Goal: Task Accomplishment & Management: Manage account settings

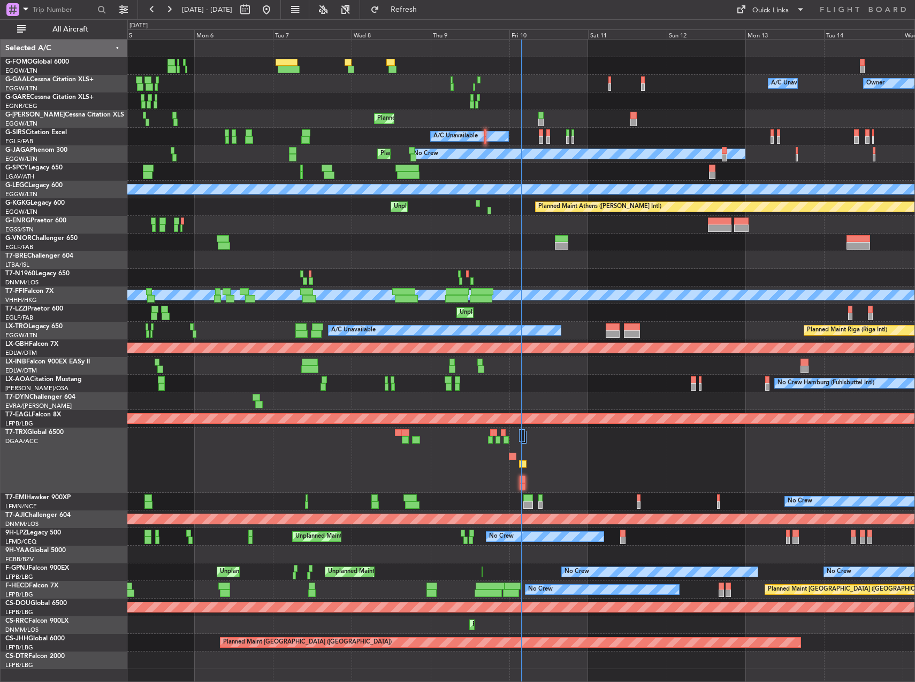
drag, startPoint x: 57, startPoint y: 26, endPoint x: 326, endPoint y: 76, distance: 273.8
click at [57, 26] on span "All Aircraft" at bounding box center [70, 29] width 85 height 7
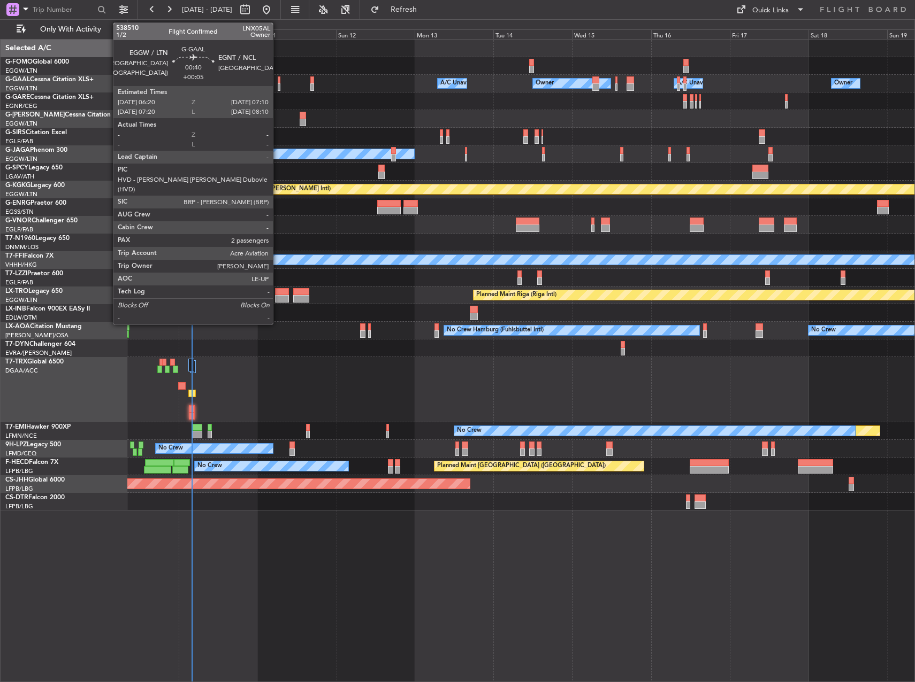
click at [278, 81] on div at bounding box center [279, 79] width 3 height 7
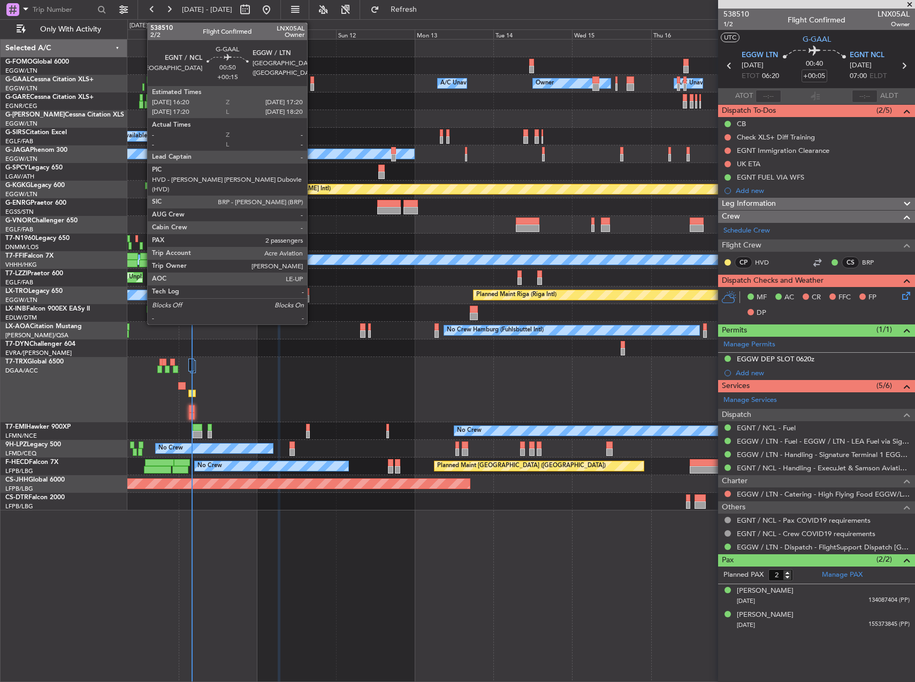
click at [312, 79] on div at bounding box center [312, 79] width 4 height 7
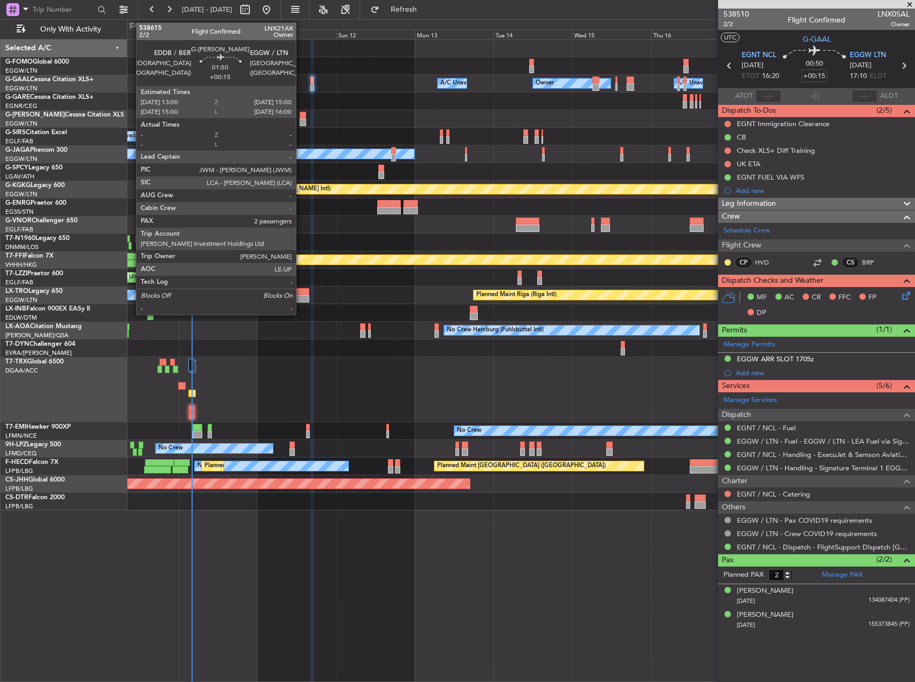
click at [301, 124] on div at bounding box center [302, 122] width 7 height 7
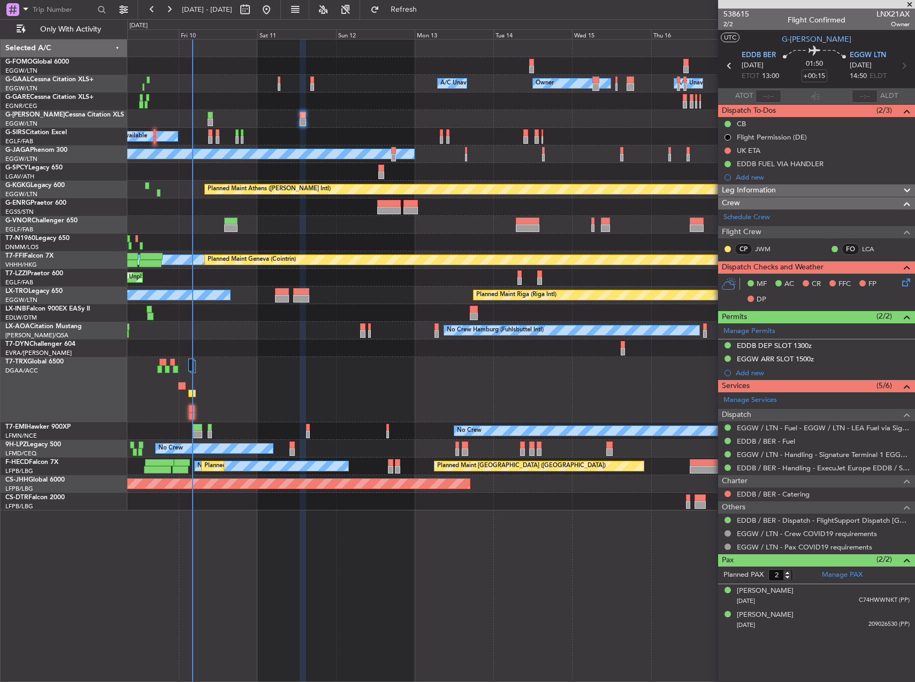
click at [273, 299] on div "A/C Unavailable Planned Maint Riga (Riga Intl)" at bounding box center [520, 296] width 787 height 18
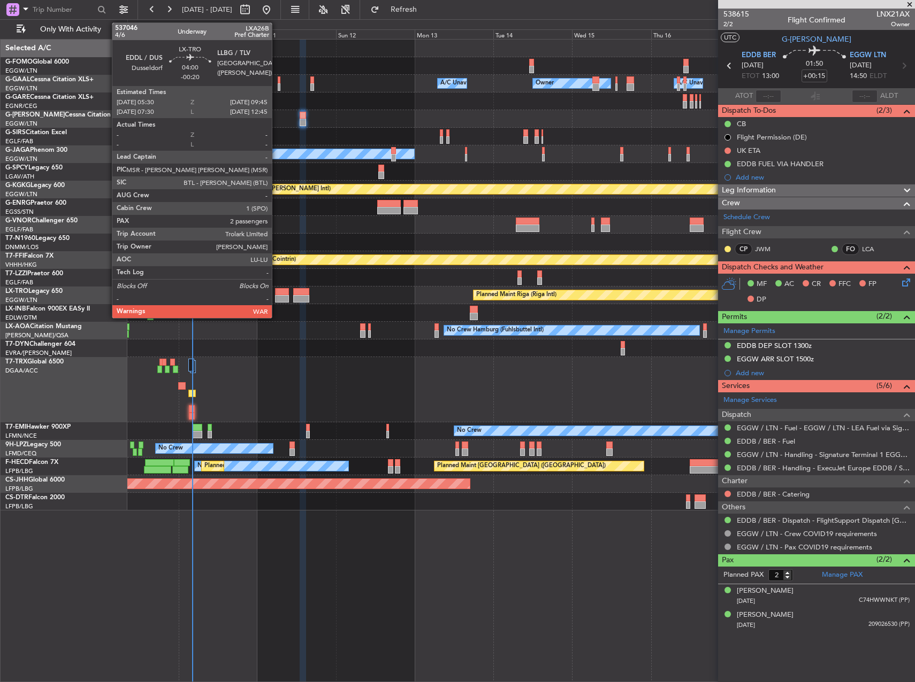
click at [277, 296] on div at bounding box center [282, 298] width 14 height 7
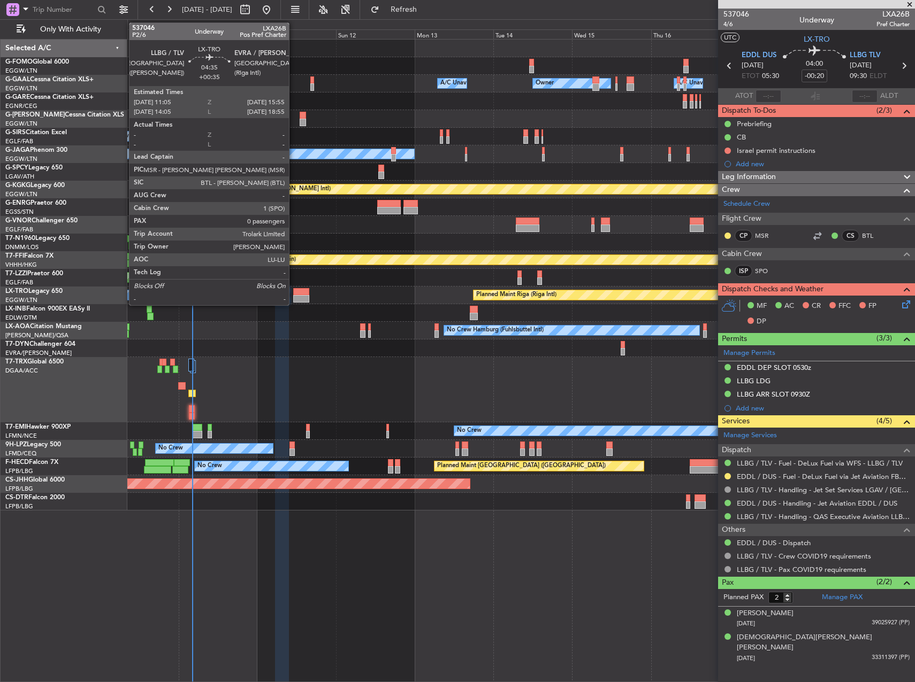
click at [294, 295] on div at bounding box center [301, 291] width 16 height 7
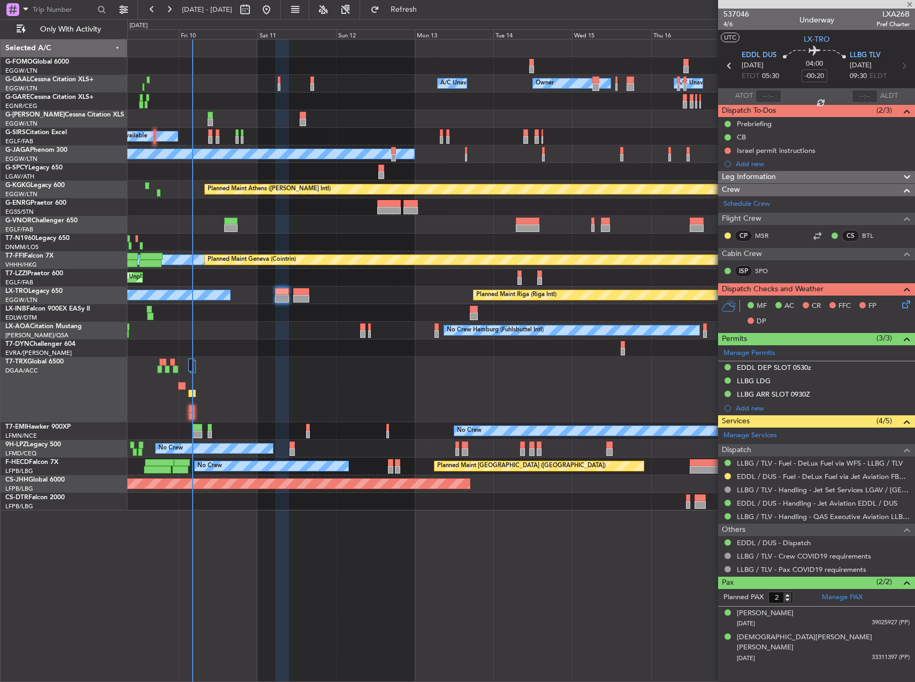
type input "+00:35"
type input "0"
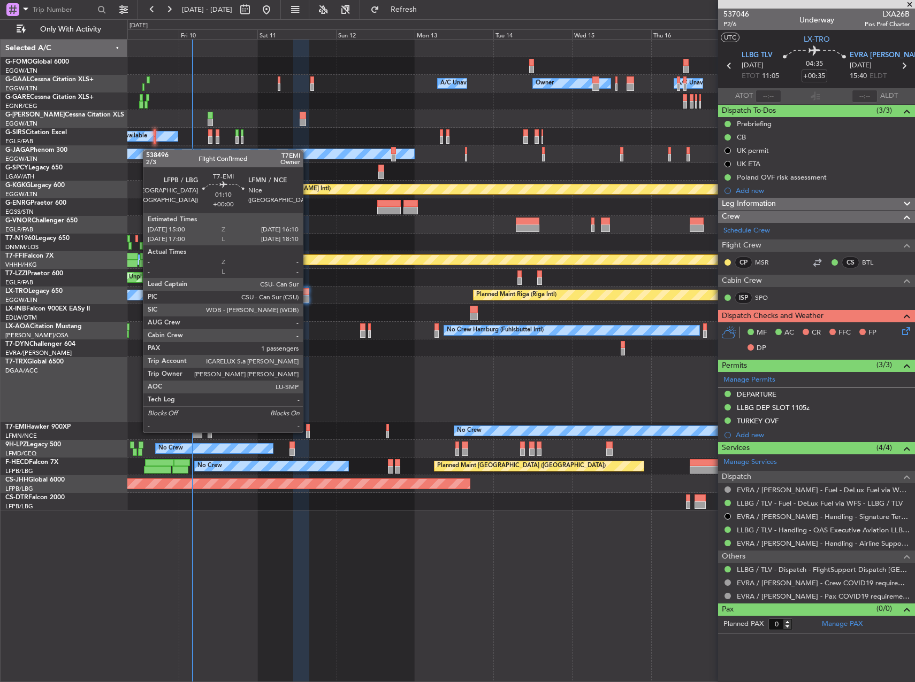
click at [308, 432] on div at bounding box center [308, 434] width 4 height 7
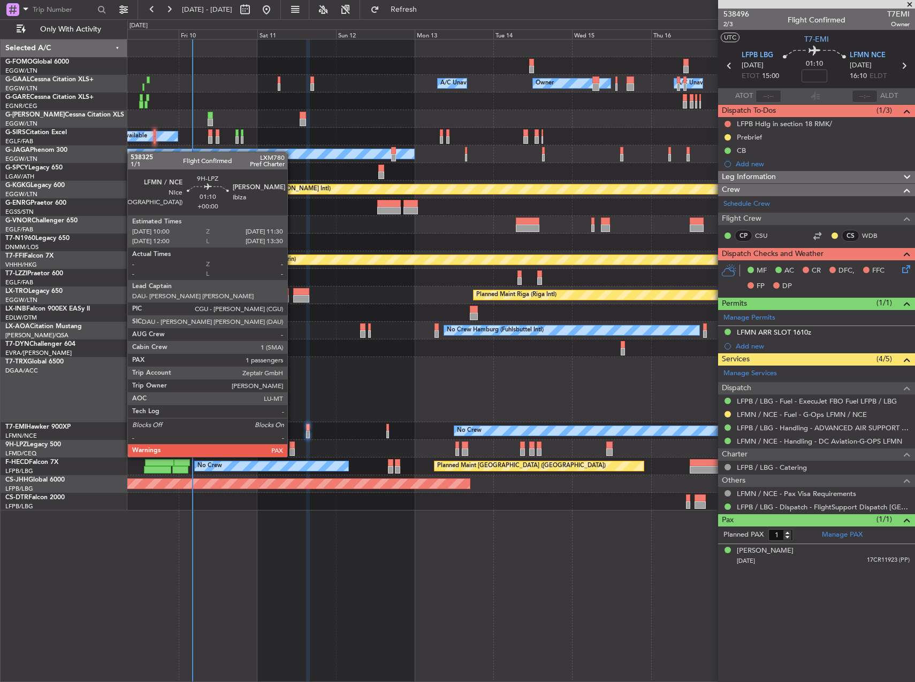
click at [292, 447] on div at bounding box center [291, 445] width 5 height 7
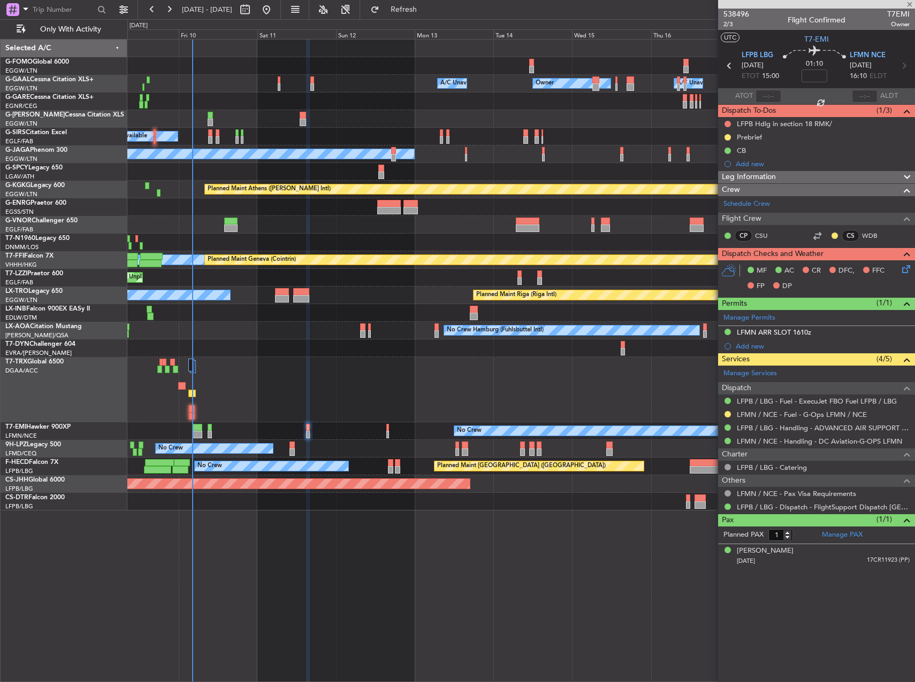
type input "2"
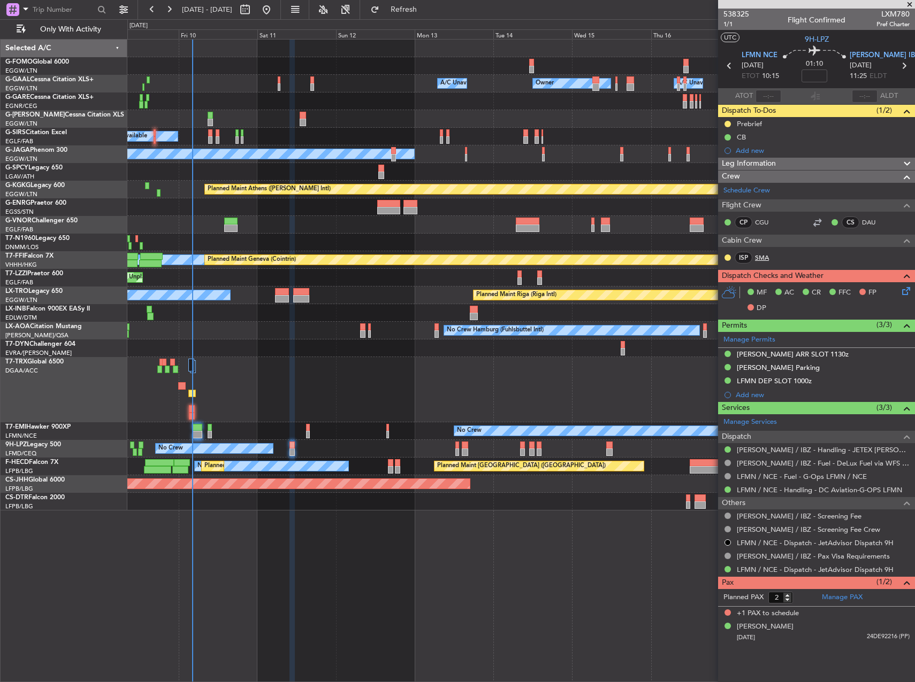
click at [770, 255] on link "SMA" at bounding box center [767, 258] width 24 height 10
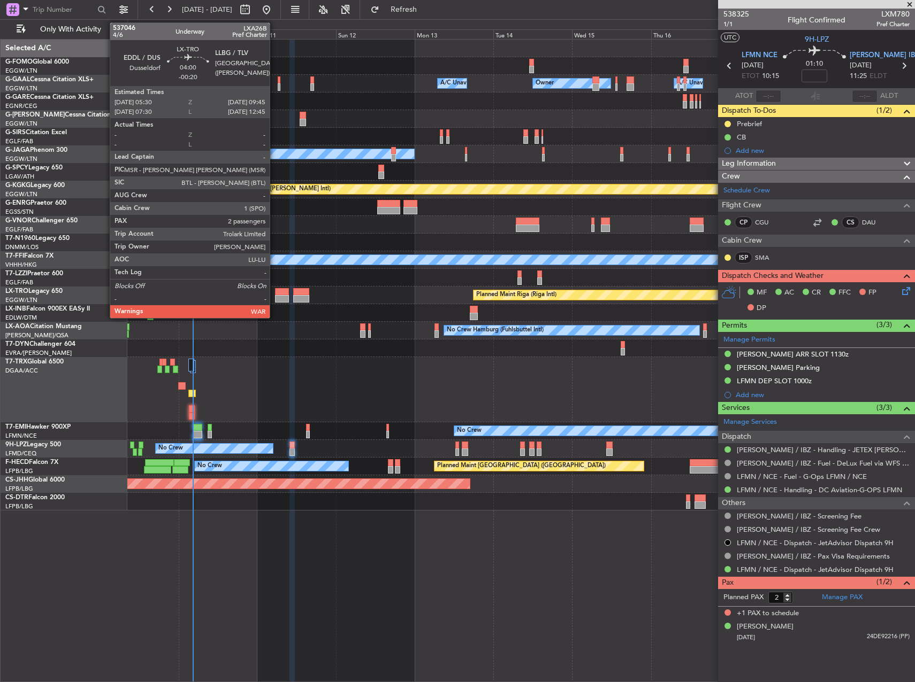
click at [275, 299] on div at bounding box center [282, 298] width 14 height 7
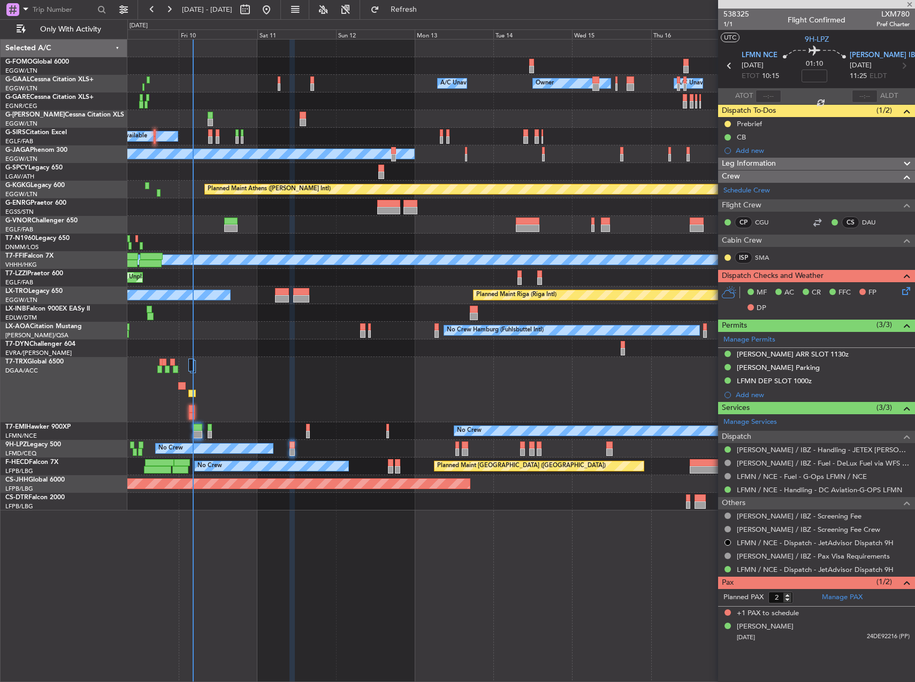
type input "-00:20"
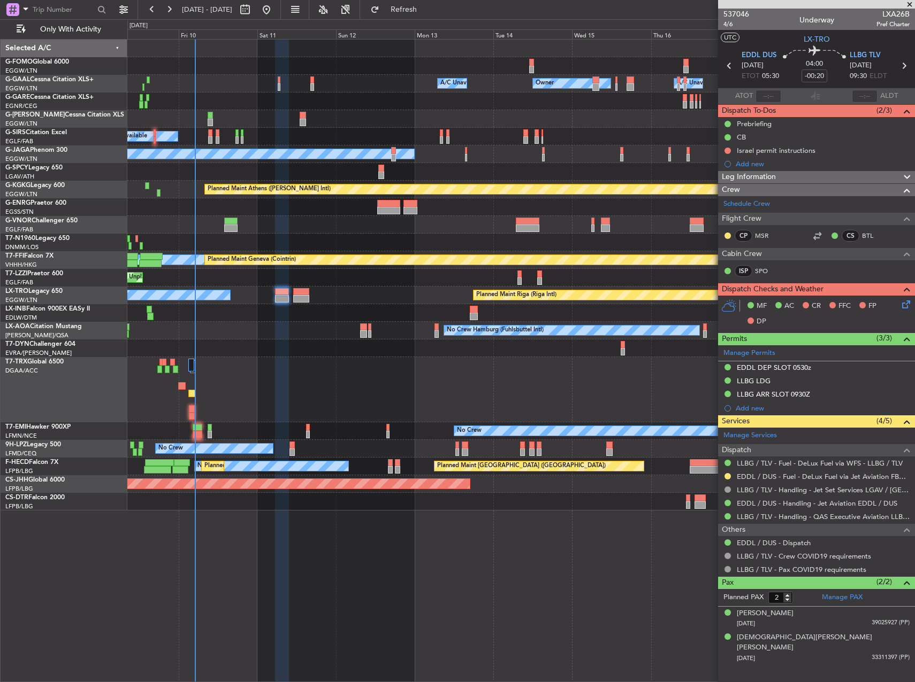
click at [904, 272] on div "ISP SPO" at bounding box center [816, 272] width 193 height 18
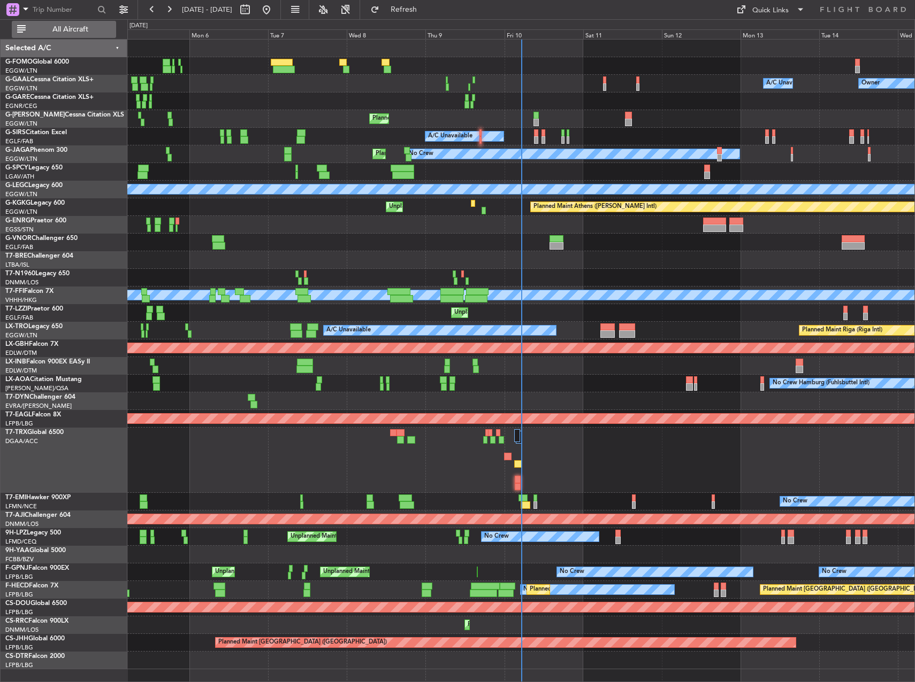
click at [49, 27] on span "All Aircraft" at bounding box center [70, 29] width 85 height 7
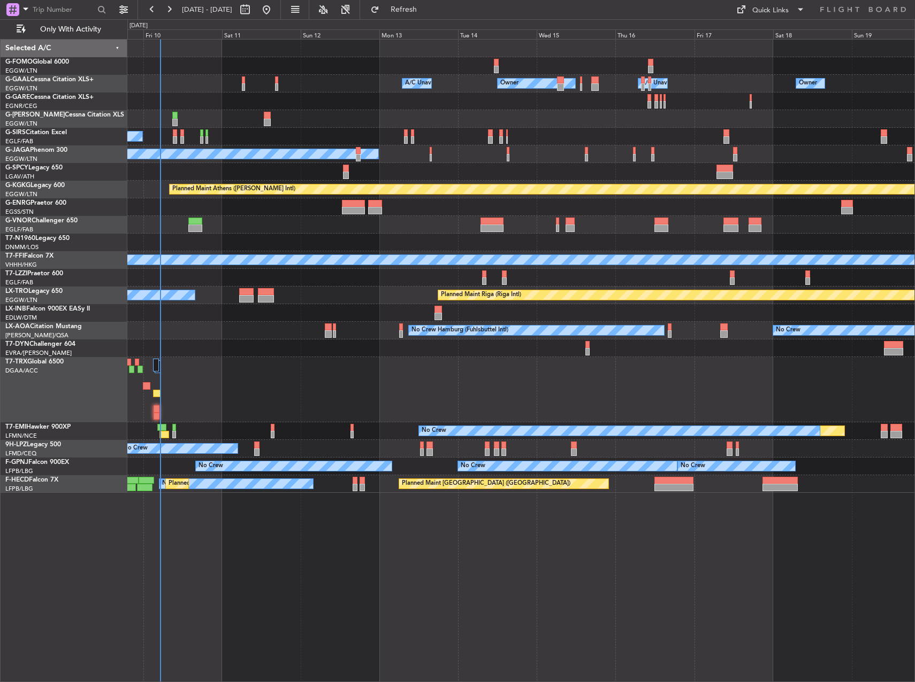
click at [214, 267] on div "Planned Maint Geneva (Cointrin) MEL MEL" at bounding box center [520, 260] width 787 height 18
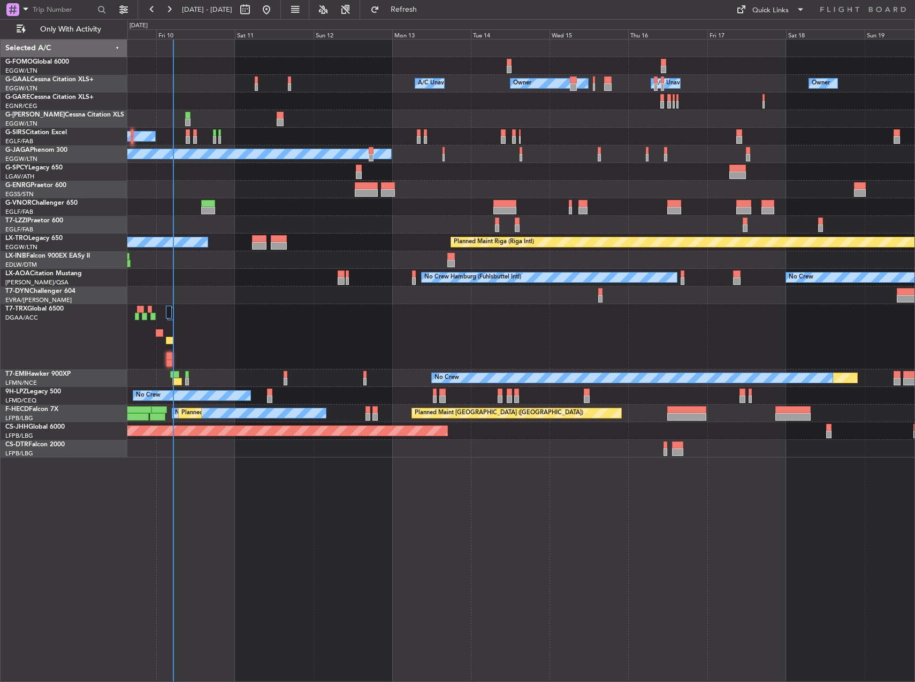
click at [480, 178] on div "Owner Owner Owner A/C Unavailable A/C Unavailable Planned Maint London (Luton) …" at bounding box center [520, 249] width 787 height 418
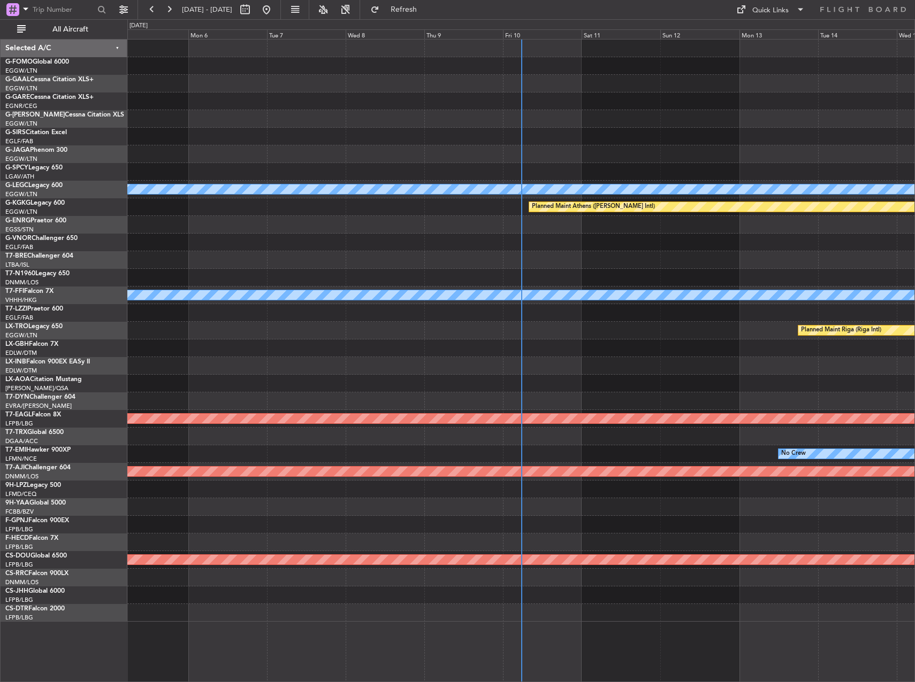
click at [63, 27] on span "All Aircraft" at bounding box center [70, 29] width 85 height 7
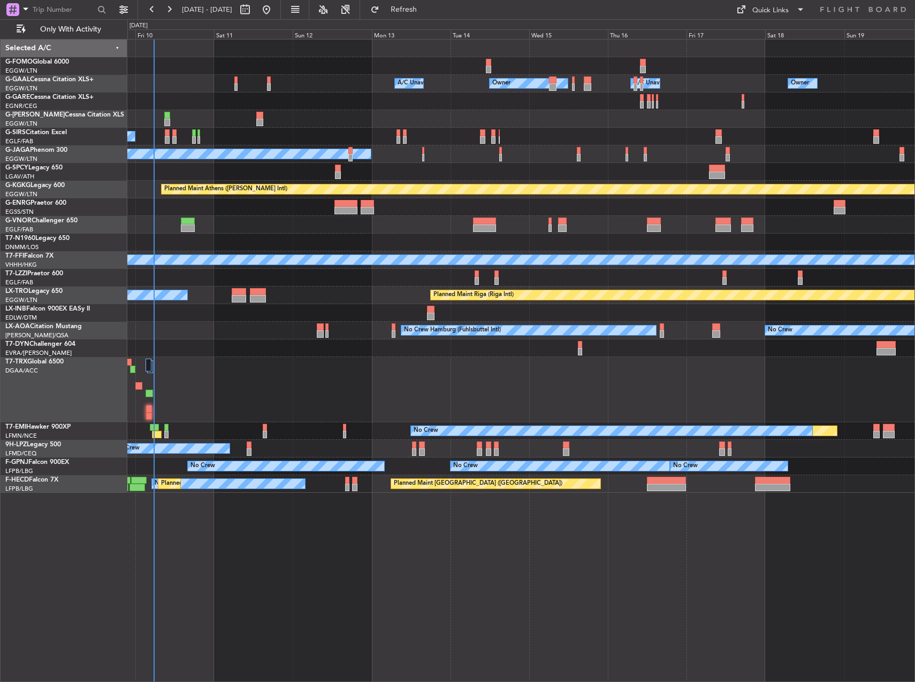
click at [257, 343] on div "Owner A/C Unavailable Owner A/C Unavailable Owner Planned Maint London (Luton) …" at bounding box center [520, 267] width 787 height 454
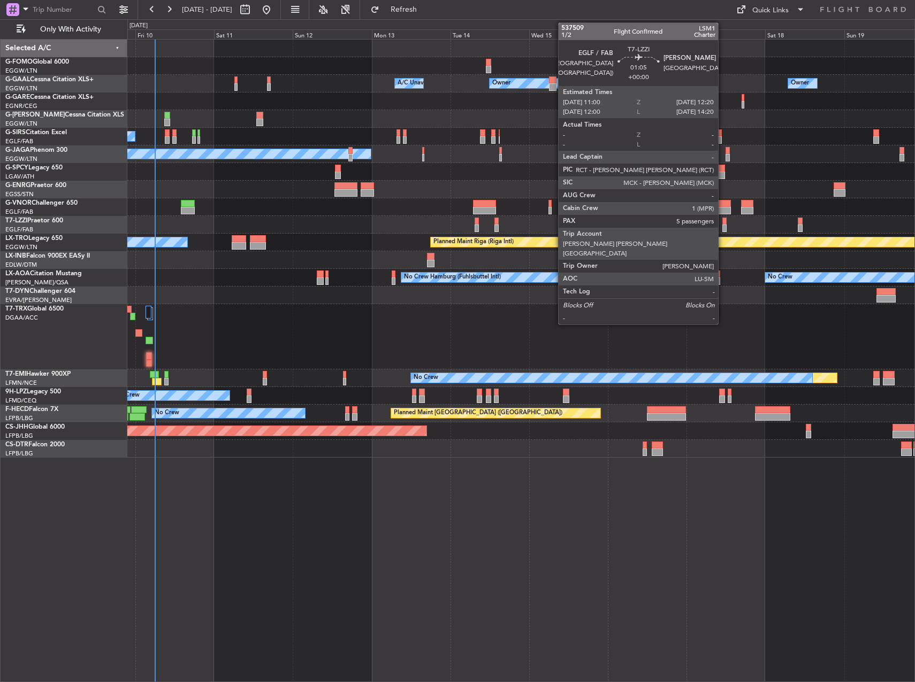
click at [723, 221] on div at bounding box center [724, 221] width 5 height 7
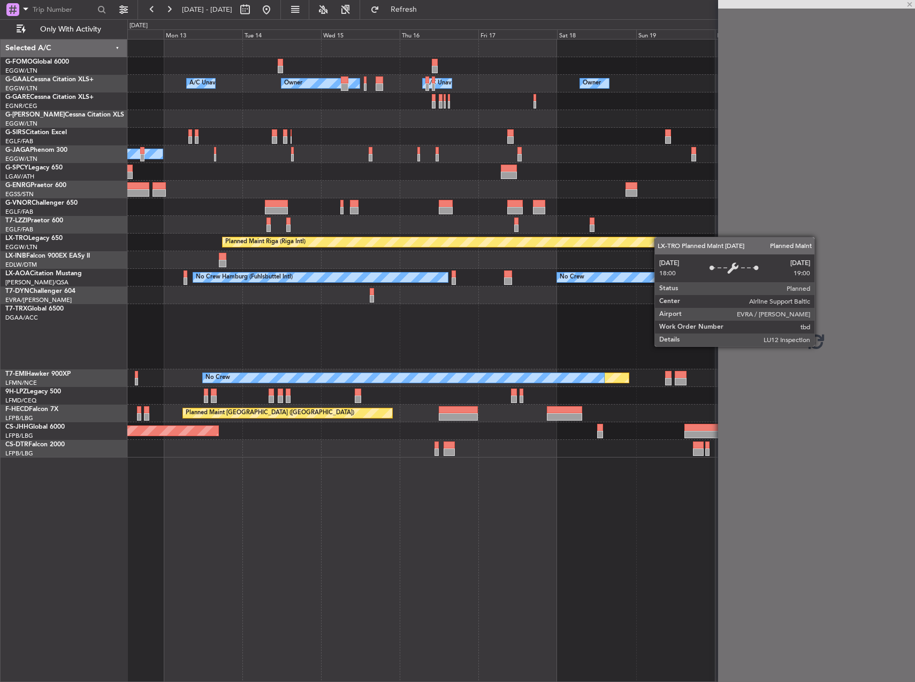
click at [460, 241] on div "Planned Maint Riga (Riga Intl) A/C Unavailable" at bounding box center [520, 243] width 787 height 18
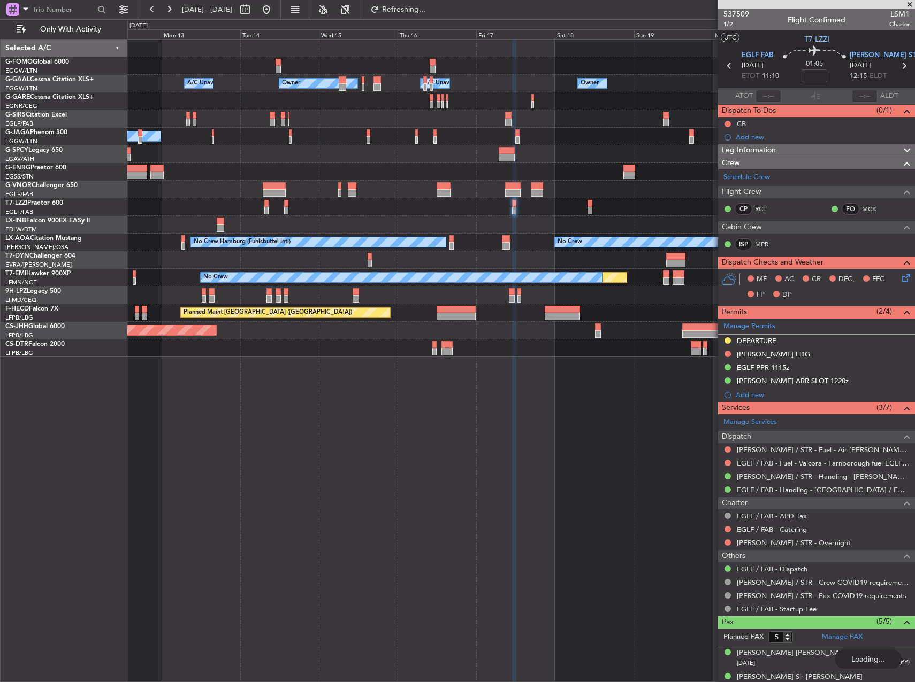
click at [520, 151] on div "Owner Owner Owner A/C Unavailable A/C Unavailable Planned Maint Oxford (Kidling…" at bounding box center [520, 199] width 787 height 318
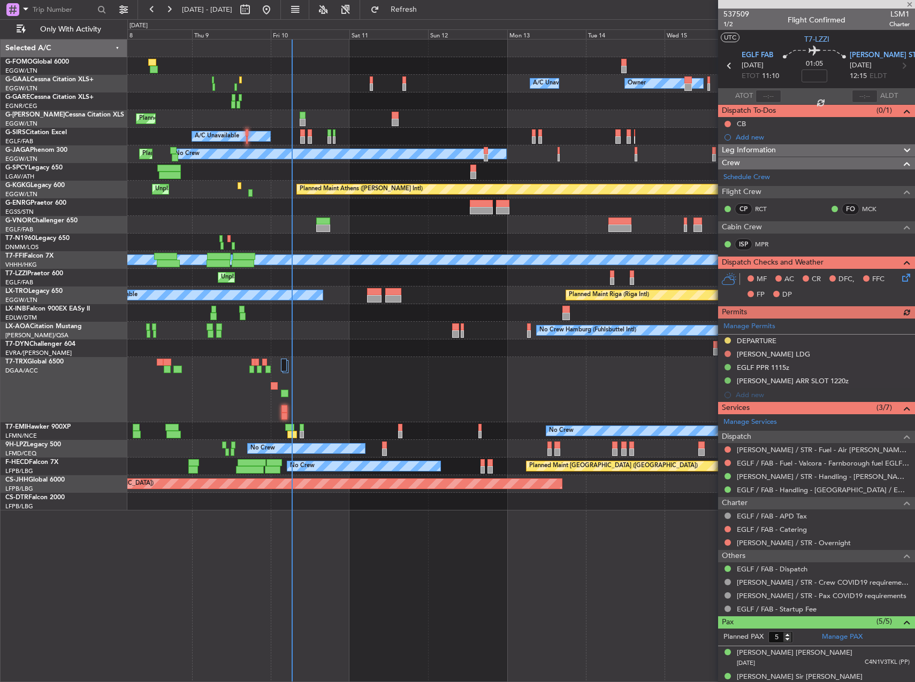
click at [509, 356] on div "Owner Owner A/C Unavailable A/C Unavailable Owner Planned Maint London (Luton) …" at bounding box center [520, 275] width 787 height 471
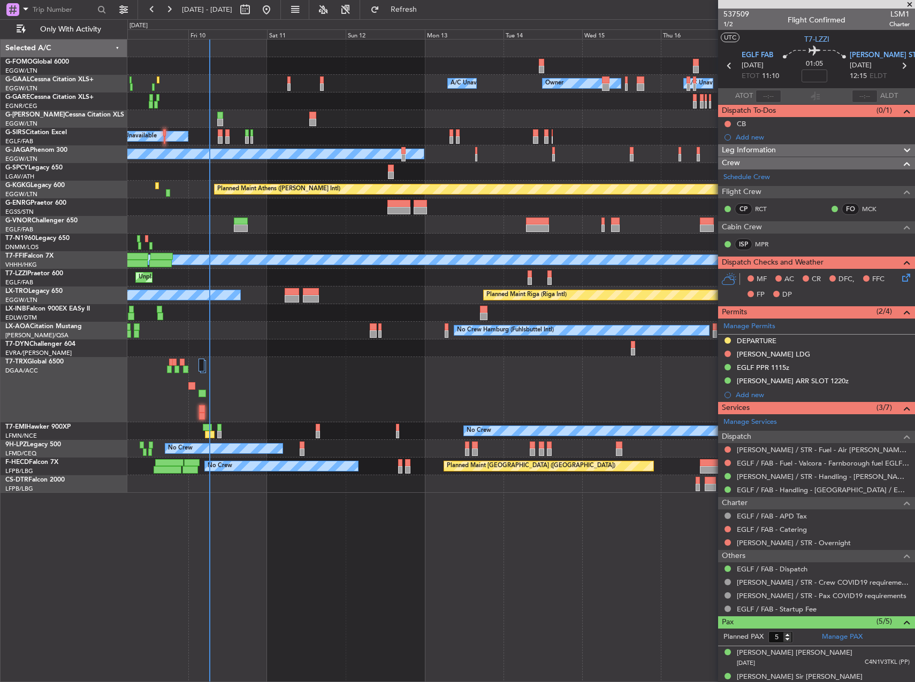
click at [375, 78] on div "Owner Owner A/C Unavailable A/C Unavailable Owner Planned Maint London (Luton) …" at bounding box center [520, 267] width 787 height 454
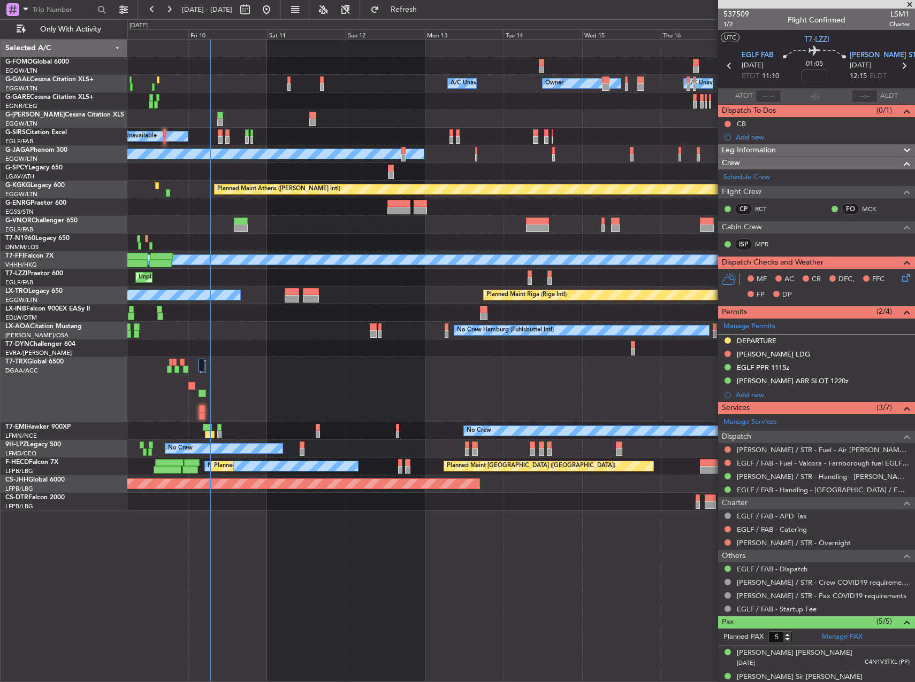
click at [198, 417] on div at bounding box center [520, 389] width 787 height 65
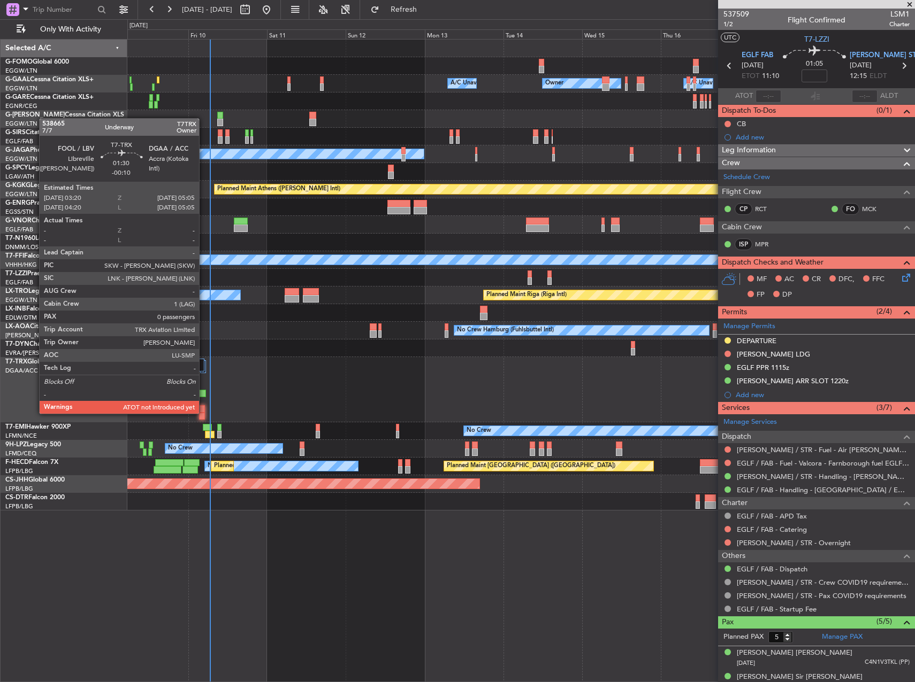
click at [204, 413] on div at bounding box center [202, 416] width 6 height 7
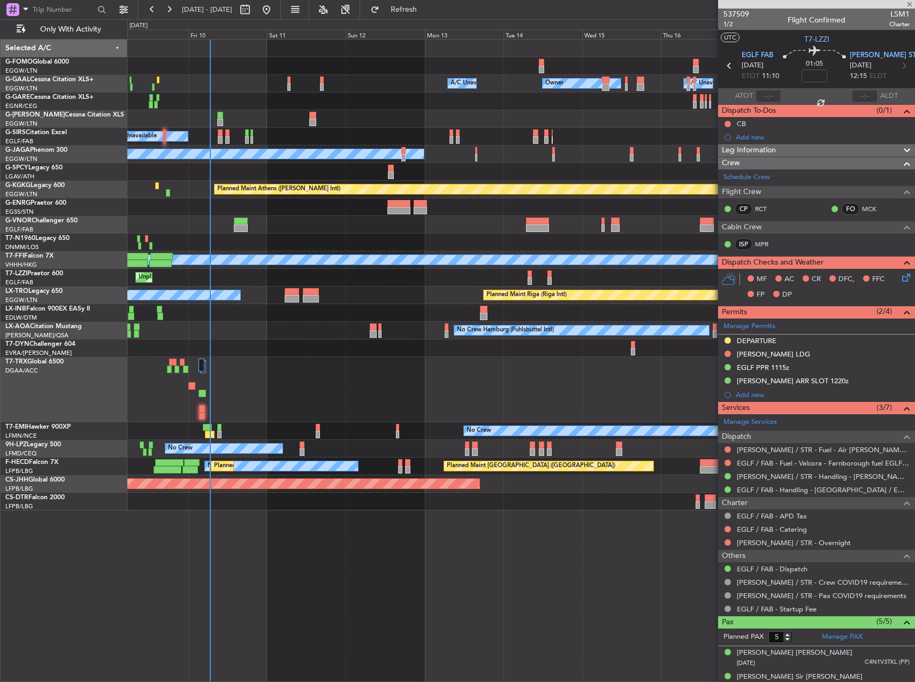
type input "-00:10"
type input "0"
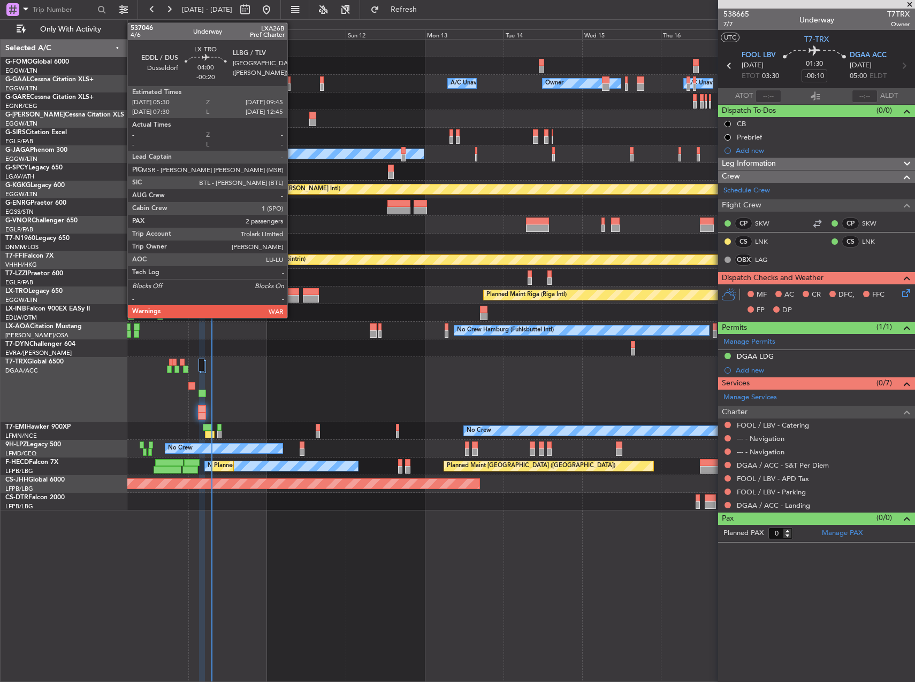
click at [292, 297] on div at bounding box center [292, 298] width 14 height 7
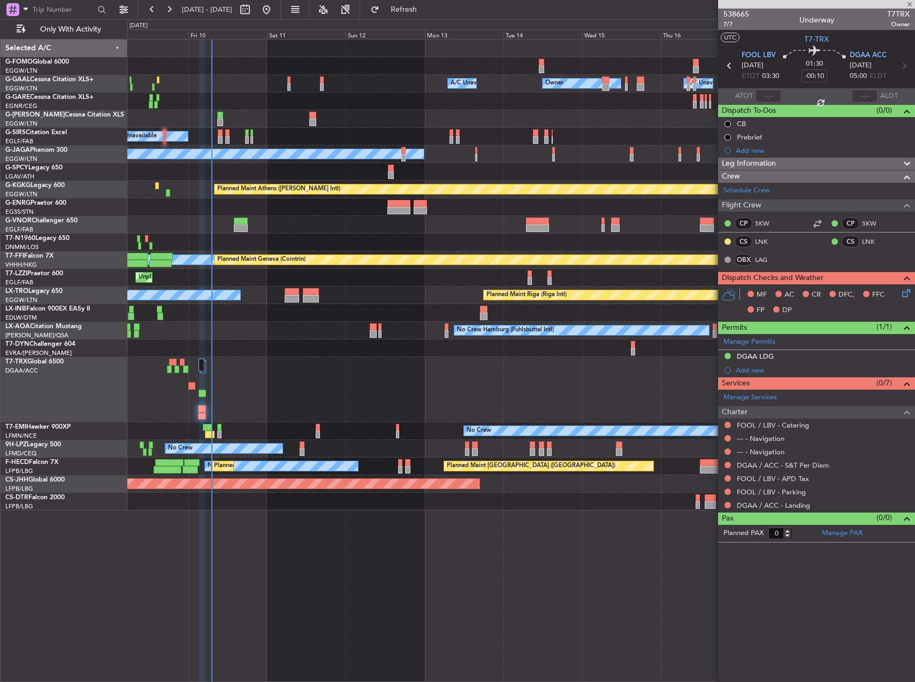
type input "-00:20"
type input "2"
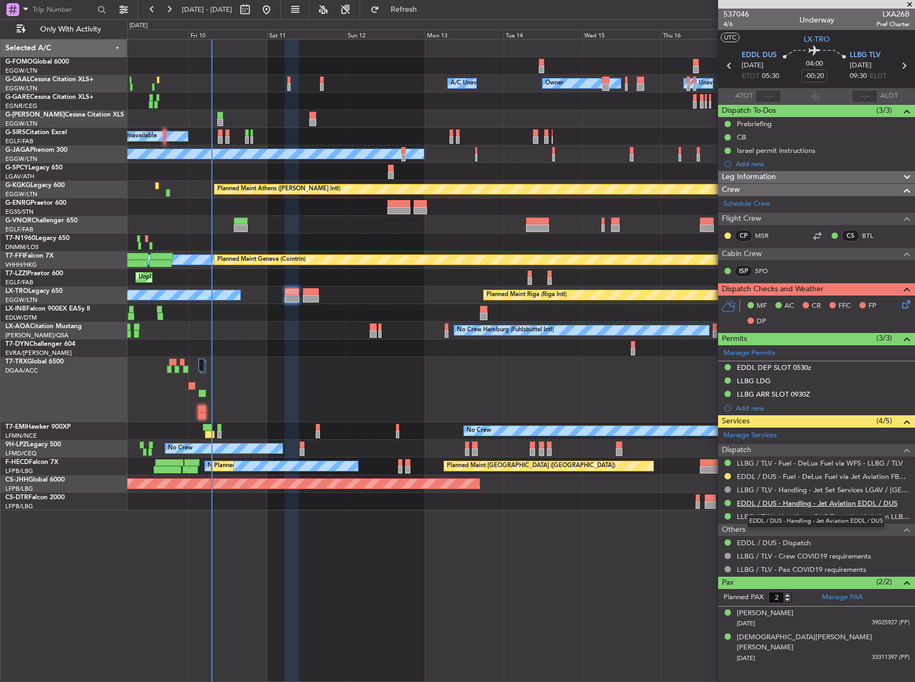
click at [773, 505] on link "EDDL / DUS - Handling - Jet Aviation EDDL / DUS" at bounding box center [816, 503] width 160 height 9
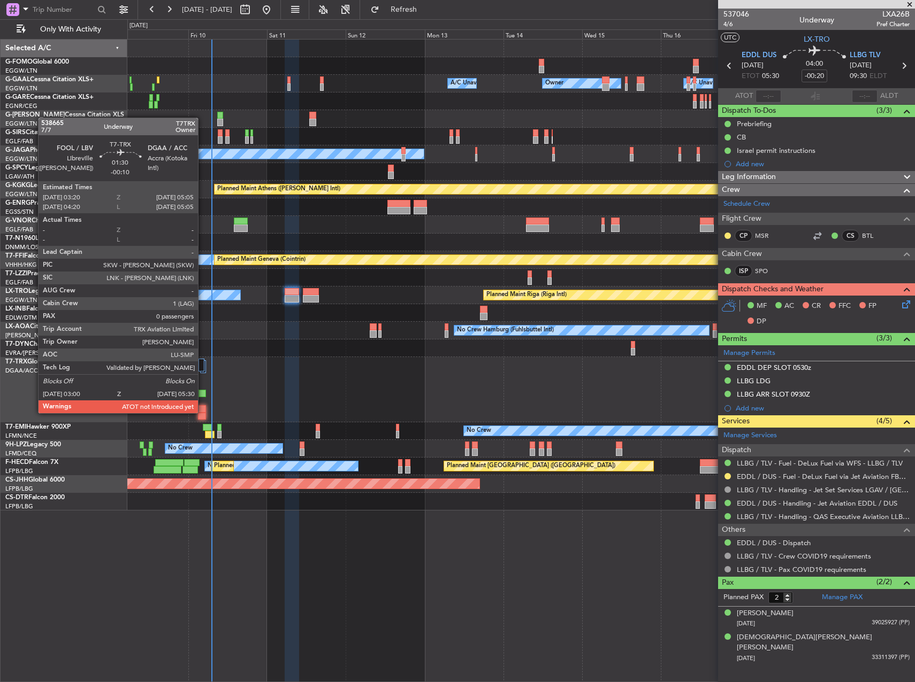
click at [203, 413] on div at bounding box center [202, 416] width 9 height 7
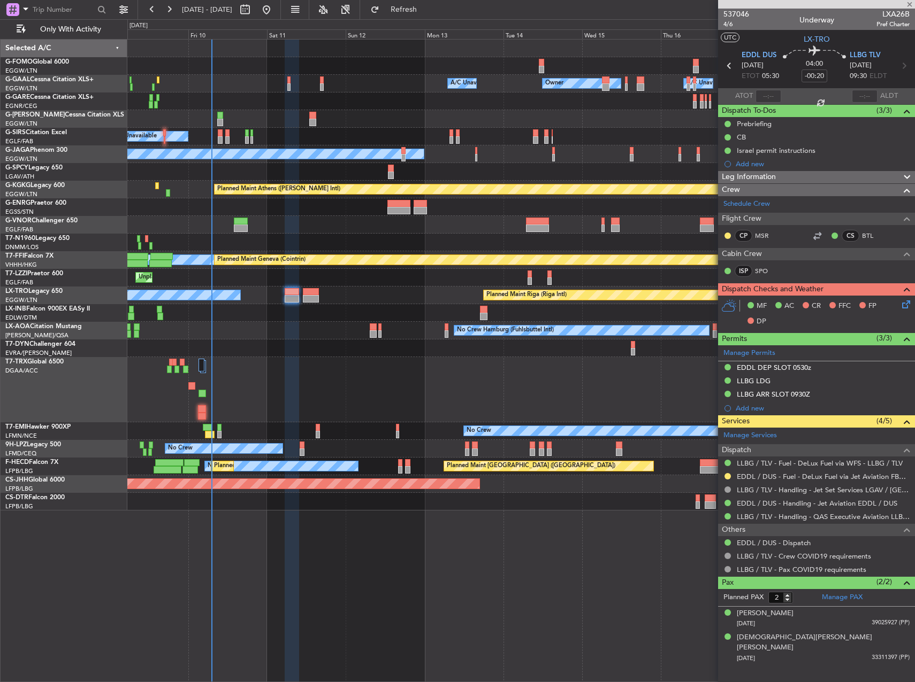
type input "-00:10"
type input "0"
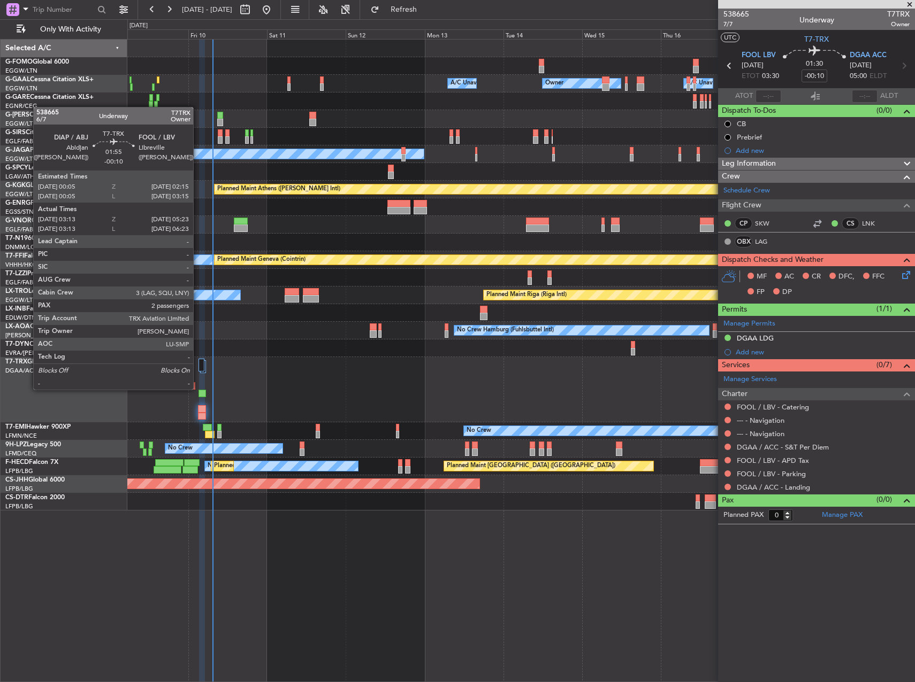
click at [198, 390] on div at bounding box center [201, 393] width 7 height 7
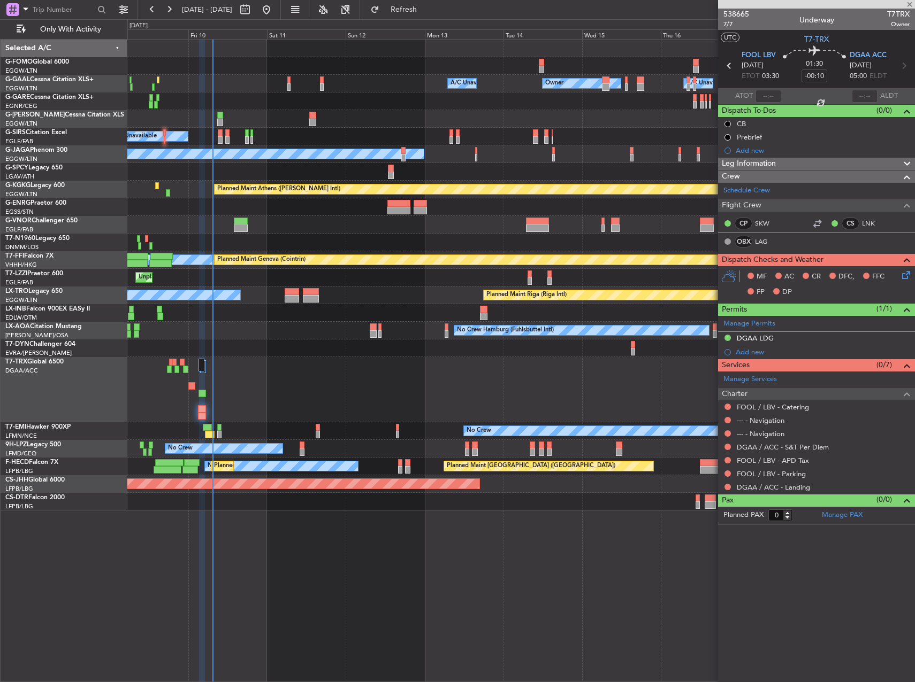
type input "03:23"
type input "05:18"
type input "2"
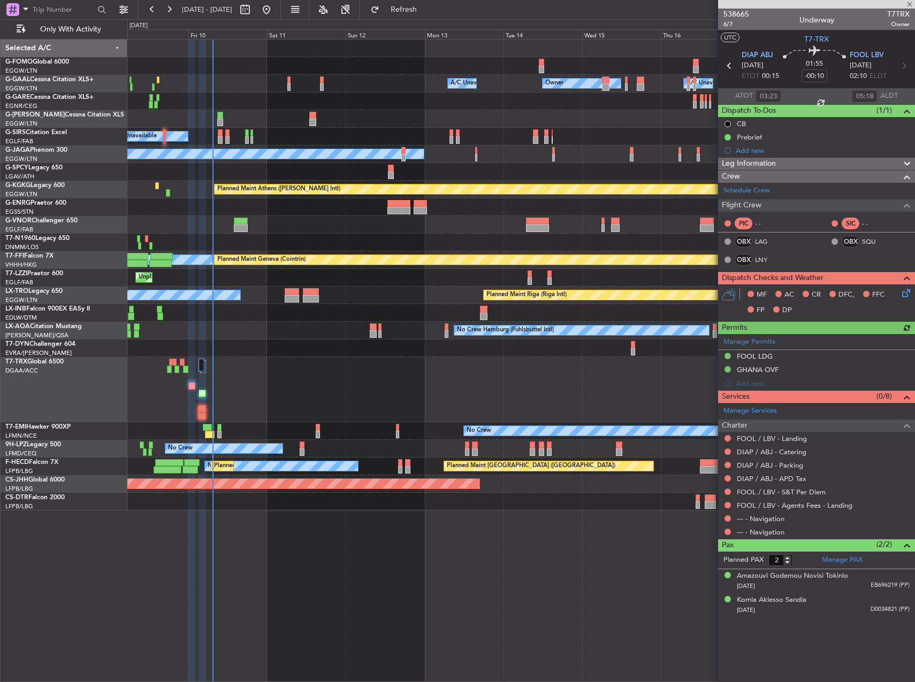
click at [201, 388] on div at bounding box center [520, 389] width 787 height 65
click at [438, 296] on div "A/C Unavailable Planned Maint Riga (Riga Intl)" at bounding box center [520, 296] width 787 height 18
click at [318, 89] on div "Owner Owner Owner A/C Unavailable A/C Unavailable" at bounding box center [520, 84] width 787 height 18
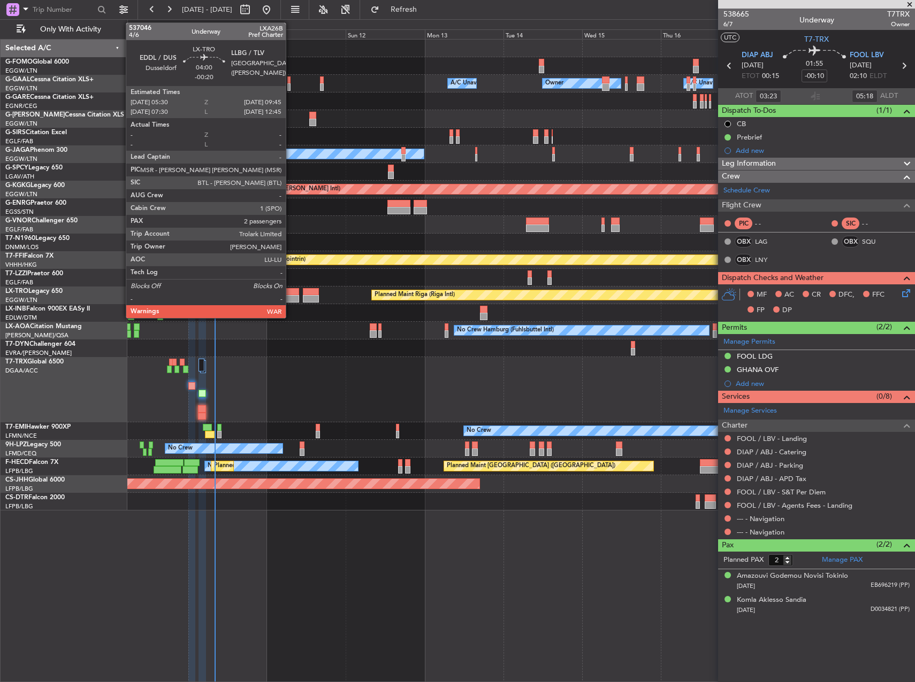
click at [290, 295] on div at bounding box center [292, 298] width 14 height 7
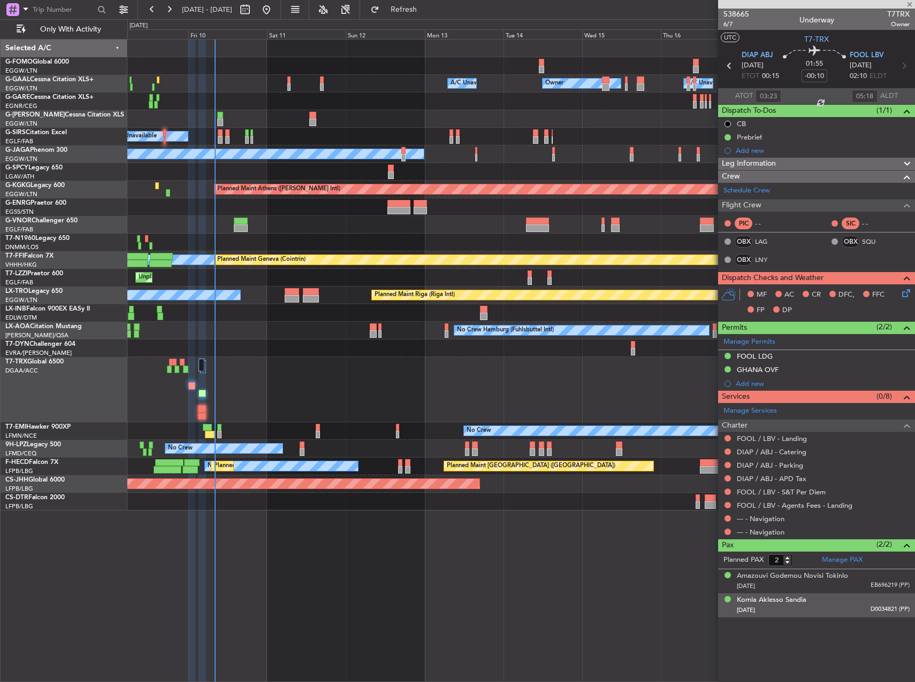
type input "-00:20"
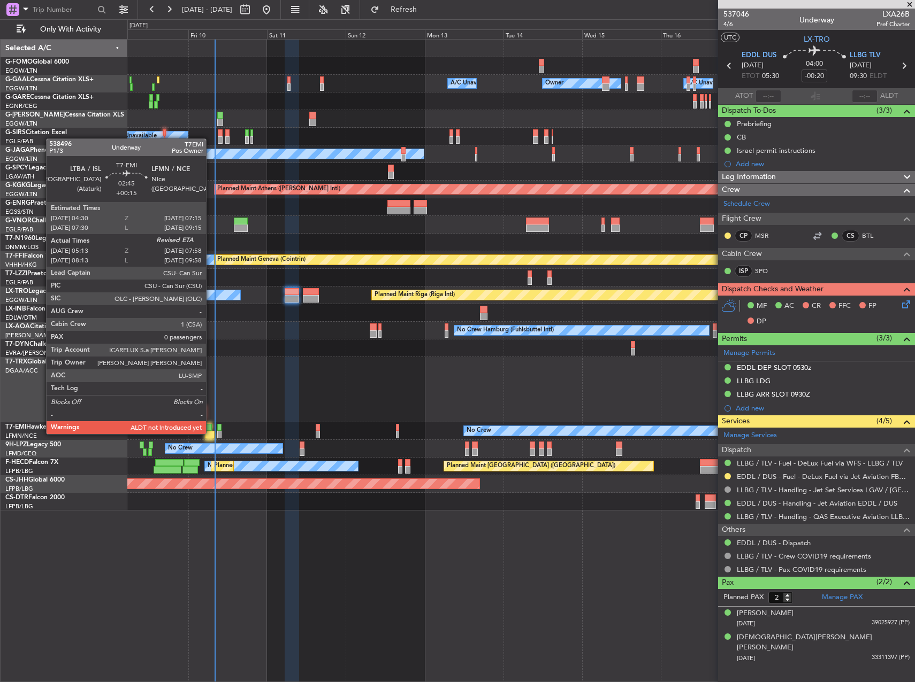
click at [209, 432] on div at bounding box center [209, 434] width 9 height 7
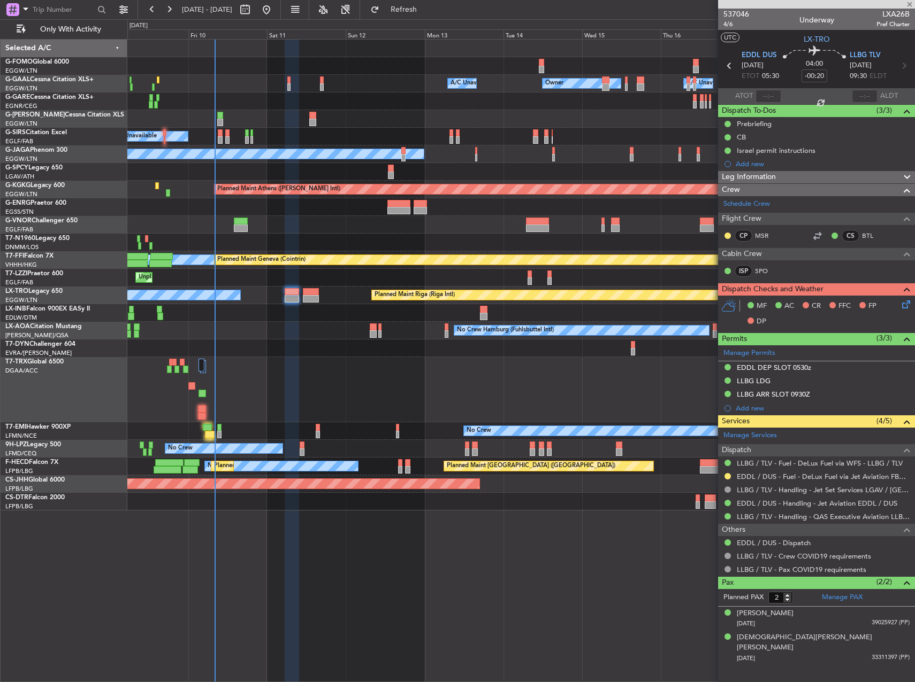
type input "+00:15"
type input "05:13"
type input "0"
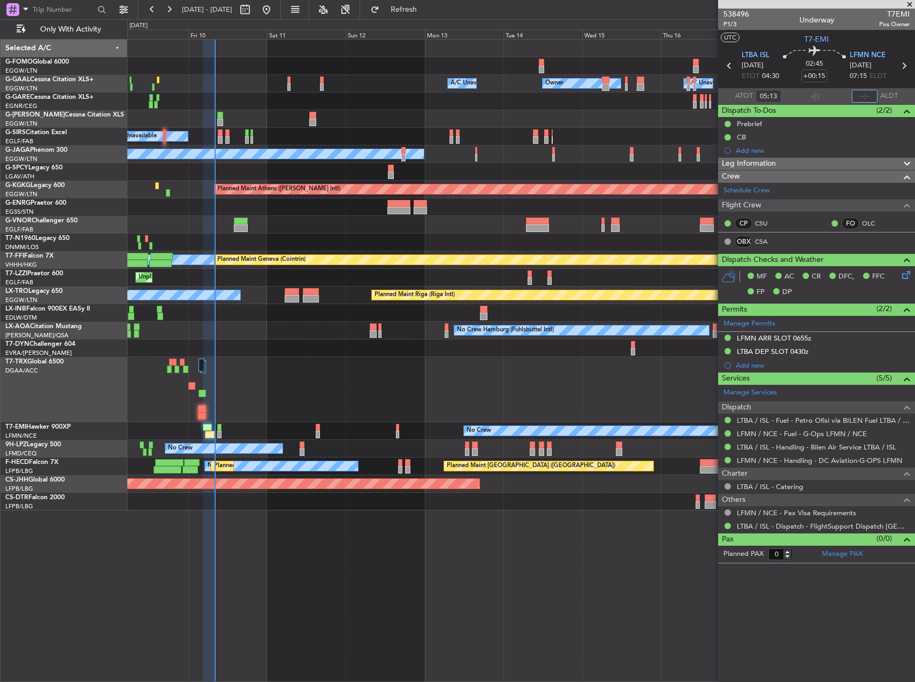
click at [866, 97] on input "text" at bounding box center [864, 96] width 26 height 13
click at [859, 98] on input "text" at bounding box center [864, 96] width 26 height 13
click at [858, 97] on input "text" at bounding box center [864, 96] width 26 height 13
type input "07:56"
click at [211, 273] on div "Unplanned Maint [GEOGRAPHIC_DATA] ([GEOGRAPHIC_DATA])" at bounding box center [520, 278] width 787 height 18
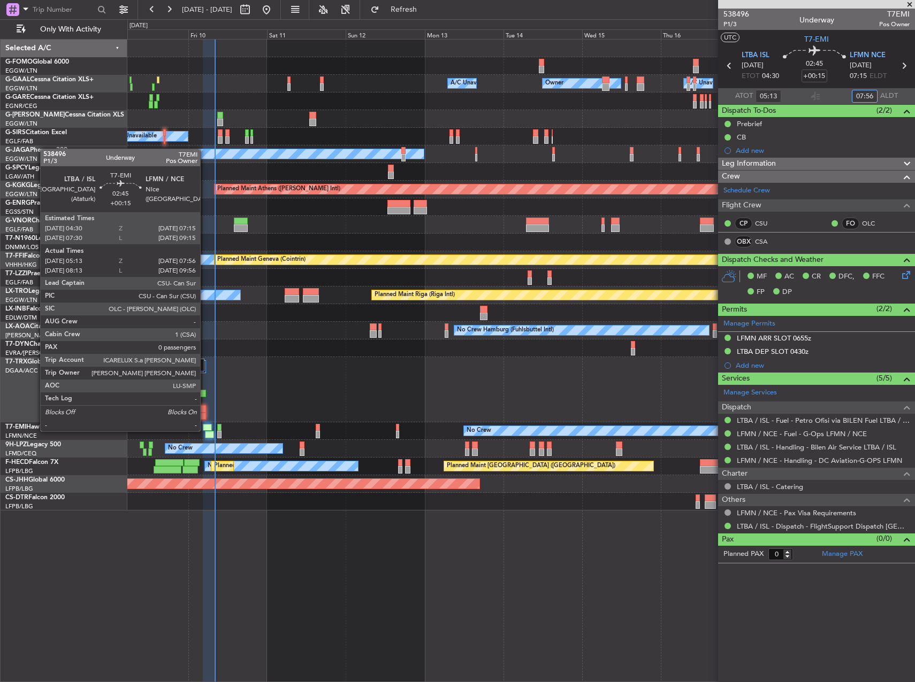
click at [205, 431] on div at bounding box center [207, 427] width 9 height 7
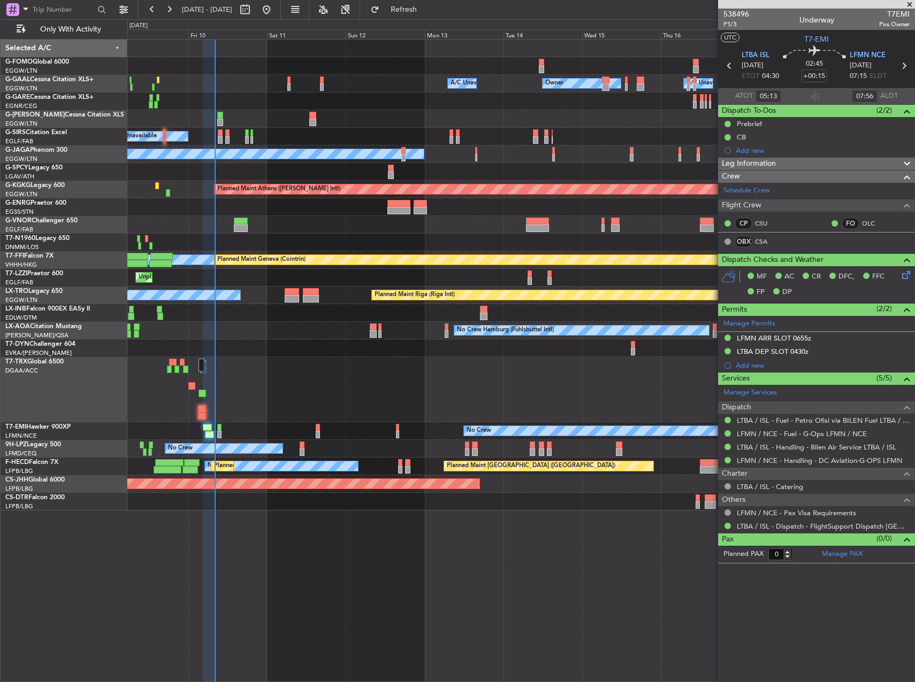
click at [556, 84] on div "Owner Owner Owner A/C Unavailable A/C Unavailable Planned Maint London (Luton) …" at bounding box center [520, 275] width 787 height 471
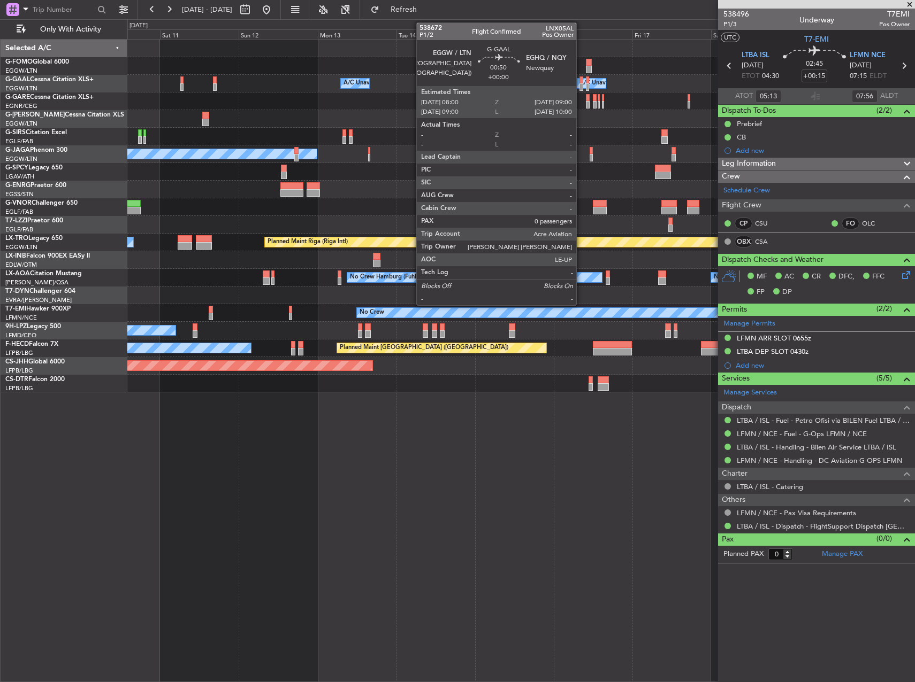
click at [581, 79] on div at bounding box center [581, 79] width 4 height 7
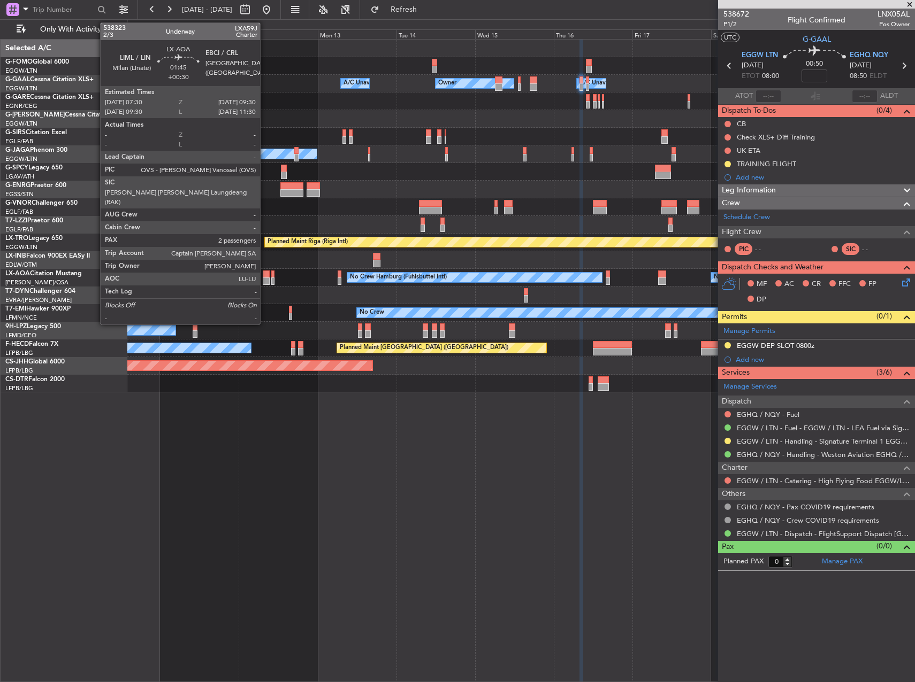
click at [265, 279] on div at bounding box center [266, 281] width 7 height 7
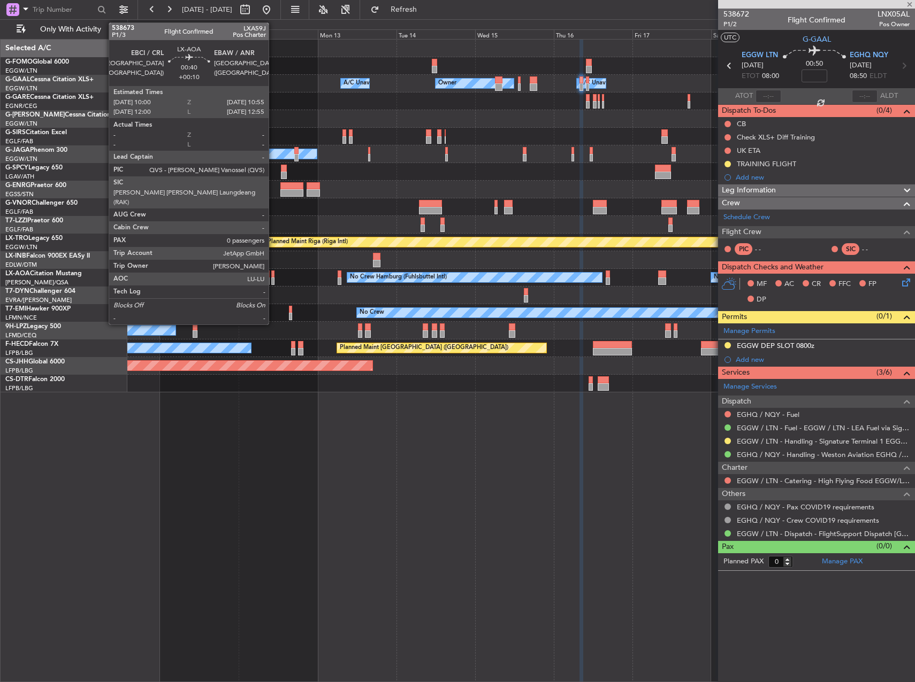
type input "+00:30"
type input "2"
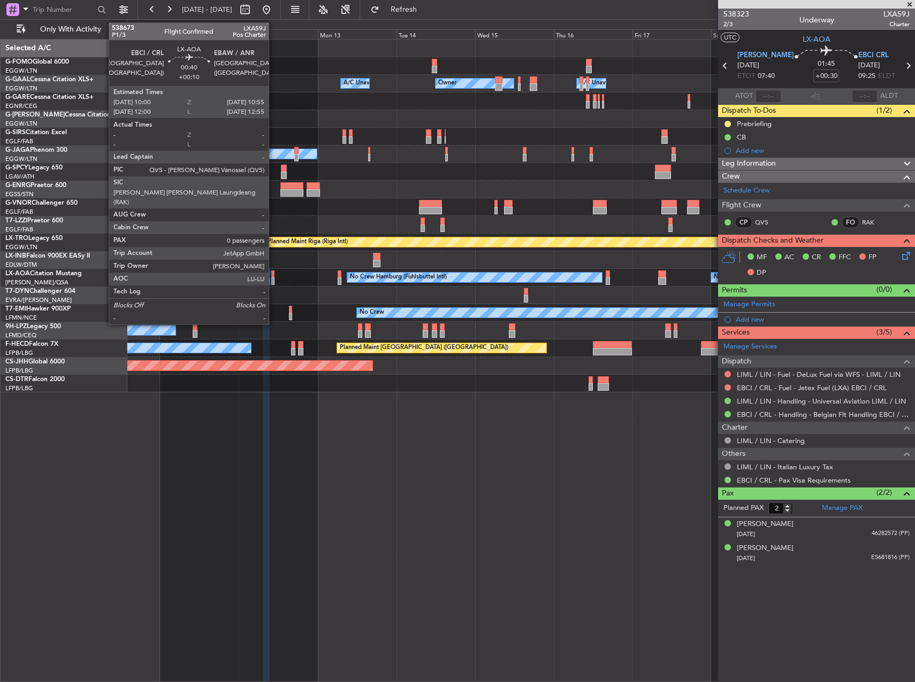
click at [273, 274] on div at bounding box center [272, 274] width 3 height 7
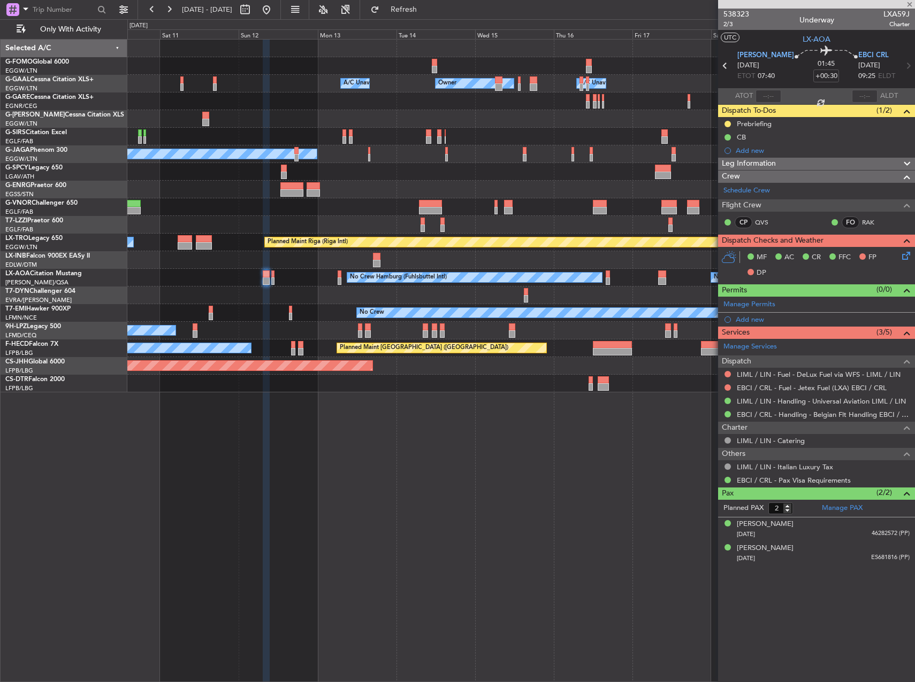
type input "+00:10"
type input "0"
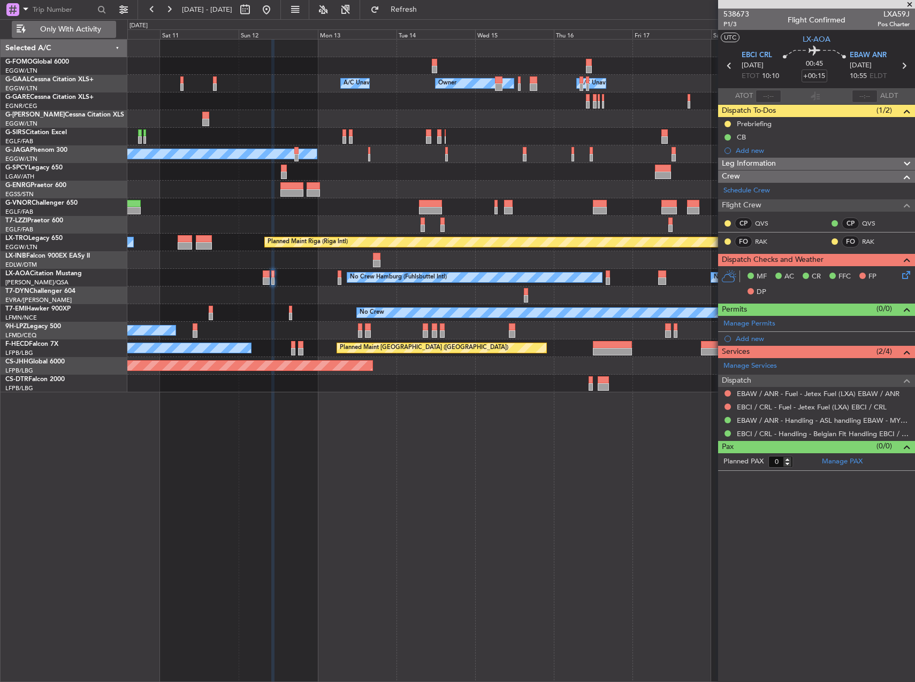
drag, startPoint x: 92, startPoint y: 29, endPoint x: 94, endPoint y: 36, distance: 7.3
click at [90, 29] on span "Only With Activity" at bounding box center [70, 29] width 85 height 7
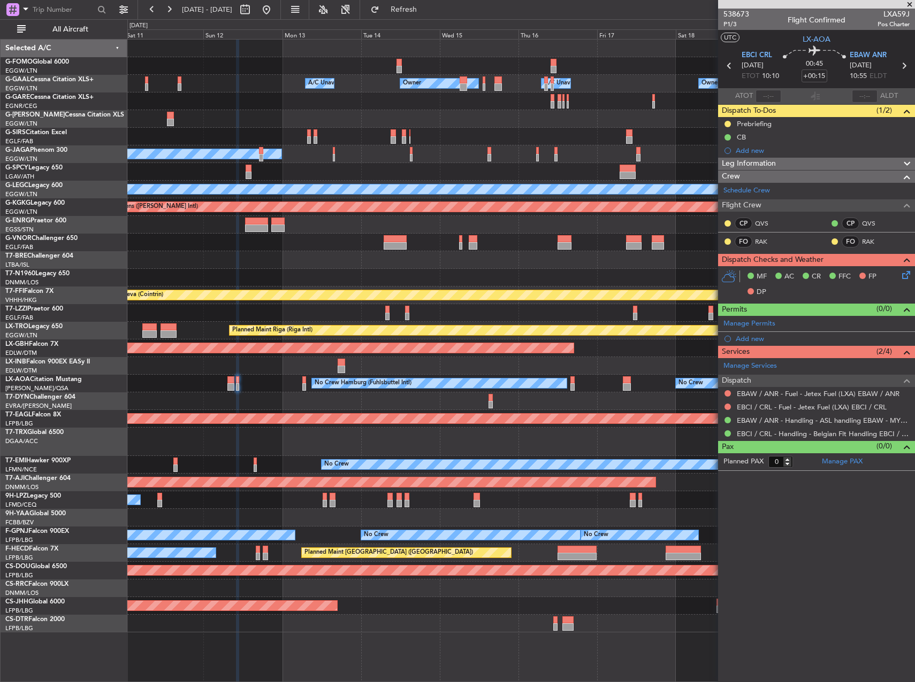
click at [579, 257] on div "Owner Owner Owner A/C Unavailable A/C Unavailable Planned Maint London (Luton) …" at bounding box center [520, 336] width 787 height 593
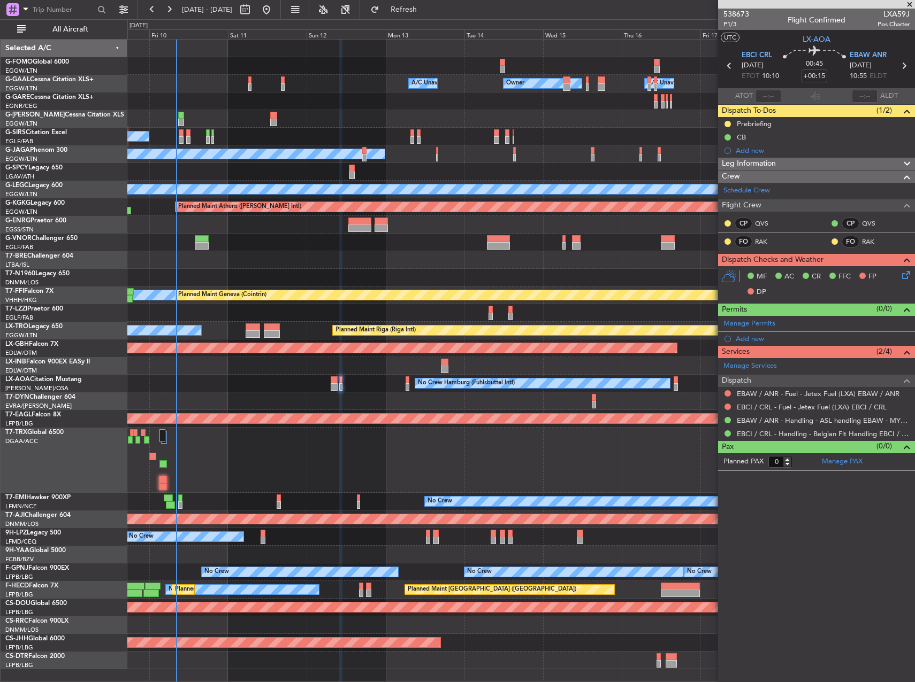
click at [397, 424] on div "Owner Owner Owner A/C Unavailable A/C Unavailable Planned Maint London (Luton) …" at bounding box center [520, 355] width 787 height 630
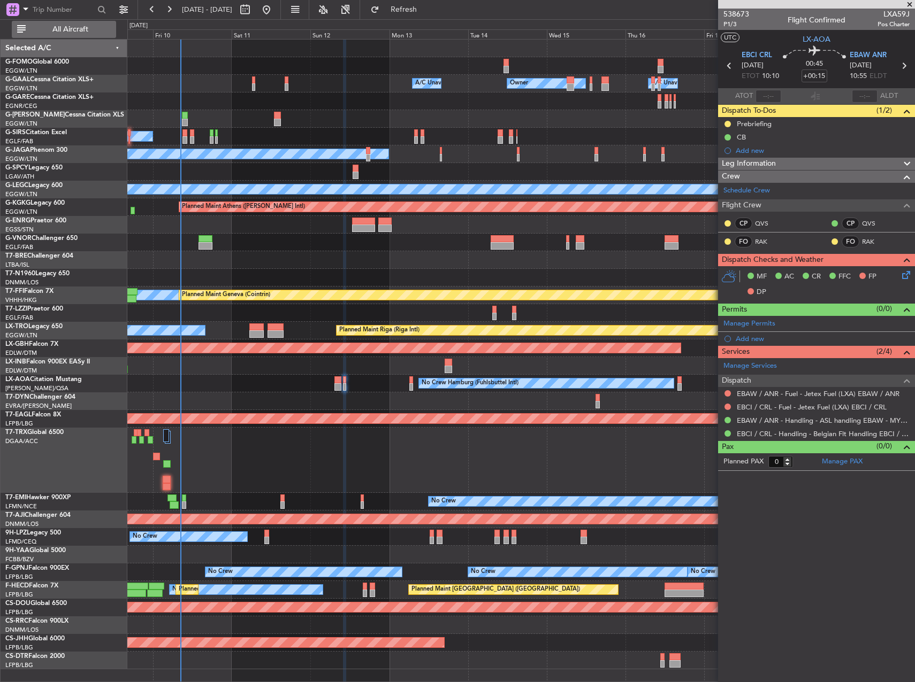
click at [39, 25] on button "All Aircraft" at bounding box center [64, 29] width 104 height 17
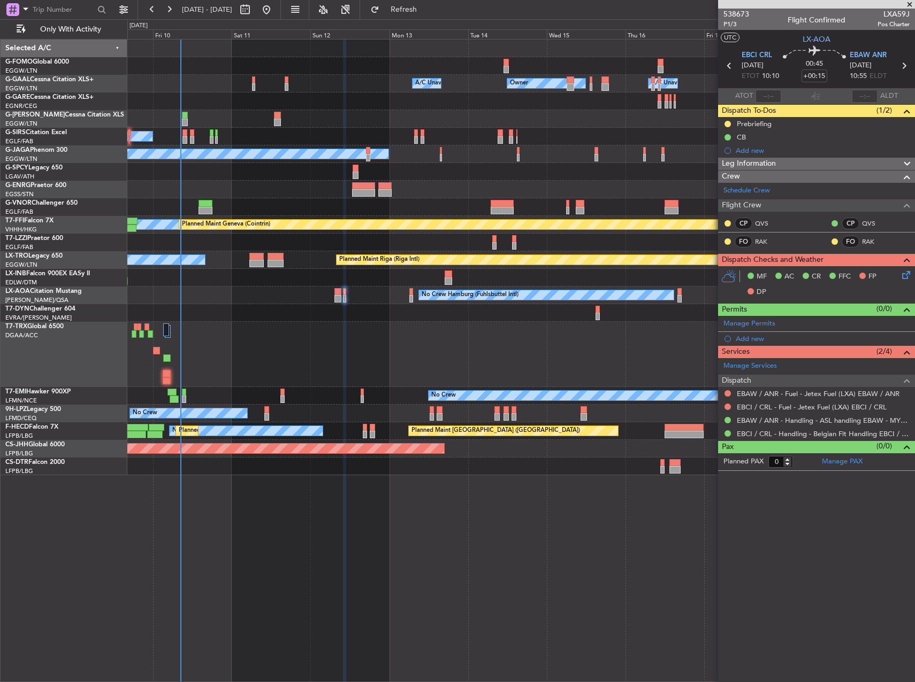
click at [368, 427] on div "Planned Maint Paris (Le Bourget) No Crew Planned Maint Paris (Le Bourget)" at bounding box center [520, 431] width 787 height 18
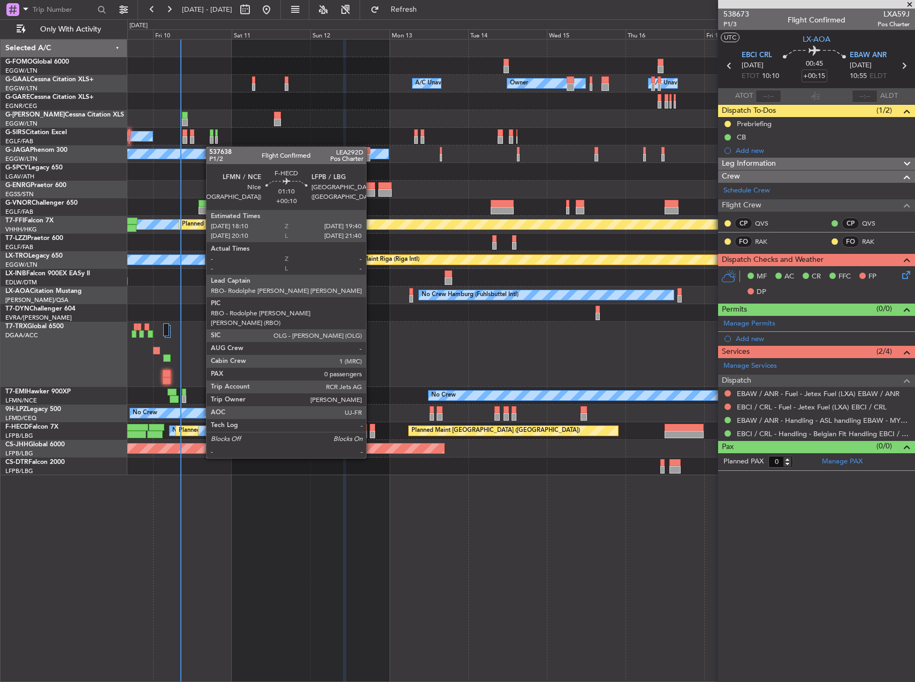
click at [371, 428] on div at bounding box center [372, 427] width 5 height 7
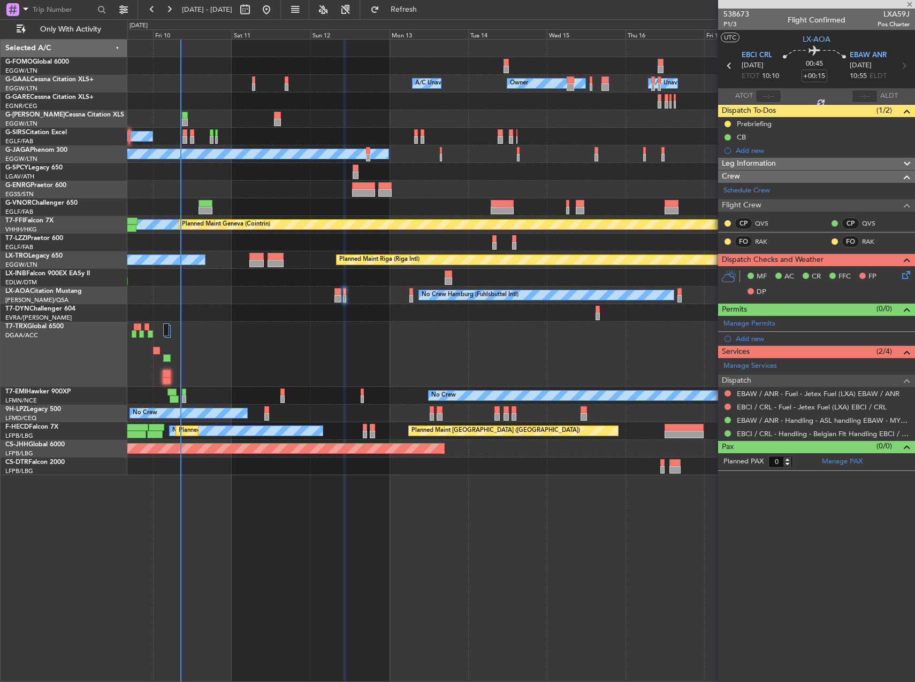
click at [50, 18] on div at bounding box center [57, 11] width 104 height 16
click at [51, 24] on button "Only With Activity" at bounding box center [64, 29] width 104 height 17
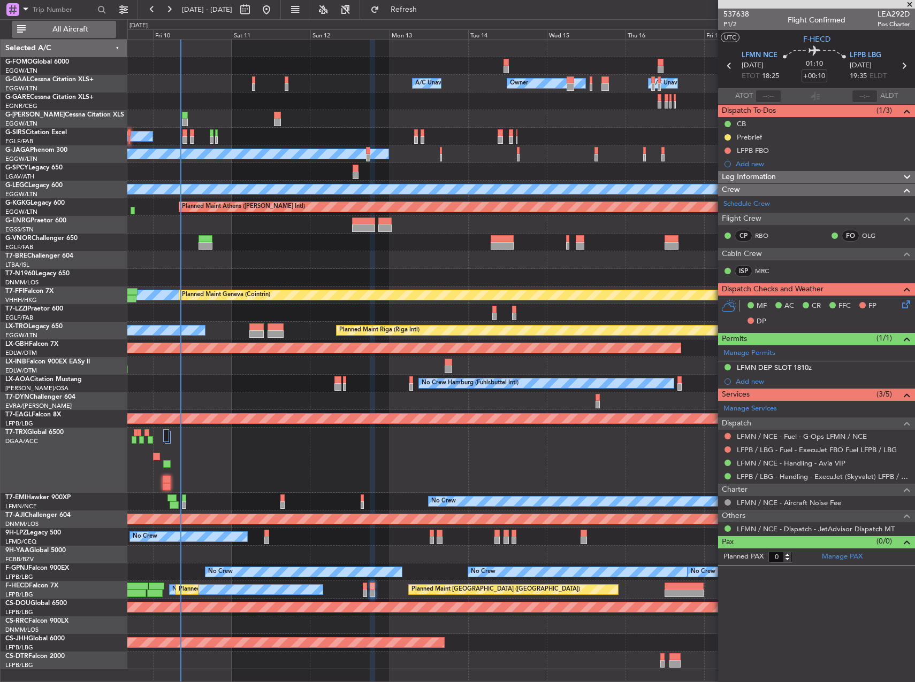
click at [81, 28] on span "All Aircraft" at bounding box center [70, 29] width 85 height 7
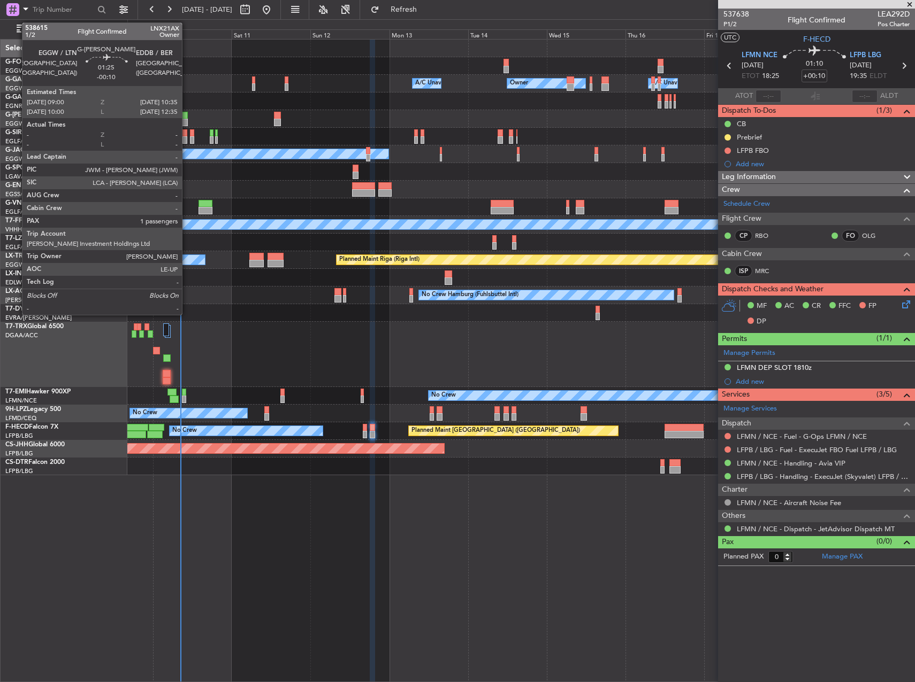
click at [187, 117] on div at bounding box center [184, 115] width 5 height 7
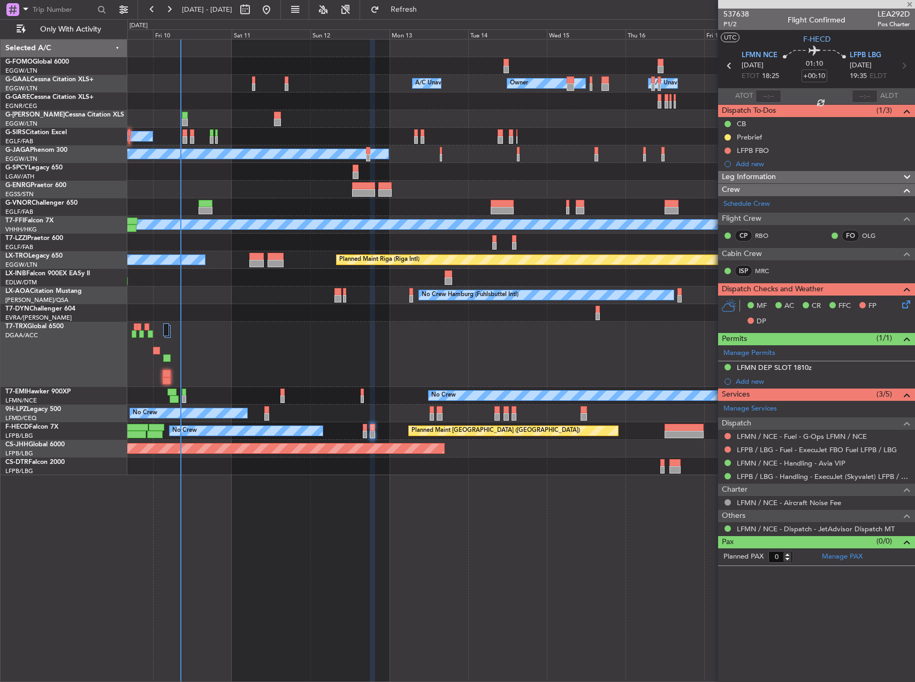
type input "-00:10"
type input "1"
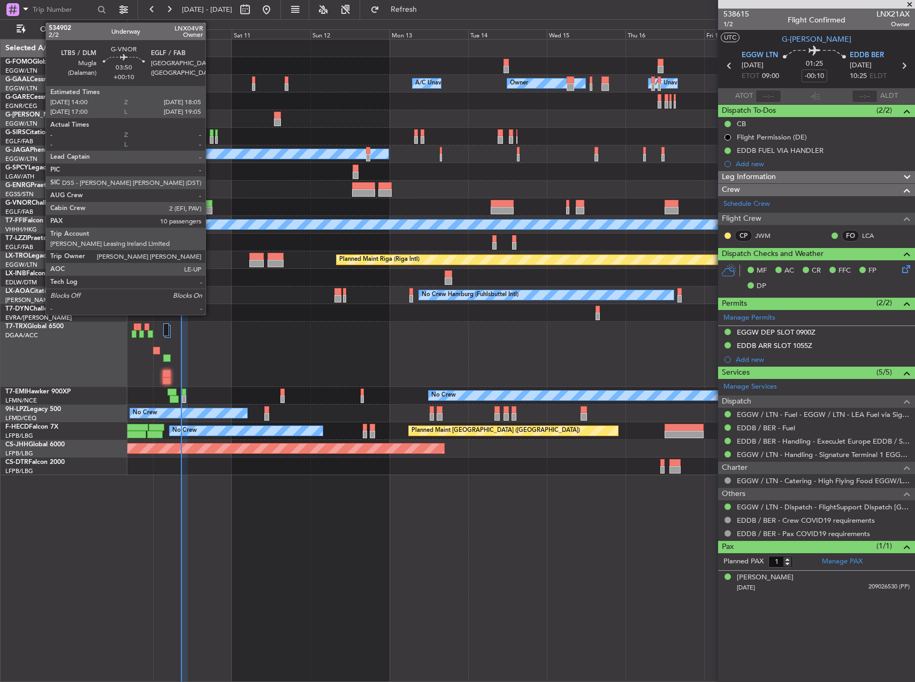
click at [210, 212] on div at bounding box center [205, 210] width 14 height 7
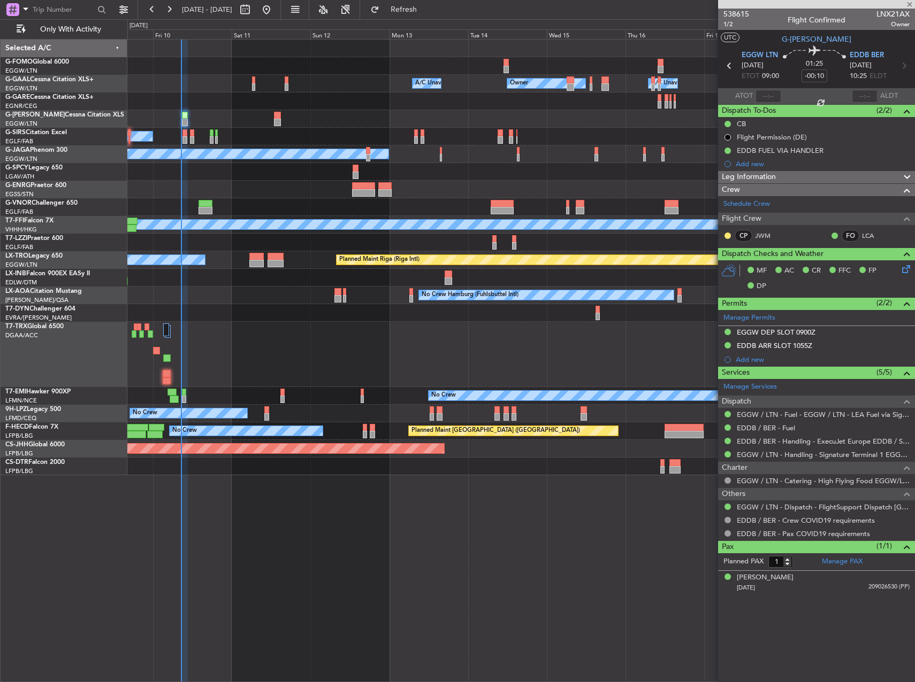
type input "+00:10"
type input "10"
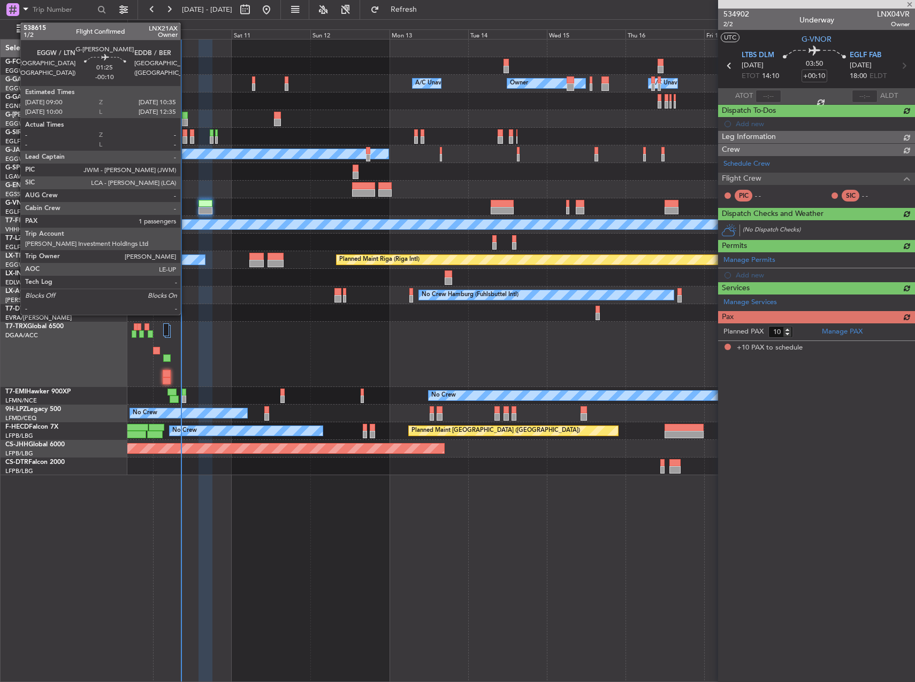
click at [185, 120] on div at bounding box center [184, 122] width 5 height 7
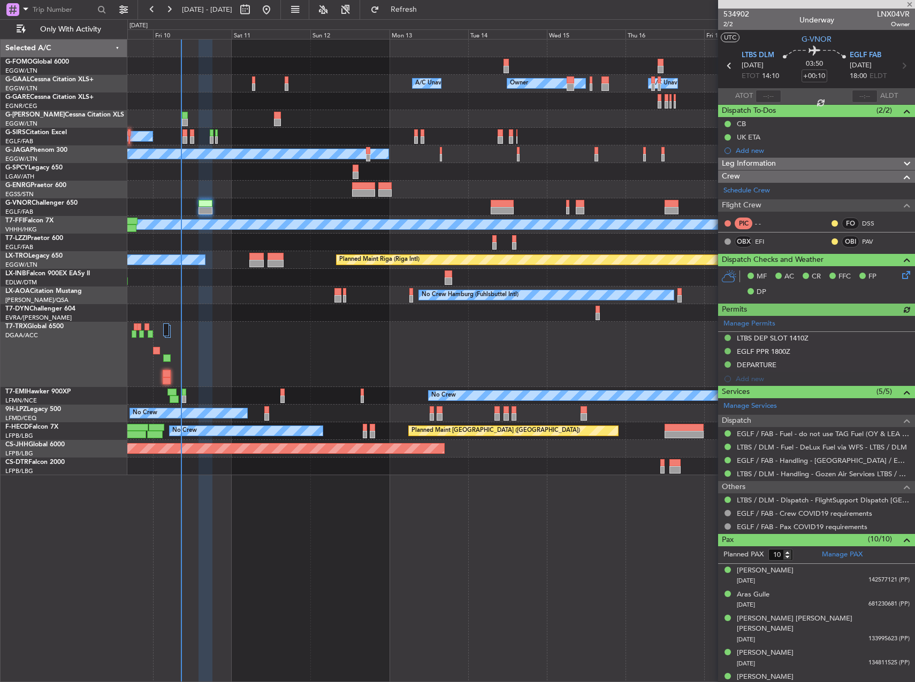
type input "-00:10"
type input "1"
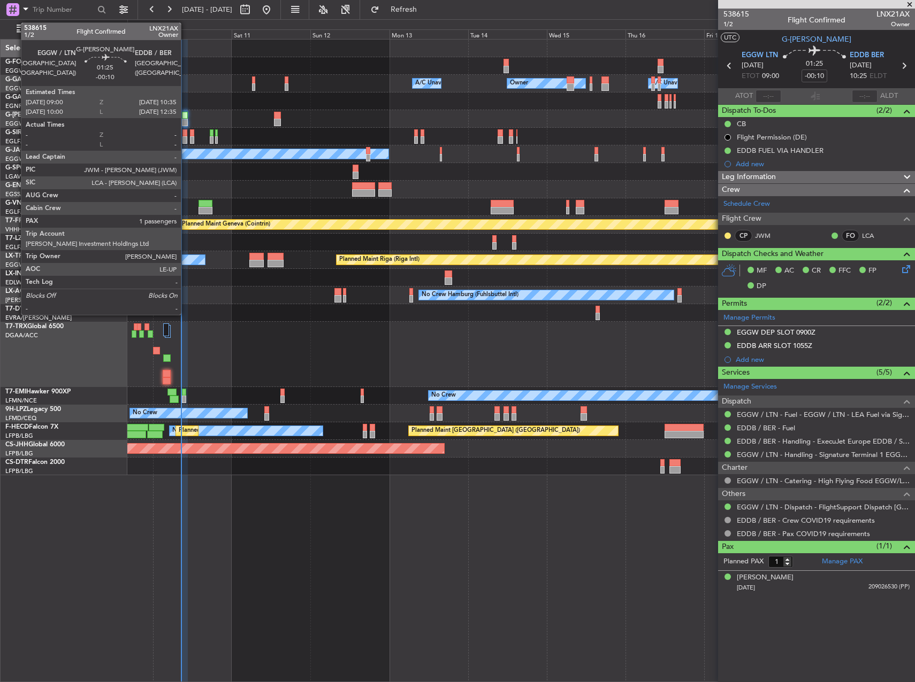
click at [186, 122] on div at bounding box center [184, 122] width 5 height 7
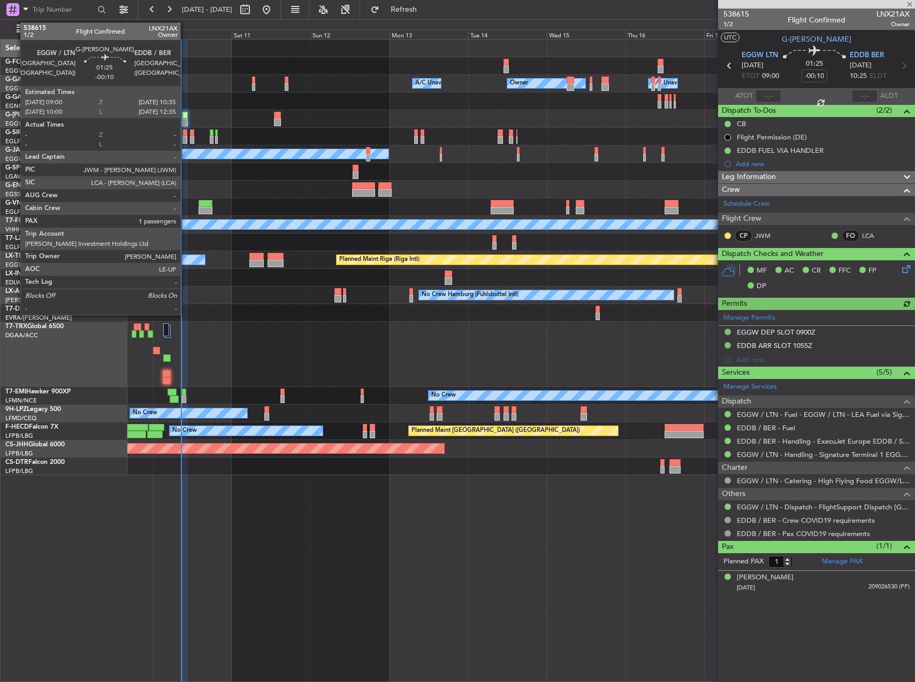
click at [185, 123] on div at bounding box center [184, 122] width 5 height 7
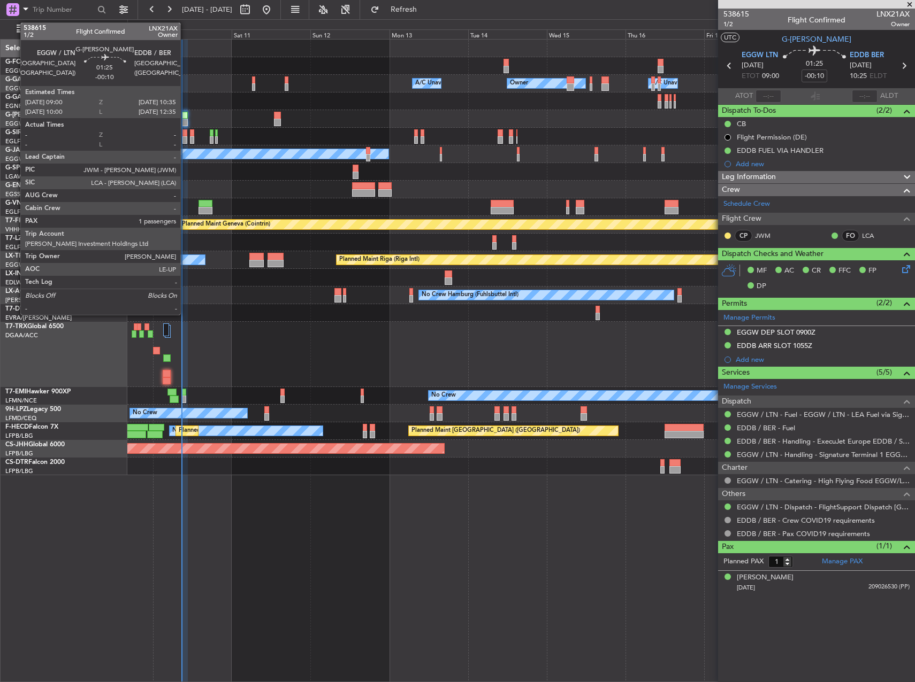
click at [186, 113] on div at bounding box center [184, 115] width 5 height 7
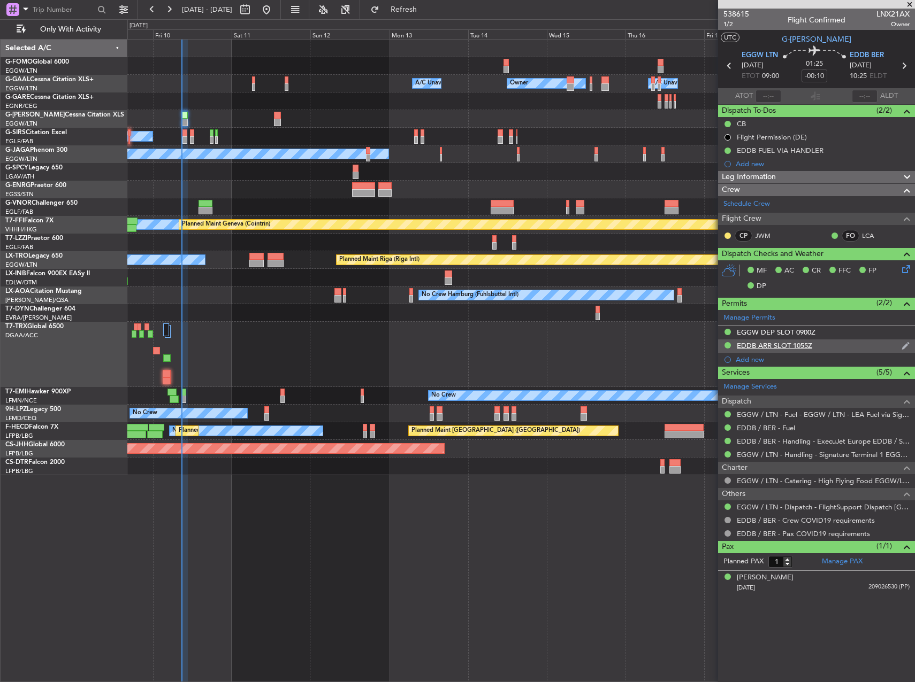
click at [840, 345] on div "EDDB ARR SLOT 1055Z" at bounding box center [816, 346] width 197 height 13
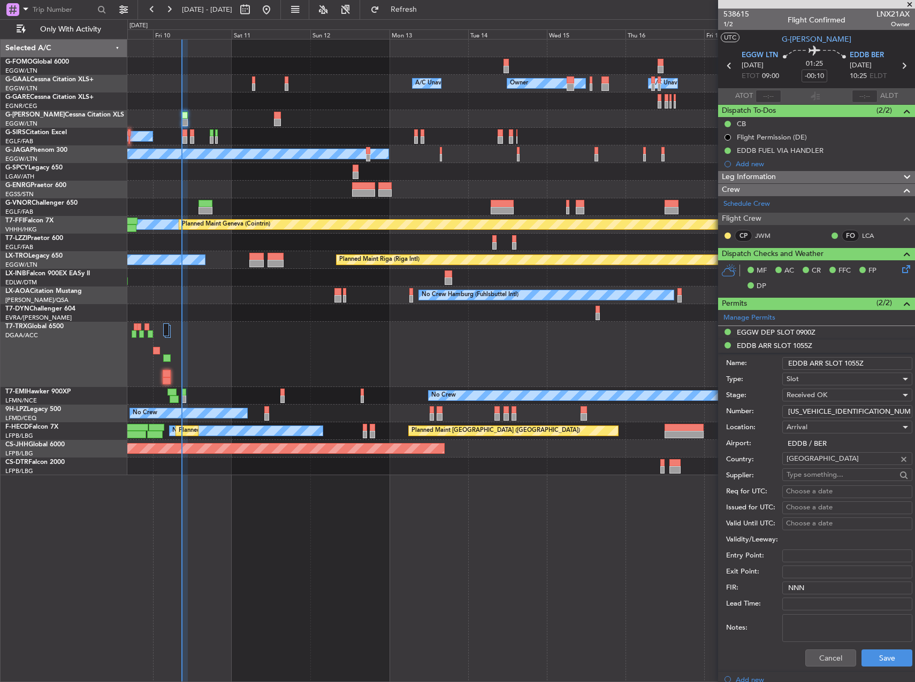
click at [856, 359] on input "EDDB ARR SLOT 1055Z" at bounding box center [847, 363] width 130 height 13
type input "EDDB ARR SLOT 1"
click at [841, 657] on button "Cancel" at bounding box center [830, 658] width 51 height 17
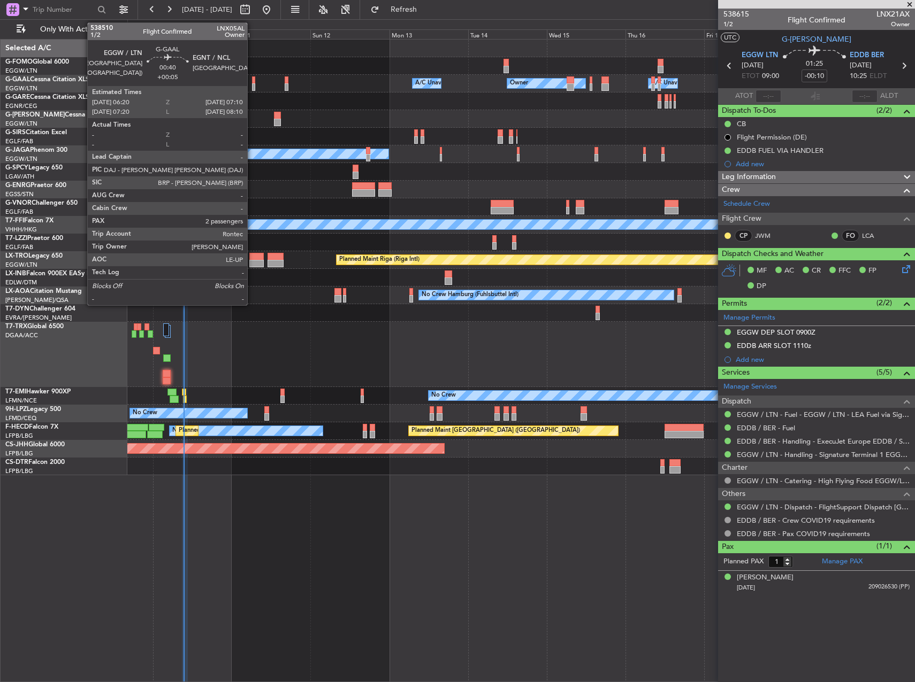
click at [252, 81] on div at bounding box center [253, 79] width 3 height 7
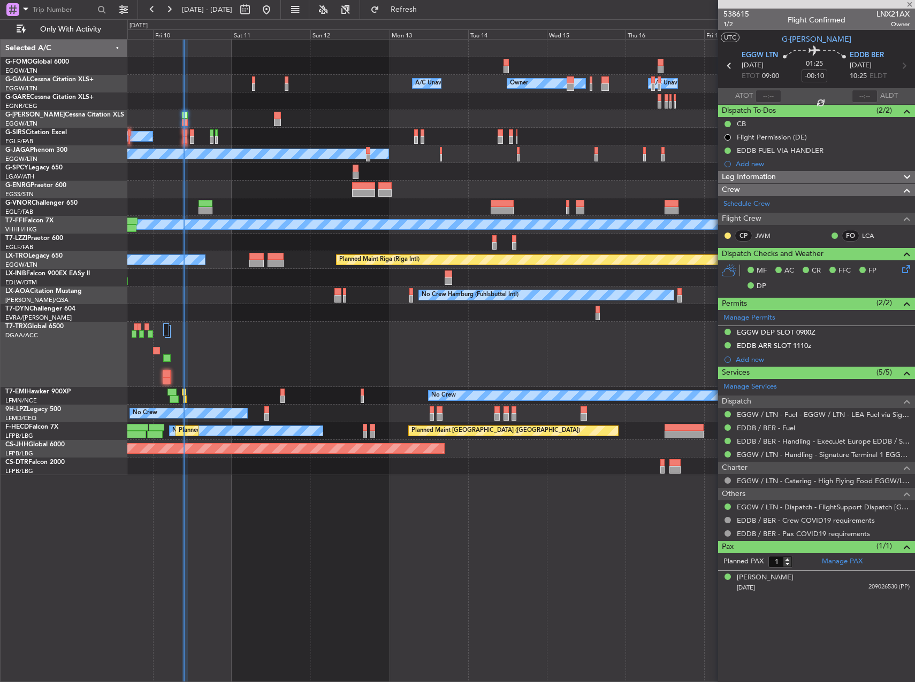
type input "+00:05"
type input "2"
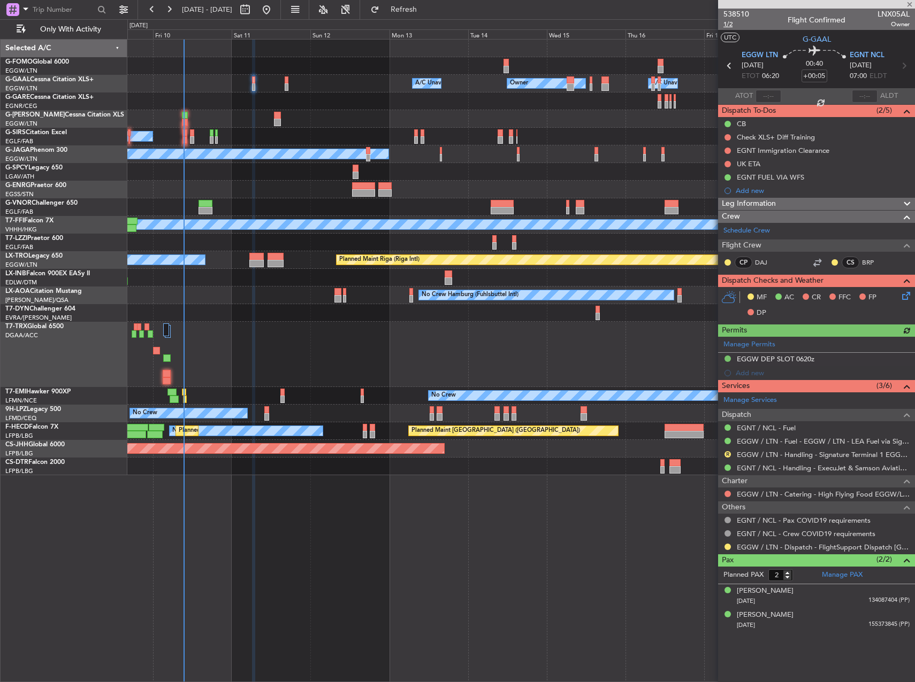
click at [727, 22] on span "1/2" at bounding box center [736, 24] width 26 height 9
click at [727, 548] on mat-tooltip-component "Not Required" at bounding box center [728, 537] width 56 height 28
click at [728, 545] on button at bounding box center [727, 547] width 6 height 6
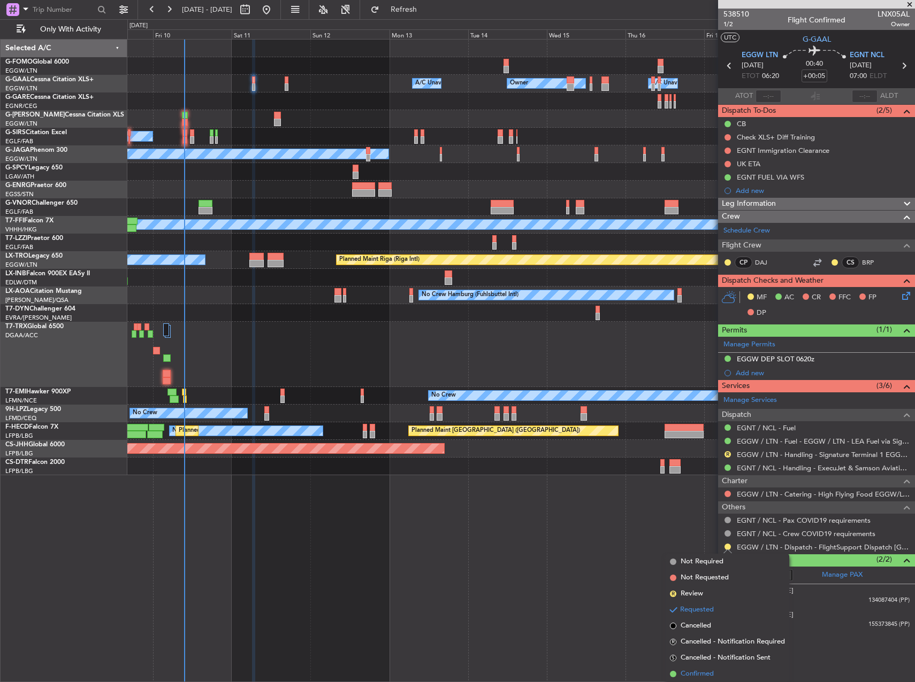
click at [703, 676] on span "Confirmed" at bounding box center [696, 674] width 33 height 11
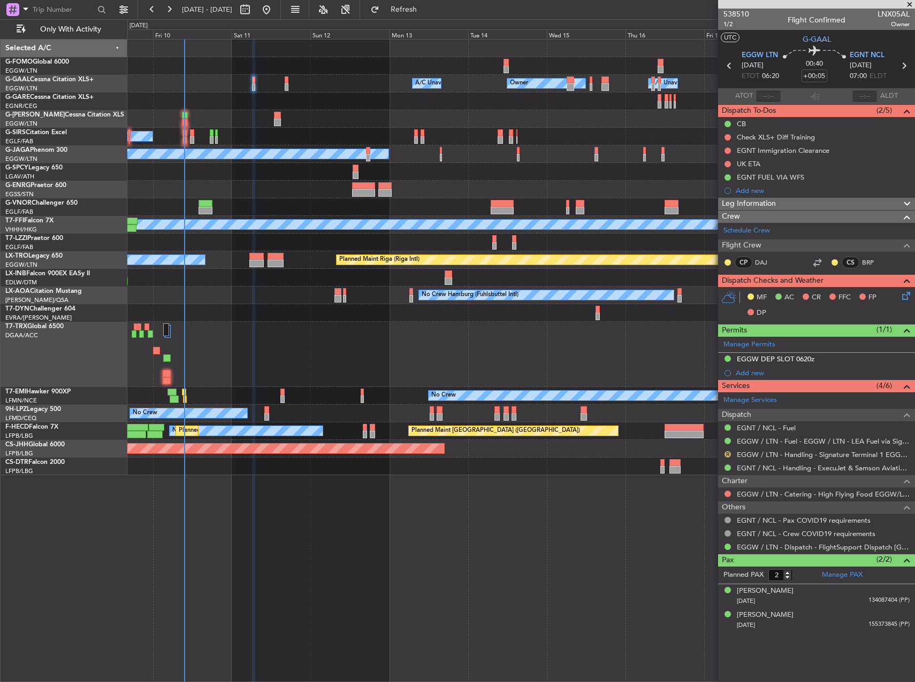
click at [727, 453] on button "R" at bounding box center [727, 454] width 6 height 6
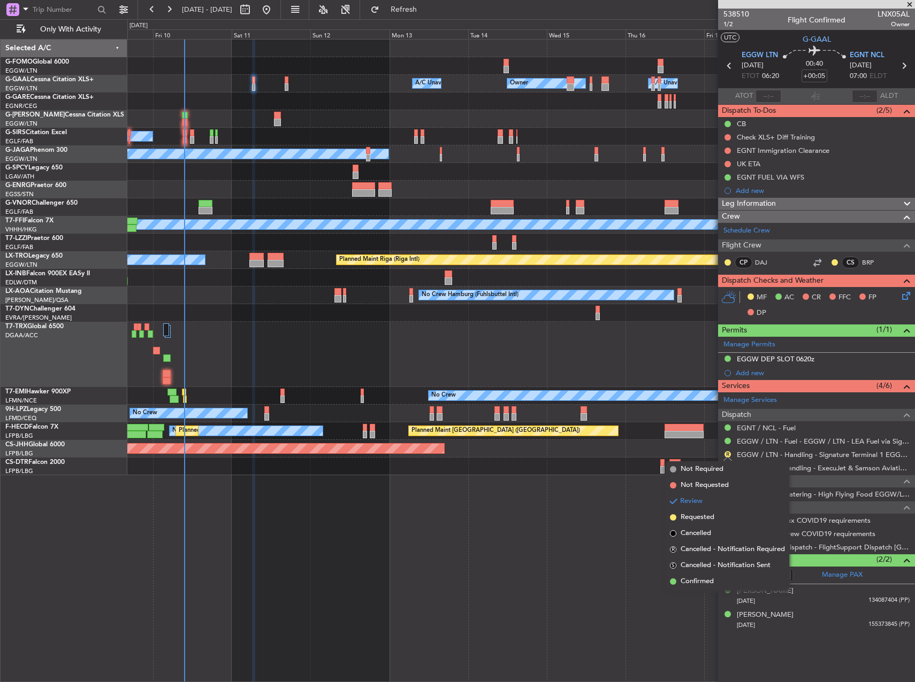
click at [623, 385] on div at bounding box center [520, 354] width 787 height 65
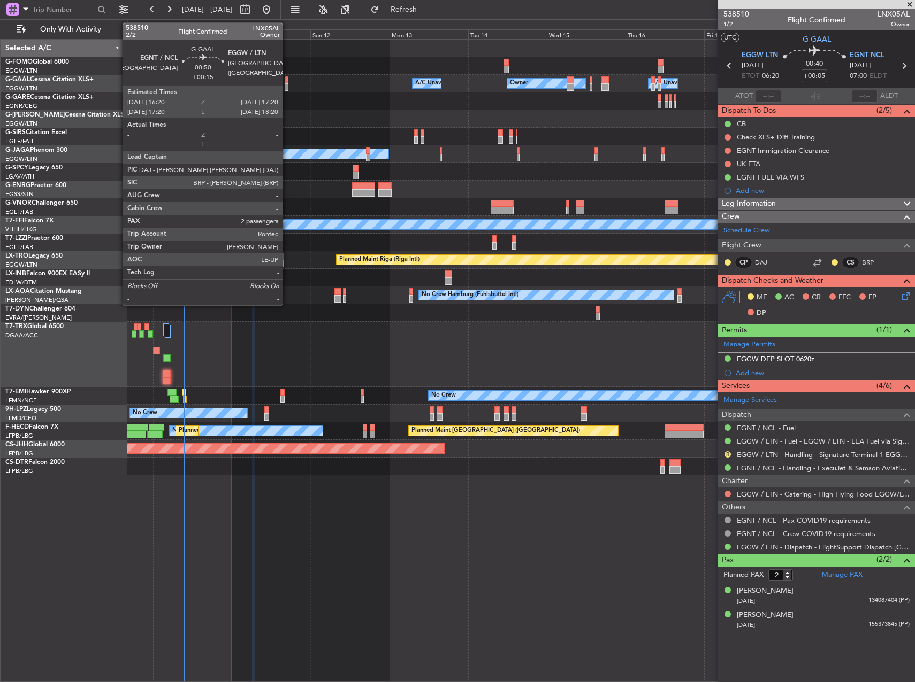
click at [287, 83] on div at bounding box center [287, 86] width 4 height 7
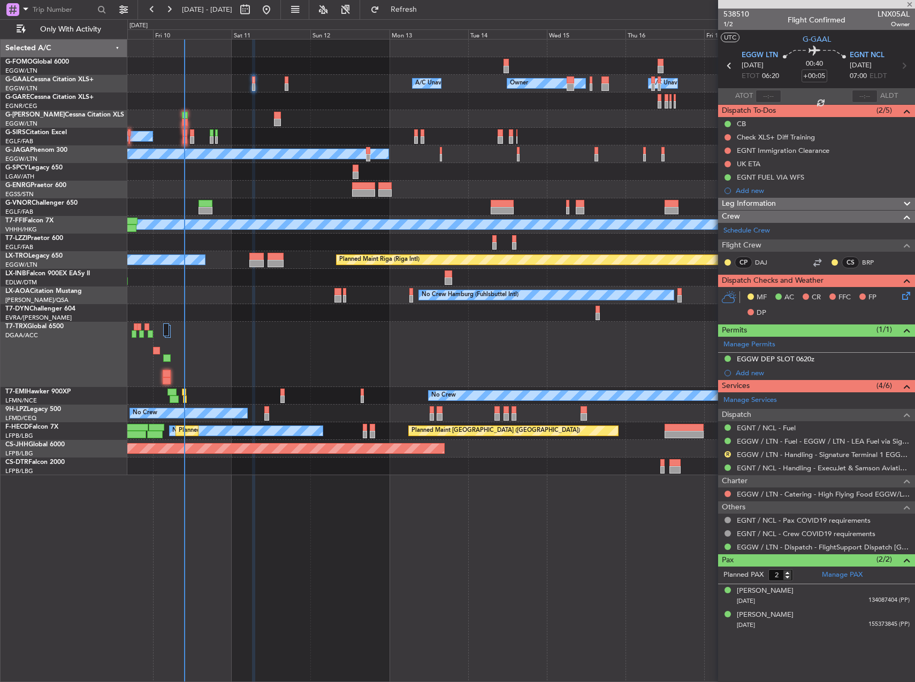
type input "+00:15"
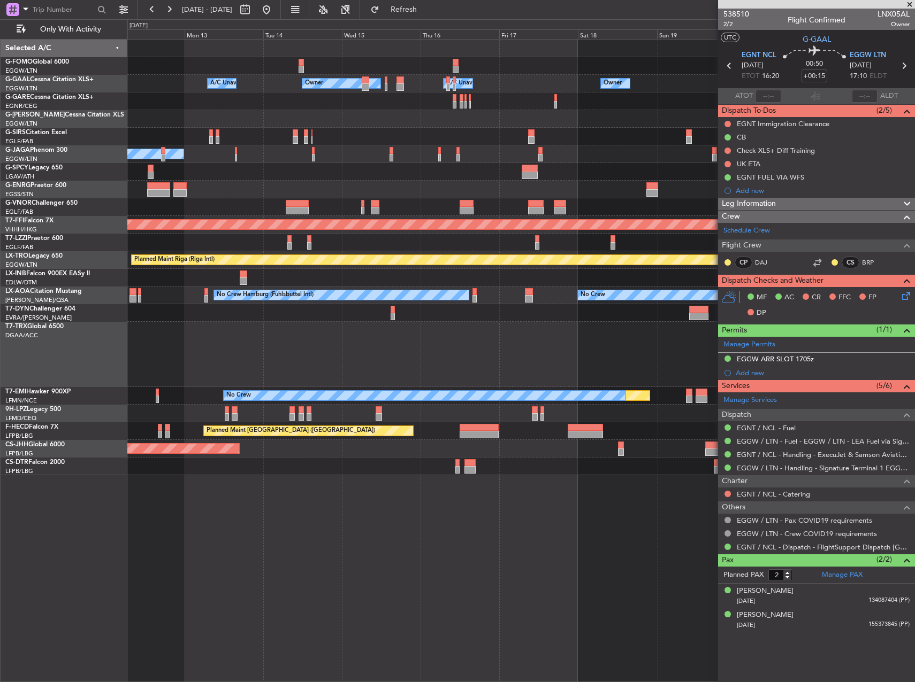
click at [421, 174] on div "Owner Owner Owner A/C Unavailable A/C Unavailable Planned Maint Oxford (Kidling…" at bounding box center [520, 258] width 787 height 436
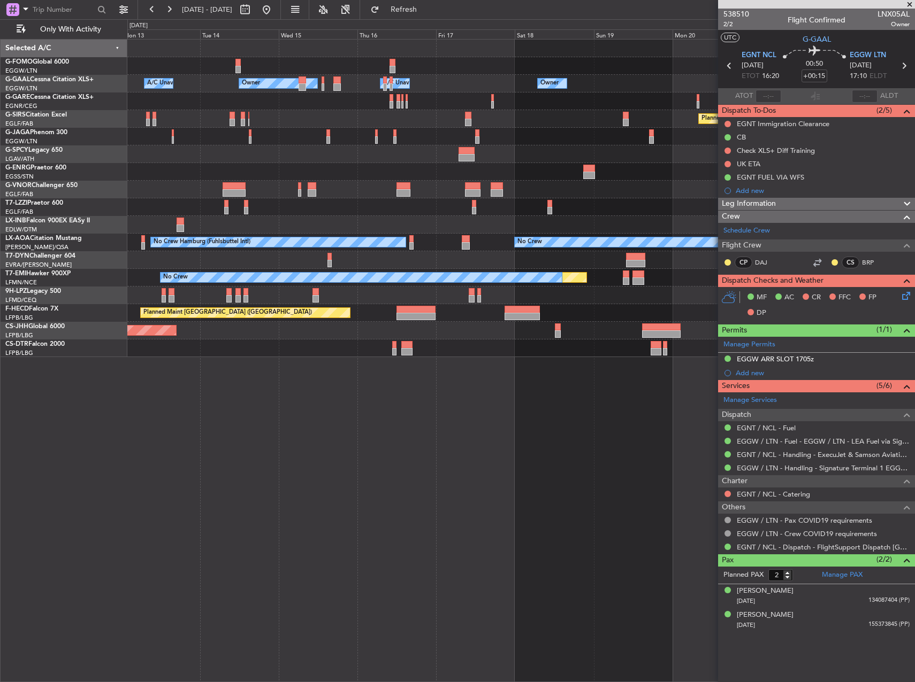
click at [331, 173] on div "Owner Owner Owner A/C Unavailable A/C Unavailable Owner Planned Maint Oxford (K…" at bounding box center [520, 199] width 787 height 318
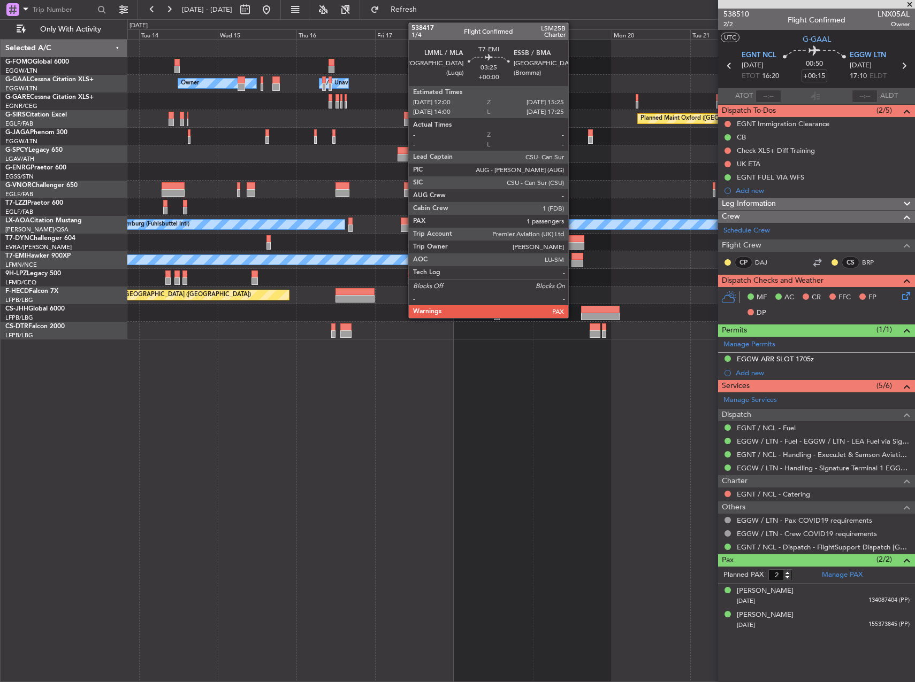
click at [573, 258] on div at bounding box center [576, 256] width 11 height 7
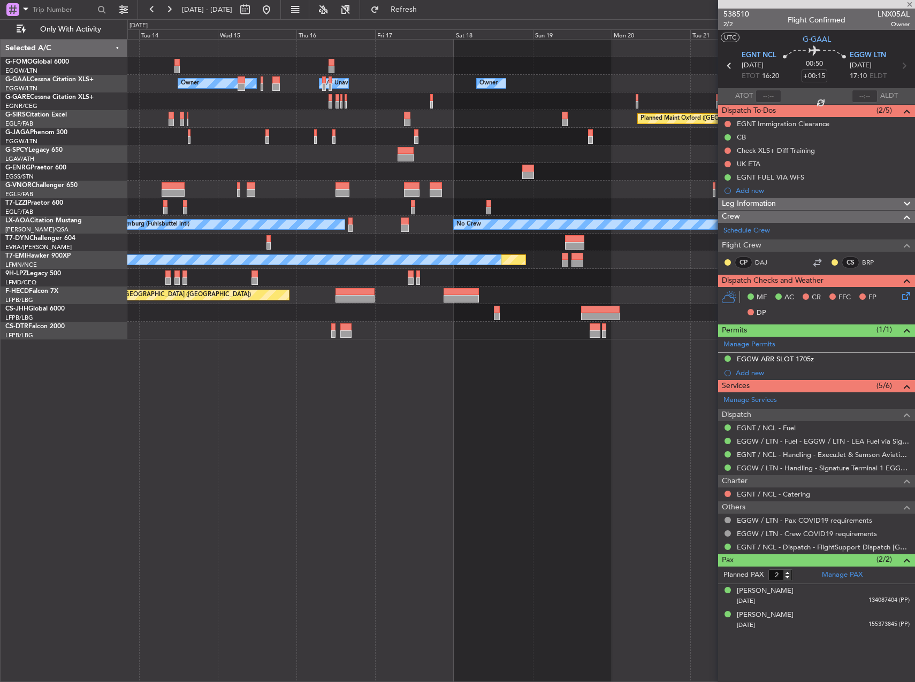
type input "1"
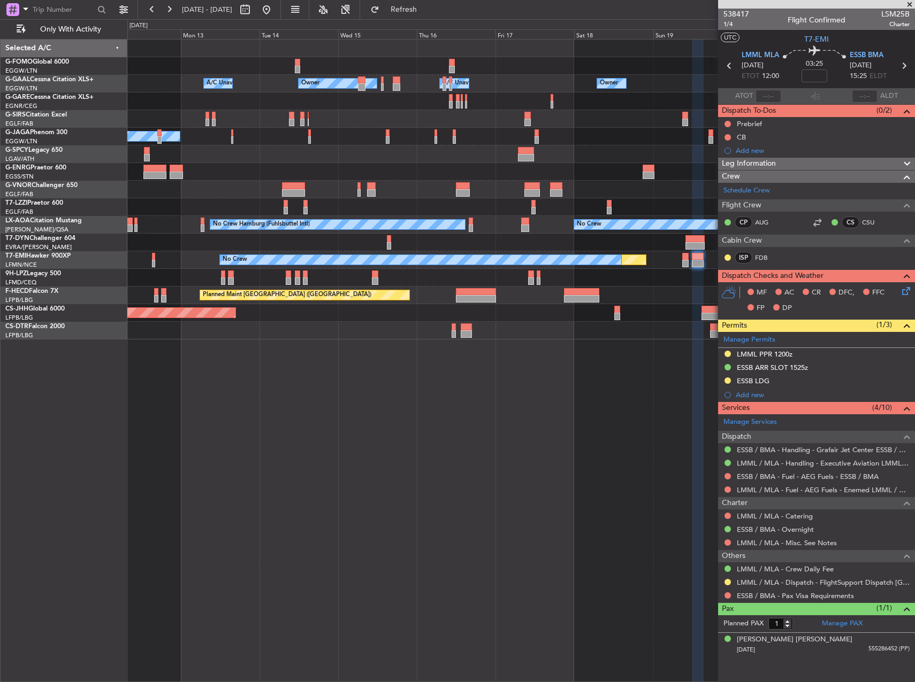
click at [914, 145] on html "13 Oct 2025 - 23 Oct 2025 Refresh Quick Links Only With Activity Owner Owner A/…" at bounding box center [457, 341] width 915 height 682
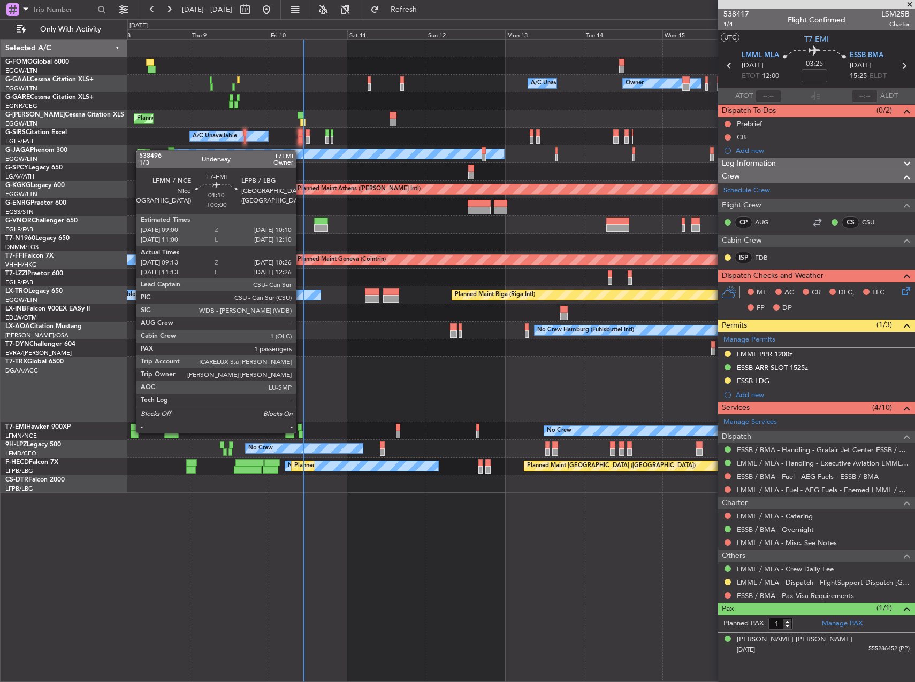
click at [301, 432] on div at bounding box center [300, 434] width 4 height 7
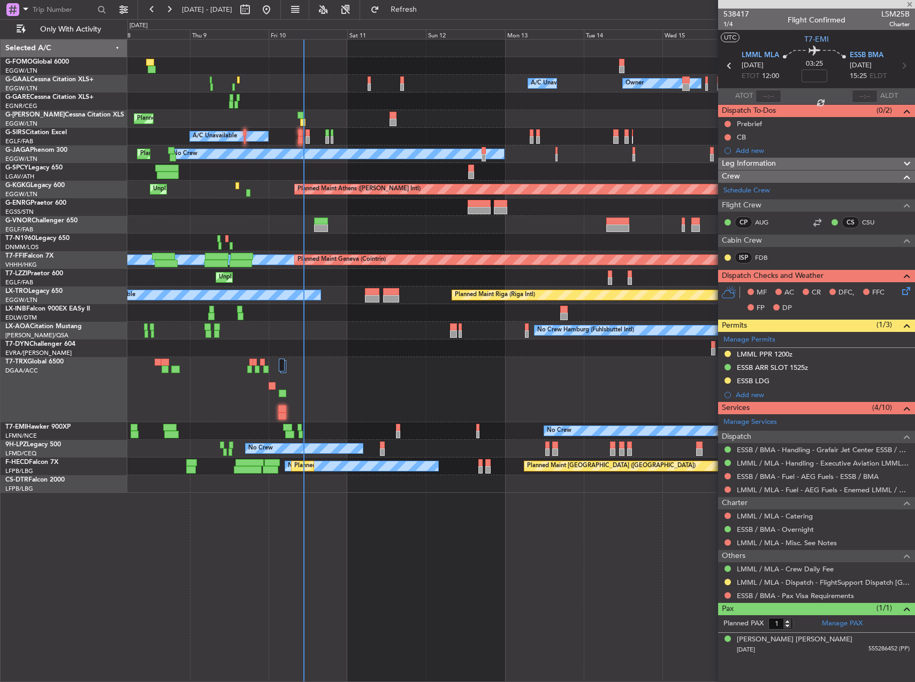
type input "09:13"
type input "10:26"
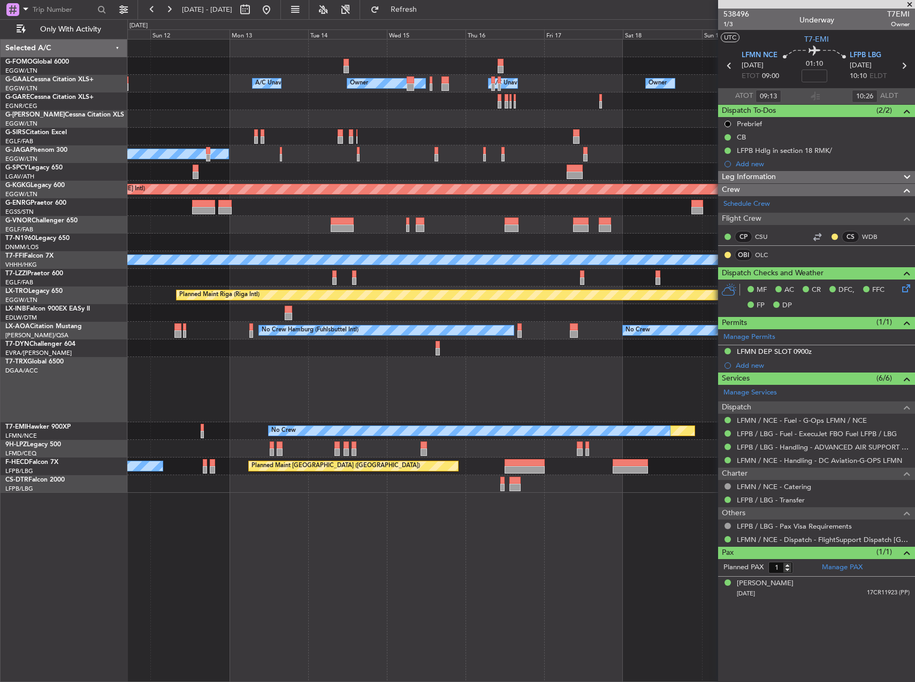
click at [271, 163] on div at bounding box center [520, 172] width 787 height 18
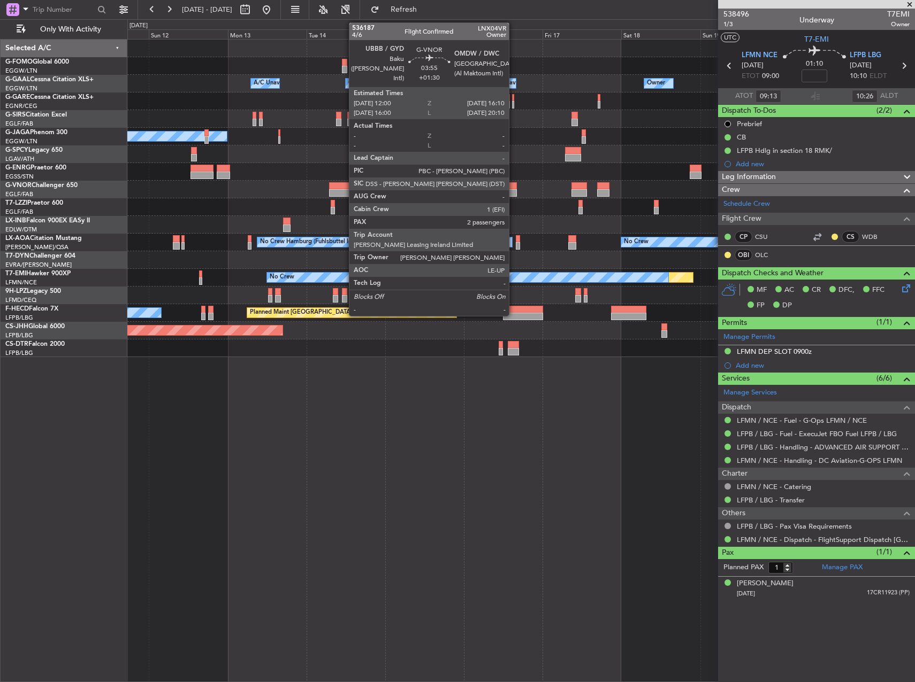
click at [513, 196] on div at bounding box center [510, 192] width 14 height 7
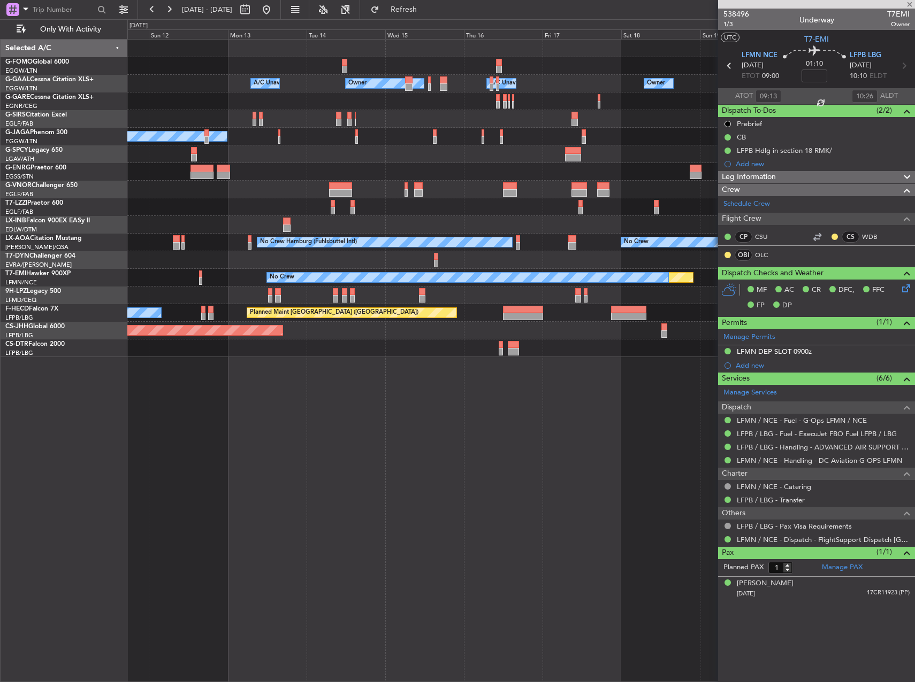
type input "+01:30"
type input "2"
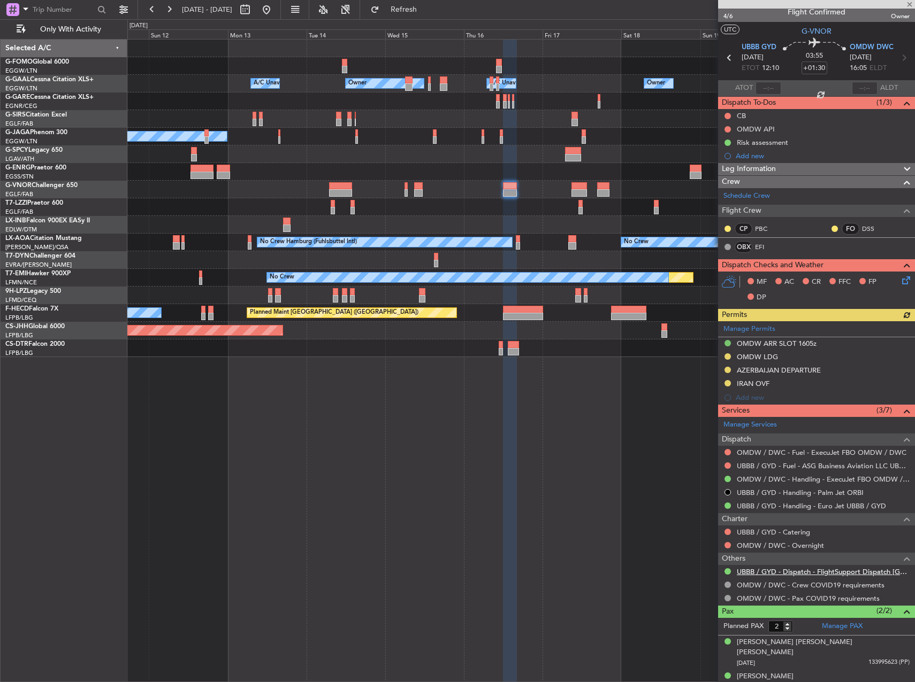
scroll to position [9, 0]
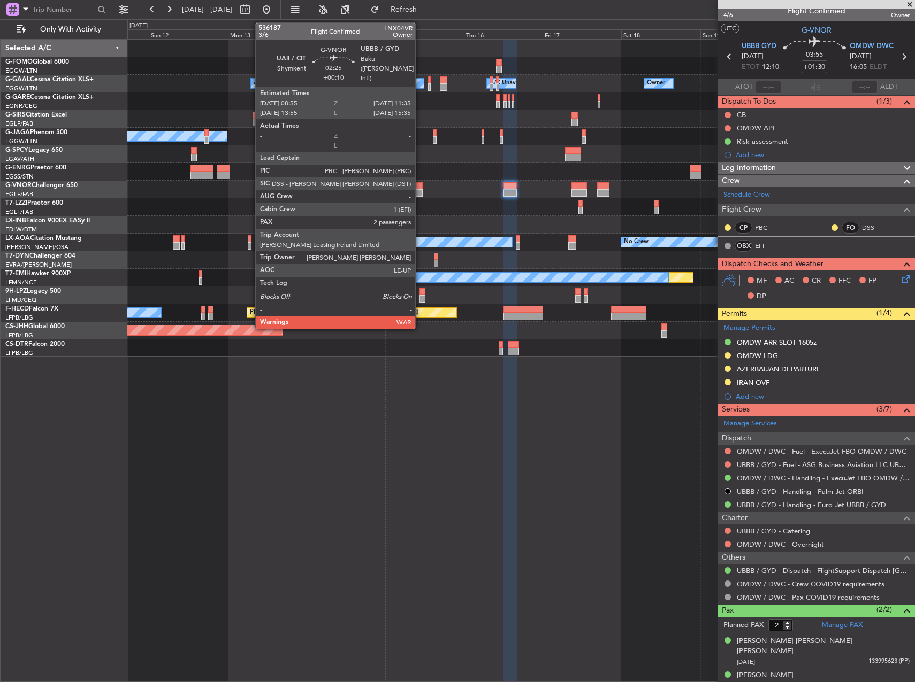
click at [420, 193] on div at bounding box center [418, 192] width 9 height 7
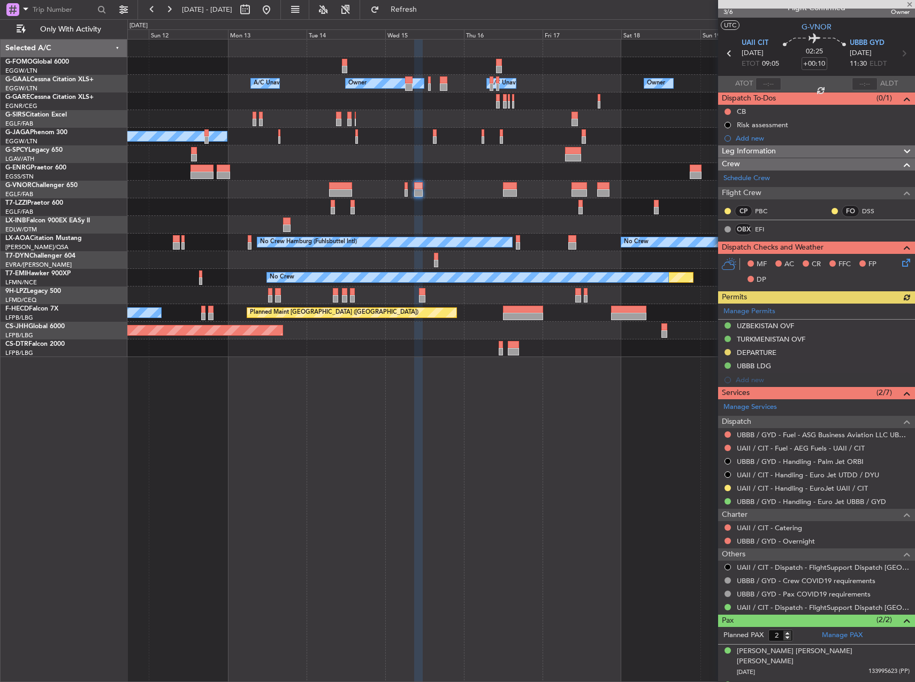
scroll to position [22, 0]
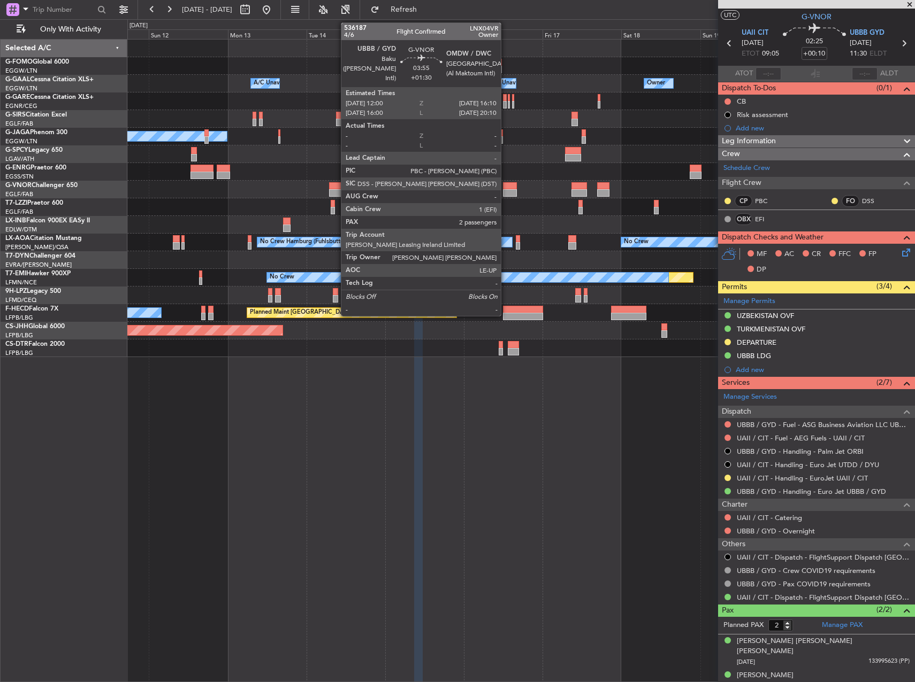
click at [505, 190] on div at bounding box center [510, 192] width 14 height 7
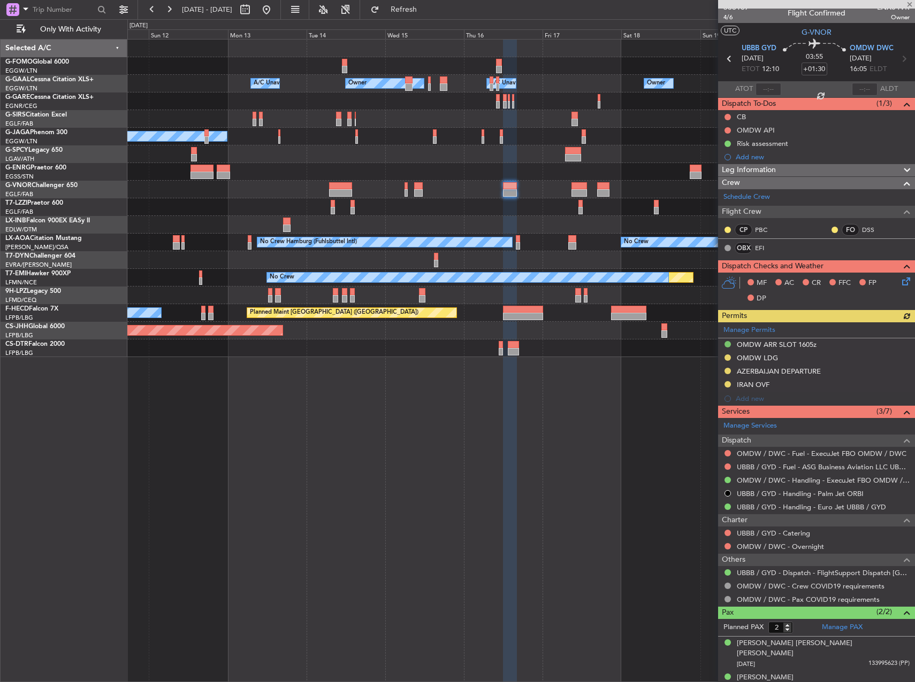
scroll to position [9, 0]
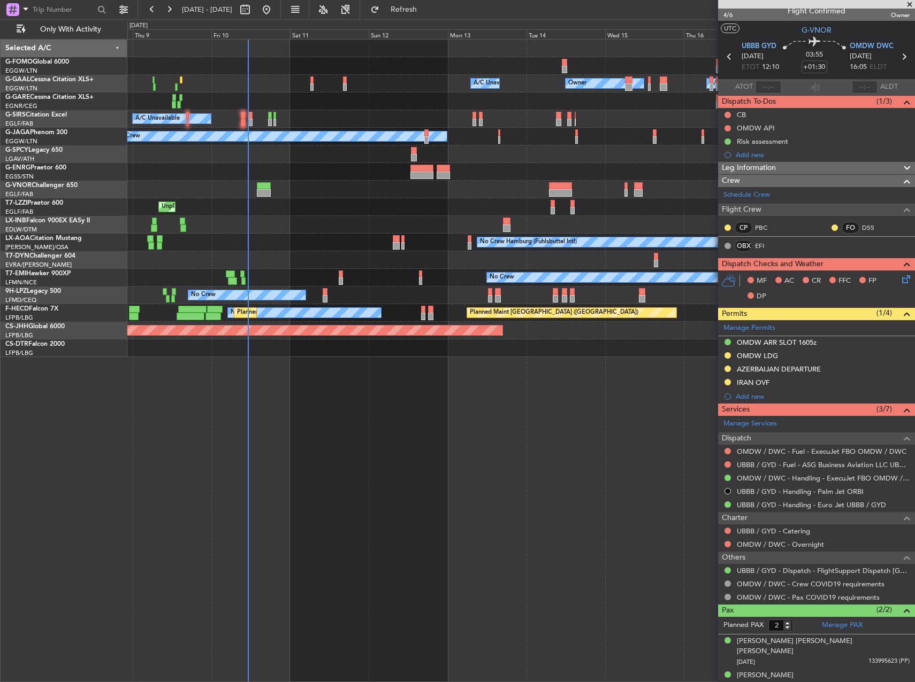
click at [688, 221] on div "Owner Owner A/C Unavailable A/C Unavailable Owner A/C Unavailable Planned Maint…" at bounding box center [520, 199] width 787 height 318
click at [476, 269] on div "Owner Owner A/C Unavailable A/C Unavailable Owner A/C Unavailable Planned Maint…" at bounding box center [520, 199] width 787 height 318
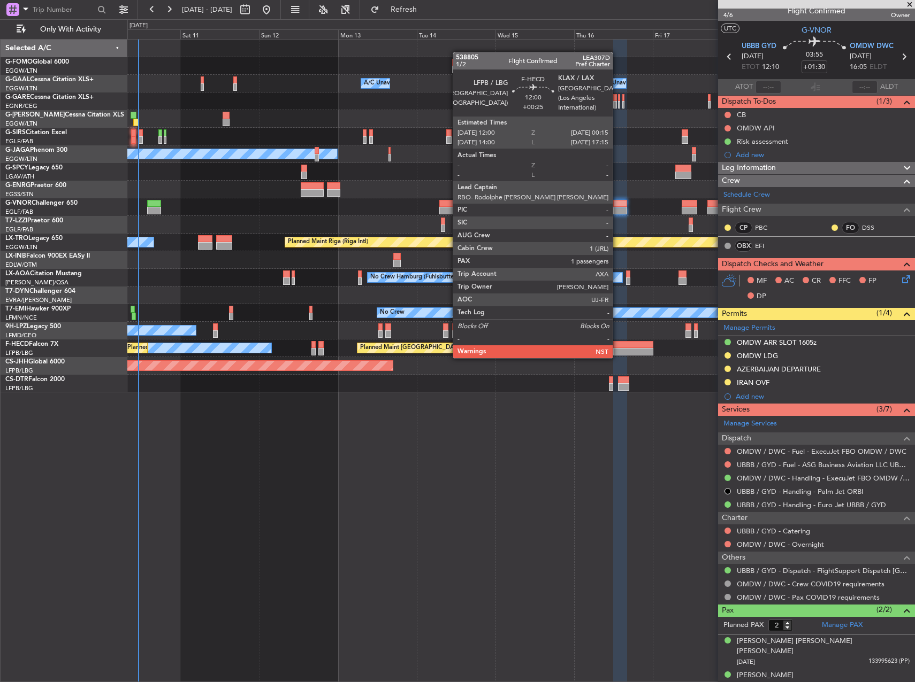
click at [617, 348] on div at bounding box center [633, 344] width 41 height 7
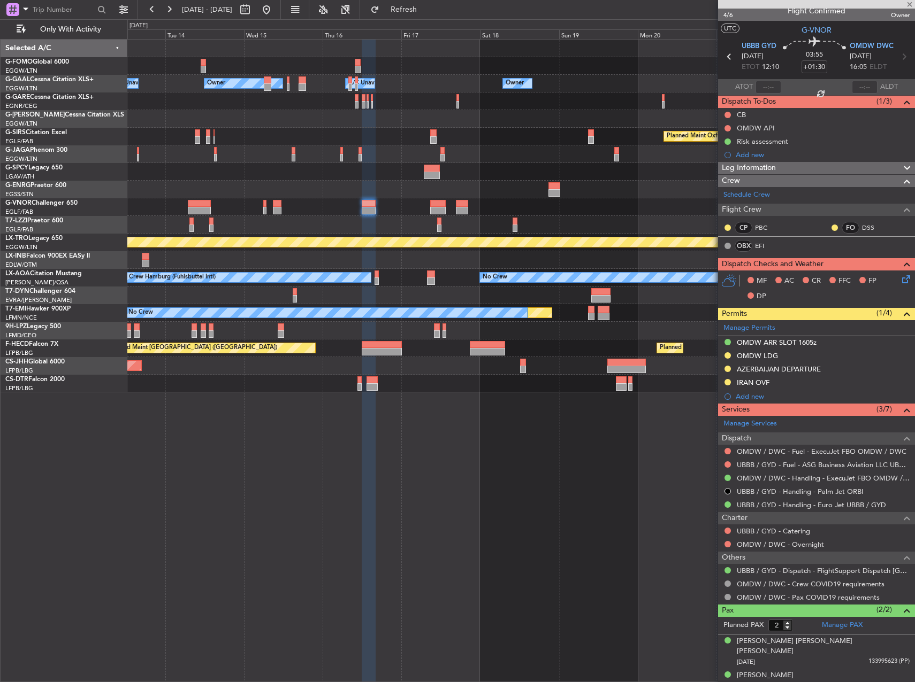
click at [390, 371] on div "Owner Owner A/C Unavailable A/C Unavailable Owner Owner Planned Maint Oxford (K…" at bounding box center [520, 216] width 787 height 353
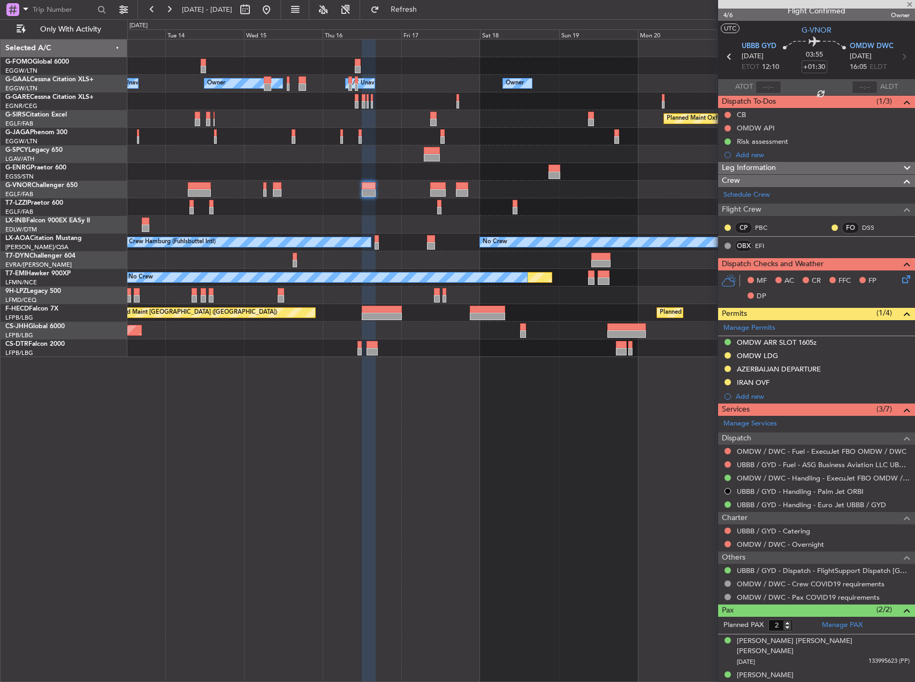
type input "+00:25"
type input "1"
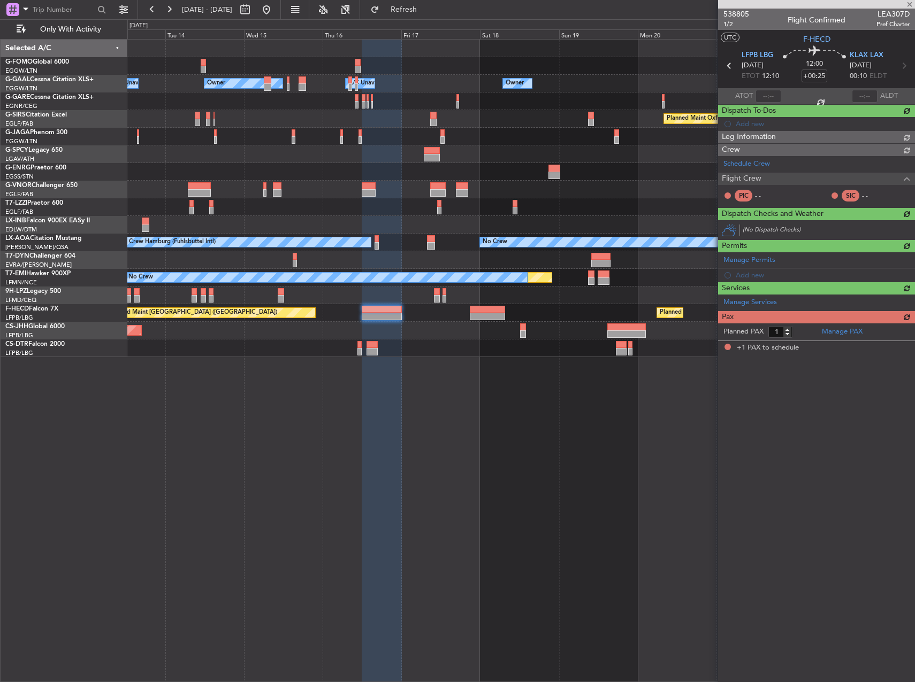
scroll to position [0, 0]
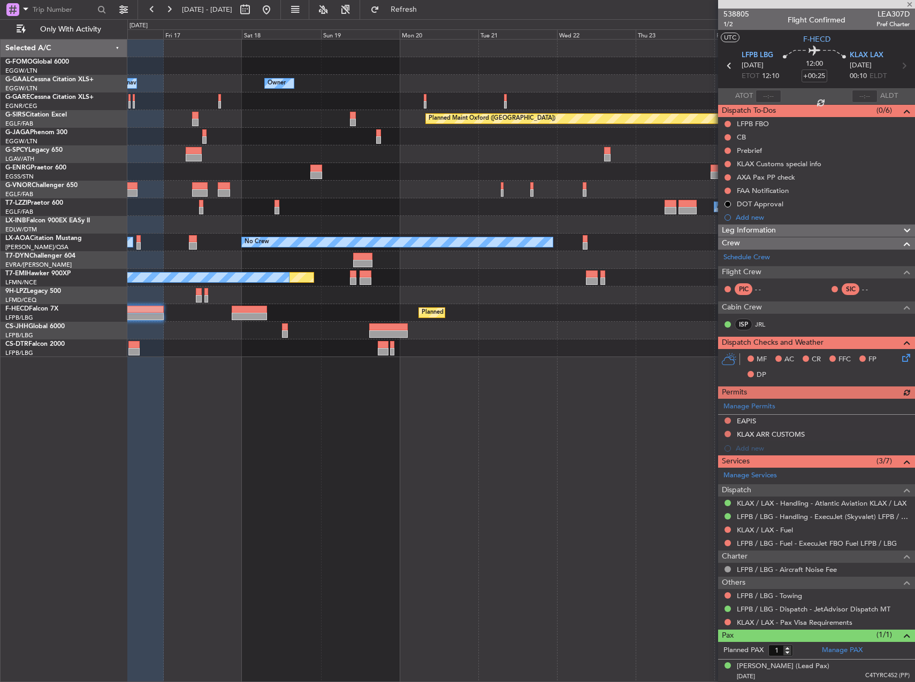
click at [335, 340] on div at bounding box center [520, 349] width 787 height 18
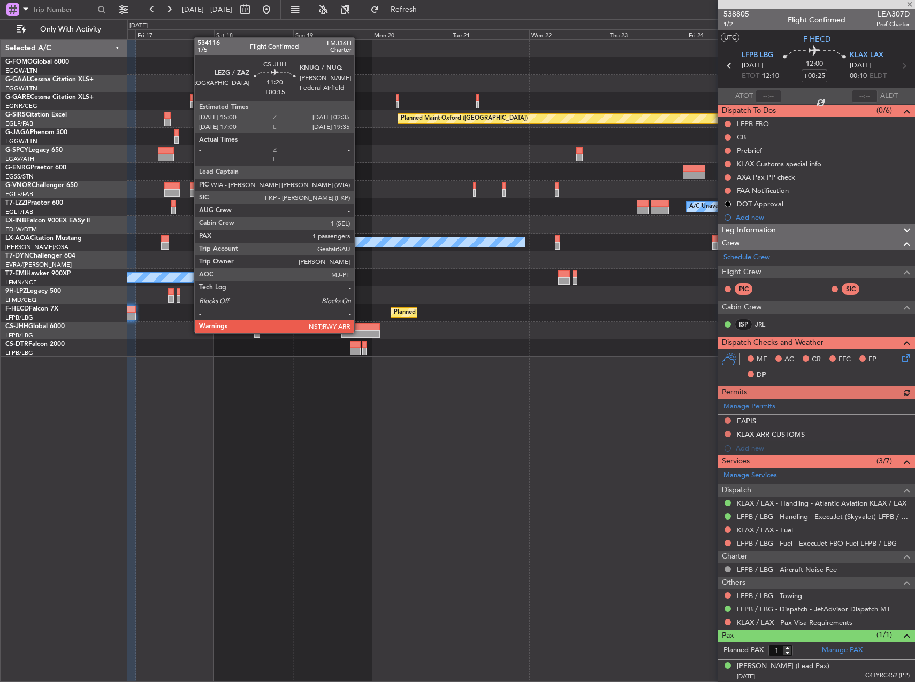
click at [359, 332] on div at bounding box center [360, 334] width 39 height 7
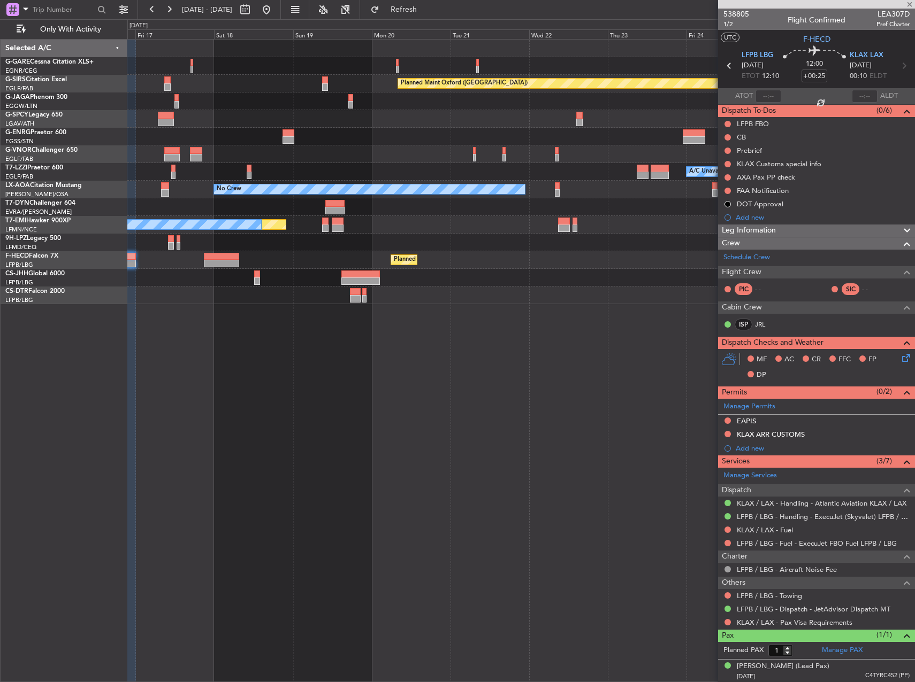
type input "+00:15"
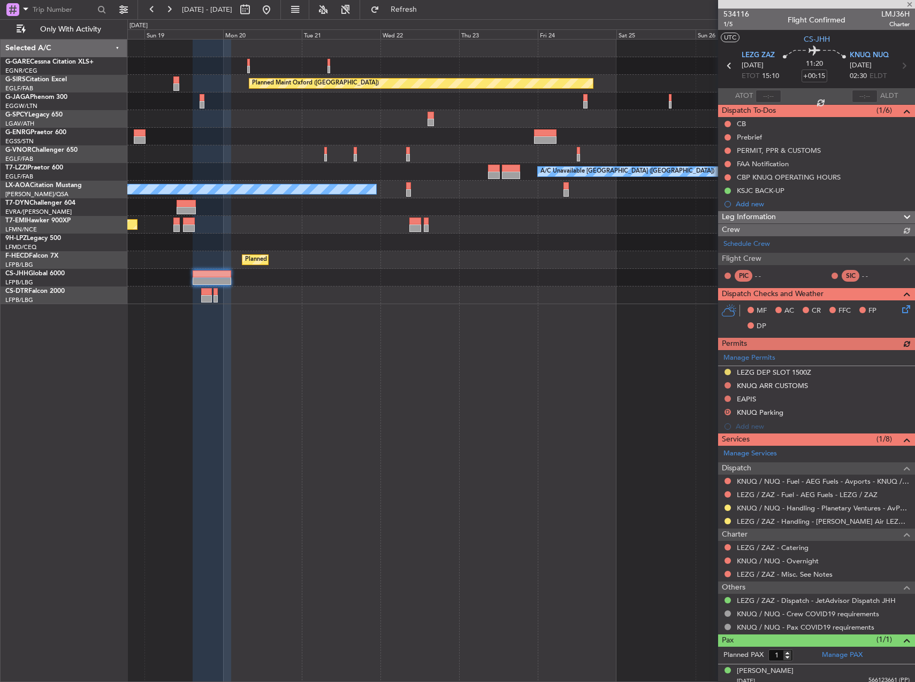
click at [352, 350] on div "Planned Maint Oxford (Kidlington) A/C Unavailable London (Luton) No Crew Planne…" at bounding box center [520, 360] width 787 height 643
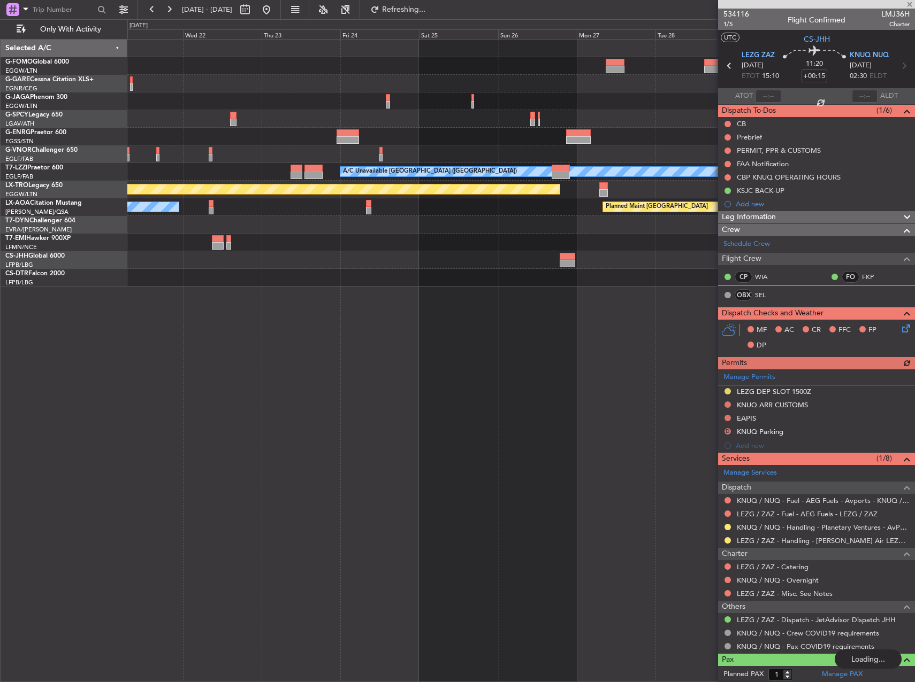
click at [371, 279] on div at bounding box center [520, 278] width 787 height 18
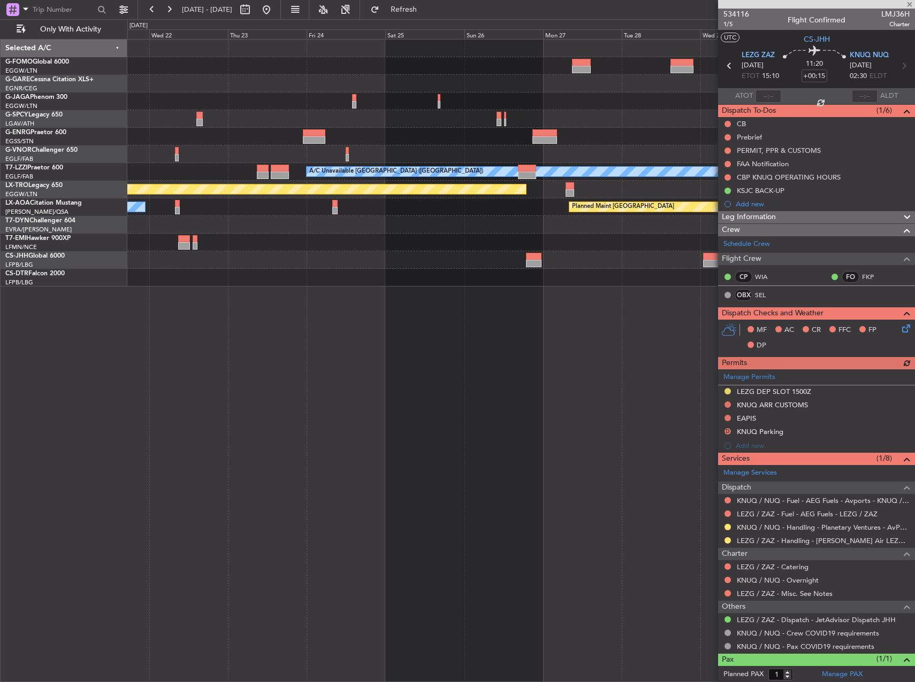
click at [535, 276] on div at bounding box center [520, 278] width 787 height 18
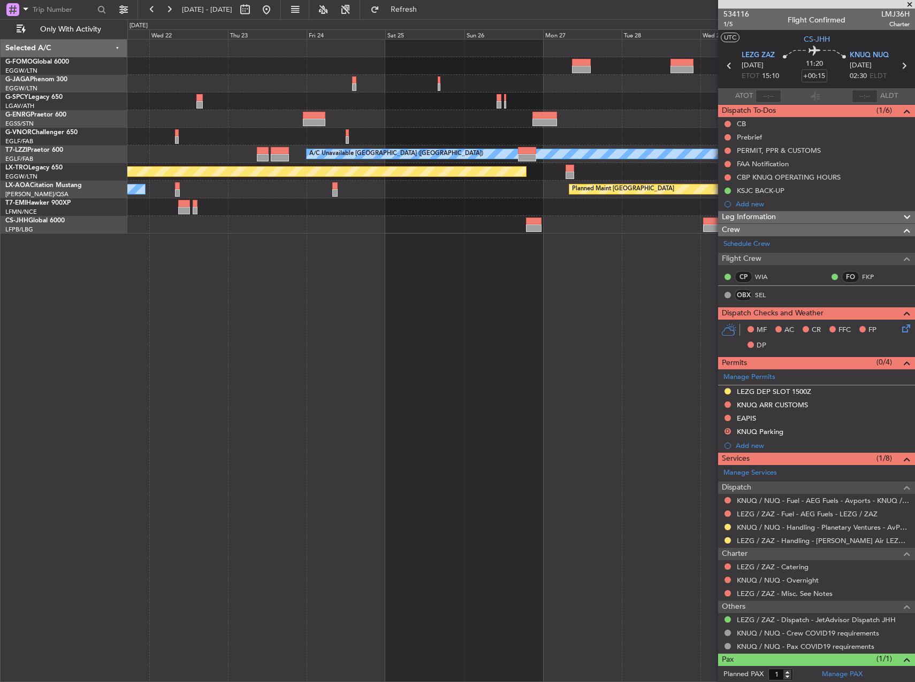
click at [534, 259] on div "A/C Unavailable London (Luton) Planned Maint Riga (Riga Intl) Planned Maint Mon…" at bounding box center [520, 360] width 787 height 643
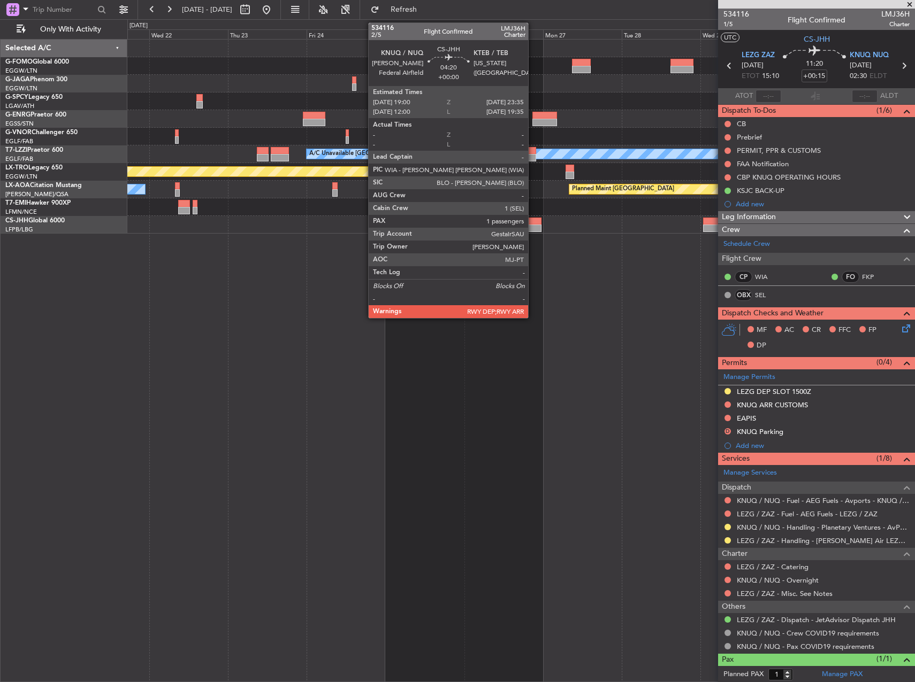
click at [533, 228] on div at bounding box center [534, 228] width 16 height 7
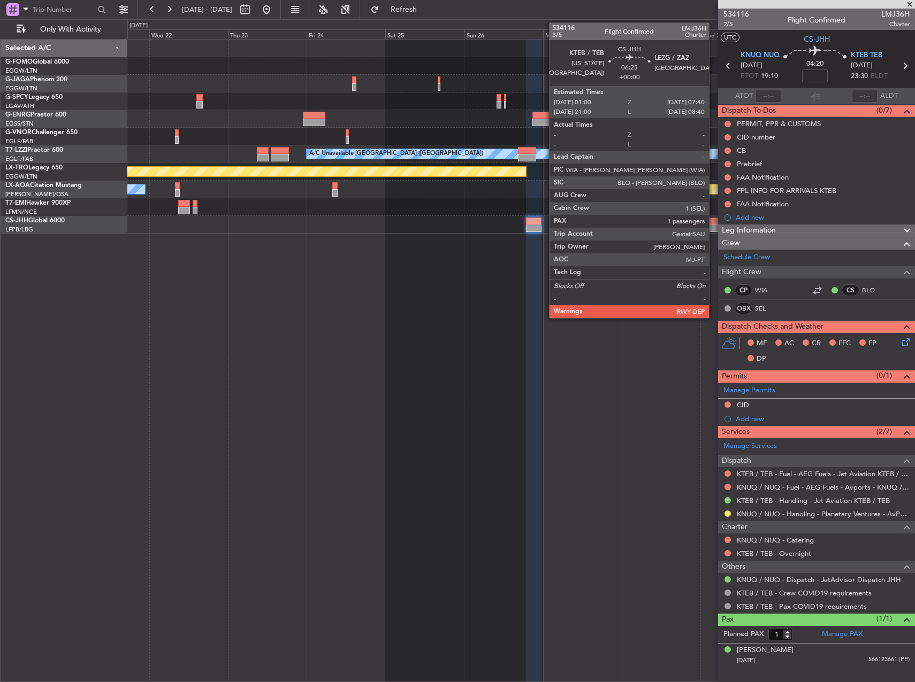
click at [713, 224] on div at bounding box center [714, 221] width 22 height 7
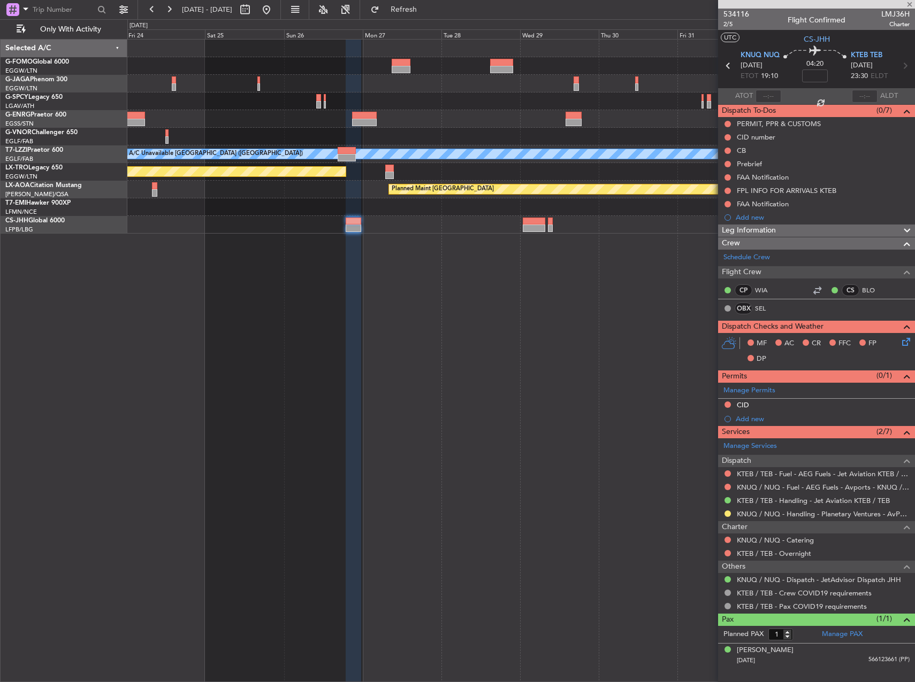
click at [475, 235] on div "A/C Unavailable London (Luton) Planned Maint Riga (Riga Intl) Planned Maint Mon…" at bounding box center [520, 360] width 787 height 643
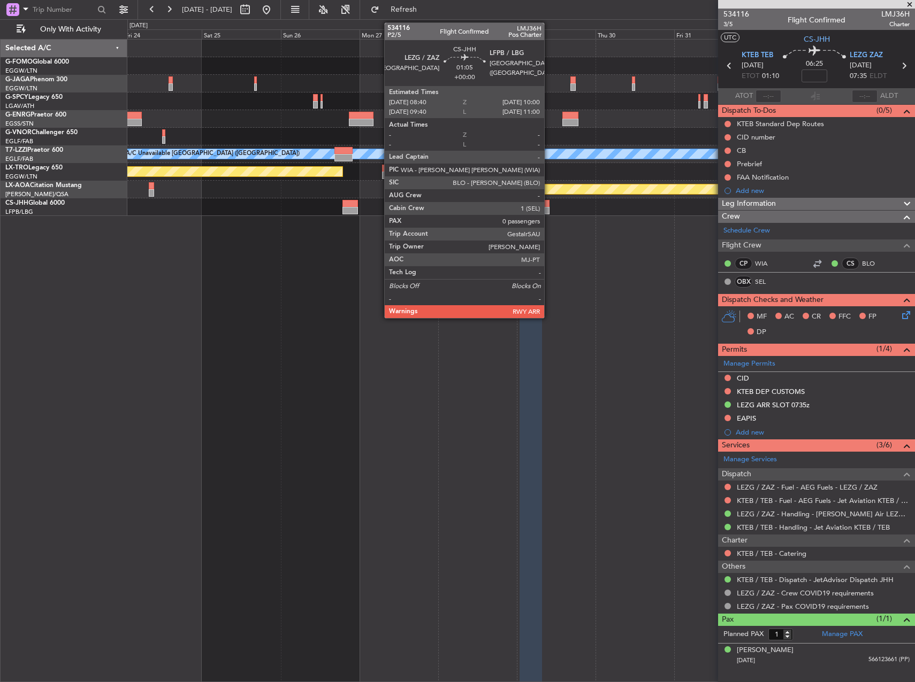
click at [549, 200] on div at bounding box center [546, 203] width 5 height 7
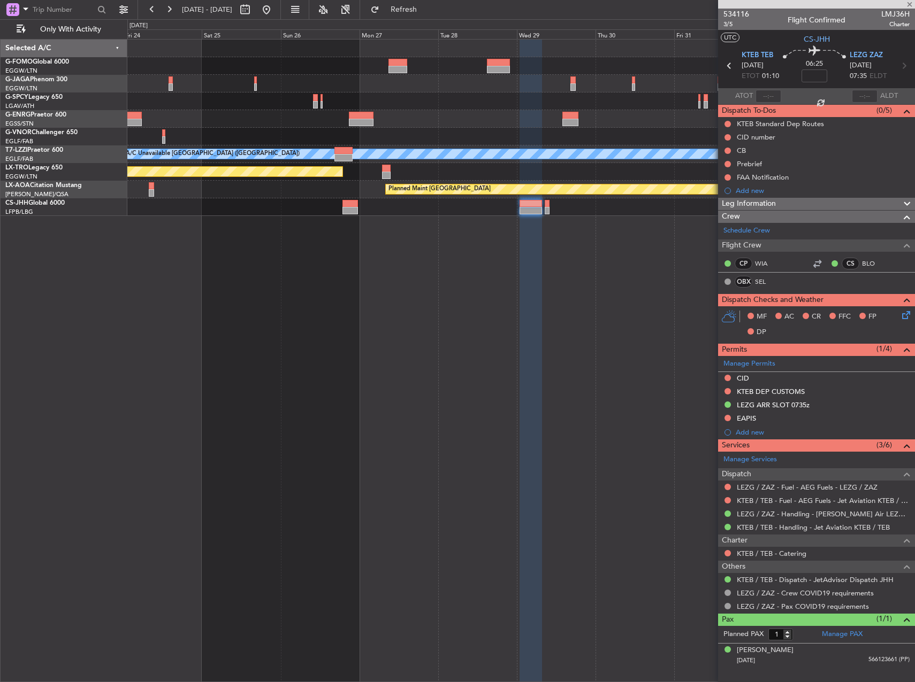
type input "0"
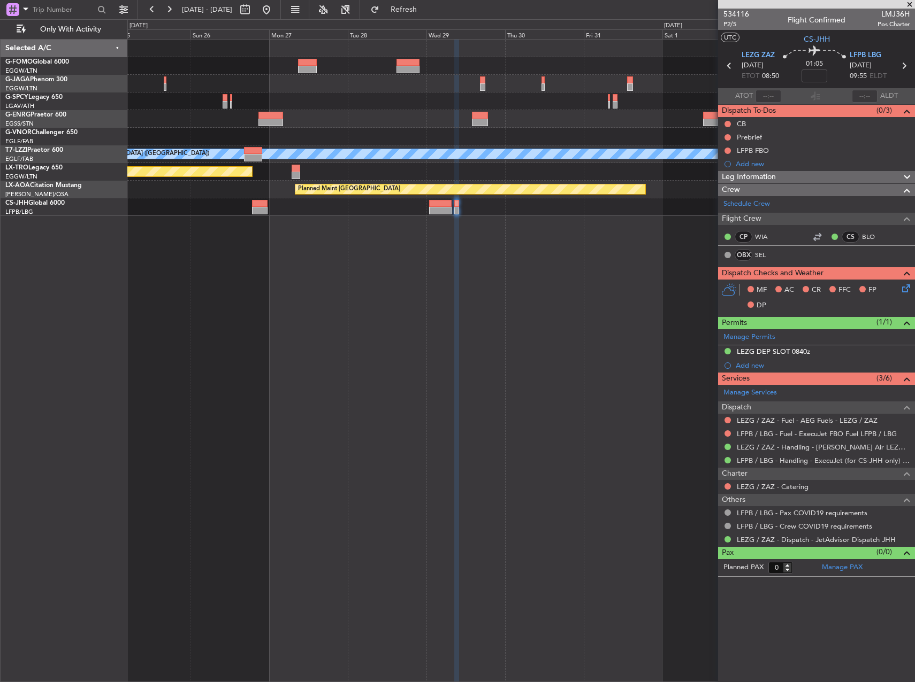
click at [351, 186] on div "A/C Unavailable London (Luton) Planned Maint Riga (Riga Intl) Planned Maint Mon…" at bounding box center [520, 128] width 787 height 176
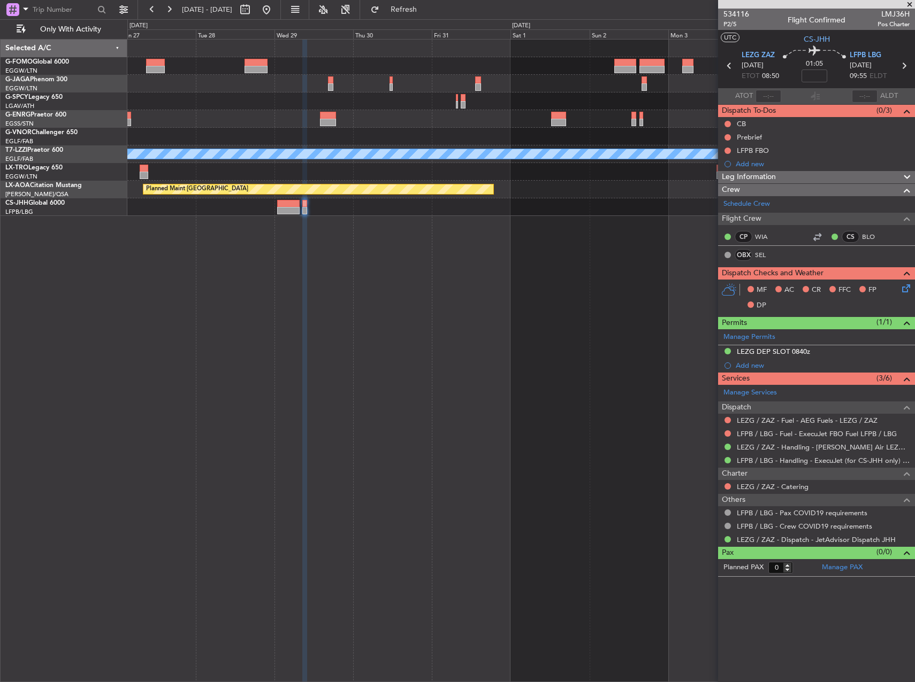
click at [217, 200] on div "A/C Unavailable London (Luton) Planned Maint Riga (Riga Intl) Planned Maint Mon…" at bounding box center [520, 128] width 787 height 176
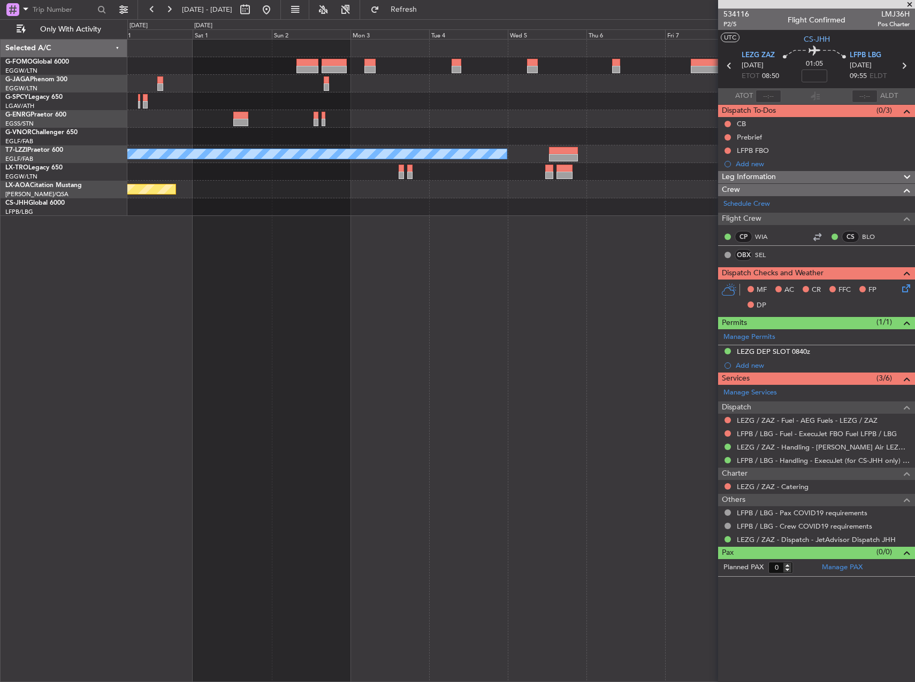
click at [233, 213] on div at bounding box center [520, 207] width 787 height 18
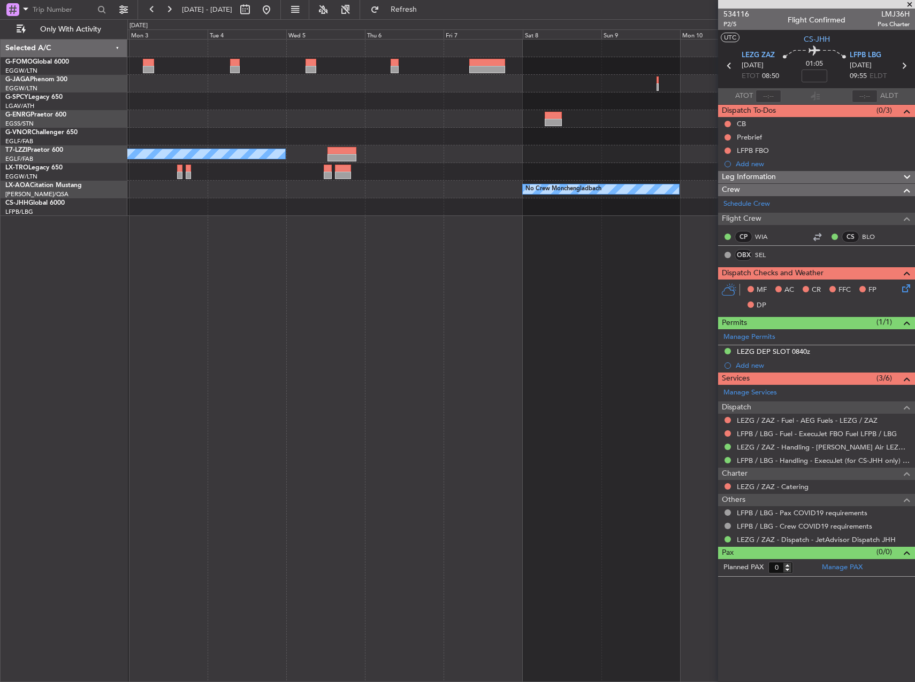
click at [310, 219] on div "A/C Unavailable London (Luton) No Crew Monchengladbach Planned Maint Monchengla…" at bounding box center [520, 360] width 787 height 643
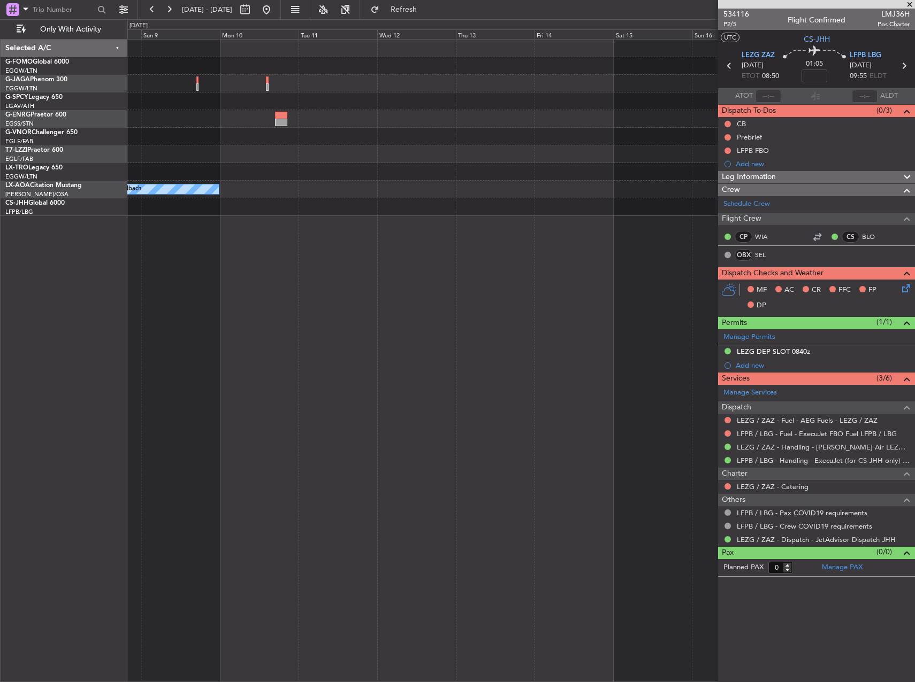
click at [199, 222] on div "No Crew Monchengladbach" at bounding box center [520, 360] width 787 height 643
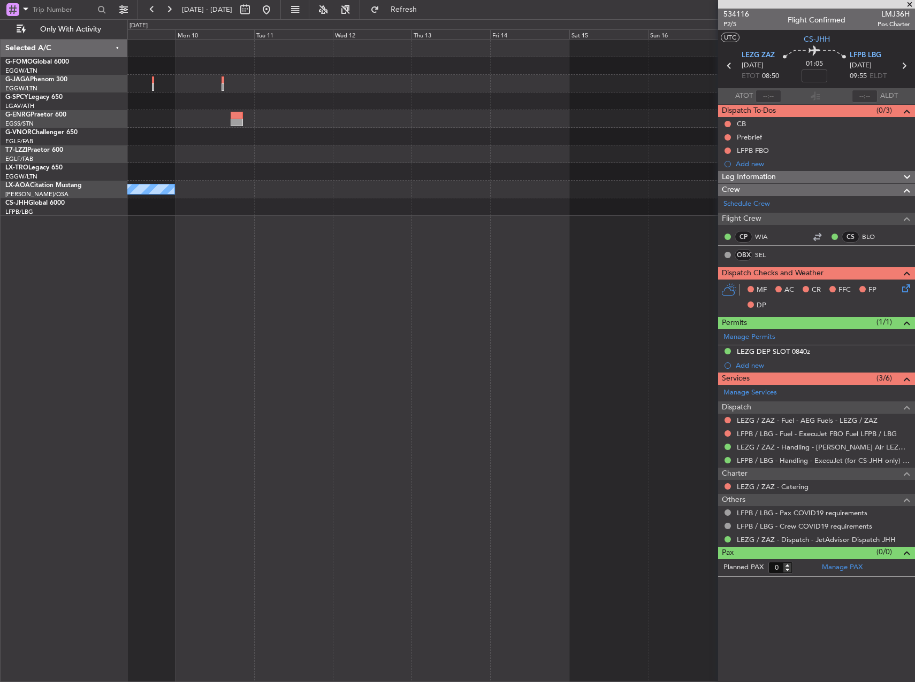
click at [171, 216] on div at bounding box center [520, 207] width 787 height 18
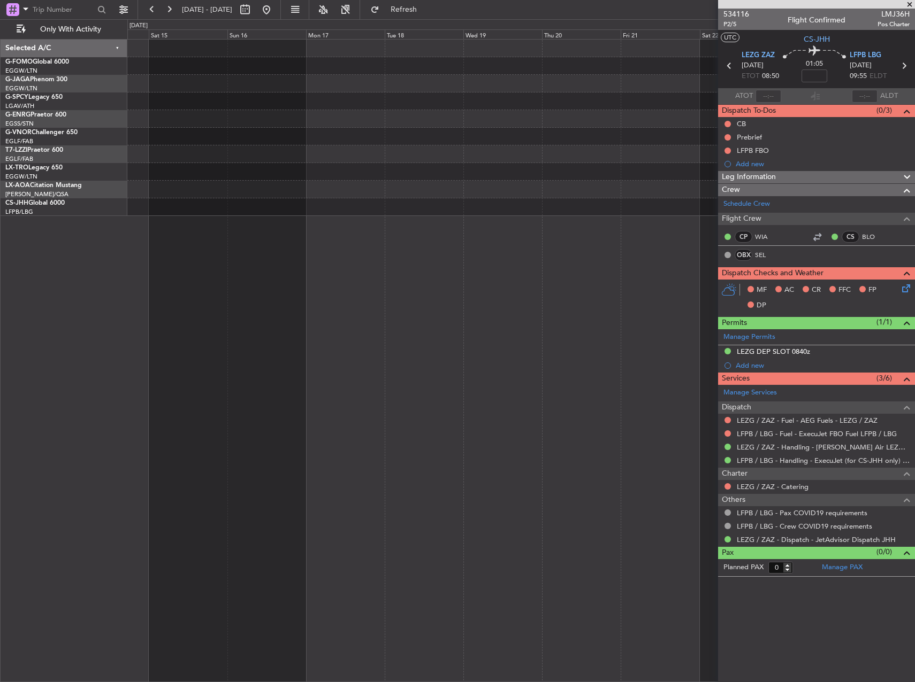
click at [424, 212] on div at bounding box center [520, 207] width 787 height 18
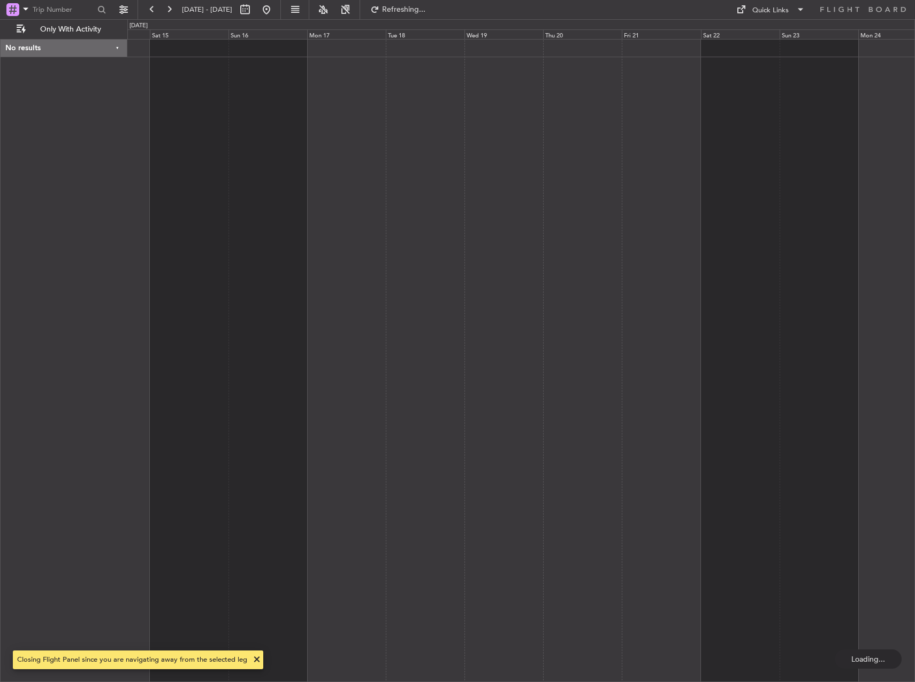
click at [871, 194] on div at bounding box center [520, 360] width 787 height 643
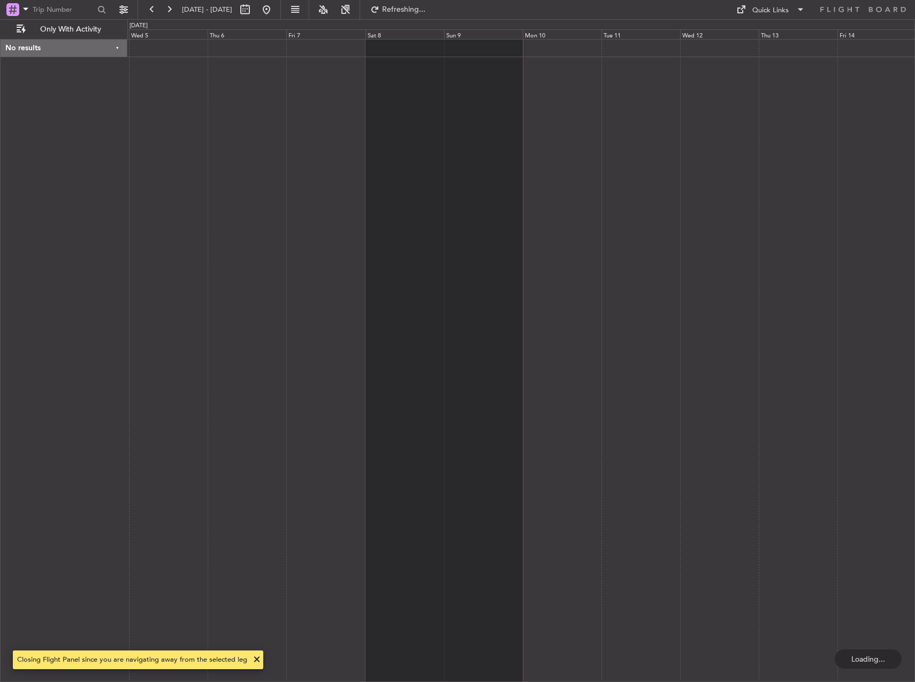
click at [879, 176] on div at bounding box center [520, 360] width 787 height 643
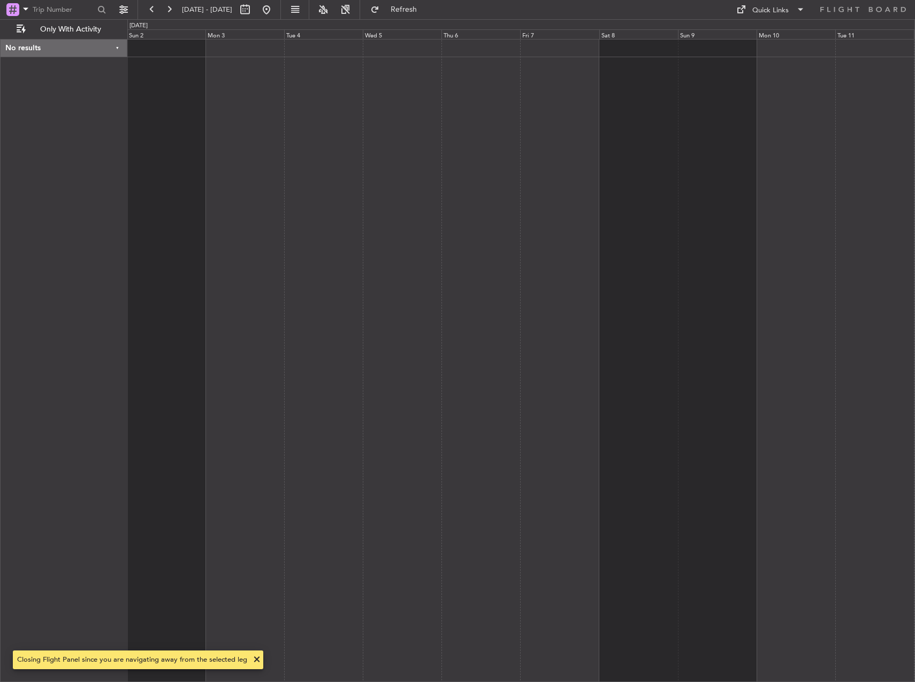
click at [723, 160] on div at bounding box center [520, 360] width 787 height 643
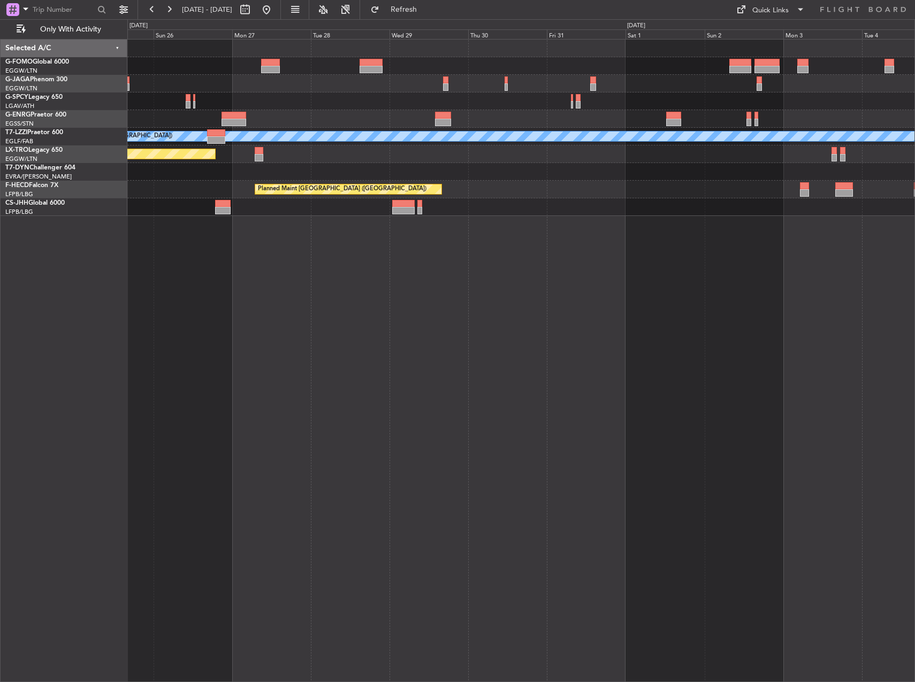
click at [504, 236] on div "A/C Unavailable London (Luton) Planned Maint Riga (Riga Intl) Planned Maint Par…" at bounding box center [520, 360] width 787 height 643
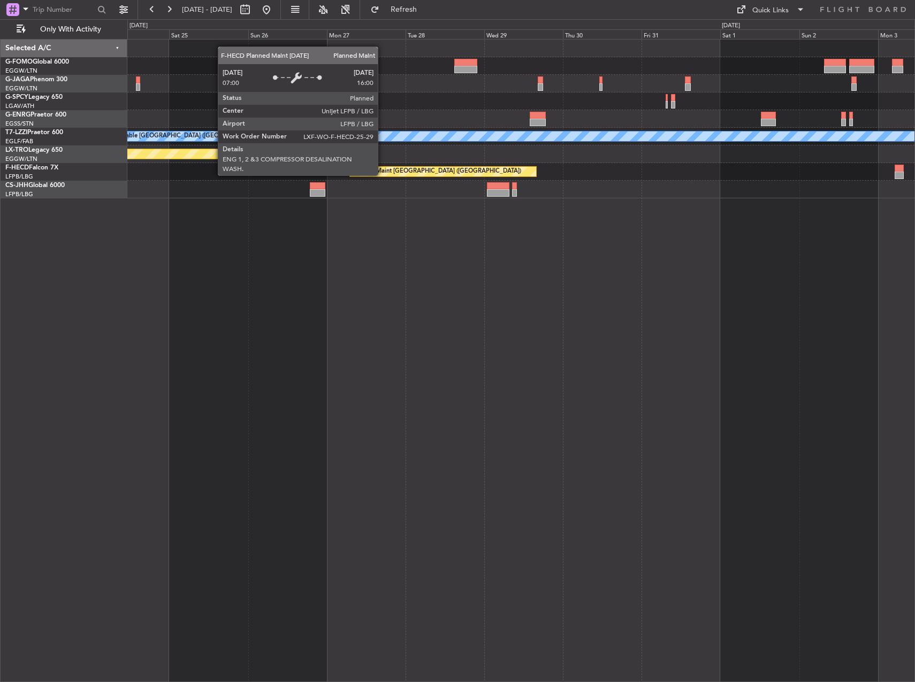
click at [350, 167] on div "Planned Maint [GEOGRAPHIC_DATA] ([GEOGRAPHIC_DATA])" at bounding box center [443, 172] width 186 height 10
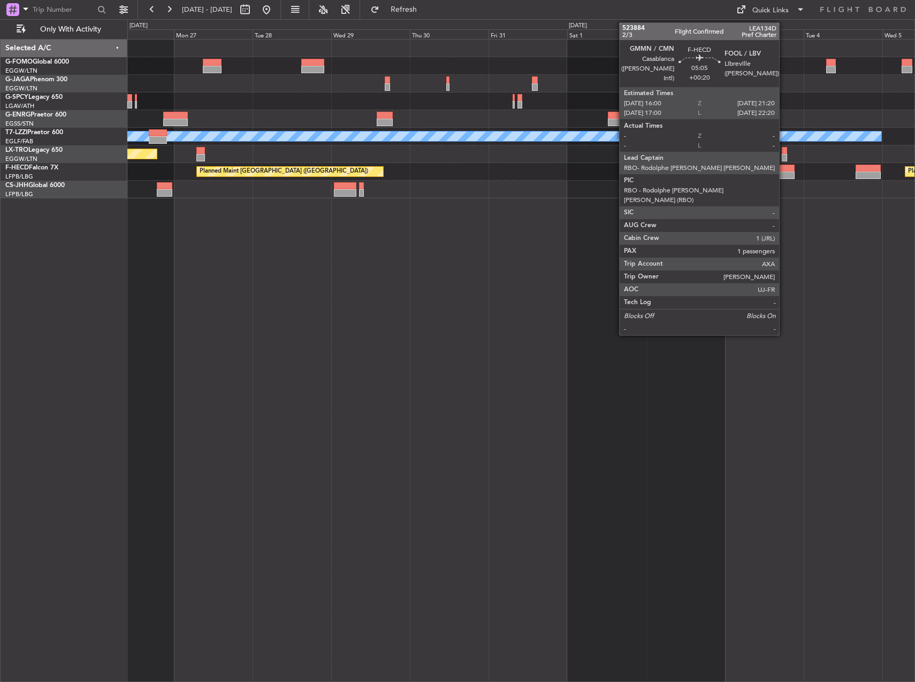
click at [783, 171] on div at bounding box center [786, 168] width 18 height 7
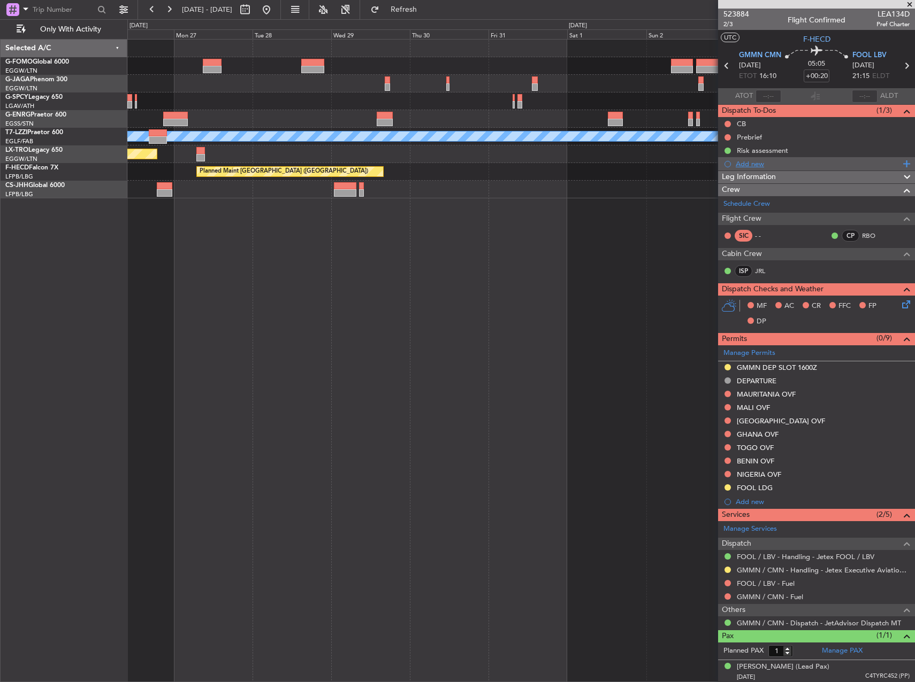
click at [758, 164] on div "Add new" at bounding box center [817, 163] width 164 height 9
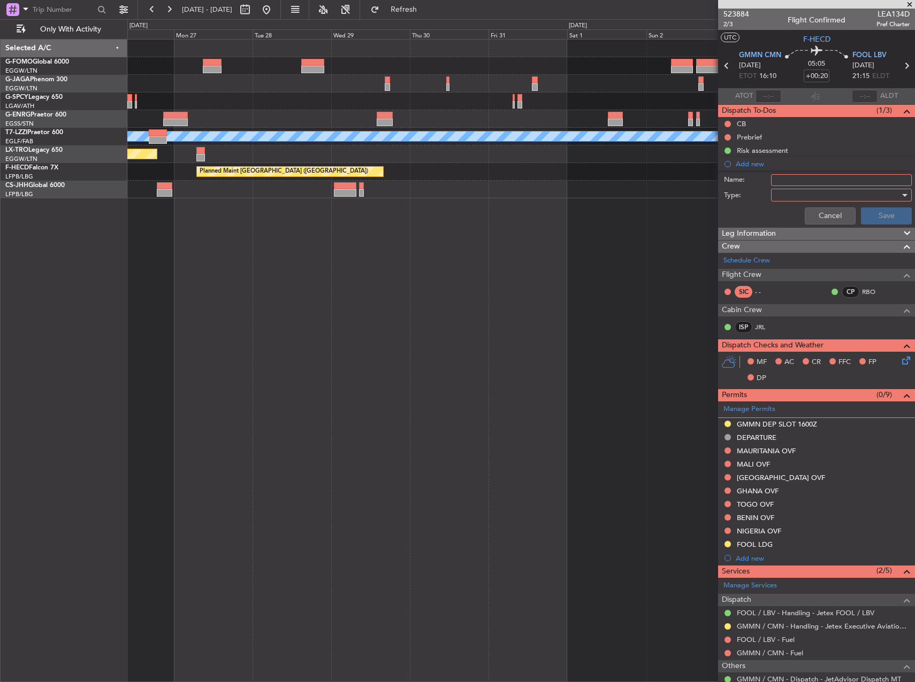
click at [809, 184] on input "Name:" at bounding box center [841, 180] width 141 height 12
click at [792, 185] on input "ig" at bounding box center [841, 180] width 141 height 12
type input "i"
type input "IG"
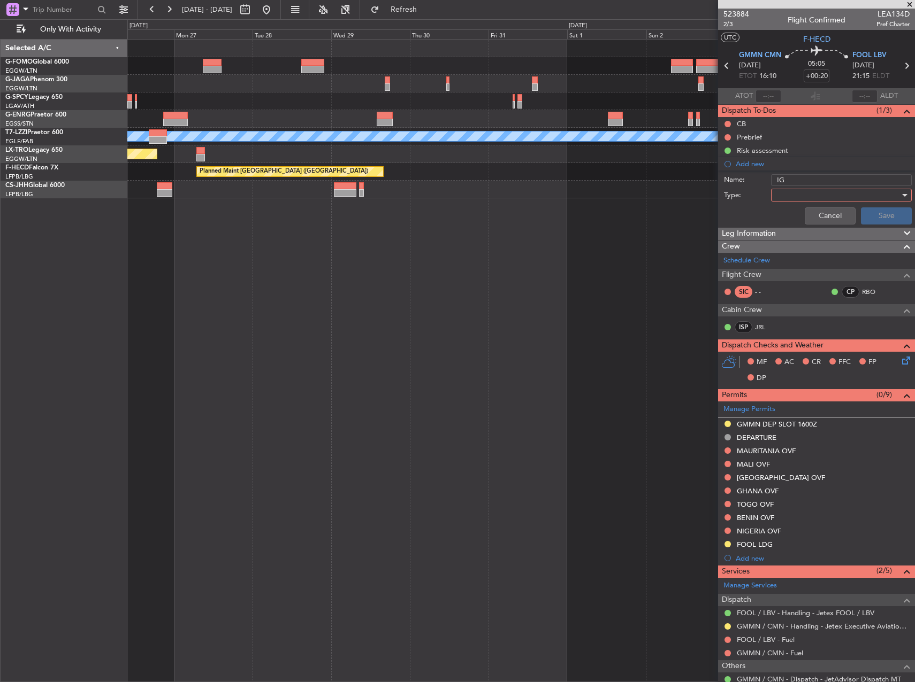
click at [798, 197] on div at bounding box center [837, 195] width 125 height 16
click at [798, 210] on span "Generic" at bounding box center [835, 217] width 125 height 16
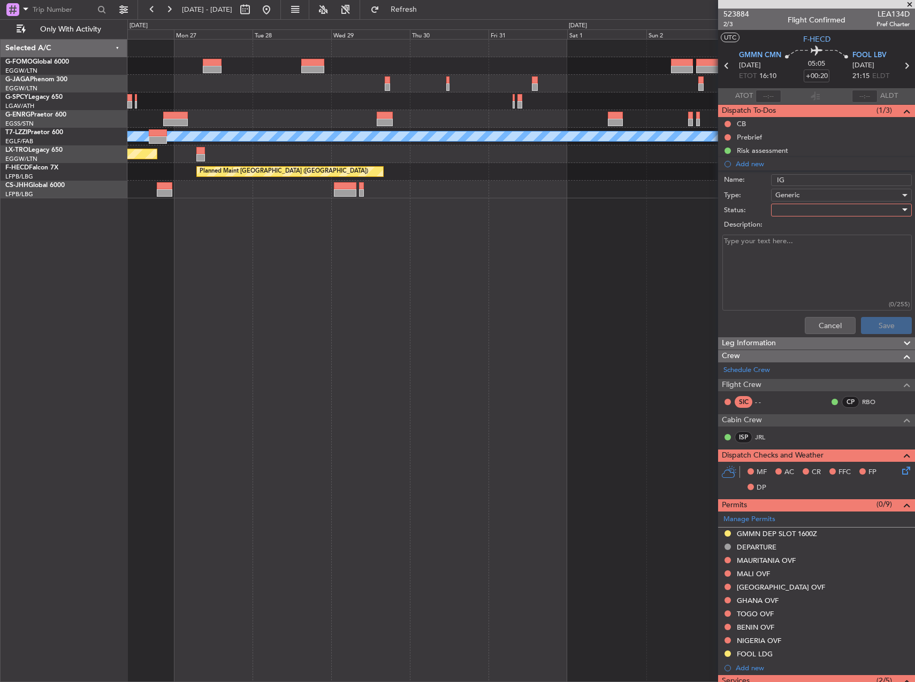
click at [801, 212] on div at bounding box center [837, 210] width 125 height 16
click at [797, 232] on span "Not Started" at bounding box center [835, 232] width 125 height 16
click at [883, 327] on button "Save" at bounding box center [885, 325] width 51 height 17
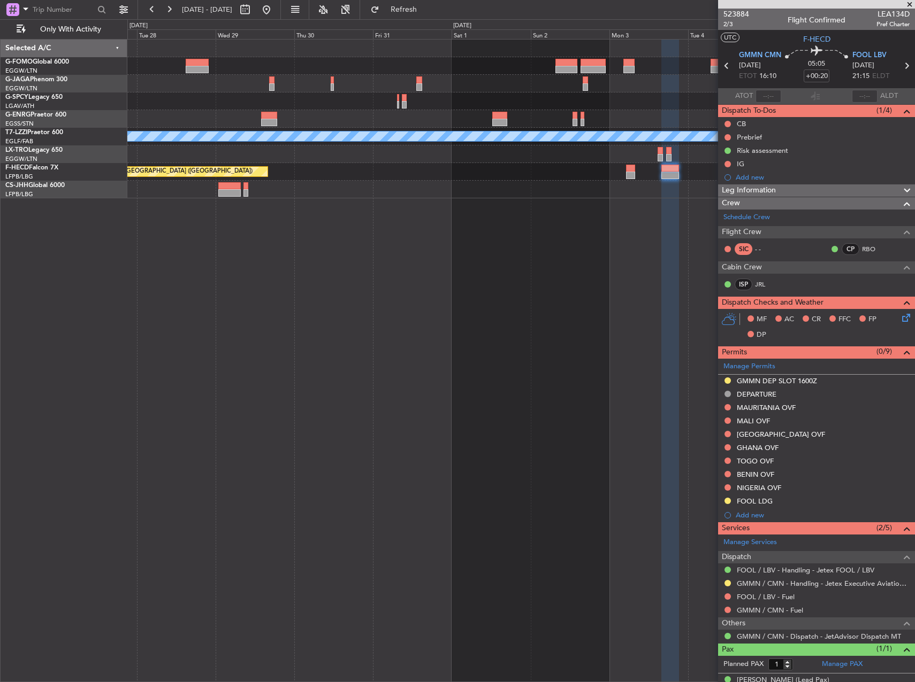
click at [468, 231] on div "A/C Unavailable London (Luton) Planned Maint Riga (Riga Intl) Planned Maint Par…" at bounding box center [520, 360] width 787 height 643
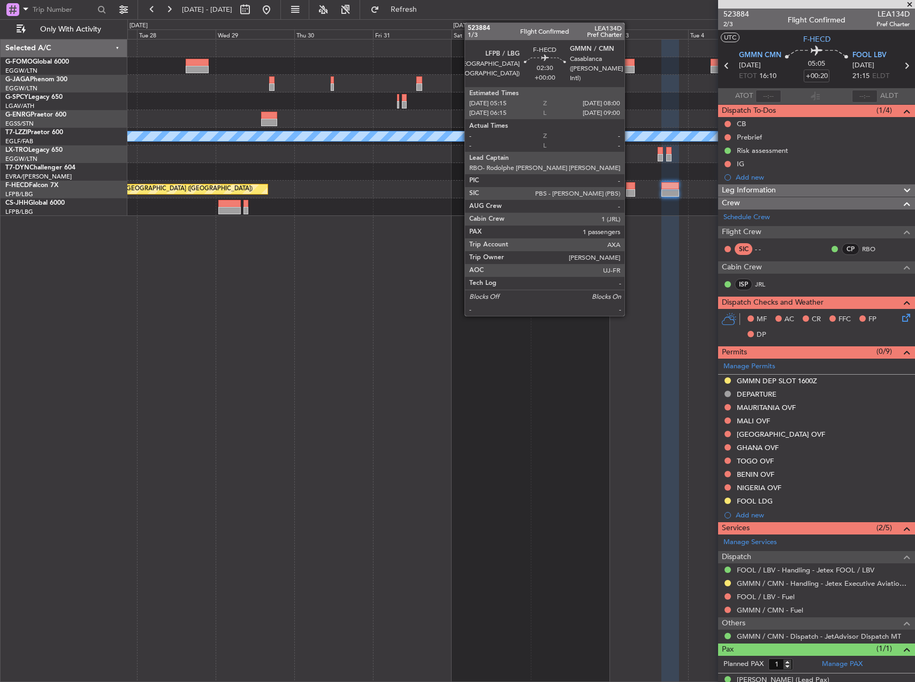
click at [629, 187] on div at bounding box center [630, 185] width 9 height 7
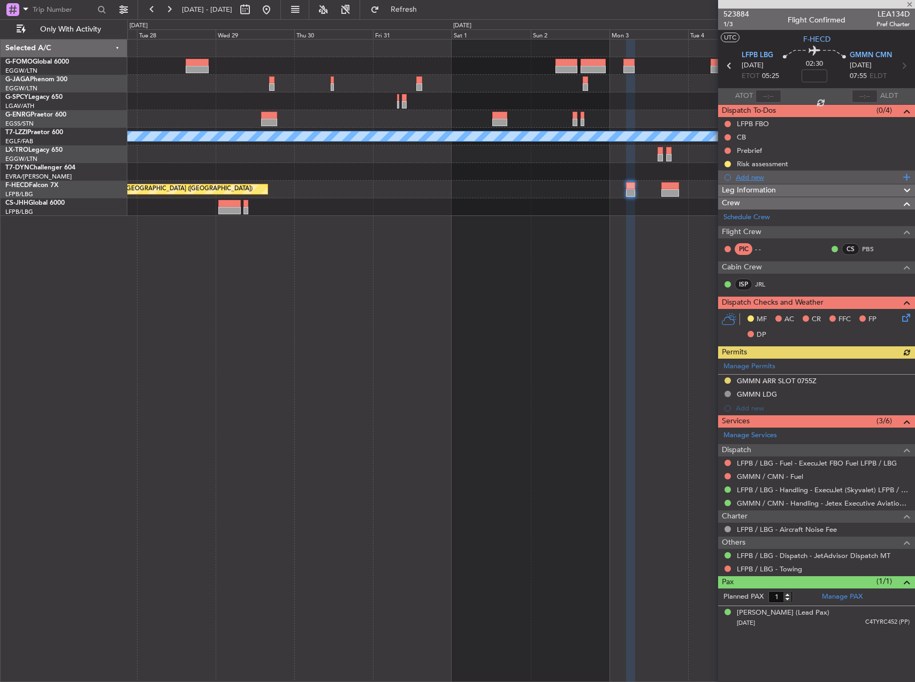
click at [755, 176] on div "Add new" at bounding box center [817, 177] width 164 height 9
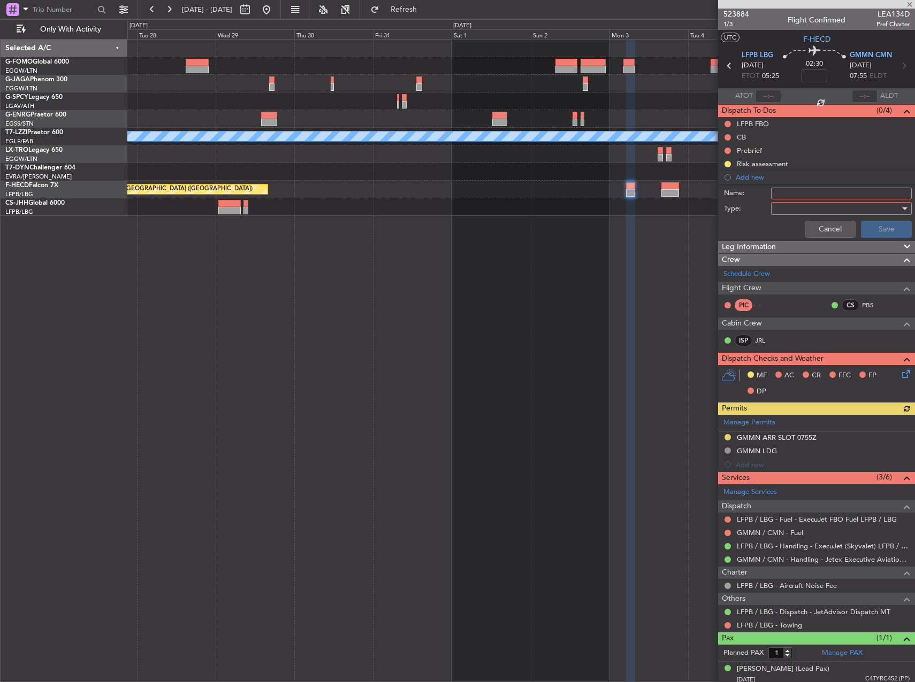
click at [786, 198] on input "Name:" at bounding box center [841, 194] width 141 height 12
type input "IG"
click at [790, 211] on div at bounding box center [837, 209] width 125 height 16
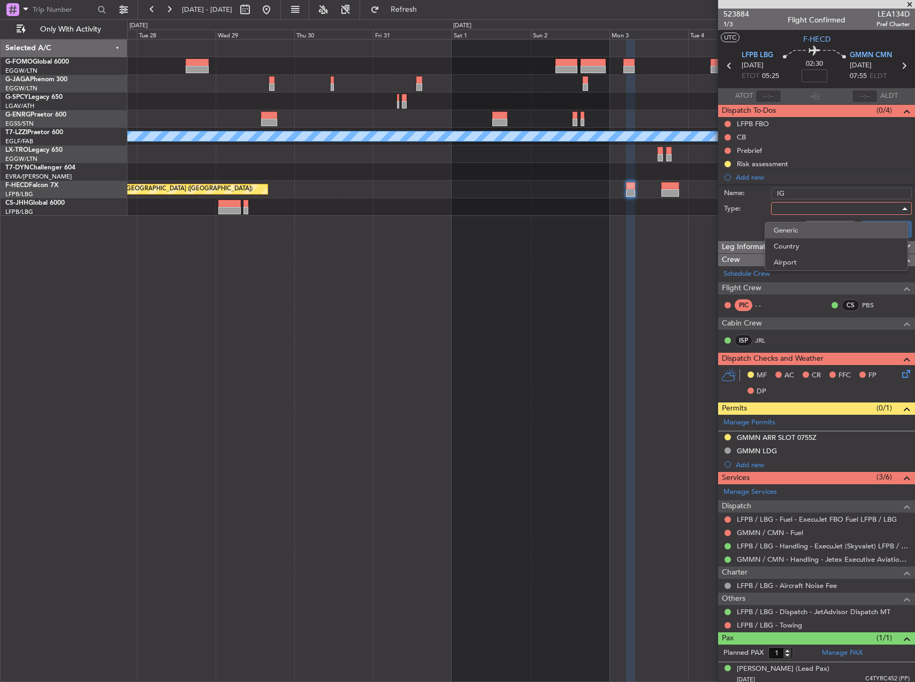
click at [798, 233] on span "Generic" at bounding box center [835, 230] width 125 height 16
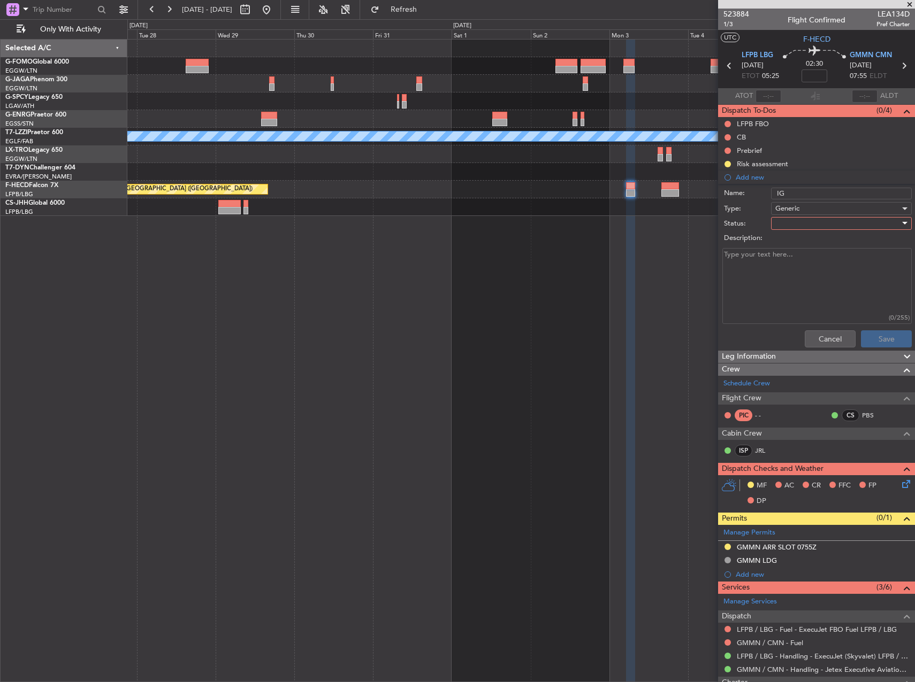
click at [801, 222] on div at bounding box center [837, 224] width 125 height 16
click at [808, 248] on span "Not Started" at bounding box center [835, 245] width 125 height 16
click at [883, 336] on button "Save" at bounding box center [885, 339] width 51 height 17
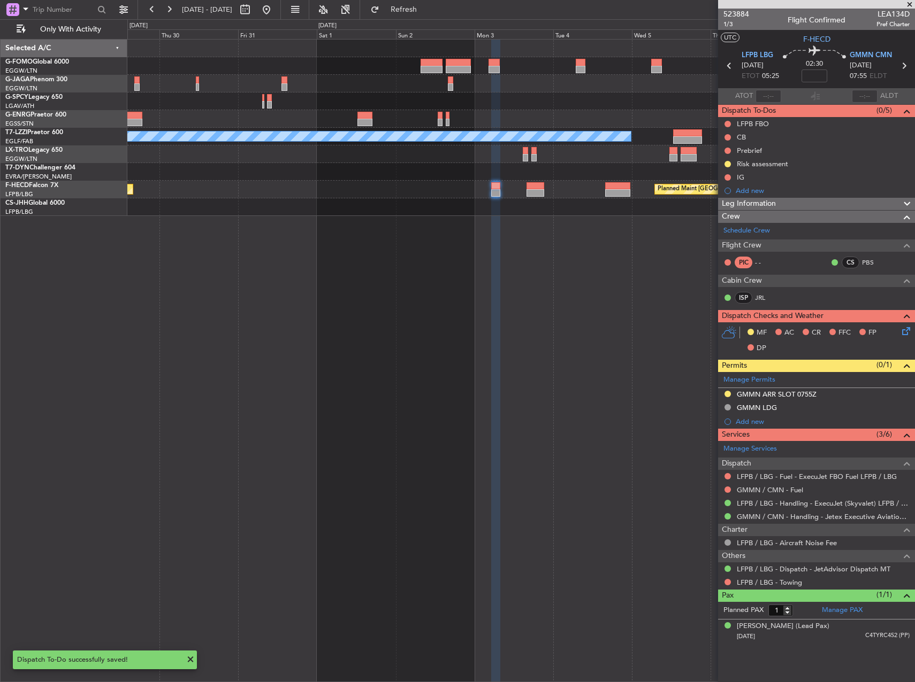
click at [520, 214] on div "A/C Unavailable London (Luton) Planned Maint Paris (Le Bourget) Planned Maint P…" at bounding box center [520, 360] width 787 height 643
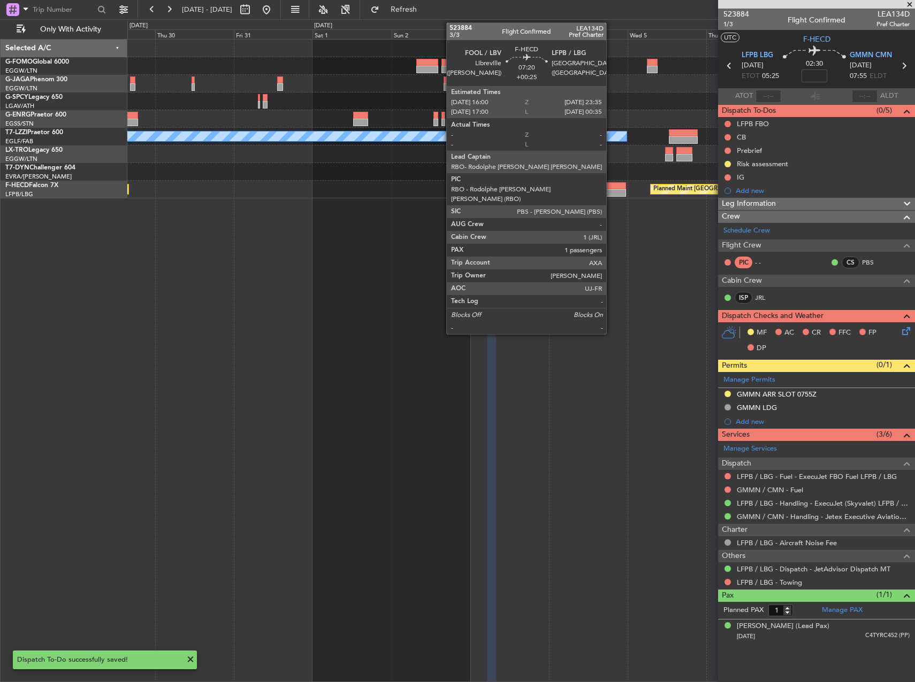
click at [611, 192] on div at bounding box center [613, 192] width 25 height 7
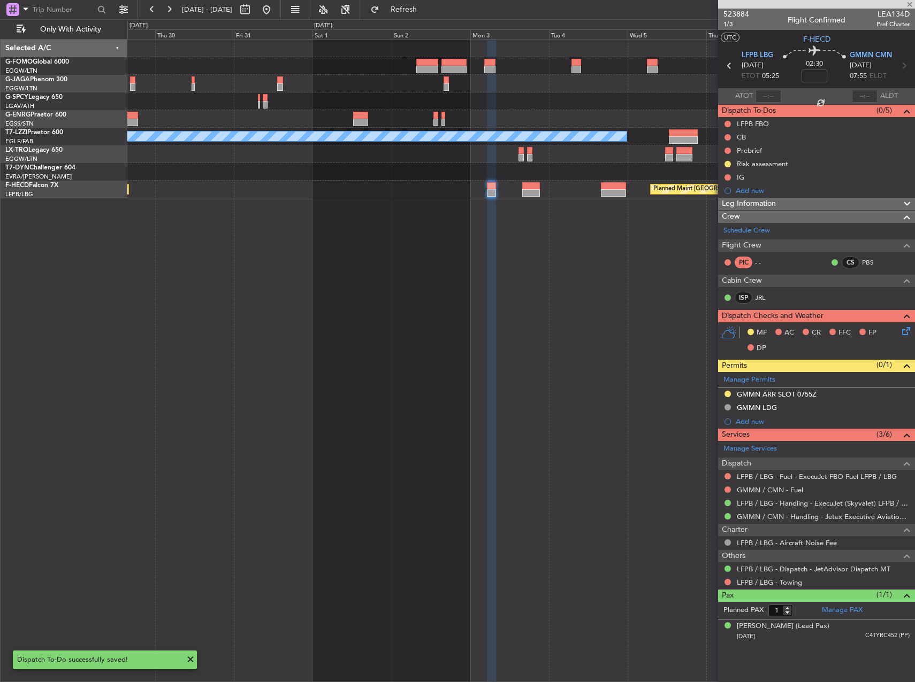
type input "+00:25"
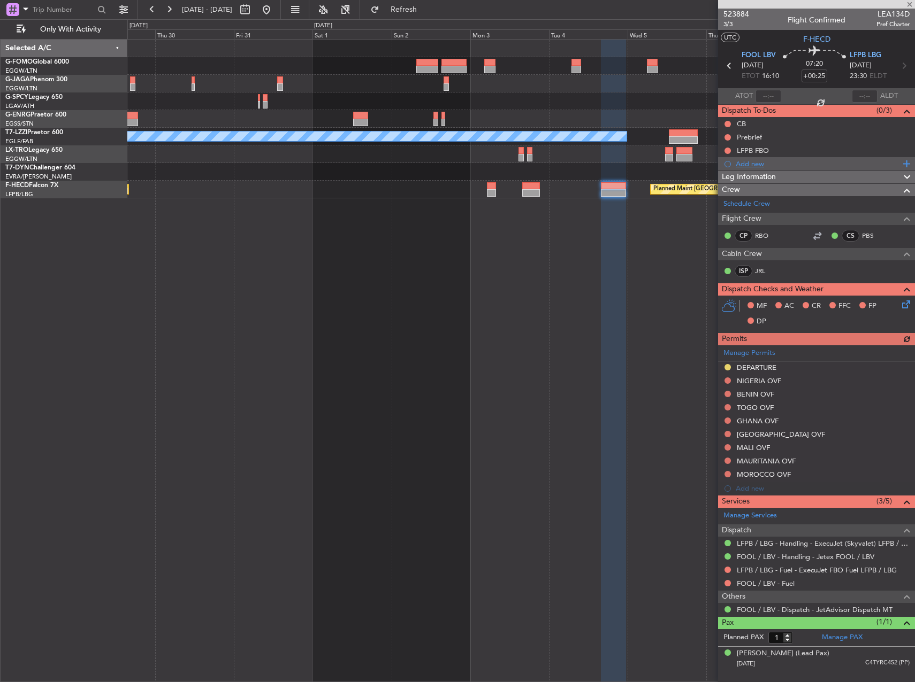
click at [778, 164] on div "Add new" at bounding box center [817, 163] width 164 height 9
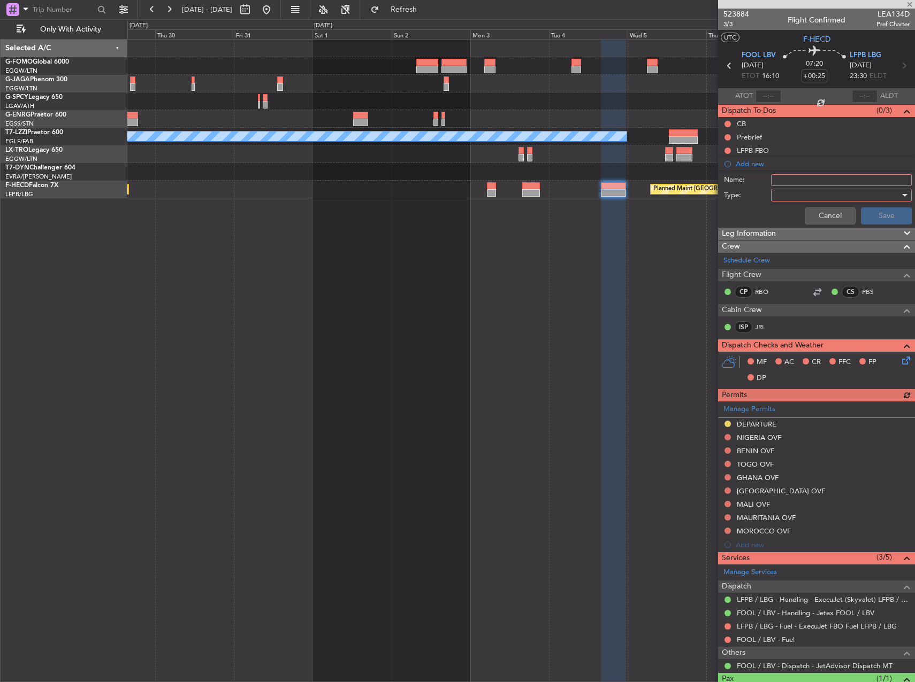
click at [778, 180] on input "Name:" at bounding box center [841, 180] width 141 height 12
type input "IG"
click at [778, 195] on div at bounding box center [837, 195] width 125 height 16
click at [789, 218] on span "Generic" at bounding box center [835, 217] width 125 height 16
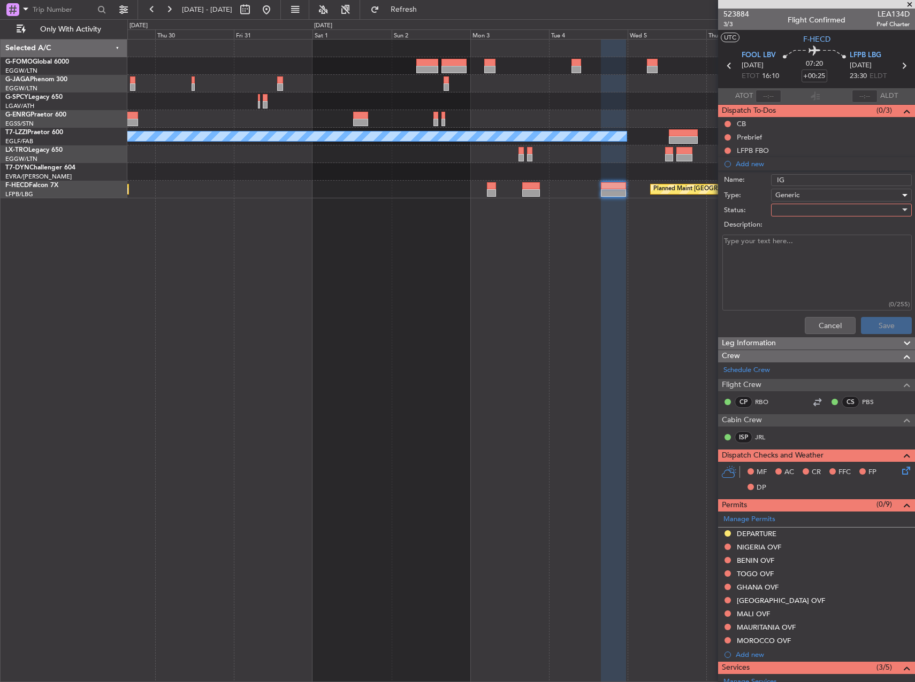
click at [855, 210] on div at bounding box center [837, 210] width 125 height 16
drag, startPoint x: 834, startPoint y: 260, endPoint x: 846, endPoint y: 268, distance: 14.1
click at [835, 260] on span "Completed" at bounding box center [835, 264] width 125 height 16
click at [876, 335] on div "Cancel Save" at bounding box center [813, 326] width 202 height 26
click at [874, 329] on button "Save" at bounding box center [885, 325] width 51 height 17
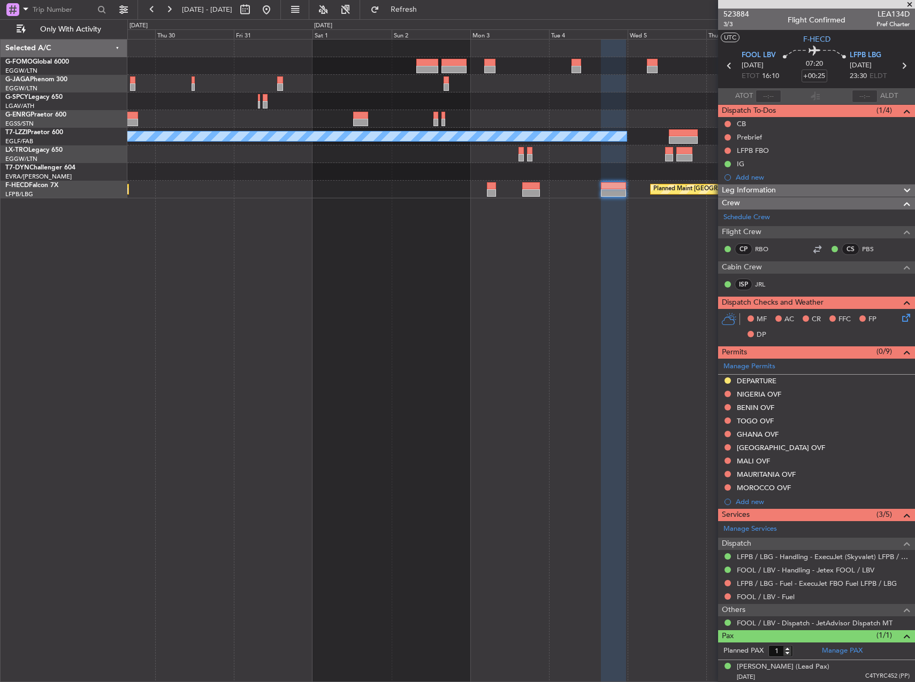
scroll to position [2, 0]
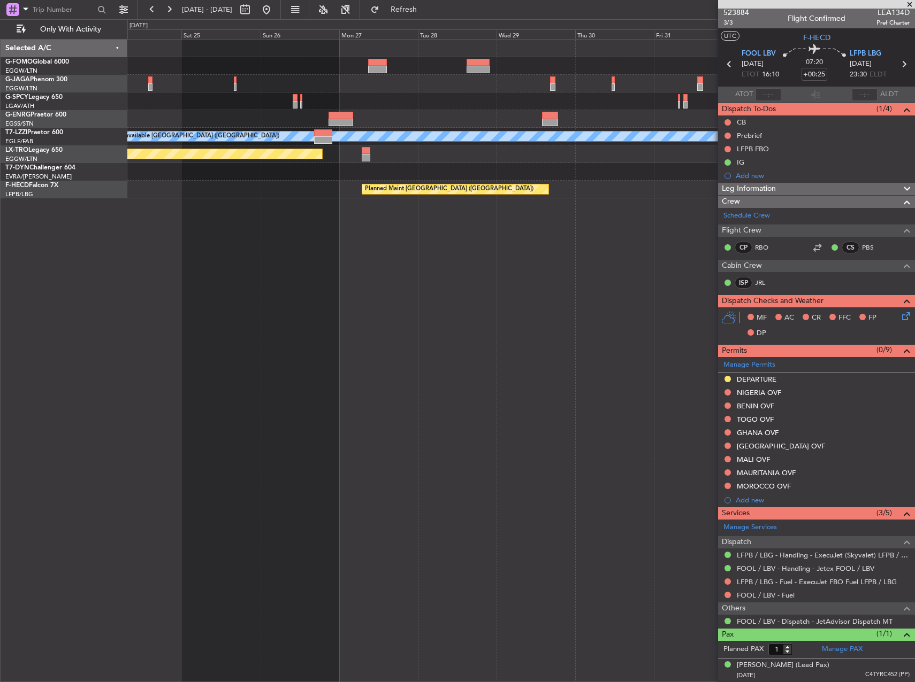
click at [704, 191] on div "A/C Unavailable London (Luton) Planned Maint Riga (Riga Intl) Planned Maint Par…" at bounding box center [520, 119] width 787 height 159
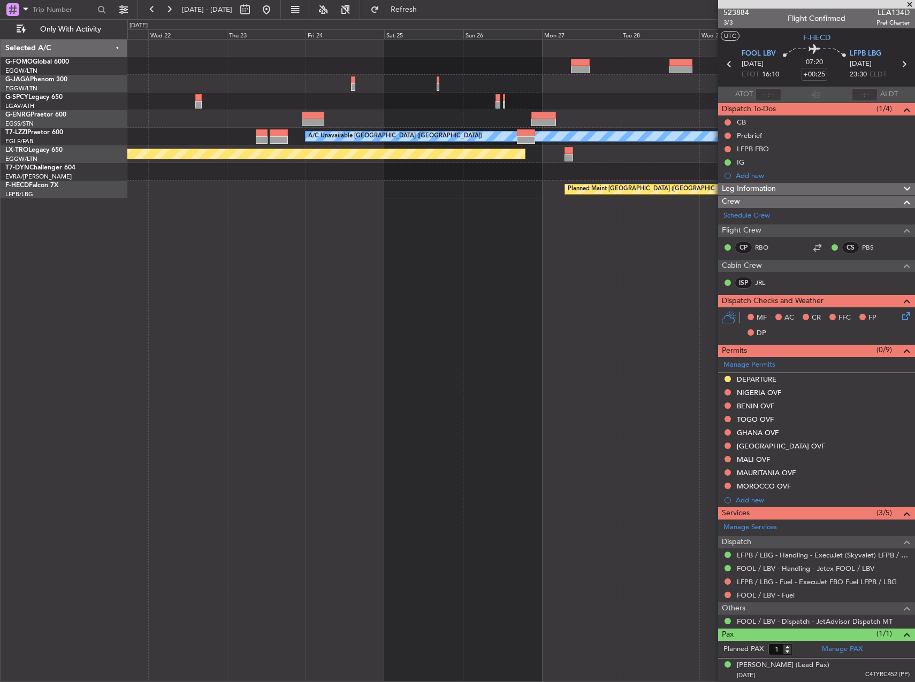
click at [488, 190] on div "A/C Unavailable London (Luton) Planned Maint Riga (Riga Intl) Planned Maint Par…" at bounding box center [520, 360] width 787 height 643
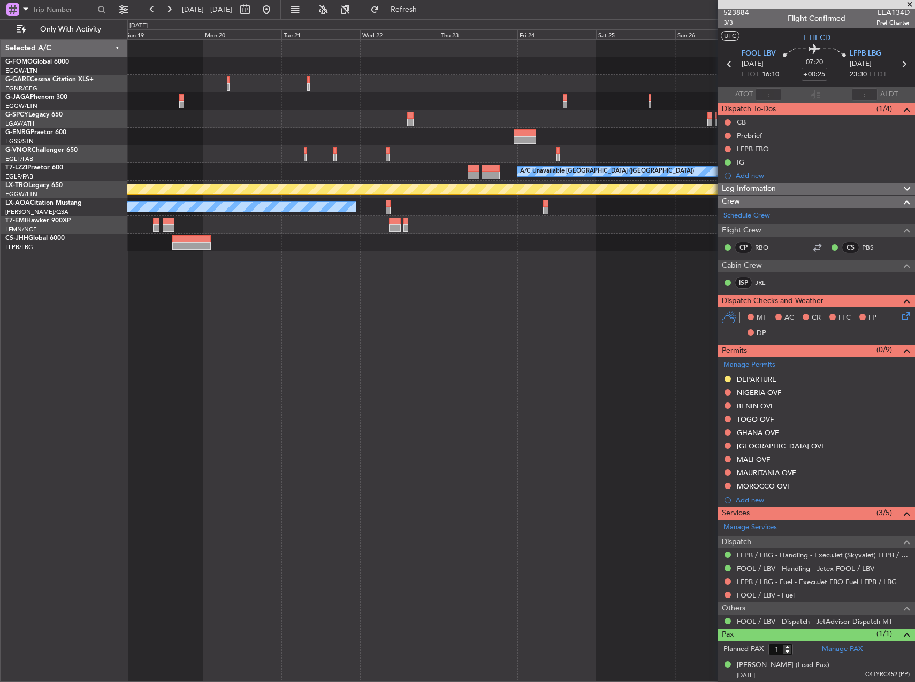
click at [692, 218] on div "Planned Maint No Crew" at bounding box center [520, 225] width 787 height 18
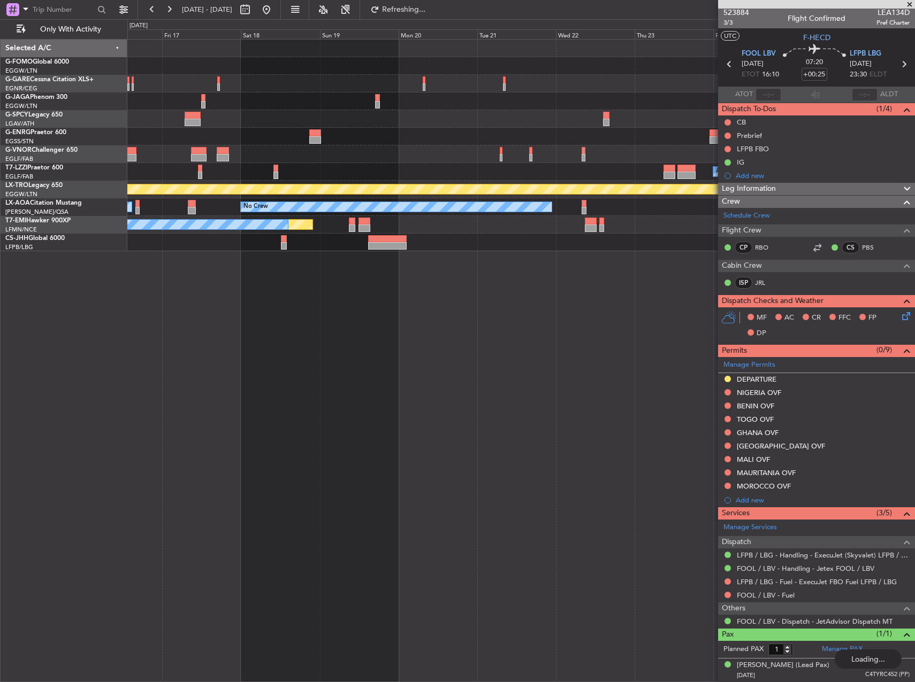
click at [873, 197] on fb-app "16 Oct 2025 - 26 Oct 2025 Refreshing... Quick Links Only With Activity A/C Unav…" at bounding box center [457, 345] width 915 height 674
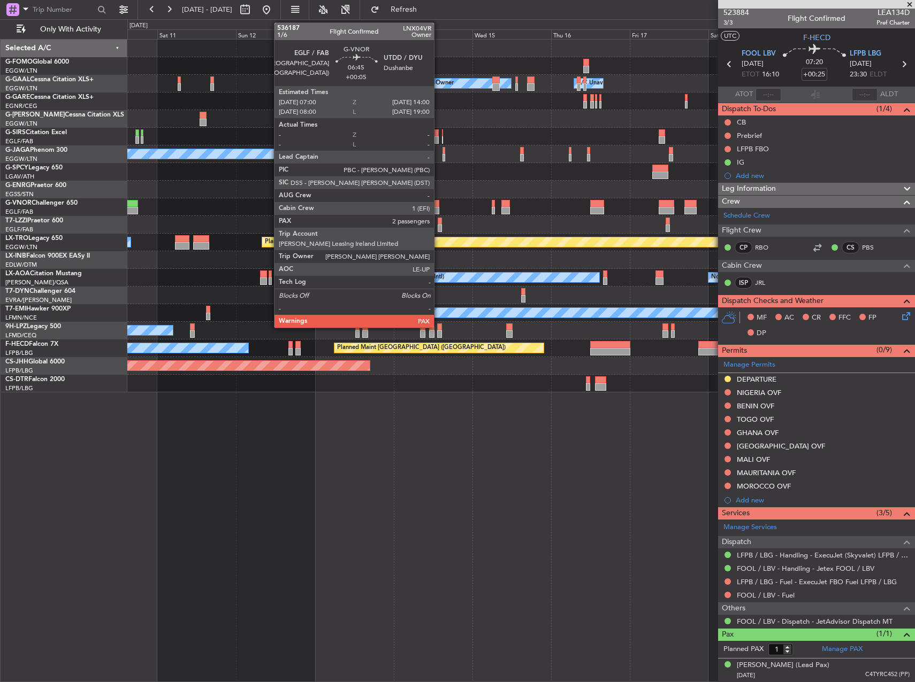
click at [439, 208] on div at bounding box center [427, 210] width 23 height 7
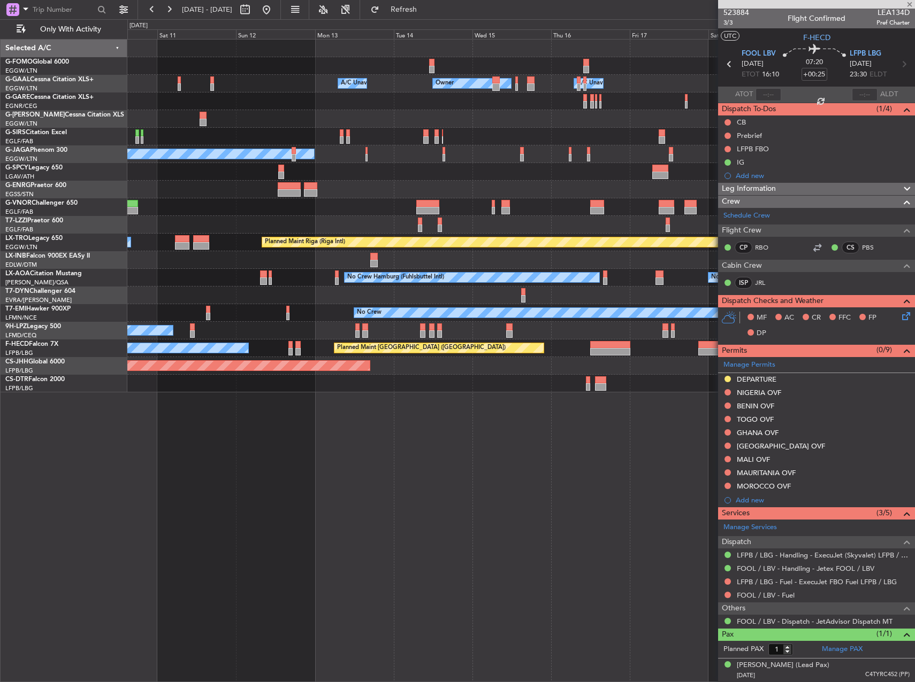
type input "+00:05"
type input "2"
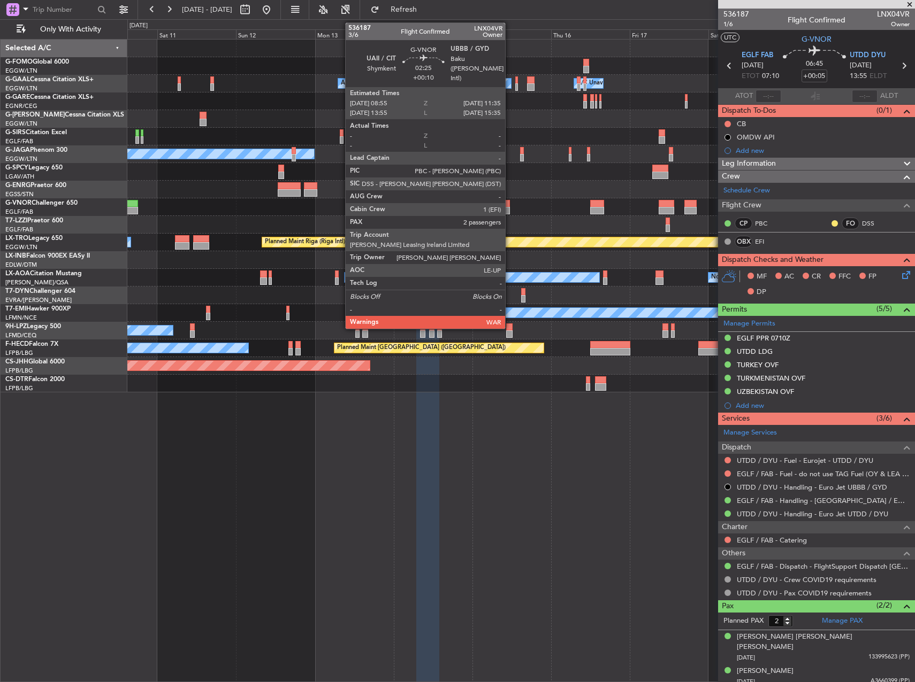
click at [510, 202] on div at bounding box center [505, 203] width 9 height 7
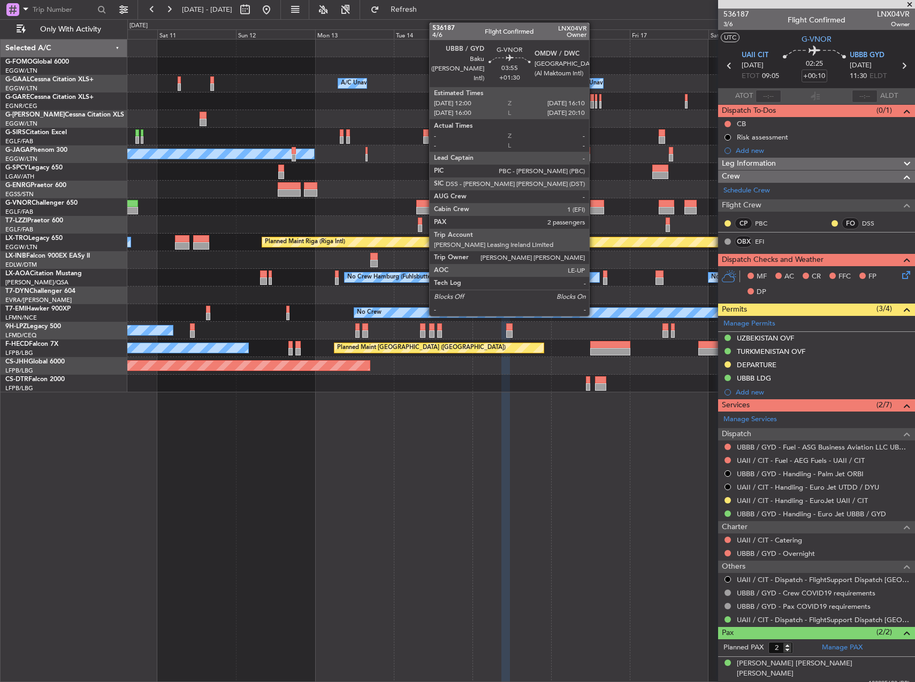
click at [594, 204] on div at bounding box center [597, 203] width 14 height 7
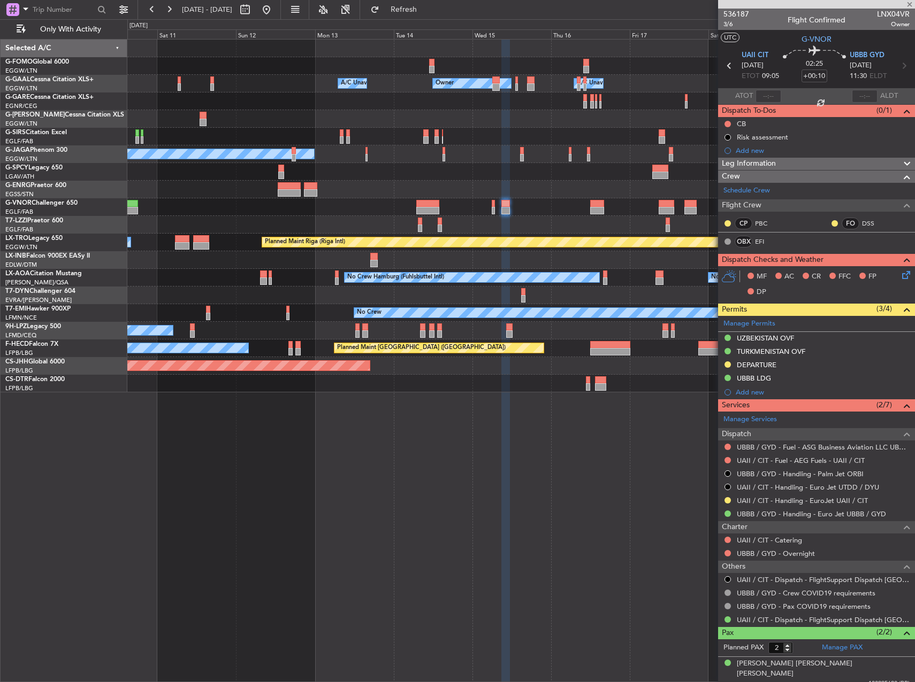
type input "+01:30"
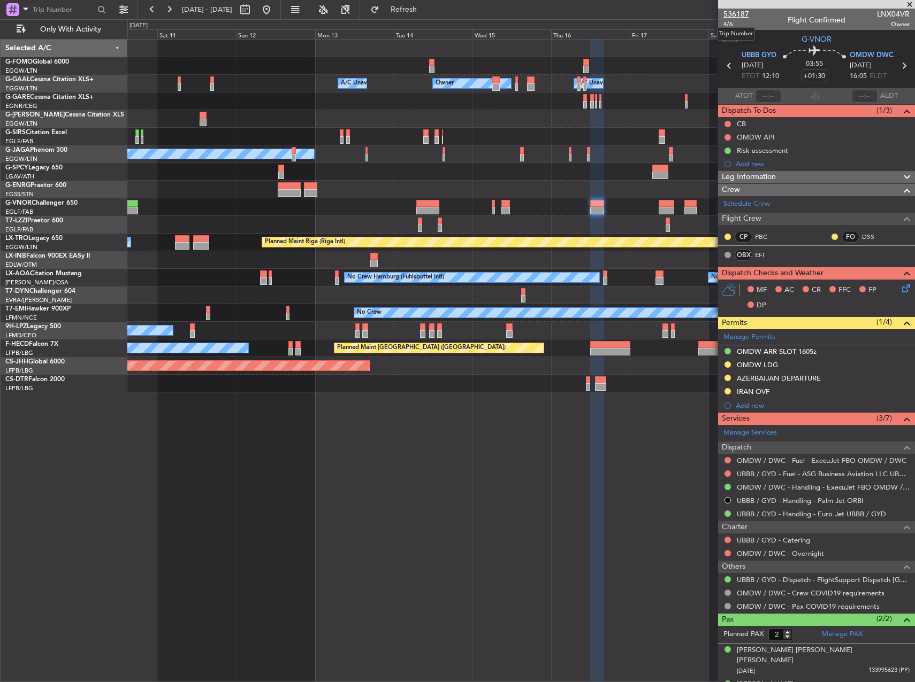
click at [731, 12] on span "536187" at bounding box center [736, 14] width 26 height 11
click at [731, 24] on span "4/6" at bounding box center [736, 24] width 26 height 9
click at [73, 19] on div at bounding box center [57, 11] width 104 height 16
click at [74, 23] on button "Only With Activity" at bounding box center [64, 29] width 104 height 17
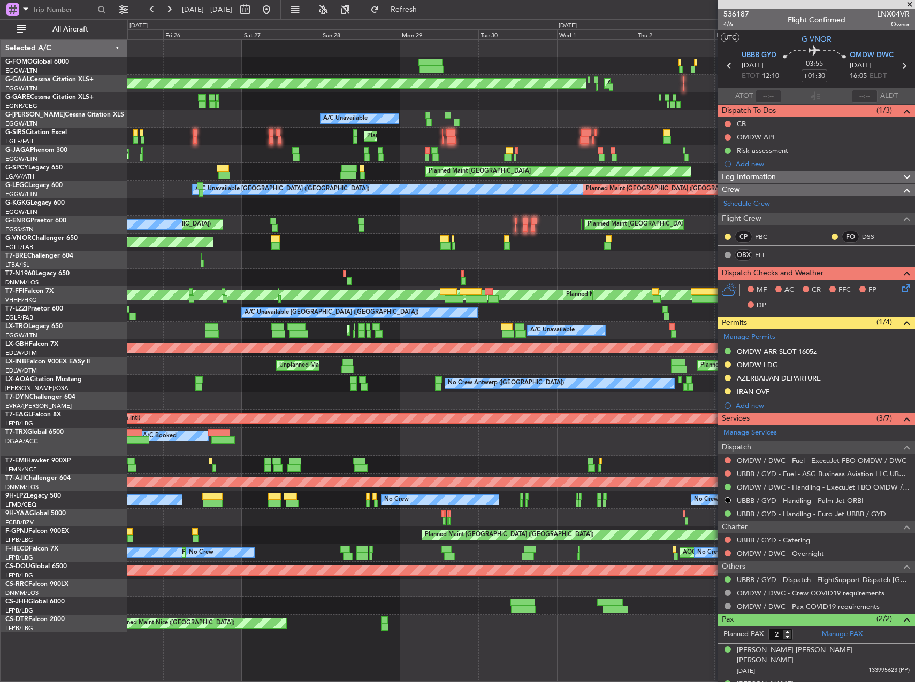
click at [730, 288] on fb-app "26 Sep 2025 - 06 Oct 2025 Refresh Quick Links All Aircraft Planned Maint London…" at bounding box center [457, 345] width 915 height 674
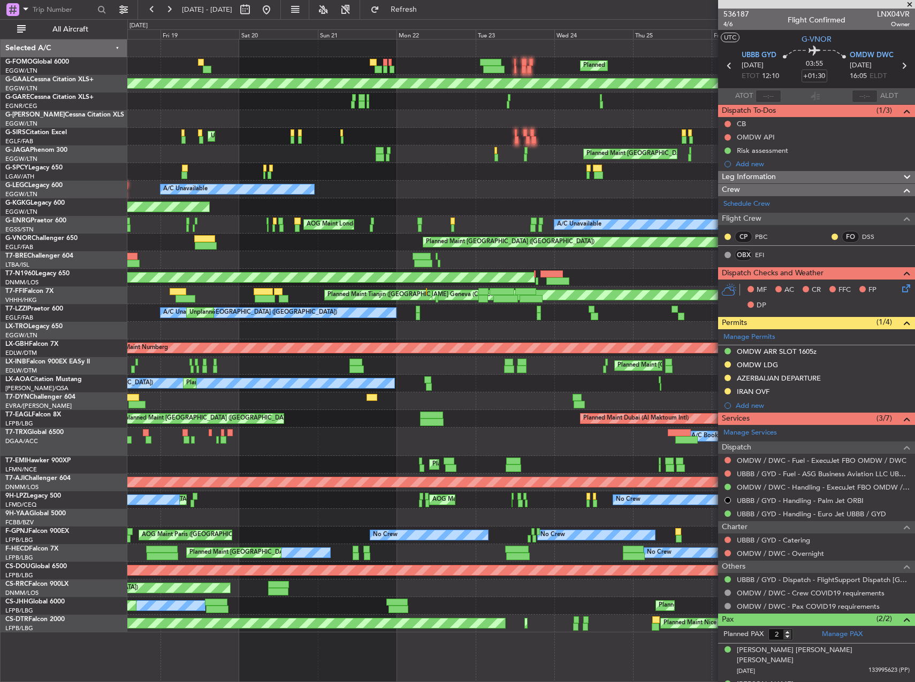
click at [445, 288] on div "MEL Geneva (Cointrin) MEL Geneva (Cointrin) Planned Maint Tianjin (Binhai) Plan…" at bounding box center [520, 296] width 787 height 18
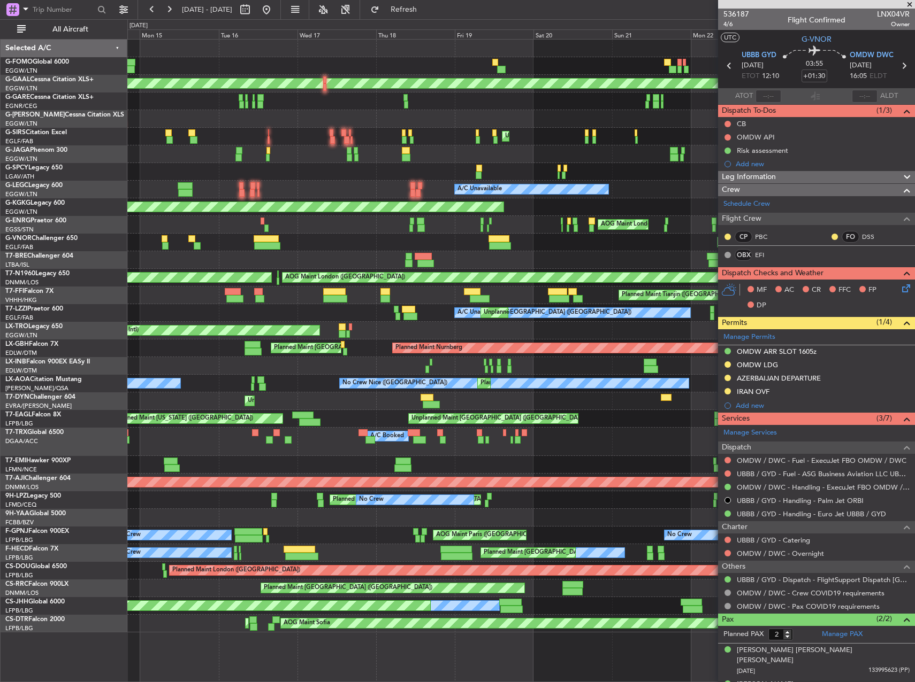
click at [489, 296] on div at bounding box center [480, 298] width 20 height 7
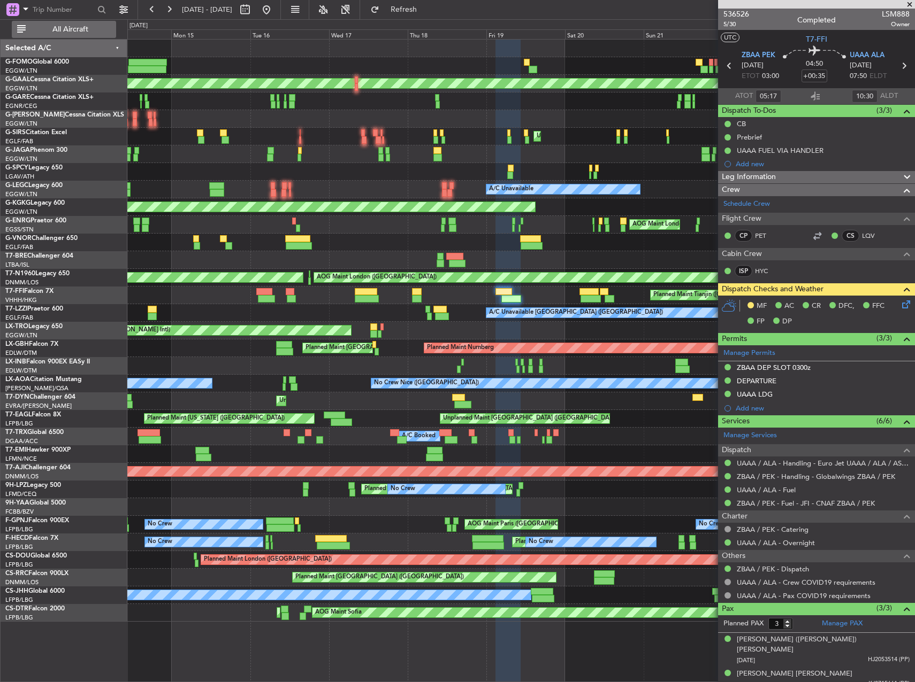
click at [71, 32] on span "All Aircraft" at bounding box center [70, 29] width 85 height 7
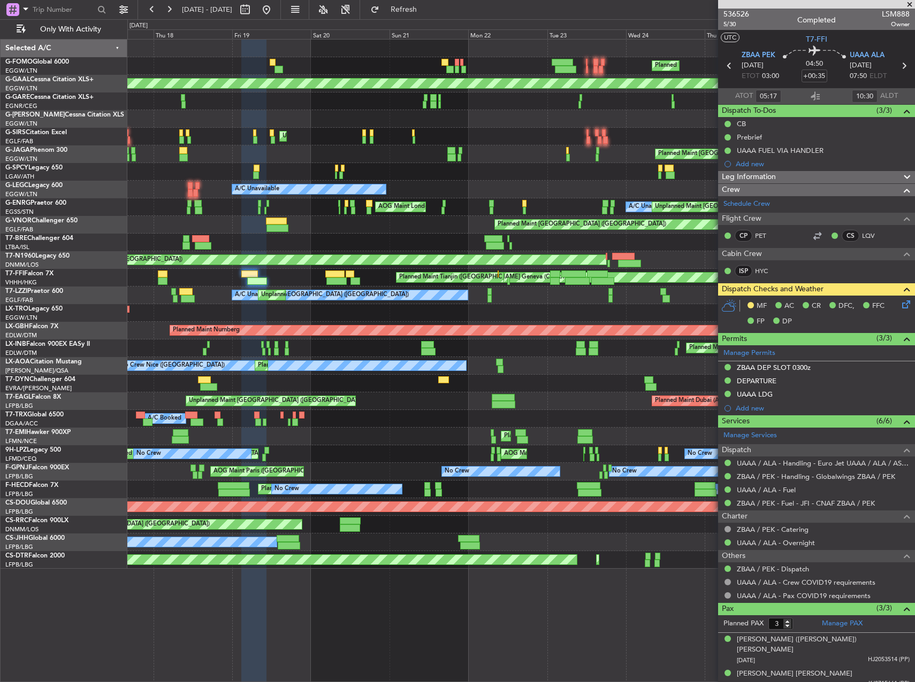
click at [0, 201] on html "14 Sep 2025 - 24 Sep 2025 Refresh Quick Links Only With Activity Planned Maint …" at bounding box center [457, 341] width 915 height 682
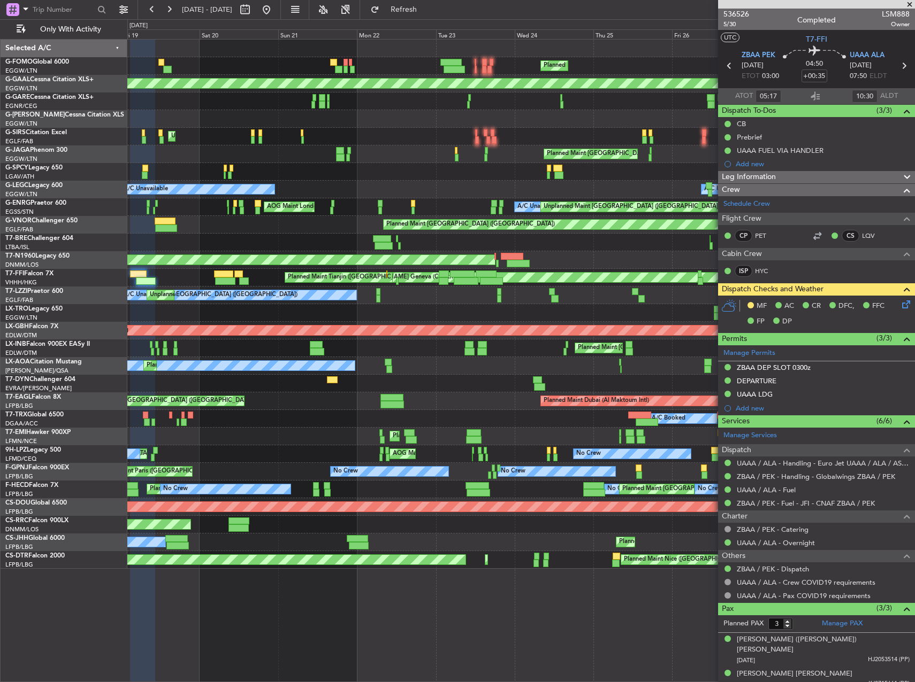
click at [99, 179] on div "Planned Maint London (Luton) Planned Maint Dusseldorf A/C Unavailable Unplanned…" at bounding box center [457, 350] width 915 height 663
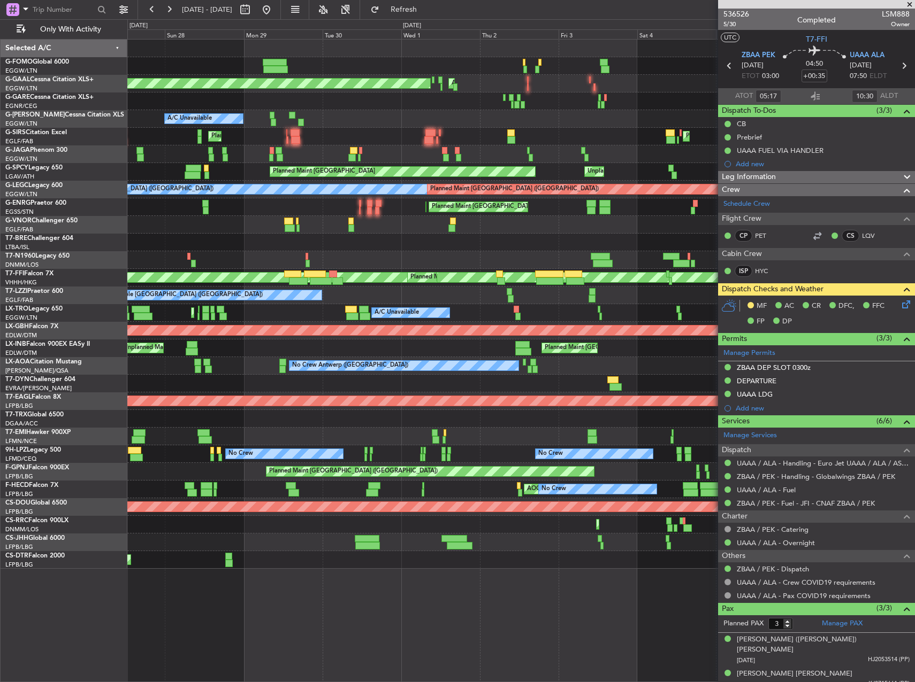
click at [203, 221] on div "Planned Maint [GEOGRAPHIC_DATA] ([GEOGRAPHIC_DATA])" at bounding box center [520, 225] width 787 height 18
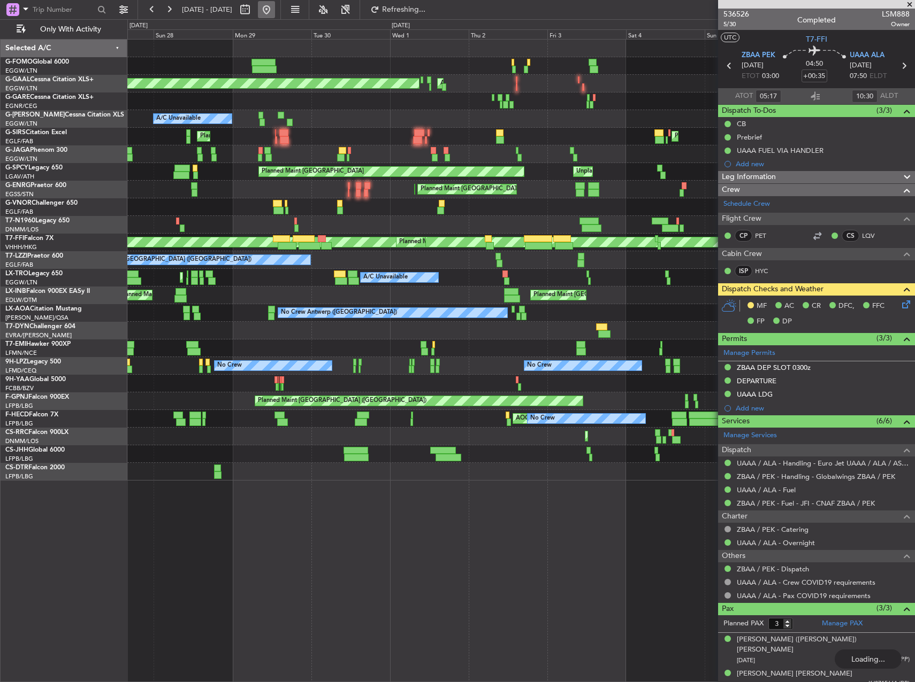
click at [275, 4] on button at bounding box center [266, 9] width 17 height 17
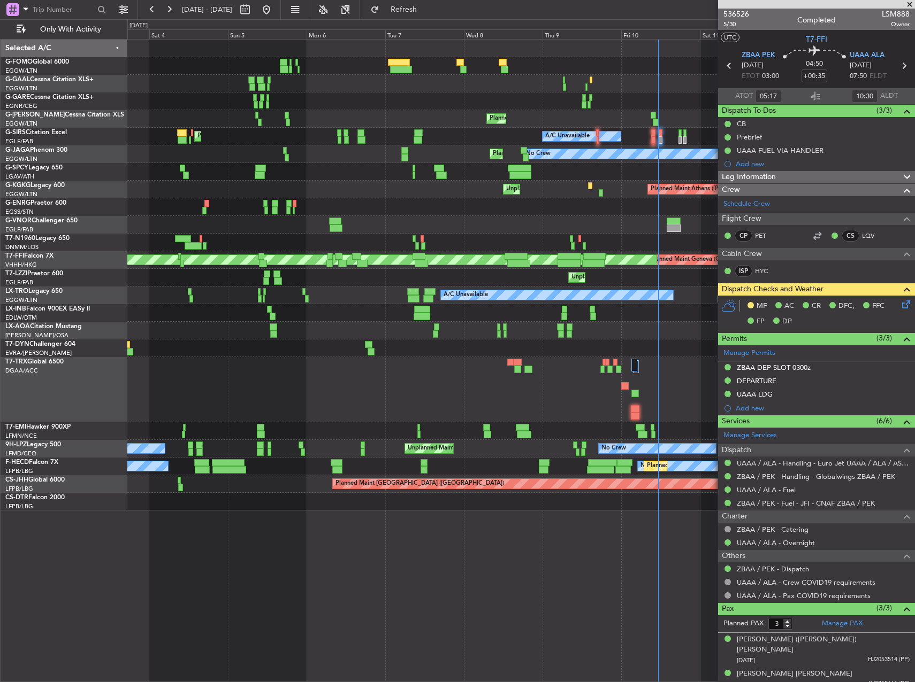
click at [546, 229] on div at bounding box center [520, 225] width 787 height 18
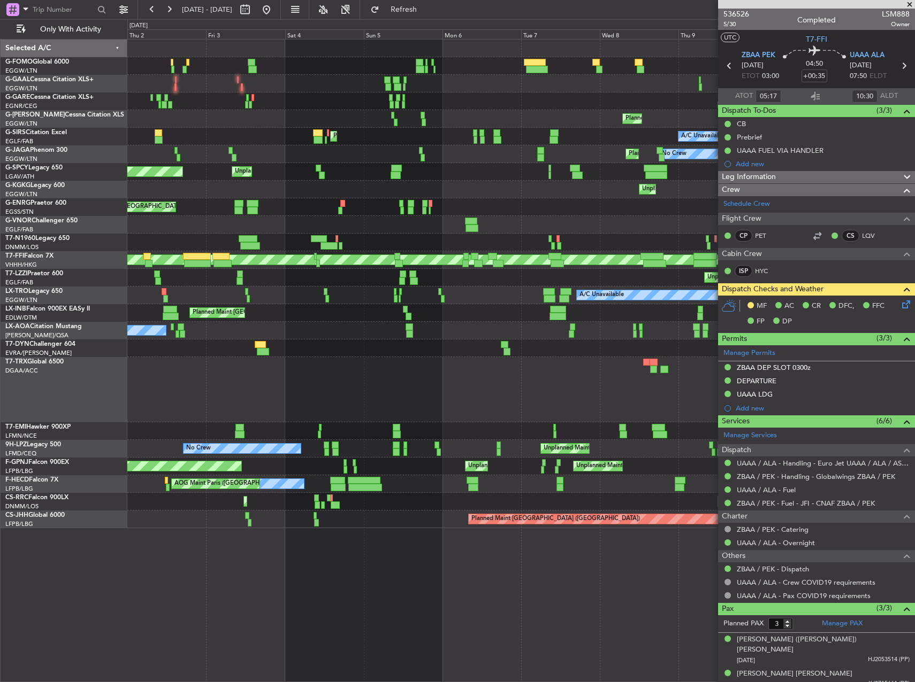
click at [448, 227] on div "AOG Maint Dusseldorf A/C Unavailable Owner Planned Maint Dusseldorf Planned Mai…" at bounding box center [520, 284] width 787 height 489
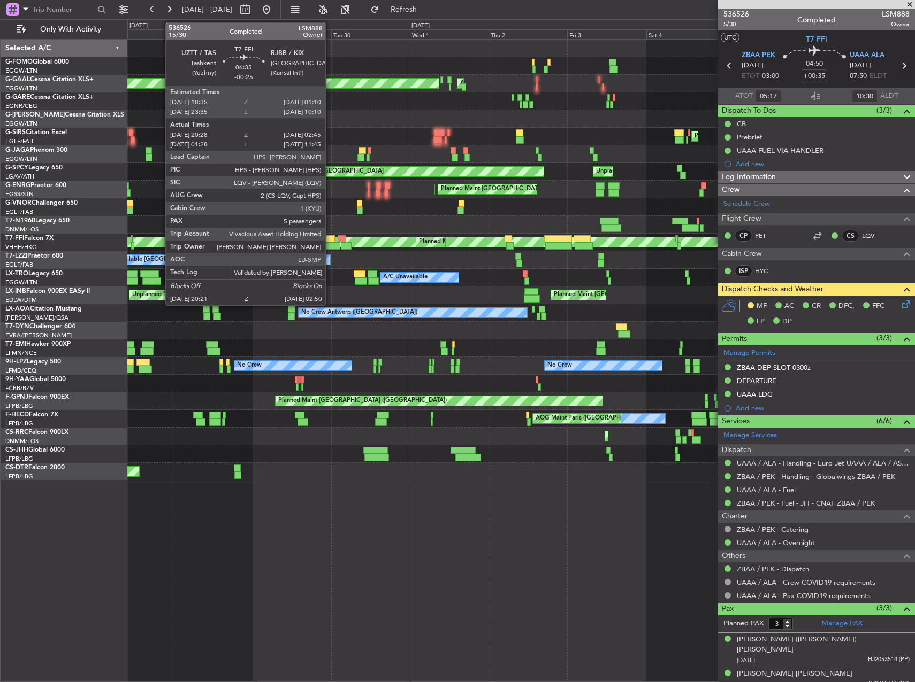
click at [330, 242] on div at bounding box center [329, 245] width 21 height 7
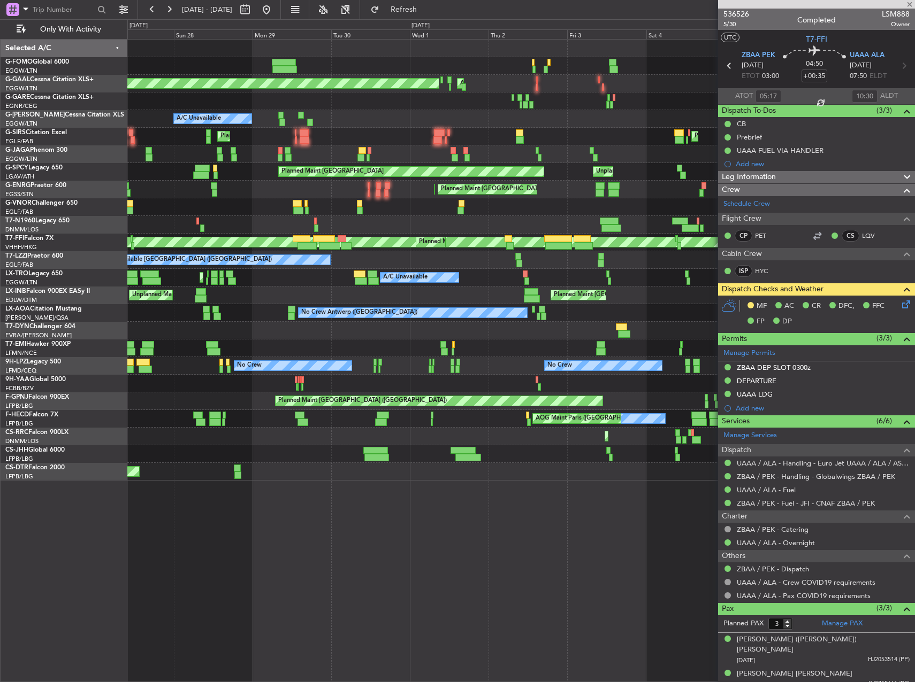
type input "-00:25"
type input "20:28"
type input "02:45"
type input "5"
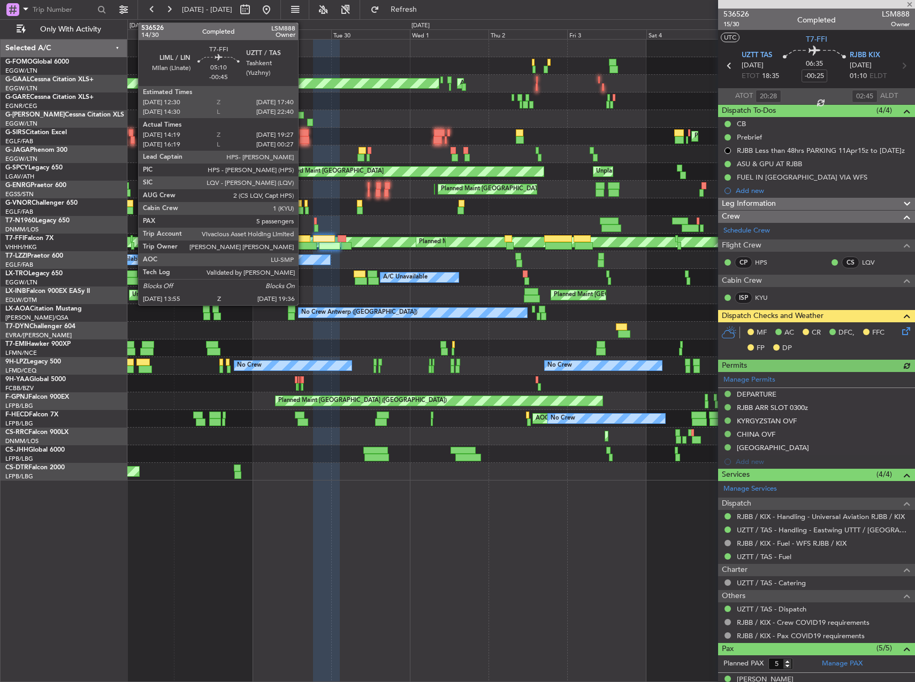
click at [303, 243] on div at bounding box center [306, 245] width 19 height 7
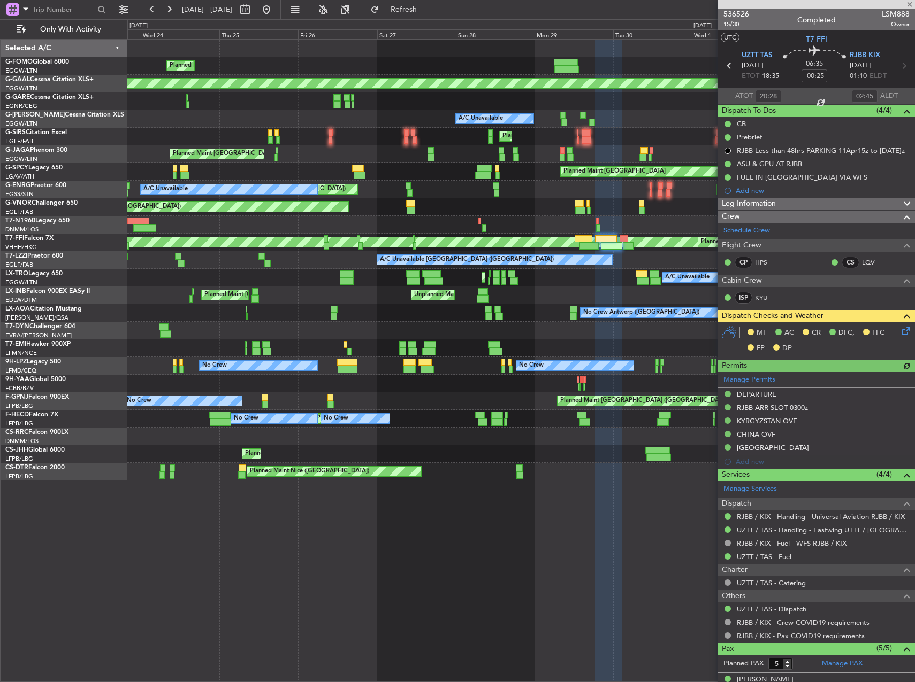
click at [625, 243] on div "[PERSON_NAME] Geneva (Cointrin)" at bounding box center [709, 242] width 1452 height 10
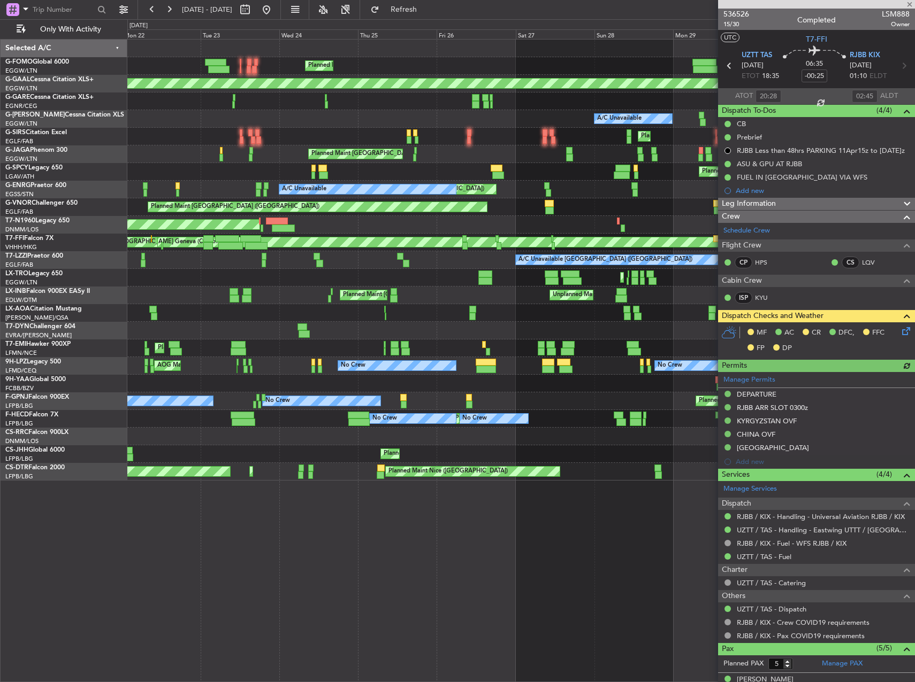
type input "-00:45"
type input "14:19"
type input "19:27"
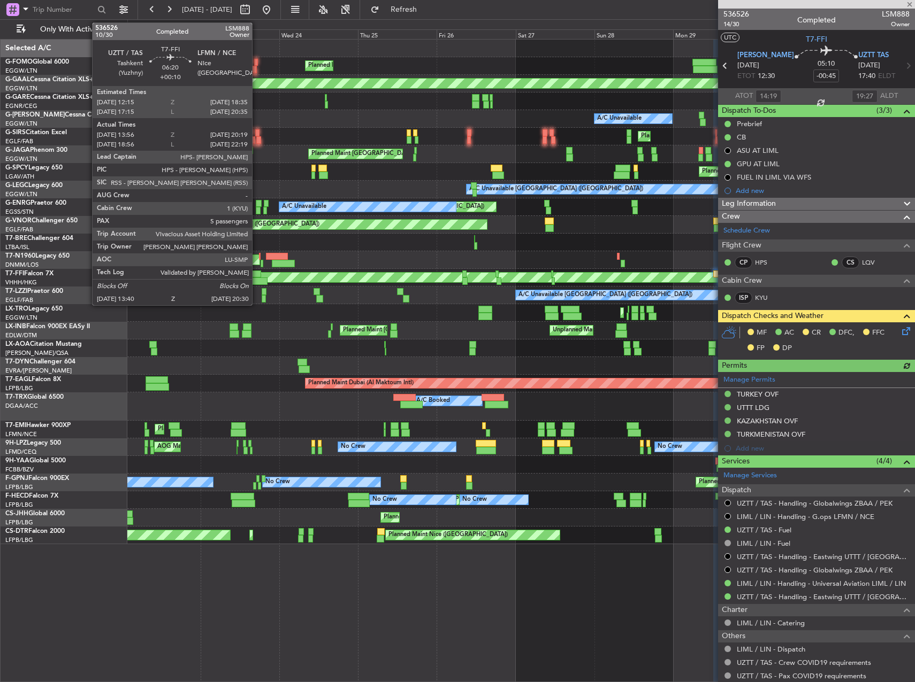
click at [258, 274] on div at bounding box center [250, 274] width 21 height 7
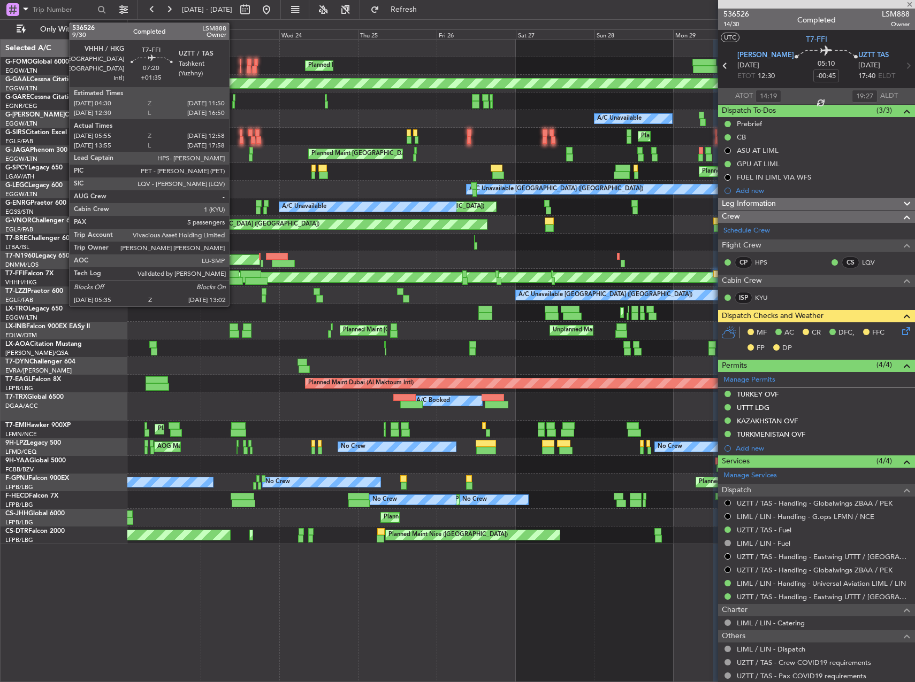
type input "+00:10"
type input "13:56"
type input "20:19"
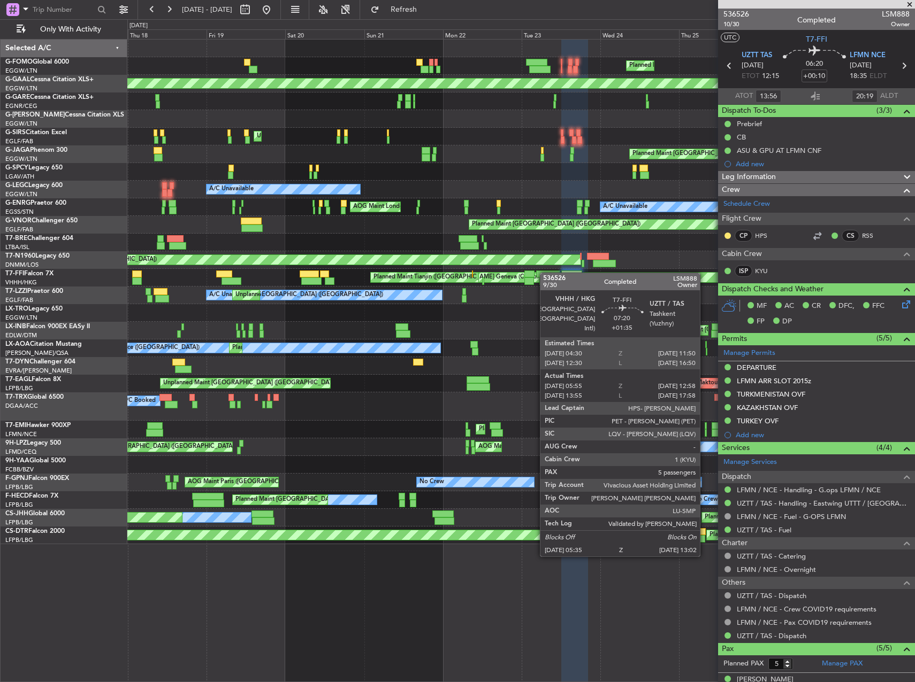
click at [545, 272] on div "MEL Geneva (Cointrin) MEL Geneva (Cointrin) Planned Maint Tianjin (Binhai)" at bounding box center [520, 278] width 787 height 18
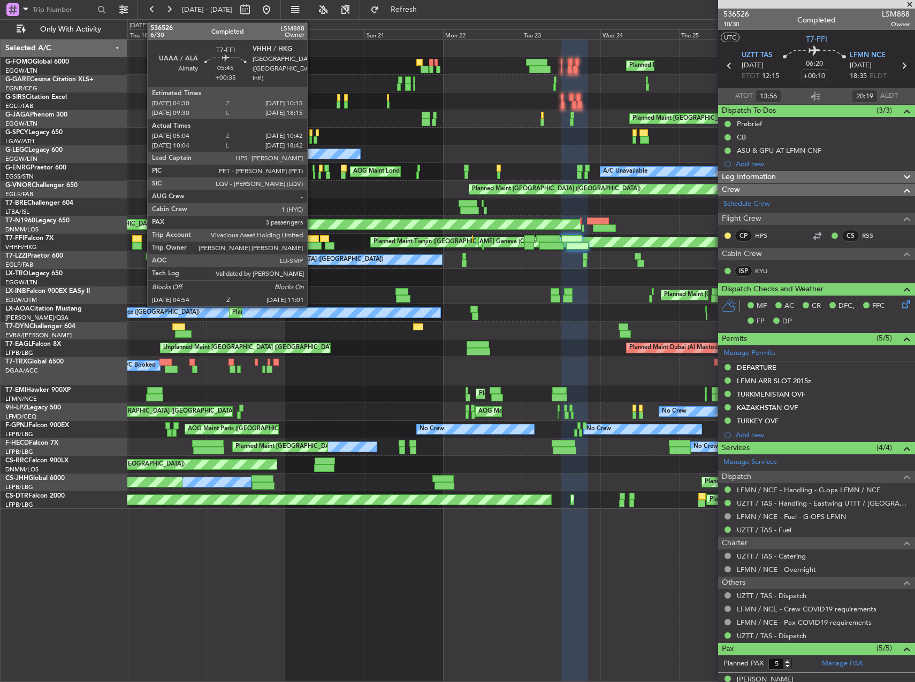
click at [312, 241] on div at bounding box center [308, 238] width 19 height 7
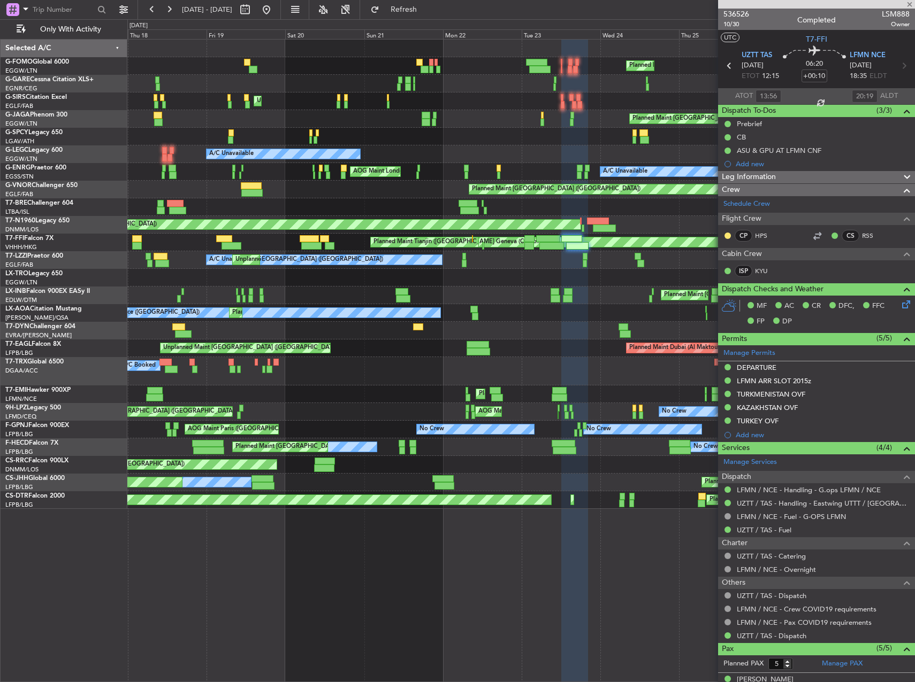
type input "+00:35"
type input "05:04"
type input "10:42"
type input "3"
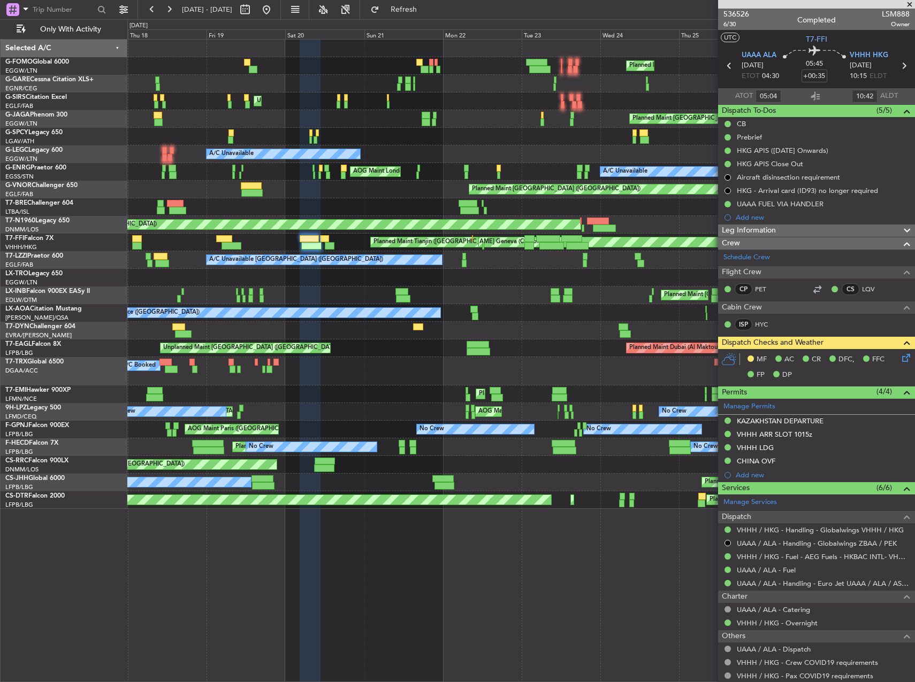
click at [785, 227] on div "Leg Information" at bounding box center [816, 231] width 197 height 12
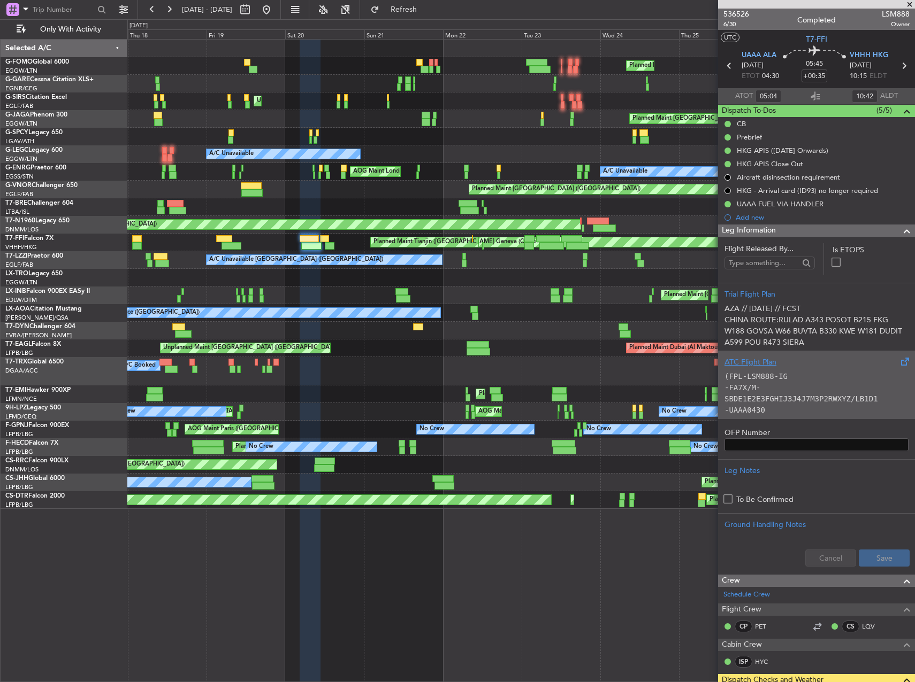
click at [773, 372] on code "(FPL-LSM888-IG" at bounding box center [755, 376] width 63 height 9
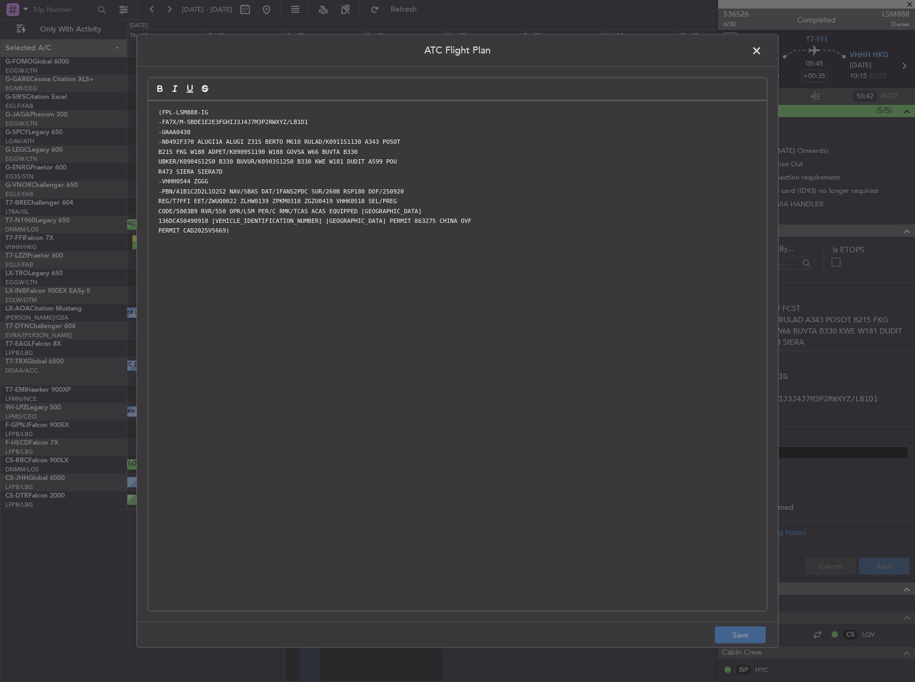
click at [762, 50] on span at bounding box center [762, 53] width 0 height 21
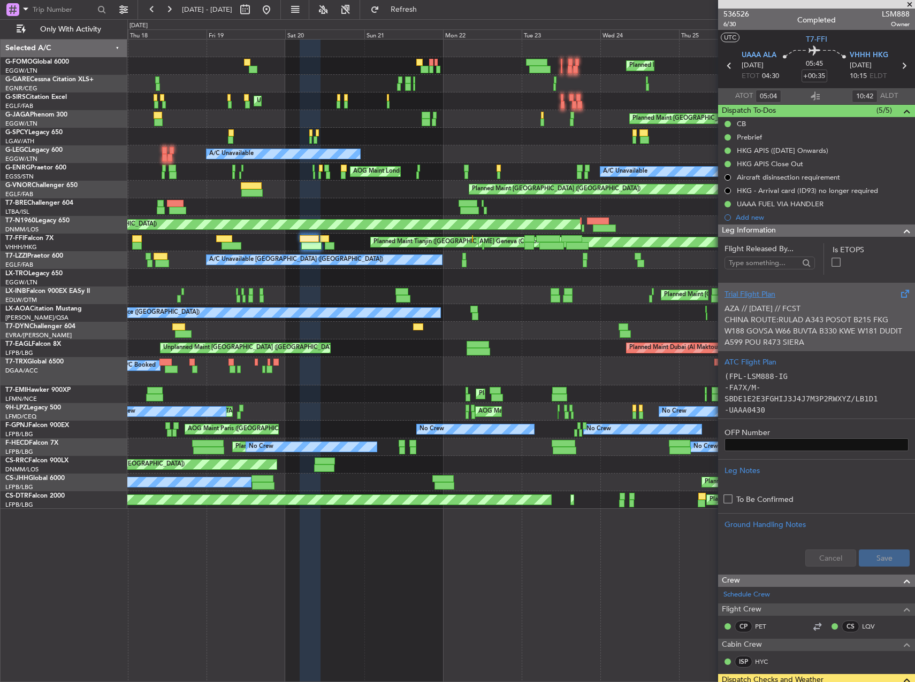
click at [808, 292] on div "Trial Flight Plan" at bounding box center [816, 294] width 184 height 11
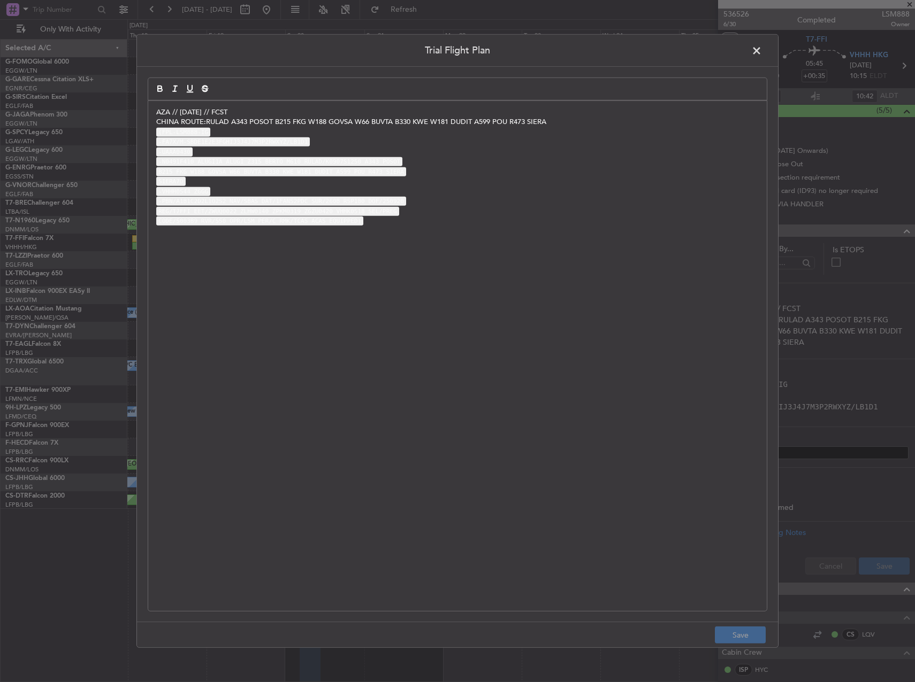
click at [762, 52] on span at bounding box center [762, 53] width 0 height 21
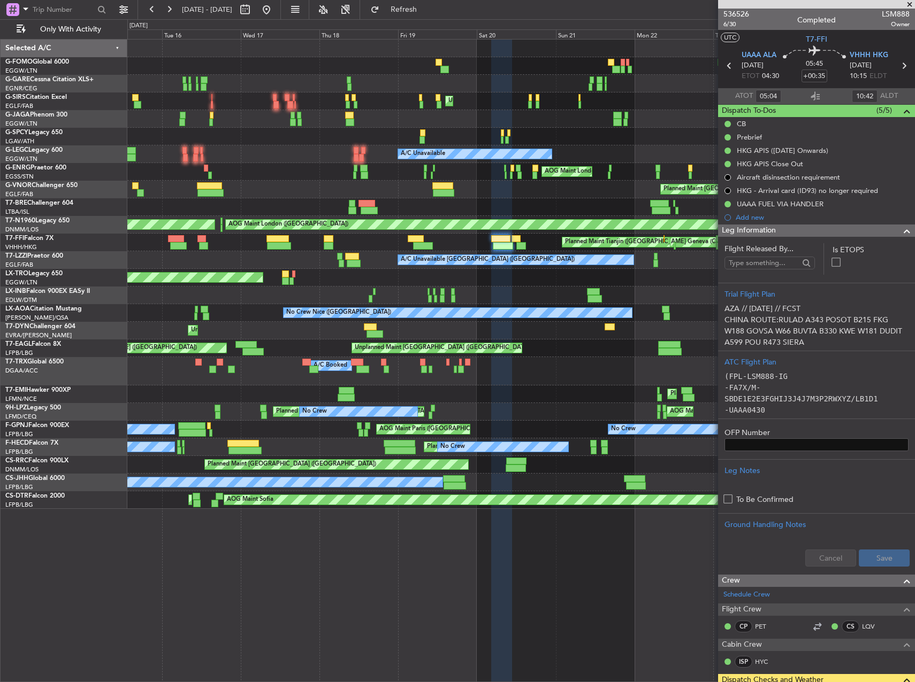
click at [383, 242] on div "[PERSON_NAME] Geneva (Cointrin) [PERSON_NAME] Geneva ([GEOGRAPHIC_DATA]) Planne…" at bounding box center [520, 243] width 787 height 18
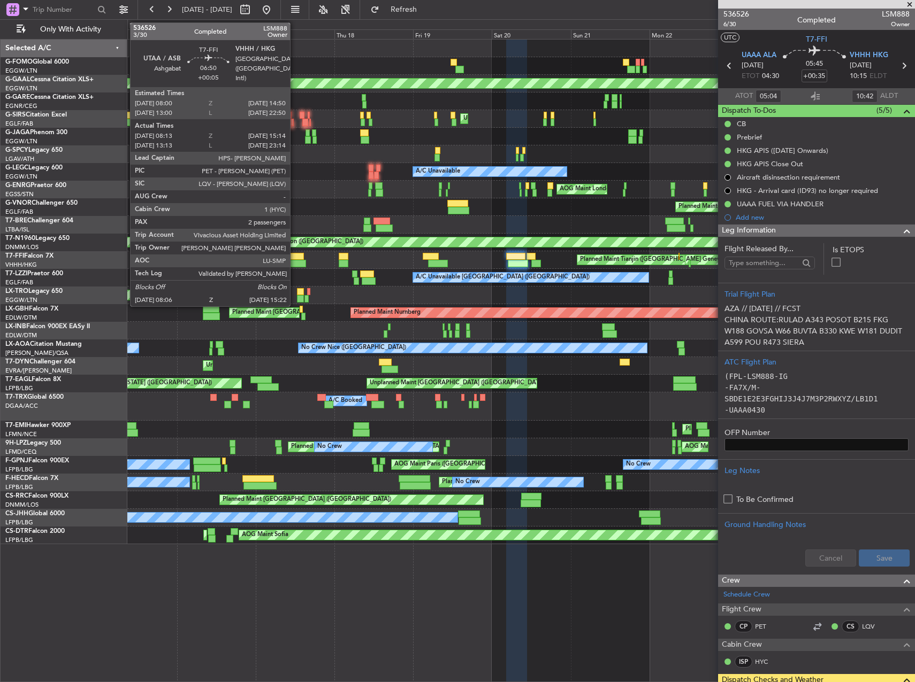
click at [295, 256] on div at bounding box center [292, 256] width 22 height 7
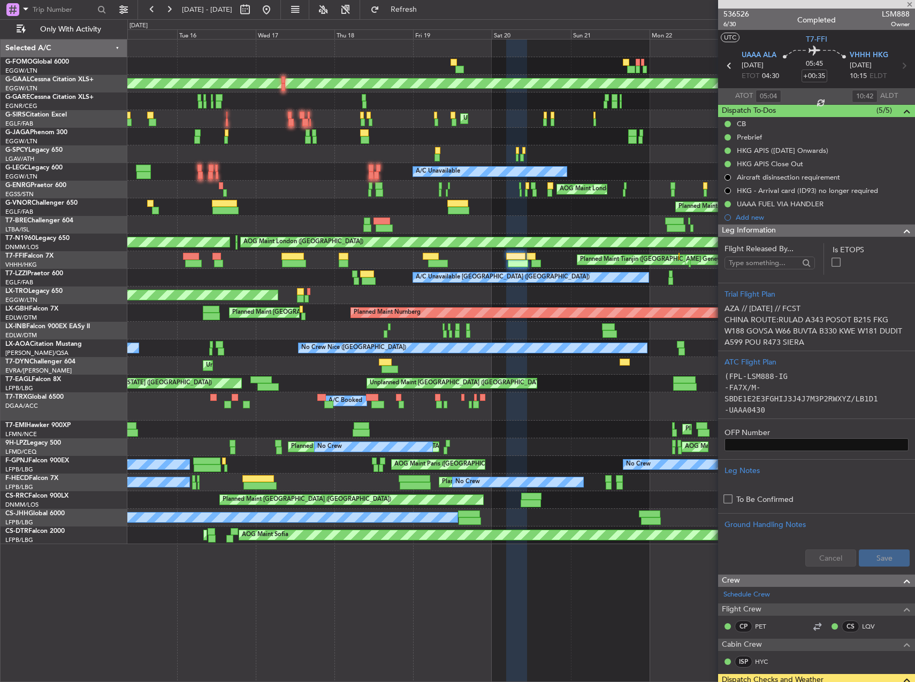
type input "+00:05"
type input "08:13"
type input "15:14"
type input "2"
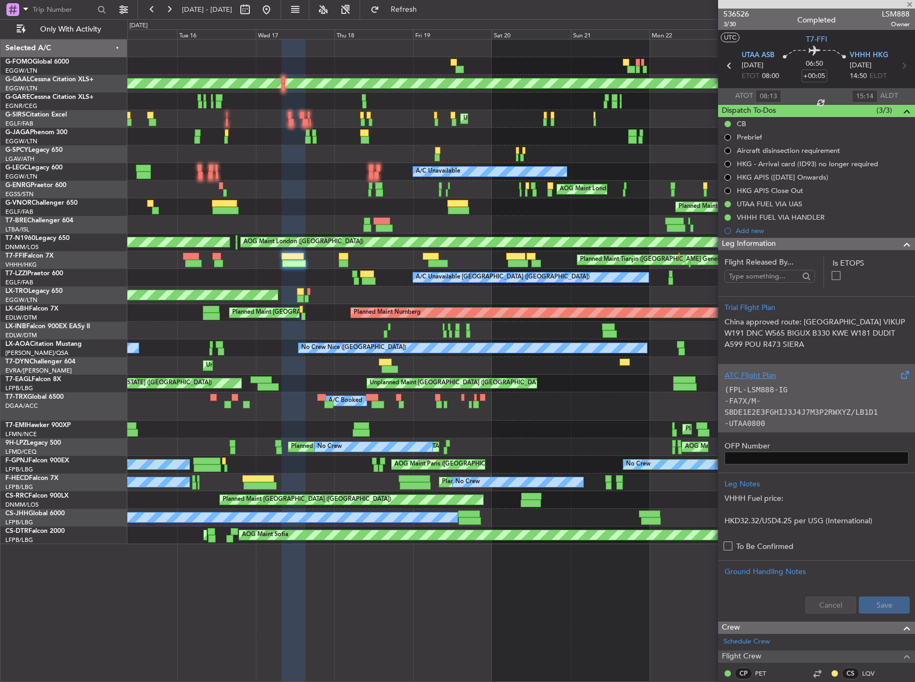
click at [778, 398] on p "-FA7X/M-SBDE1E2E3FGHIJ3J4J7M3P2RWXYZ/LB1D1" at bounding box center [816, 407] width 184 height 22
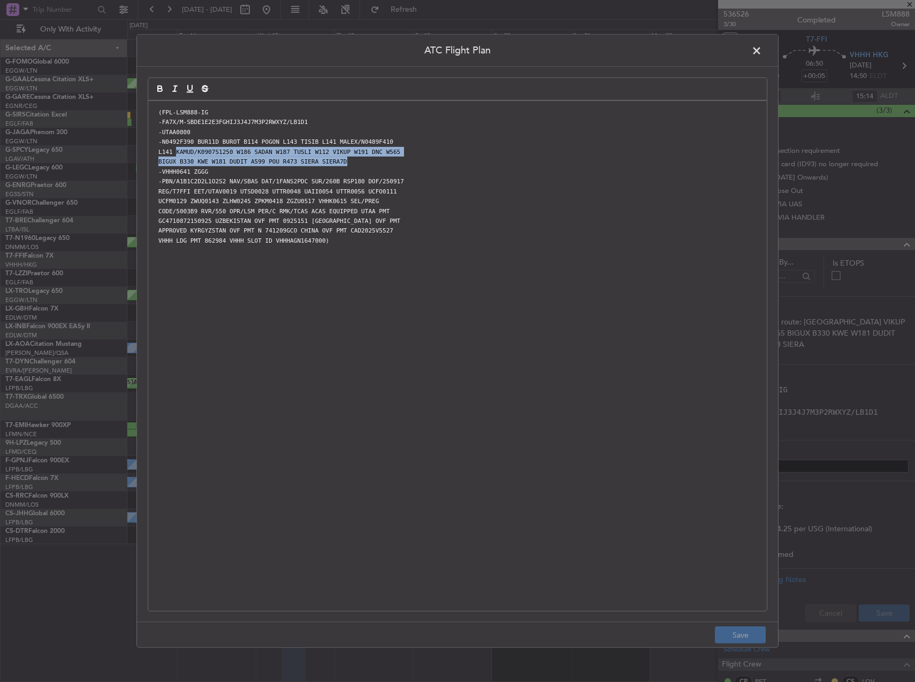
drag, startPoint x: 174, startPoint y: 150, endPoint x: 422, endPoint y: 164, distance: 248.0
click at [426, 164] on div "(FPL-LSM888-IG -FA7X/M-SBDE1E2E3FGHIJ3J4J7M3P2RWXYZ/LB1D1 -UTAA0800 -N0492F390 …" at bounding box center [457, 356] width 618 height 510
copy div "KAMUD/K0907S1250 W186 SADAN W187 TUSLI W112 VIKUP W191 DNC W565 BIGUX B330 KWE …"
drag, startPoint x: 289, startPoint y: 195, endPoint x: 234, endPoint y: 163, distance: 63.3
click at [287, 195] on code "REG/T7FFI EET/UTAV0019 UTSD0028 UTTR0048 UAII0054 UTTR0056 UCFO0111" at bounding box center [277, 191] width 243 height 9
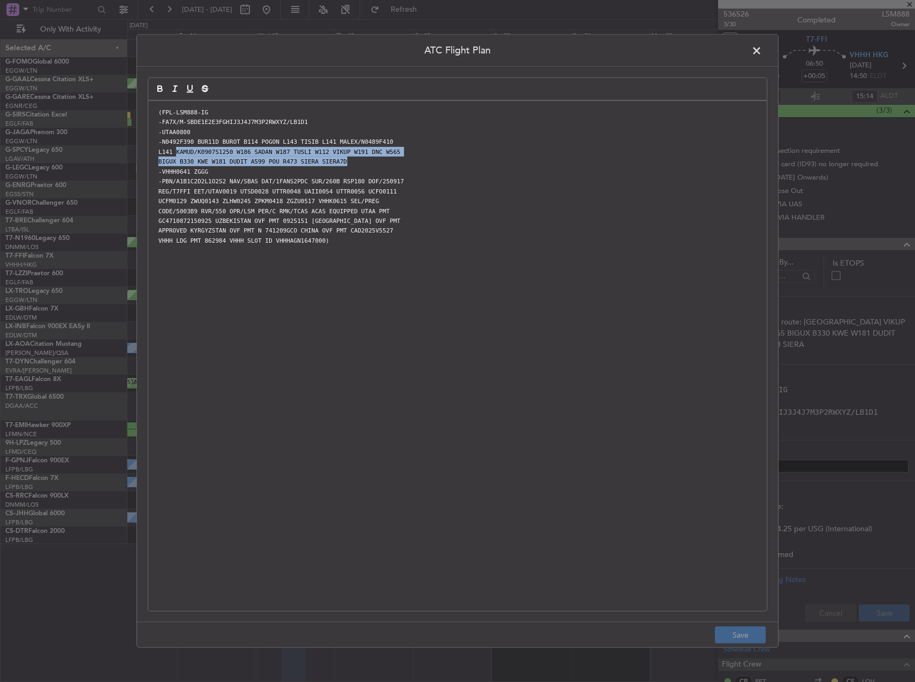
drag, startPoint x: 202, startPoint y: 153, endPoint x: 391, endPoint y: 162, distance: 189.0
click at [386, 158] on div "(FPL-LSM888-IG -FA7X/M-SBDE1E2E3FGHIJ3J4J7M3P2RWXYZ/LB1D1 -UTAA0800 -N0492F390 …" at bounding box center [457, 356] width 618 height 510
copy div "KAMUD/K0907S1250 W186 SADAN W187 TUSLI W112 VIKUP W191 DNC W565 BIGUX B330 KWE …"
drag, startPoint x: 758, startPoint y: 51, endPoint x: 747, endPoint y: 54, distance: 11.2
click at [762, 51] on span at bounding box center [762, 53] width 0 height 21
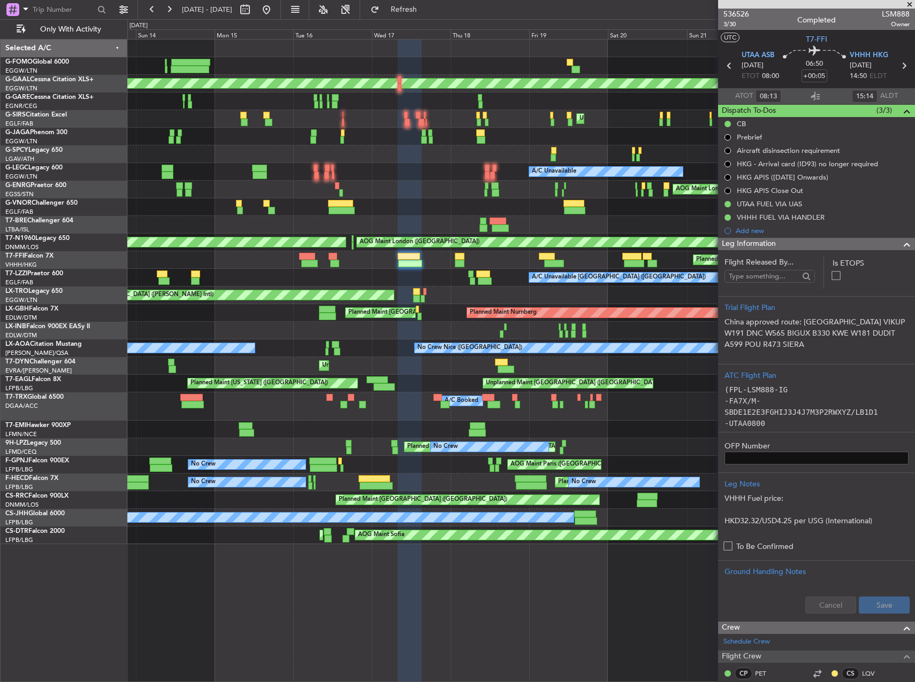
click at [0, 208] on html "[DATE] - [DATE] Refresh Quick Links Only With Activity Planned Maint [GEOGRAPHI…" at bounding box center [457, 341] width 915 height 682
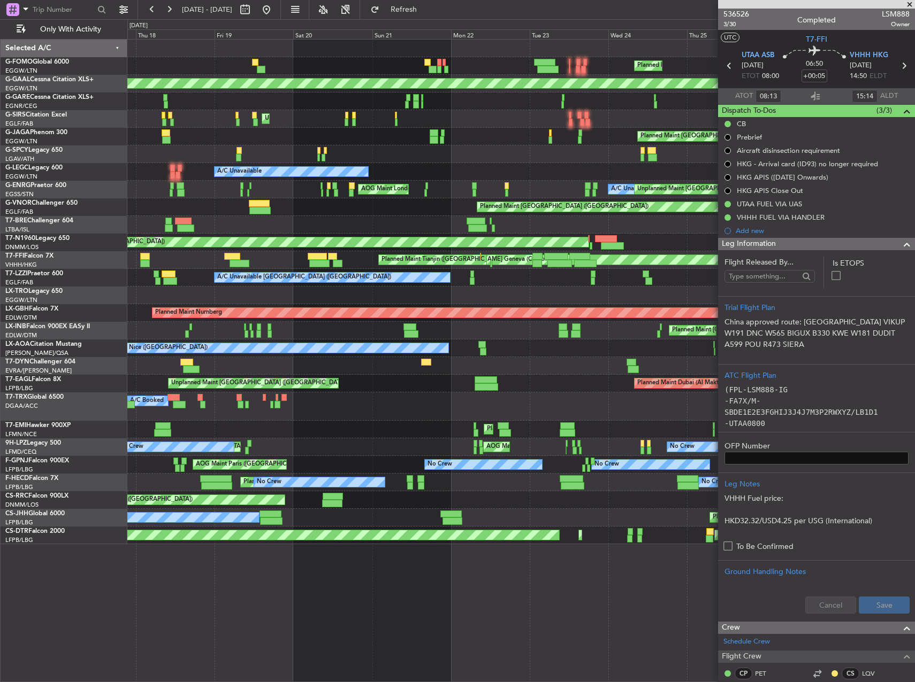
click at [20, 193] on div "Planned Maint [GEOGRAPHIC_DATA] ([GEOGRAPHIC_DATA]) Planned [GEOGRAPHIC_DATA] U…" at bounding box center [457, 350] width 915 height 663
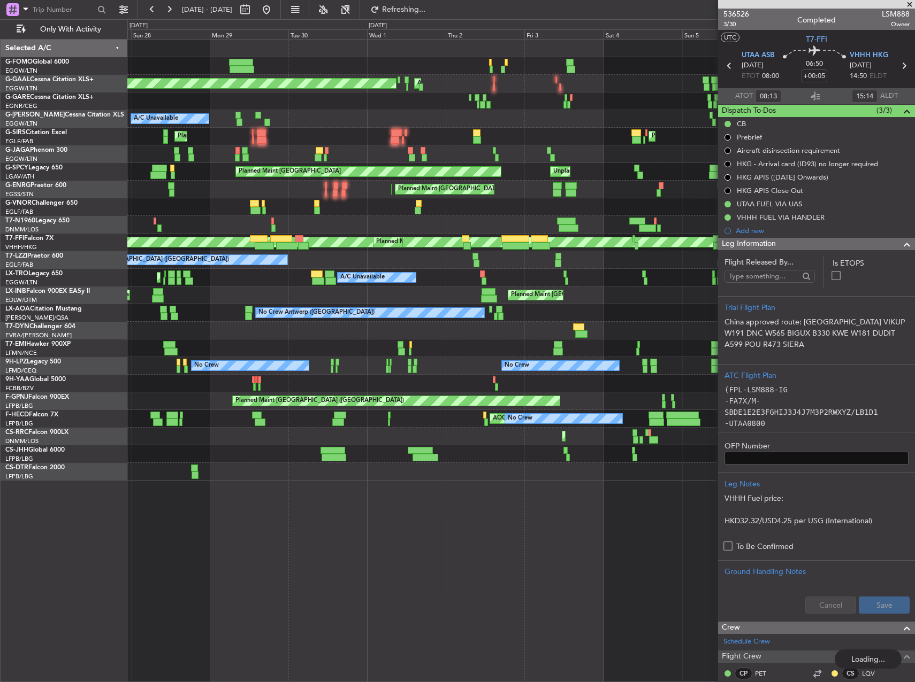
click at [275, 13] on button at bounding box center [266, 9] width 17 height 17
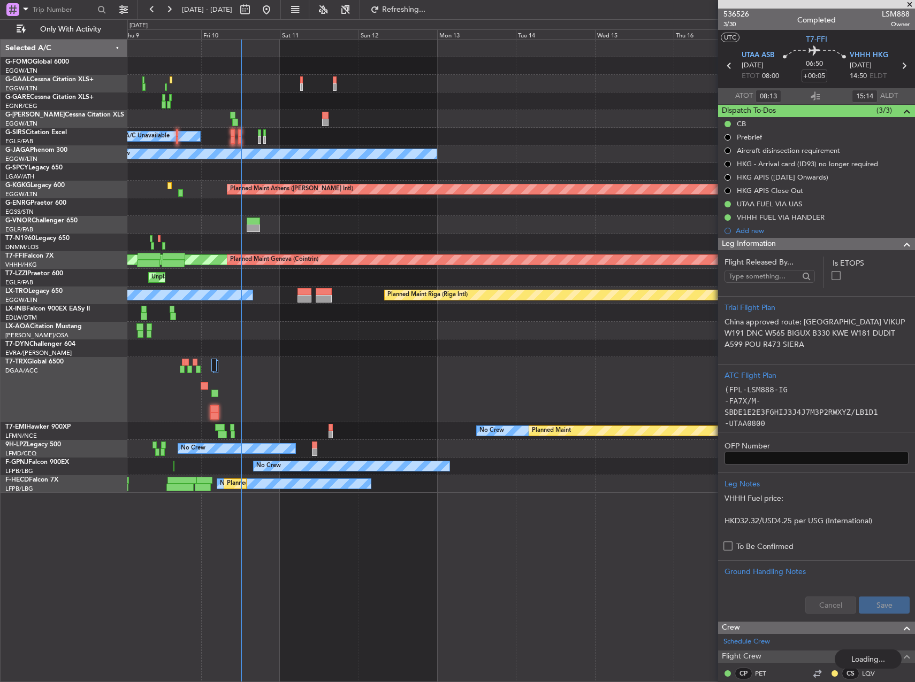
click at [162, 221] on div "Planned Maint [GEOGRAPHIC_DATA] ([GEOGRAPHIC_DATA]) A/C Unavailable Planned Mai…" at bounding box center [520, 267] width 787 height 454
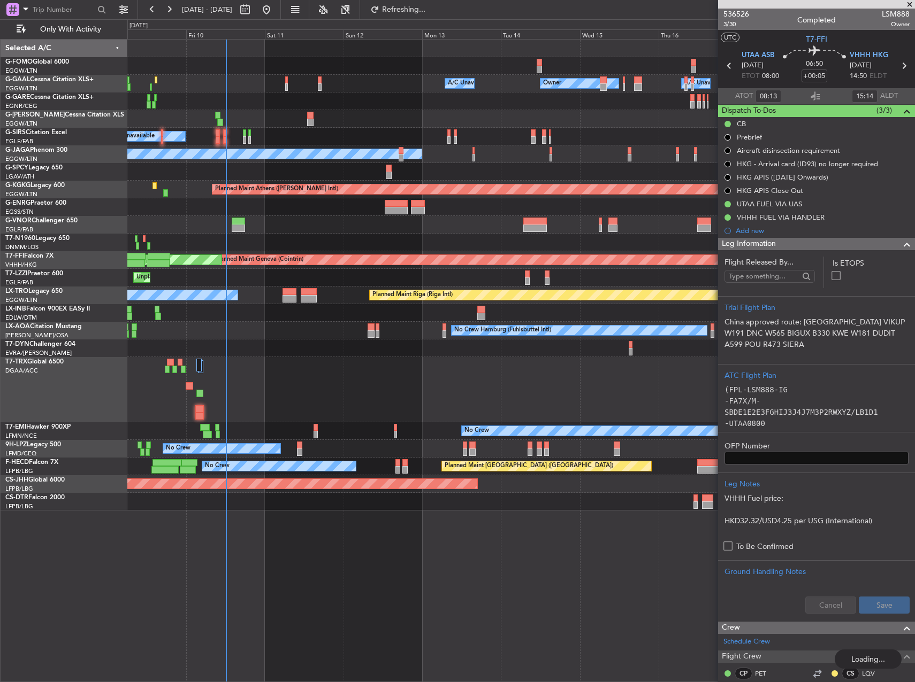
click at [286, 334] on div "No Crew Hamburg (Fuhlsbuttel Intl) No Crew" at bounding box center [520, 331] width 787 height 18
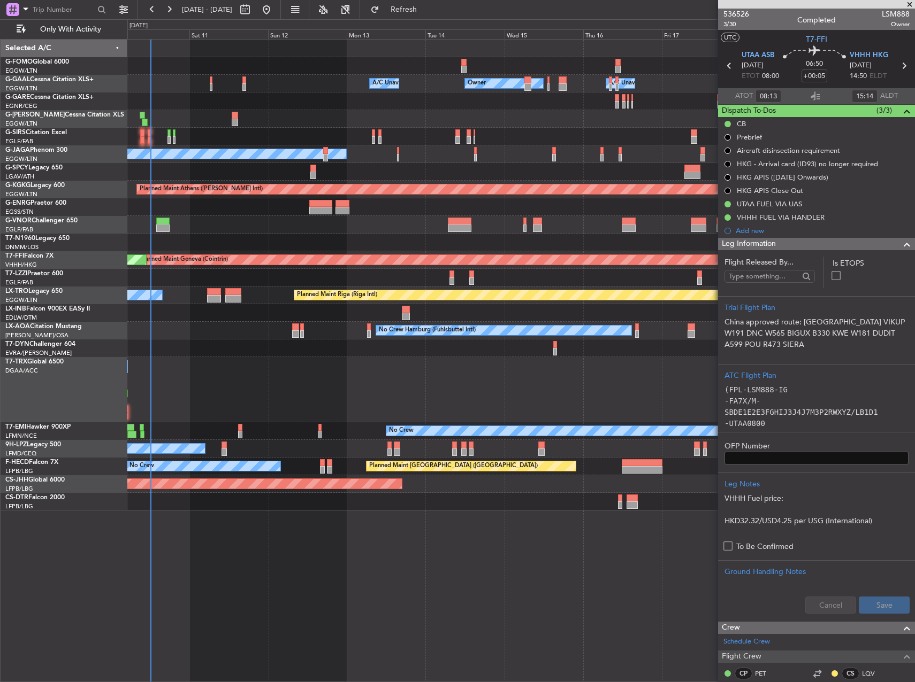
click at [240, 333] on div "No Crew Hamburg (Fuhlsbuttel Intl) No Crew" at bounding box center [520, 331] width 787 height 18
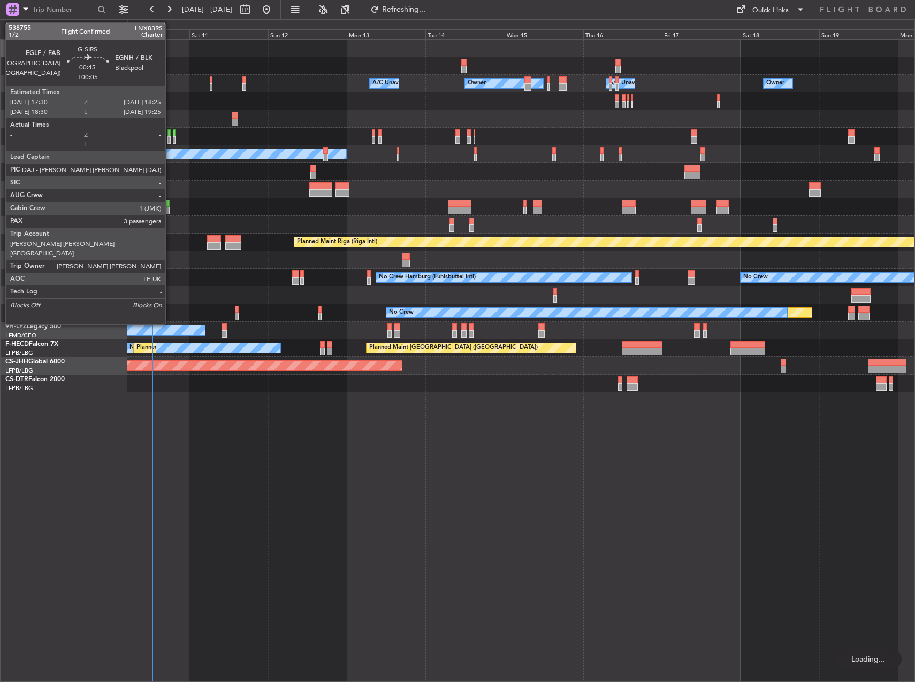
click at [168, 137] on div at bounding box center [168, 139] width 3 height 7
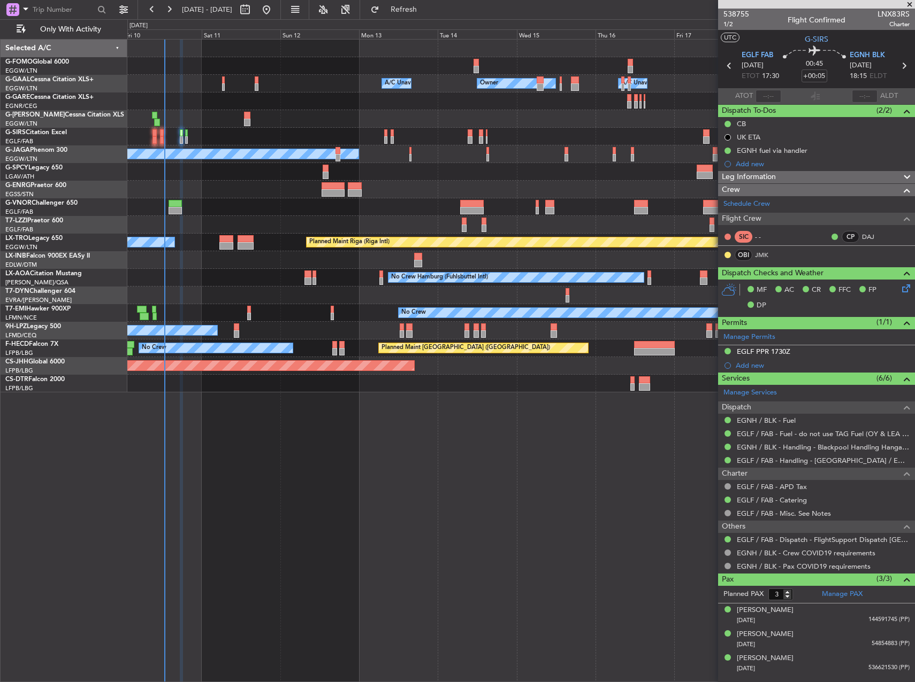
click at [182, 308] on div "Owner Owner Owner A/C Unavailable A/C Unavailable Planned Maint [GEOGRAPHIC_DAT…" at bounding box center [520, 216] width 787 height 353
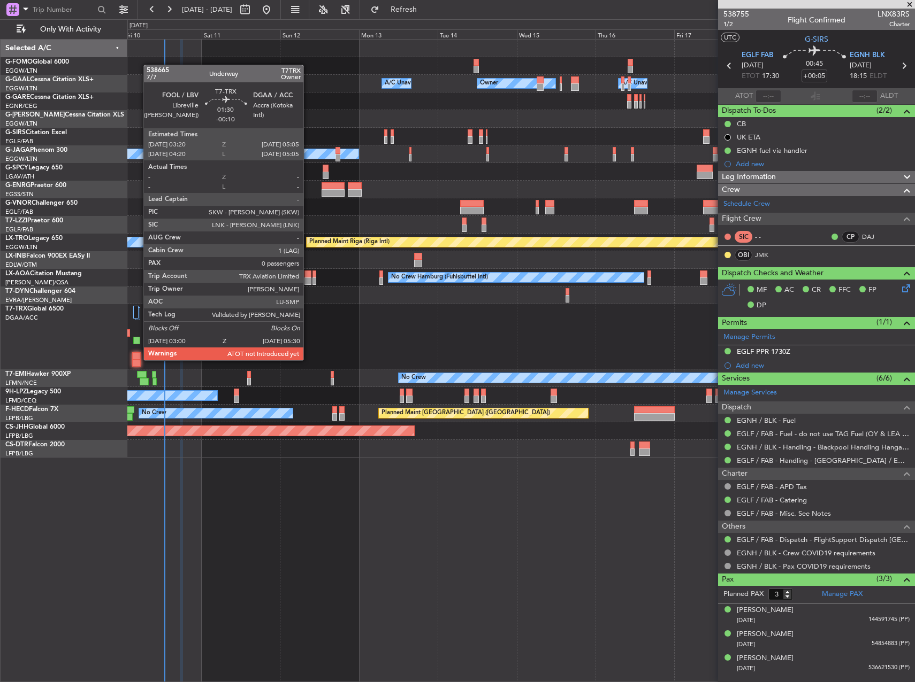
click at [138, 360] on div at bounding box center [136, 363] width 9 height 7
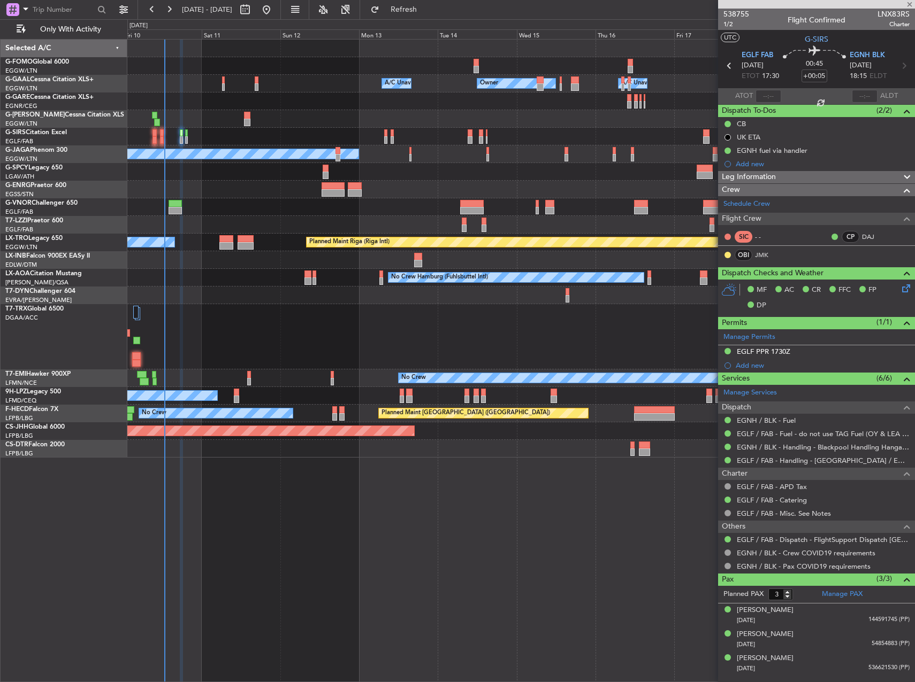
type input "-00:10"
type input "0"
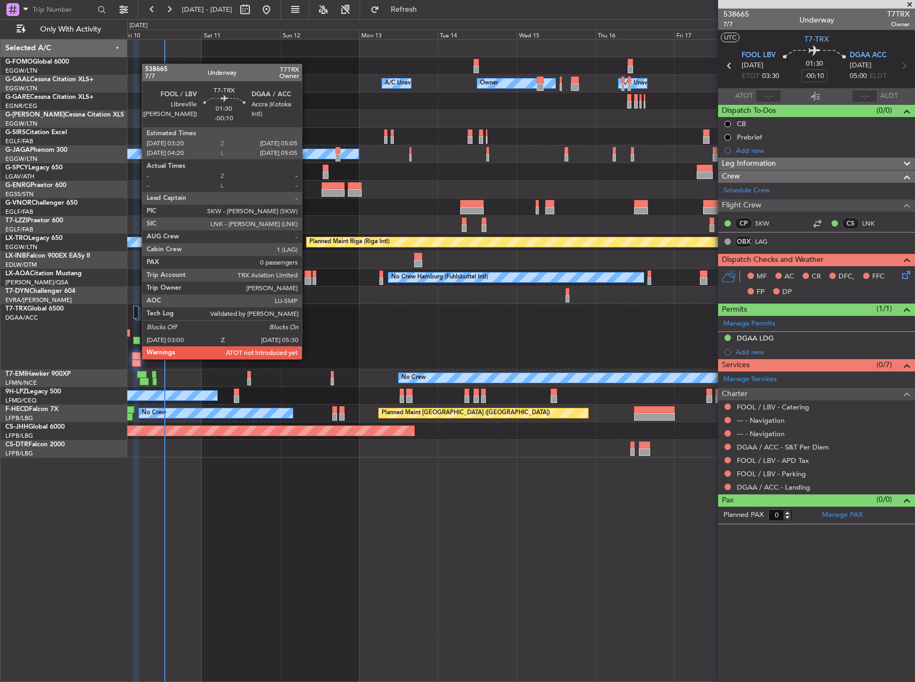
click at [136, 358] on div at bounding box center [136, 355] width 9 height 7
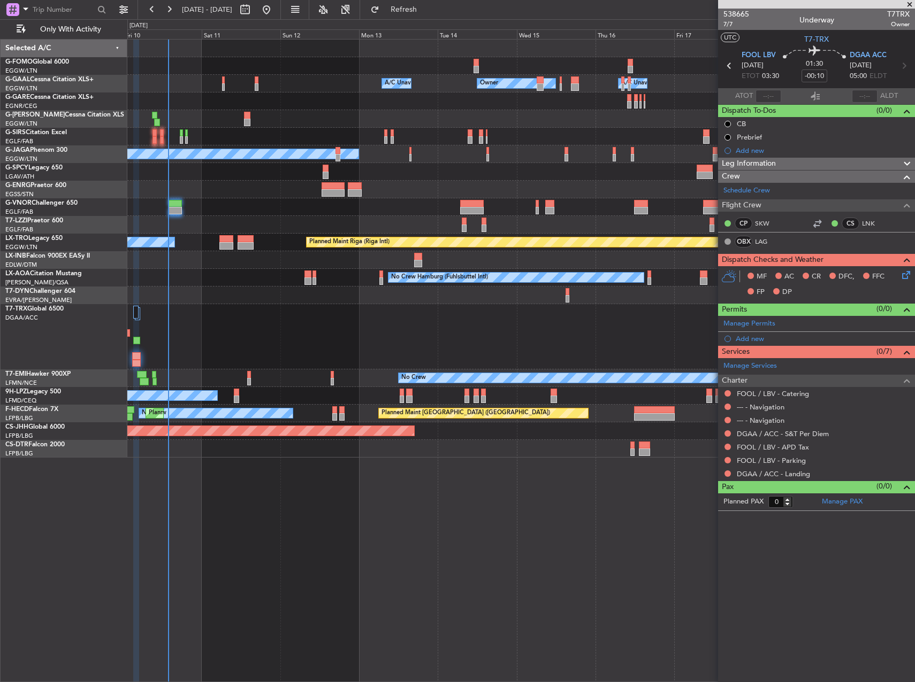
click at [591, 267] on div "Owner Owner A/C Unavailable A/C Unavailable Planned Maint [GEOGRAPHIC_DATA] ([G…" at bounding box center [520, 249] width 787 height 418
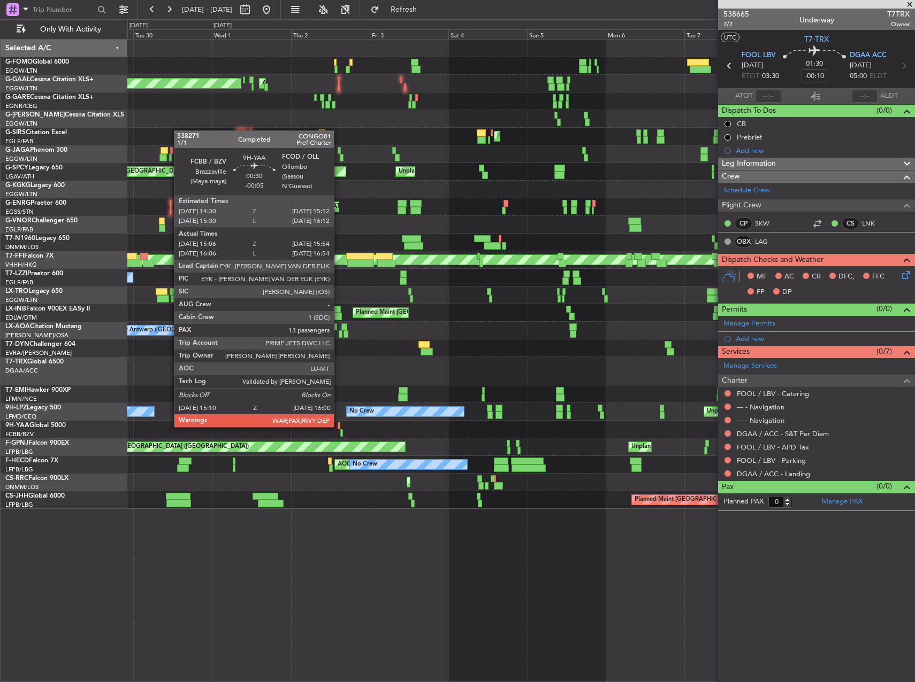
click at [336, 426] on div at bounding box center [520, 430] width 787 height 18
click at [339, 426] on div at bounding box center [338, 425] width 3 height 7
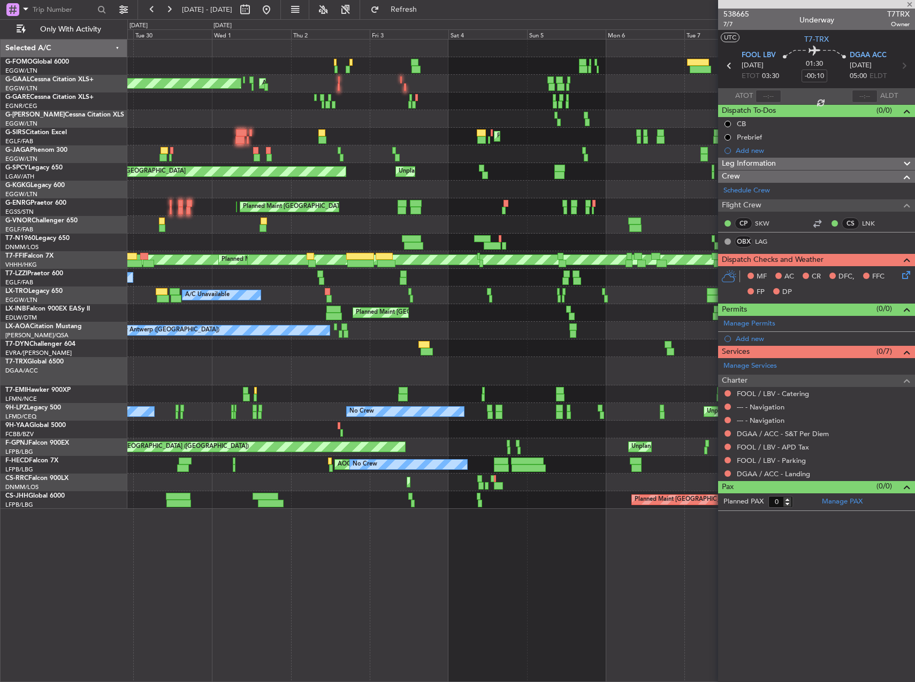
type input "-00:05"
type input "15:16"
type input "15:52"
type input "13"
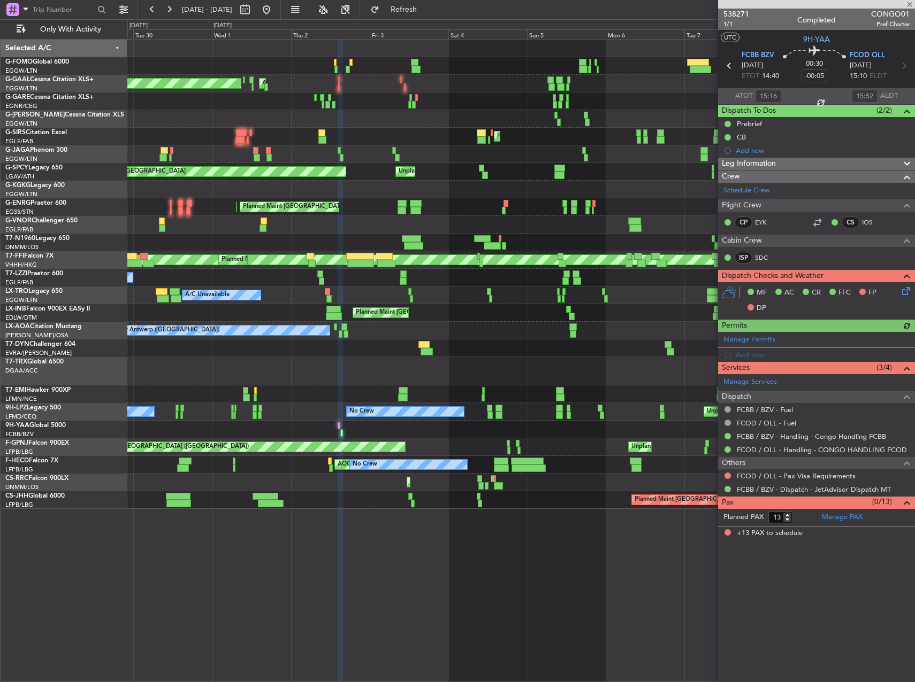
click at [756, 165] on span "Leg Information" at bounding box center [748, 164] width 54 height 12
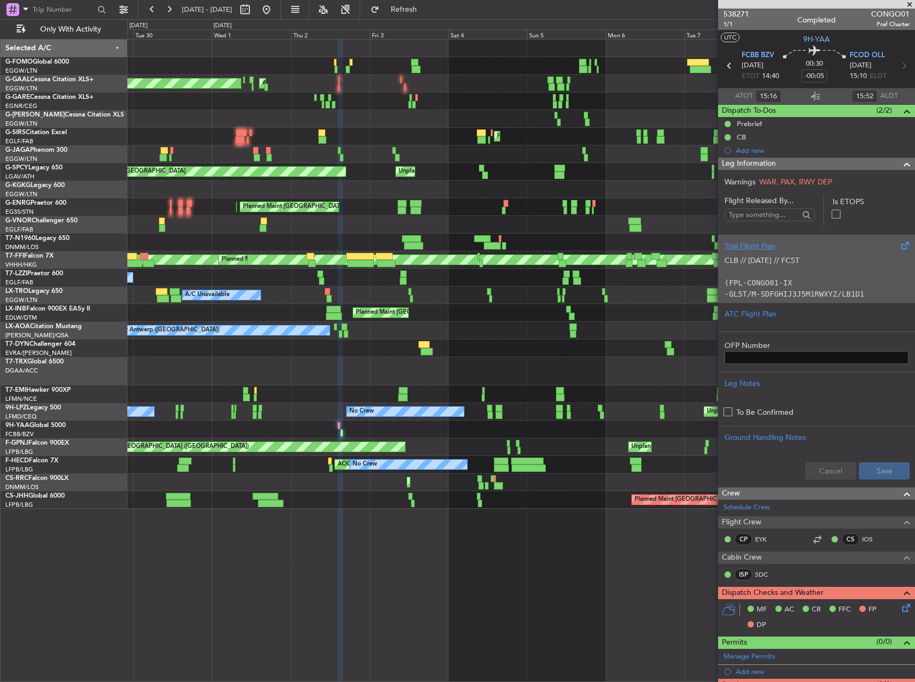
click at [792, 290] on code "-GL5T/M-SDFGHIJ3J5M1RWXYZ/LB1D1" at bounding box center [794, 294] width 140 height 9
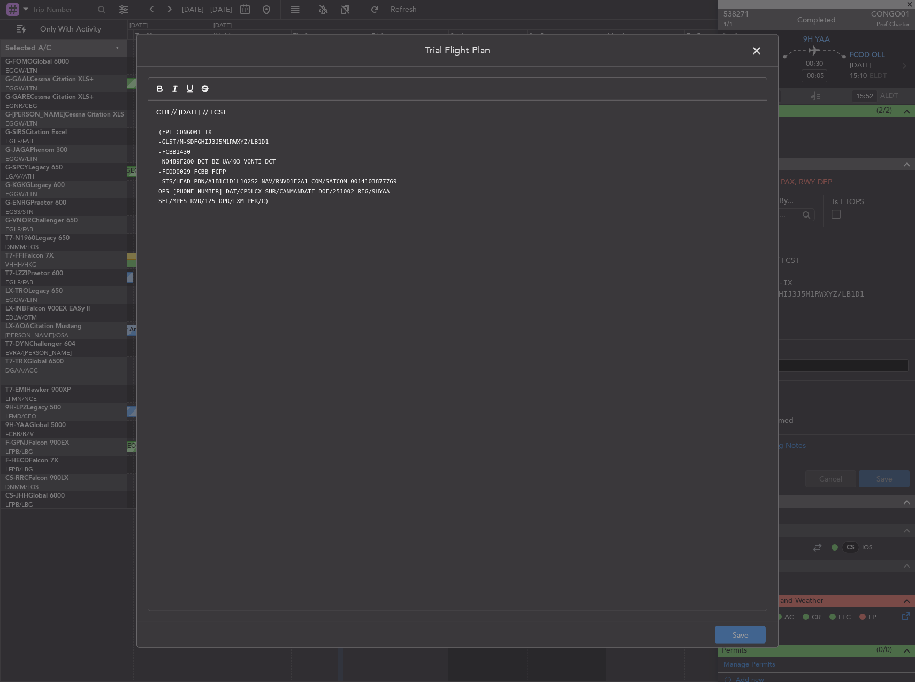
click at [762, 58] on span at bounding box center [762, 53] width 0 height 21
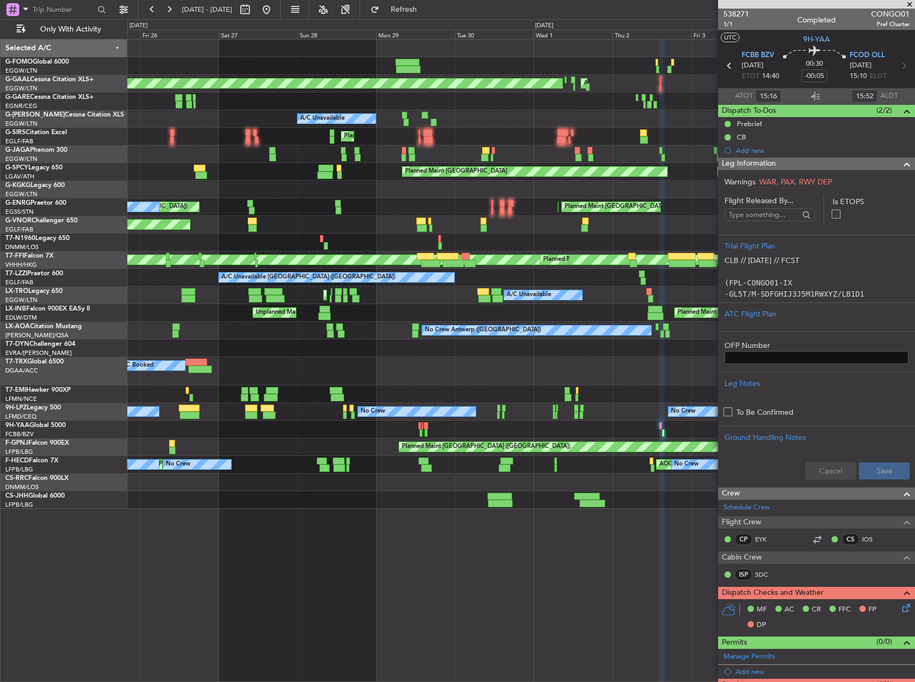
click at [603, 413] on div "No Crew No Crew No Crew [GEOGRAPHIC_DATA] ([GEOGRAPHIC_DATA])" at bounding box center [520, 412] width 787 height 18
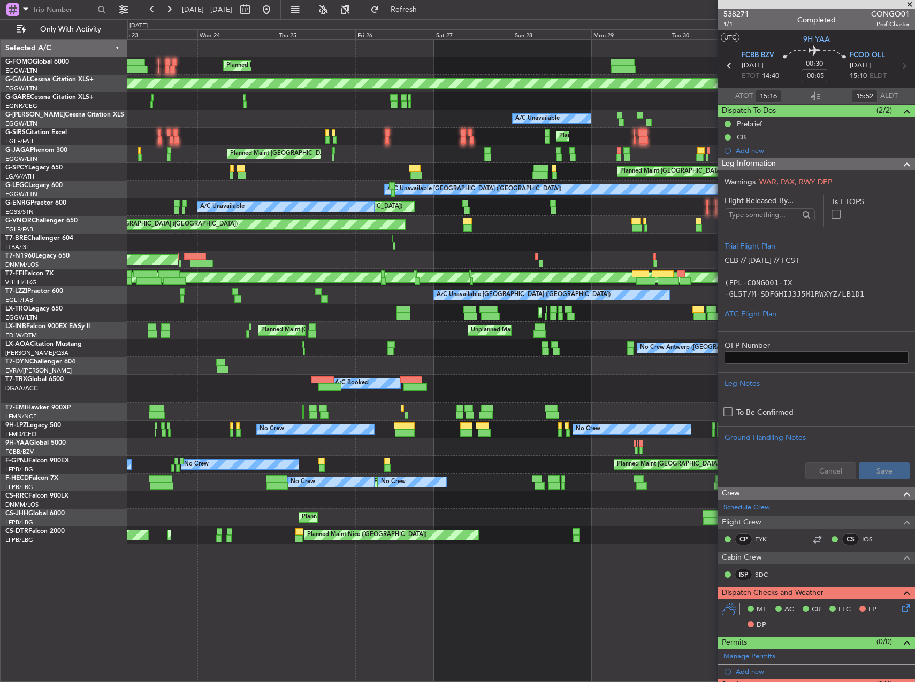
click at [562, 441] on div at bounding box center [520, 448] width 787 height 18
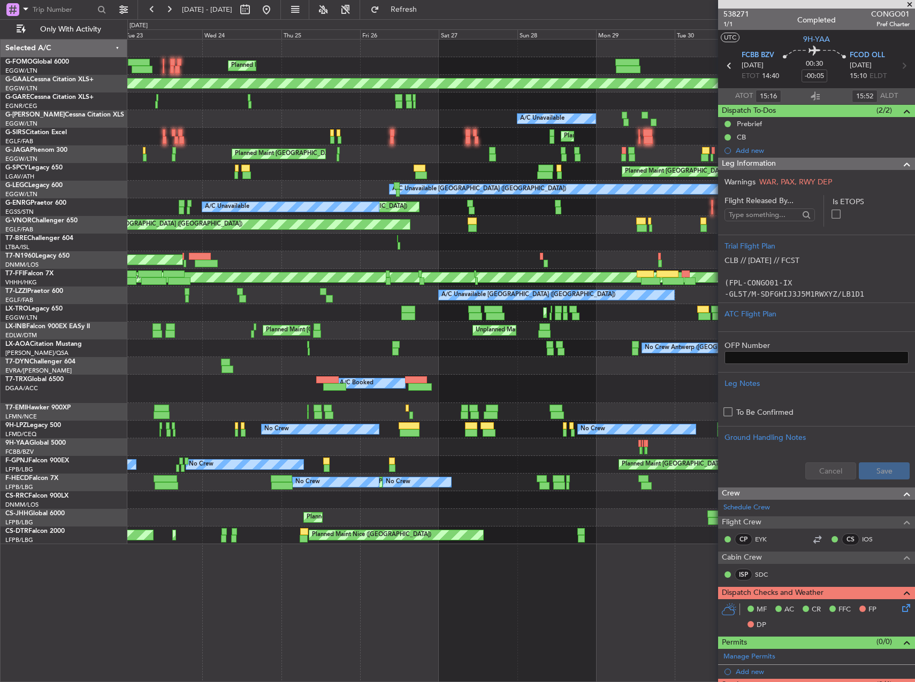
click at [580, 442] on div "Planned Maint [GEOGRAPHIC_DATA] ([GEOGRAPHIC_DATA]) Planned [GEOGRAPHIC_DATA] A…" at bounding box center [520, 292] width 787 height 505
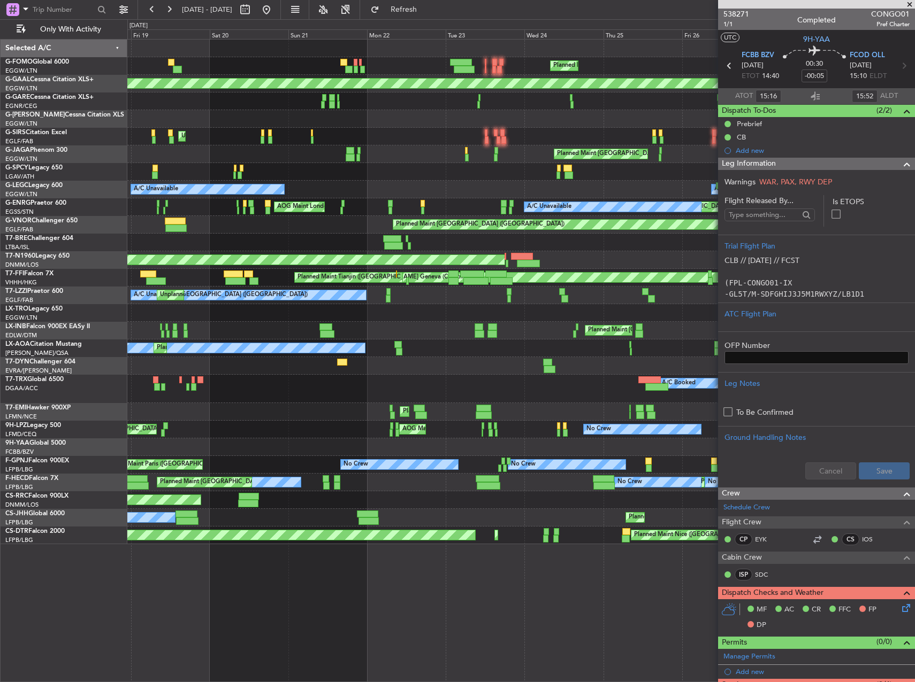
click at [557, 445] on div at bounding box center [520, 448] width 787 height 18
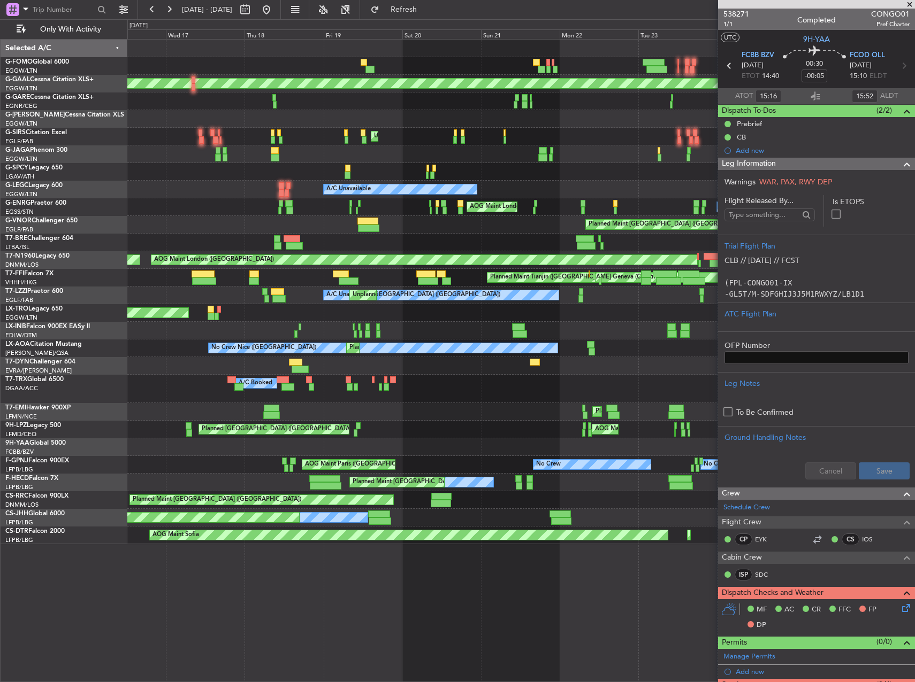
click at [559, 417] on div "Planned Maint [GEOGRAPHIC_DATA] ([GEOGRAPHIC_DATA]) Planned [GEOGRAPHIC_DATA] A…" at bounding box center [520, 292] width 787 height 505
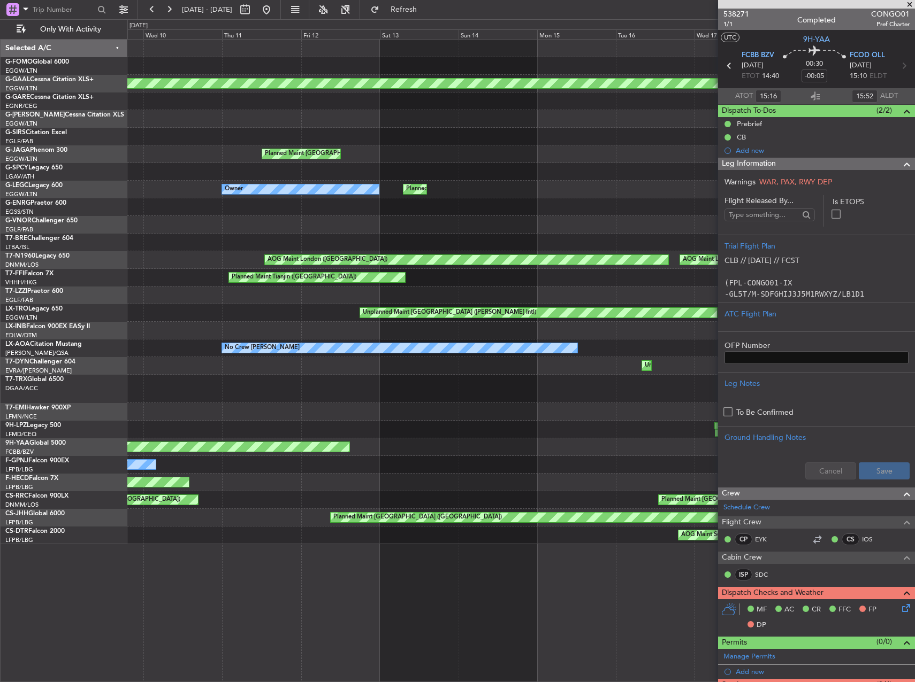
click at [573, 424] on div "No Crew [GEOGRAPHIC_DATA] ([GEOGRAPHIC_DATA]) No Crew" at bounding box center [520, 430] width 787 height 18
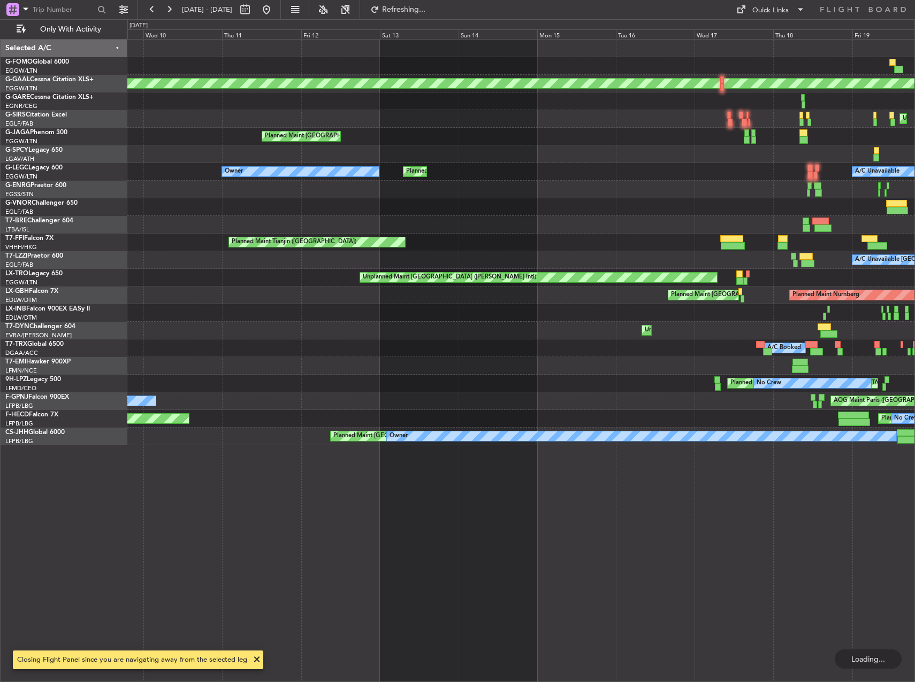
click at [639, 358] on div at bounding box center [520, 366] width 787 height 18
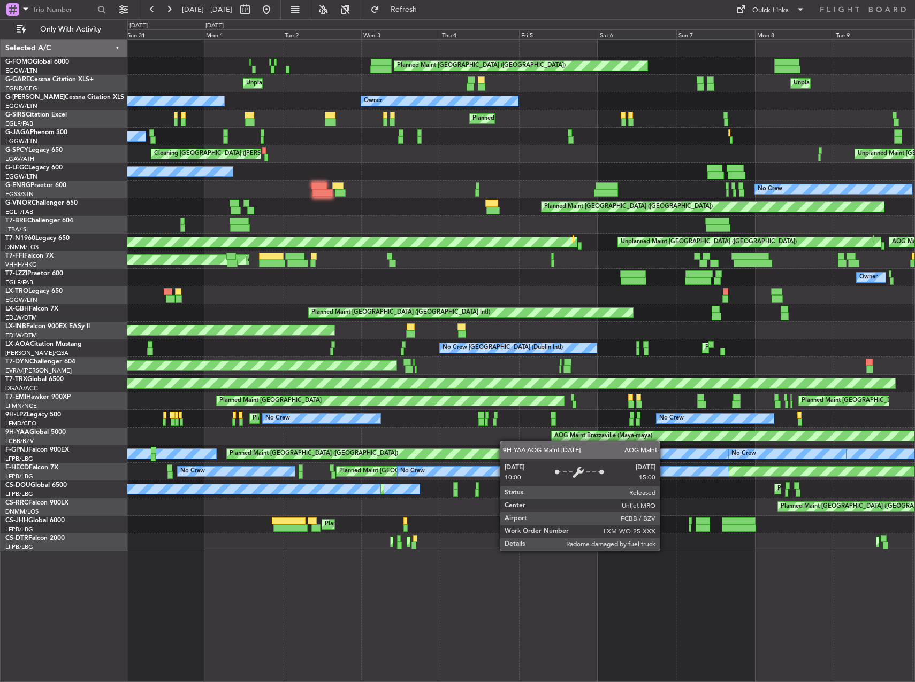
click at [674, 440] on div "AOG Maint Brazzaville (Maya-maya)" at bounding box center [834, 437] width 566 height 10
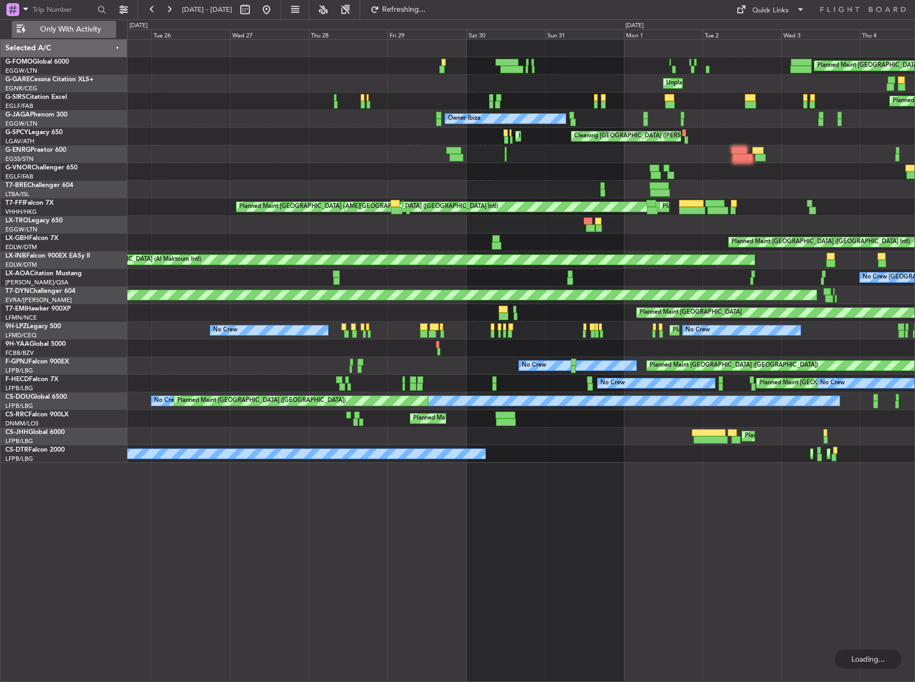
click at [57, 21] on button "Only With Activity" at bounding box center [64, 29] width 104 height 17
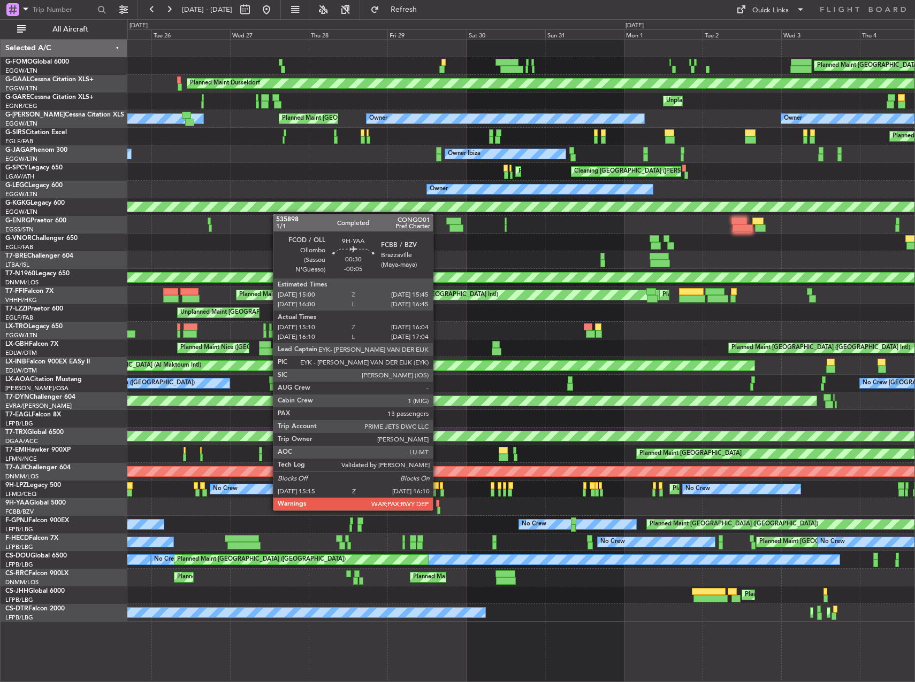
click at [437, 510] on div at bounding box center [438, 510] width 3 height 7
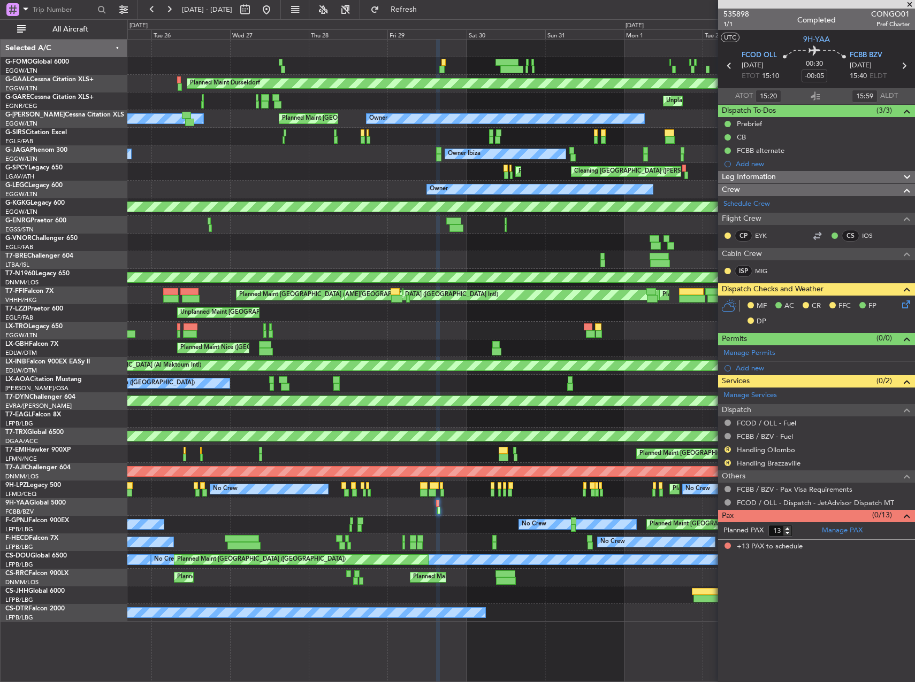
click at [787, 177] on div "Leg Information" at bounding box center [816, 177] width 197 height 12
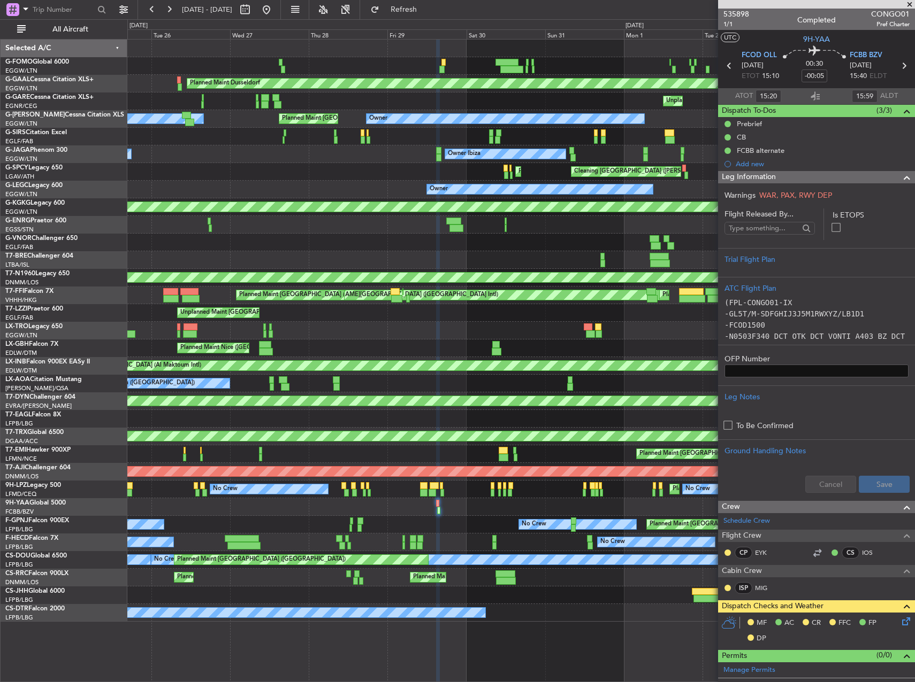
click at [40, 20] on div "All Aircraft" at bounding box center [68, 29] width 137 height 20
click at [64, 29] on span "All Aircraft" at bounding box center [70, 29] width 85 height 7
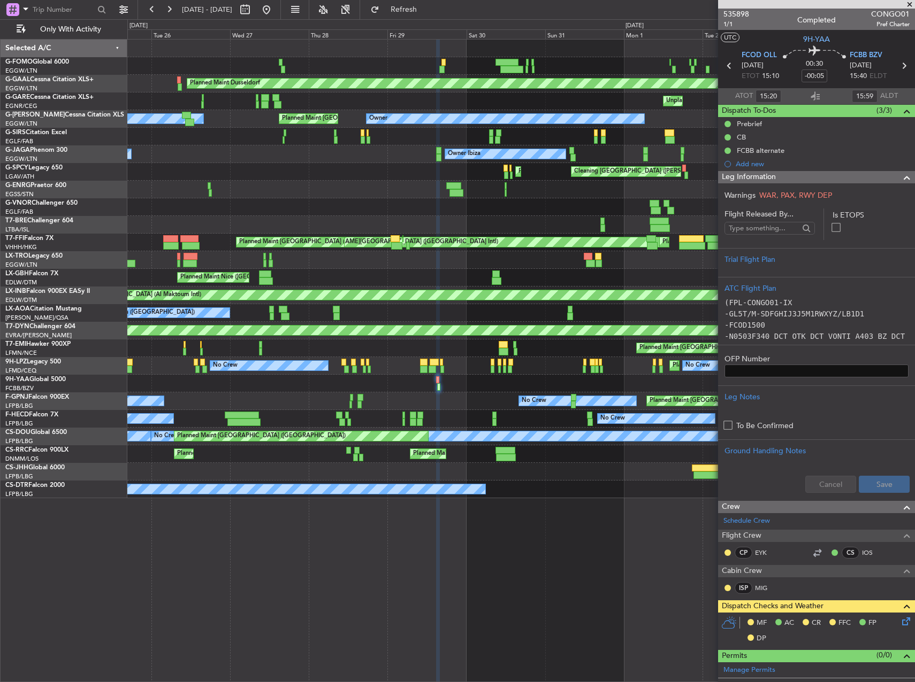
click at [0, 228] on html "[DATE] - [DATE] Refresh Quick Links Only With Activity Planned Maint [GEOGRAPHI…" at bounding box center [457, 341] width 915 height 682
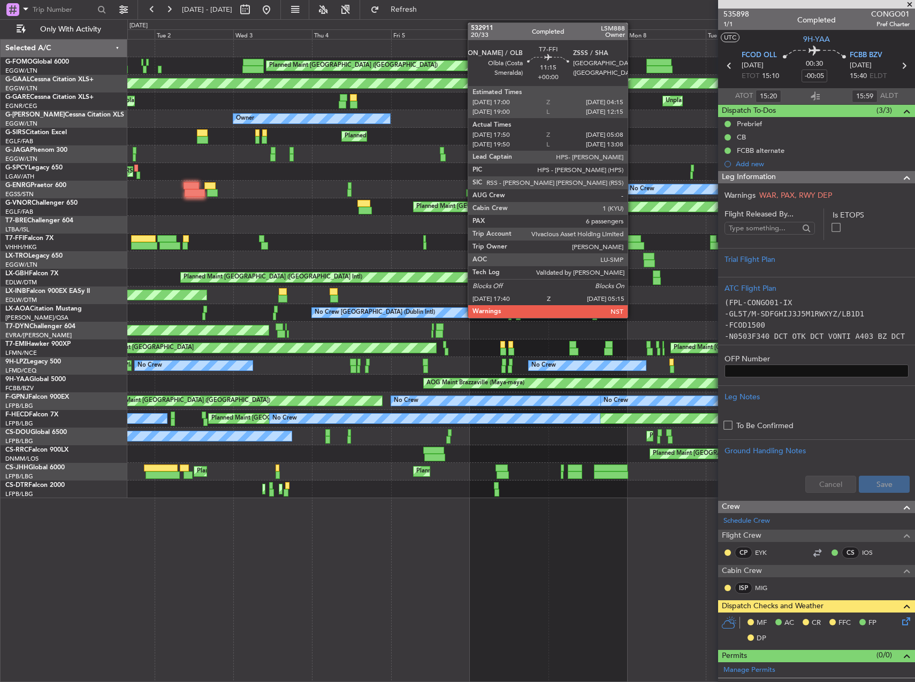
click at [51, 232] on div "Planned Maint [GEOGRAPHIC_DATA] ([GEOGRAPHIC_DATA]) Planned Maint [GEOGRAPHIC_D…" at bounding box center [457, 350] width 915 height 663
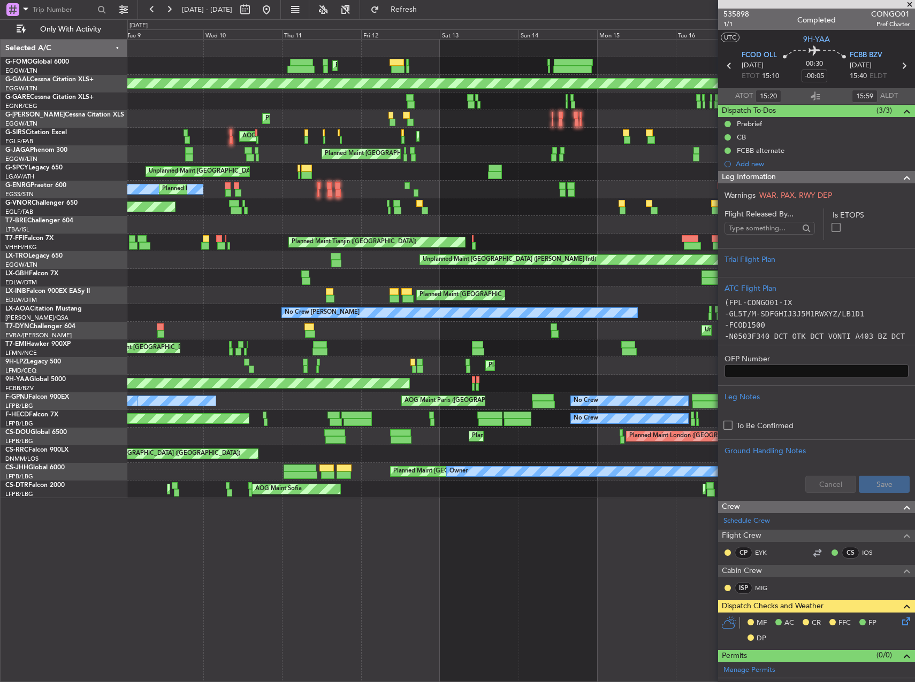
click at [95, 217] on div "Planned Maint [GEOGRAPHIC_DATA] ([GEOGRAPHIC_DATA]) Planned Maint [GEOGRAPHIC_D…" at bounding box center [457, 350] width 915 height 663
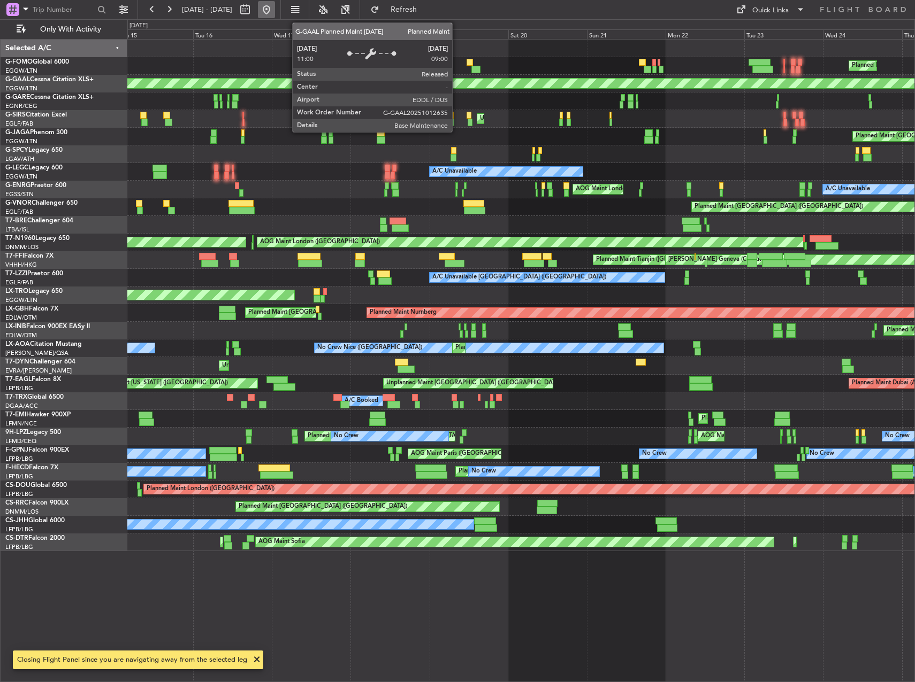
click at [275, 10] on button at bounding box center [266, 9] width 17 height 17
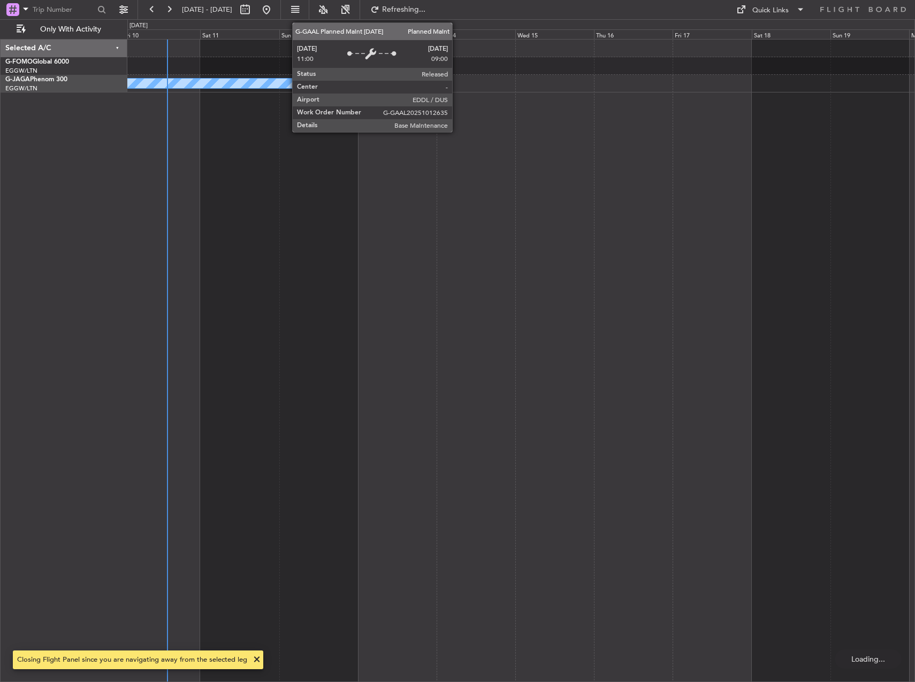
click at [297, 305] on div "No Crew" at bounding box center [520, 360] width 787 height 643
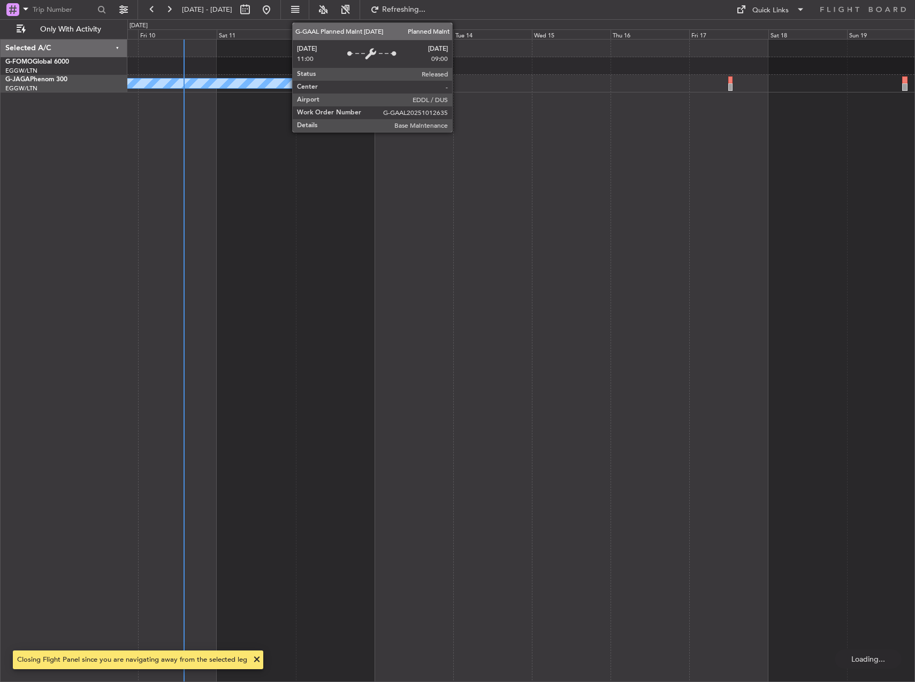
click at [396, 325] on div "No Crew" at bounding box center [520, 360] width 787 height 643
